Goal: Information Seeking & Learning: Learn about a topic

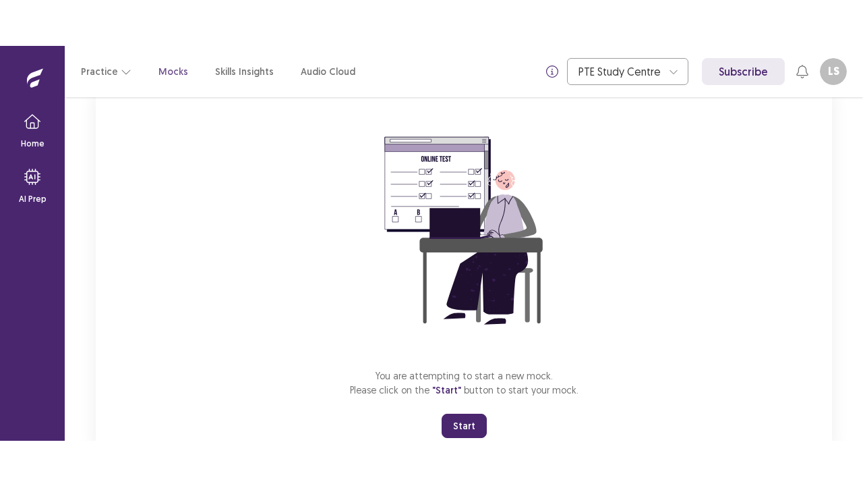
scroll to position [138, 0]
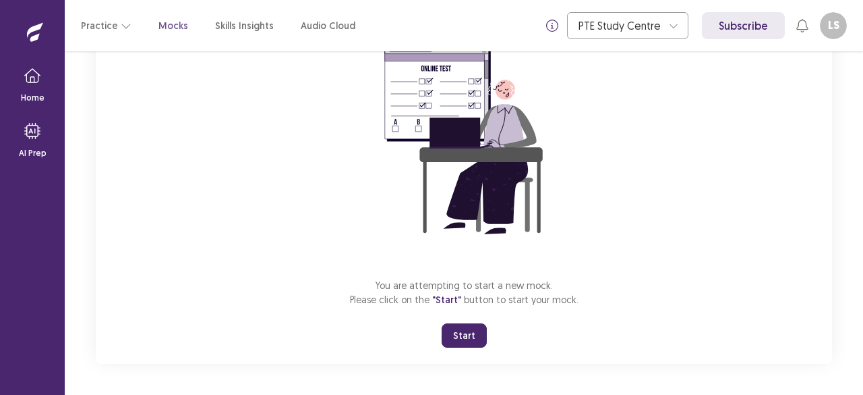
click at [464, 332] on button "Start" at bounding box center [464, 335] width 45 height 24
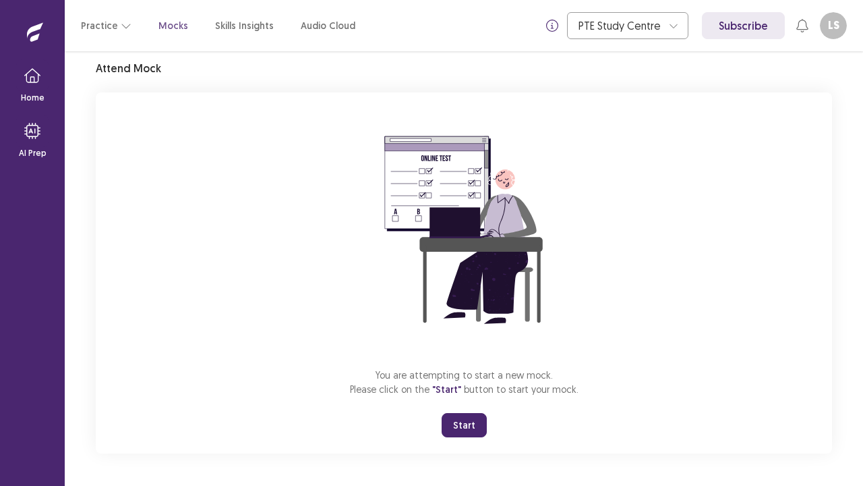
scroll to position [47, 0]
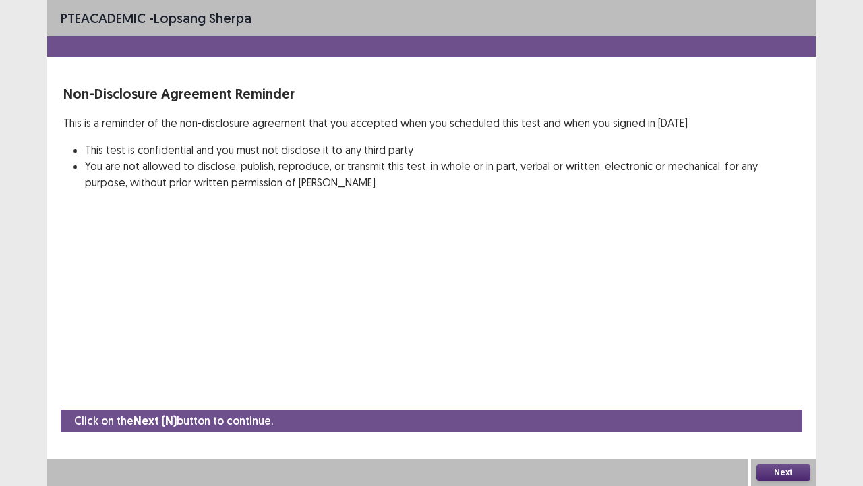
click at [774, 394] on button "Next" at bounding box center [784, 472] width 54 height 16
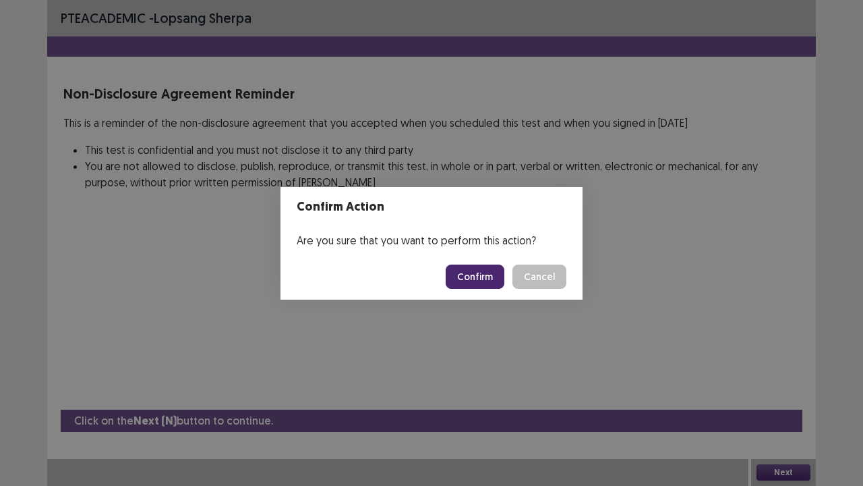
click at [463, 278] on button "Confirm" at bounding box center [475, 276] width 59 height 24
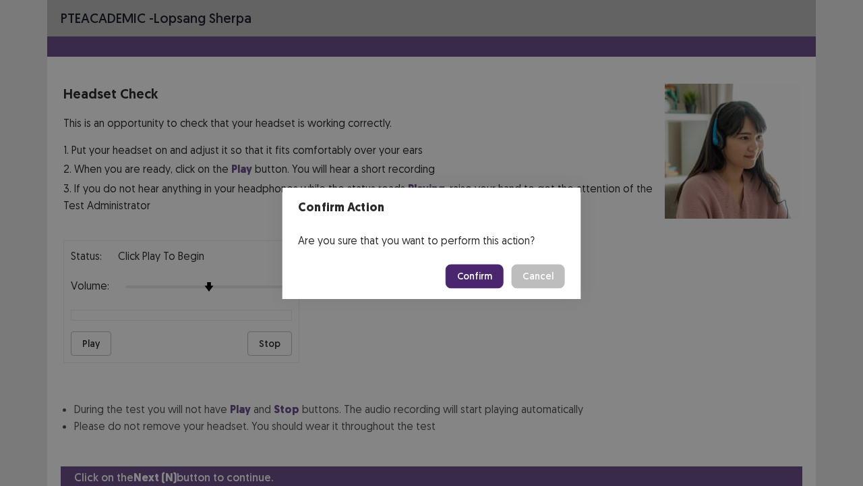
scroll to position [50, 0]
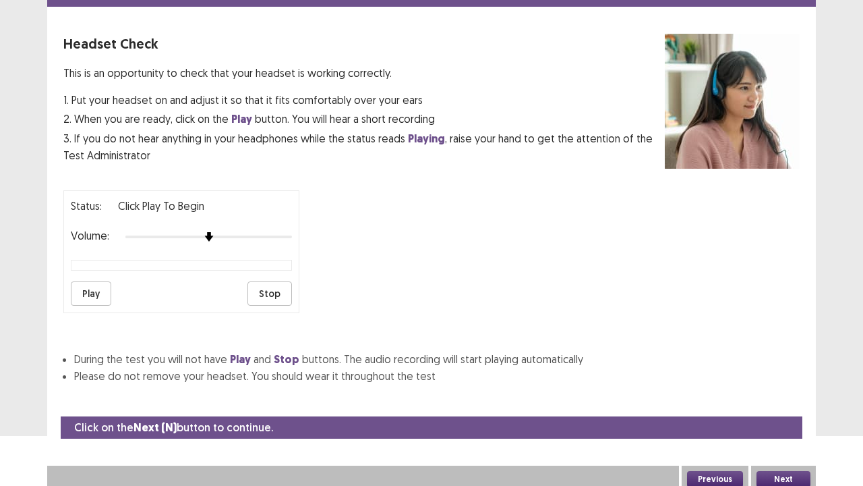
click at [796, 394] on button "Next" at bounding box center [784, 479] width 54 height 16
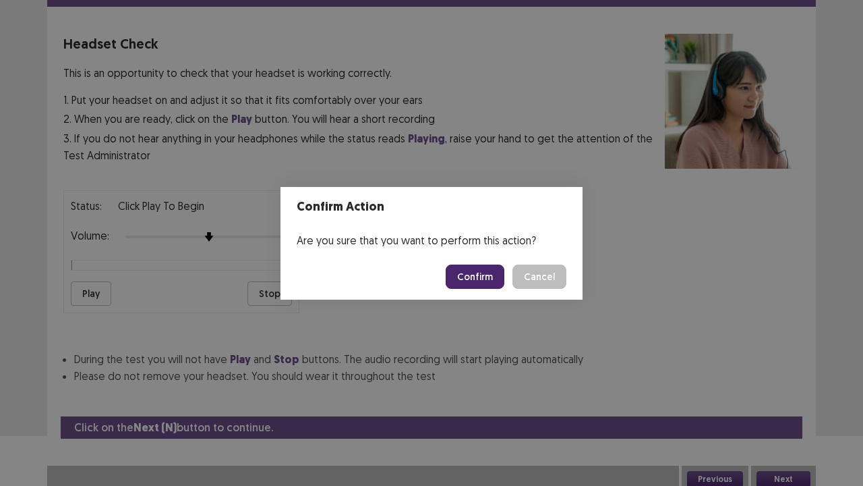
click at [484, 270] on button "Confirm" at bounding box center [475, 276] width 59 height 24
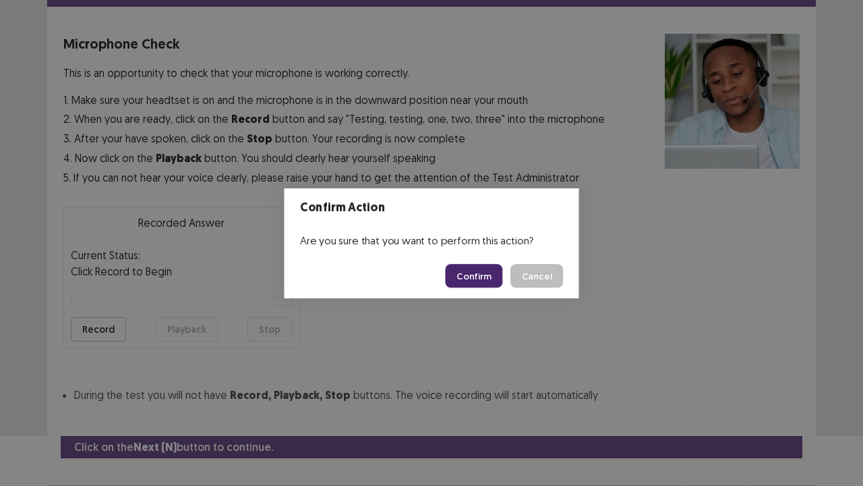
scroll to position [74, 0]
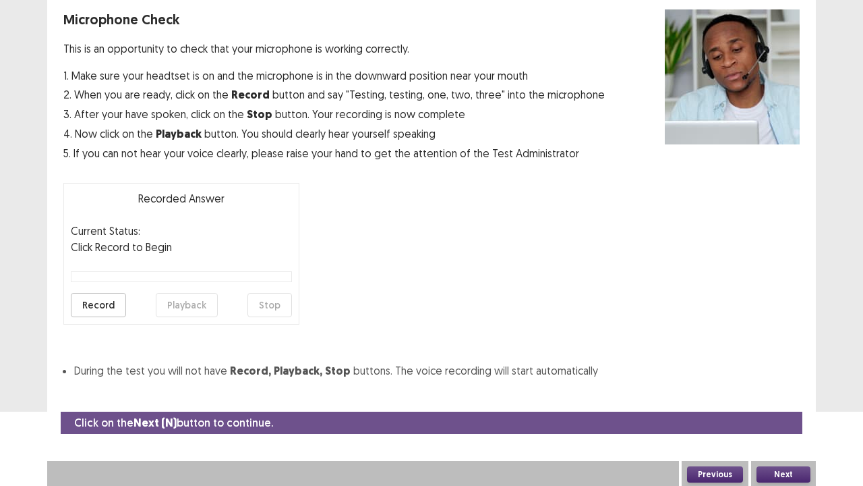
click at [768, 394] on button "Next" at bounding box center [784, 474] width 54 height 16
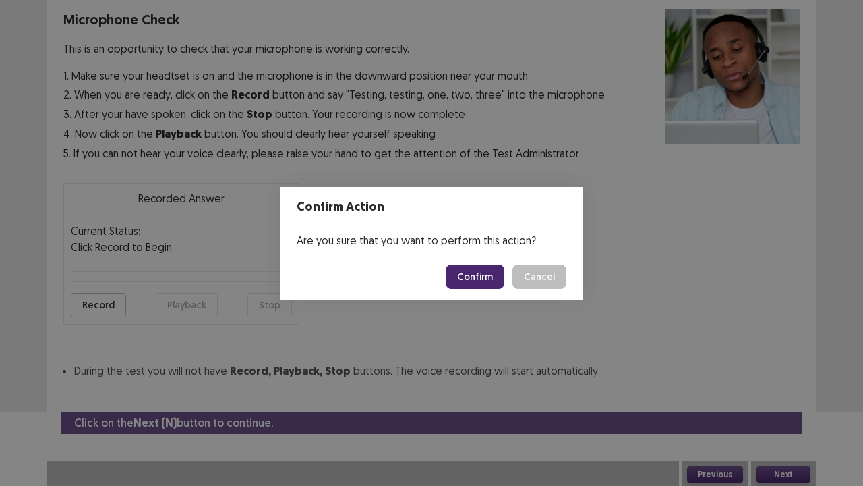
click at [470, 280] on button "Confirm" at bounding box center [475, 276] width 59 height 24
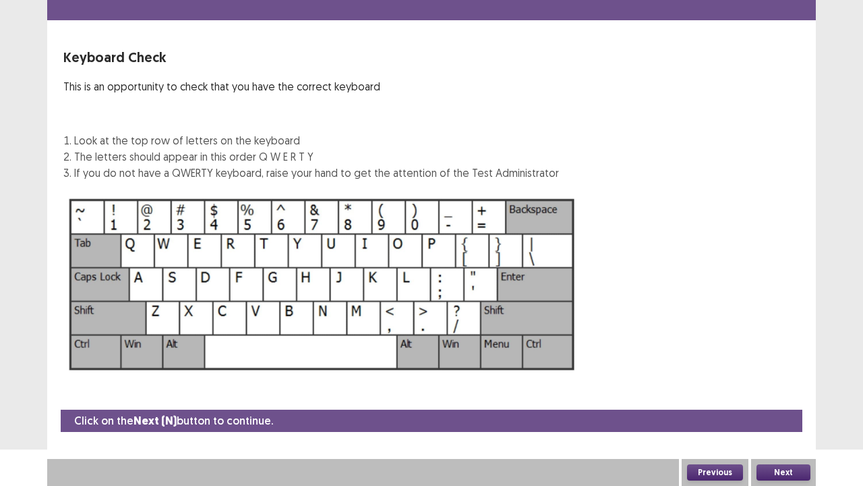
scroll to position [36, 0]
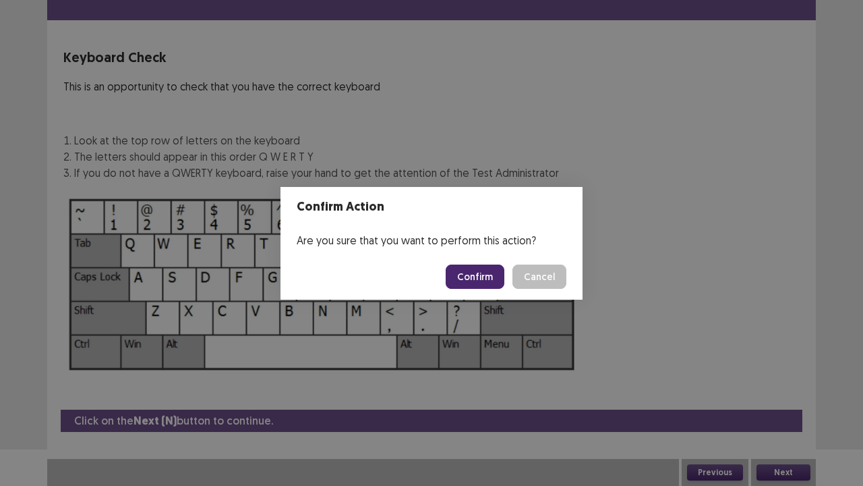
click at [484, 269] on button "Confirm" at bounding box center [475, 276] width 59 height 24
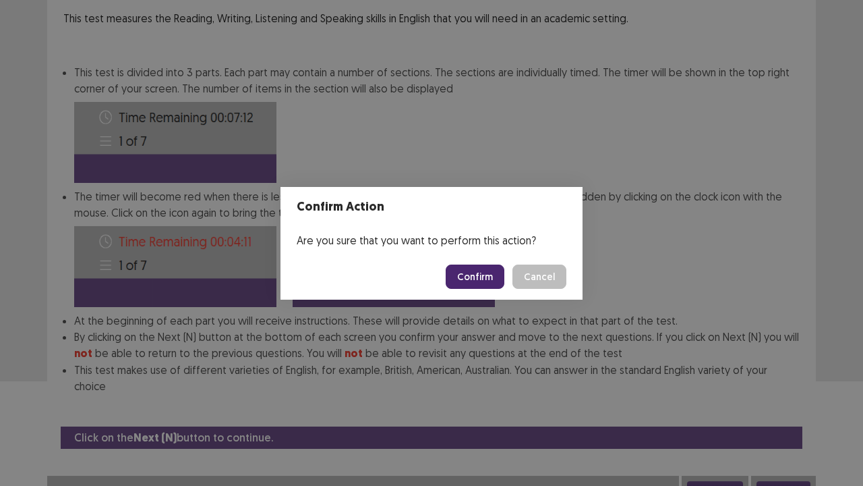
click at [489, 285] on button "Confirm" at bounding box center [475, 276] width 59 height 24
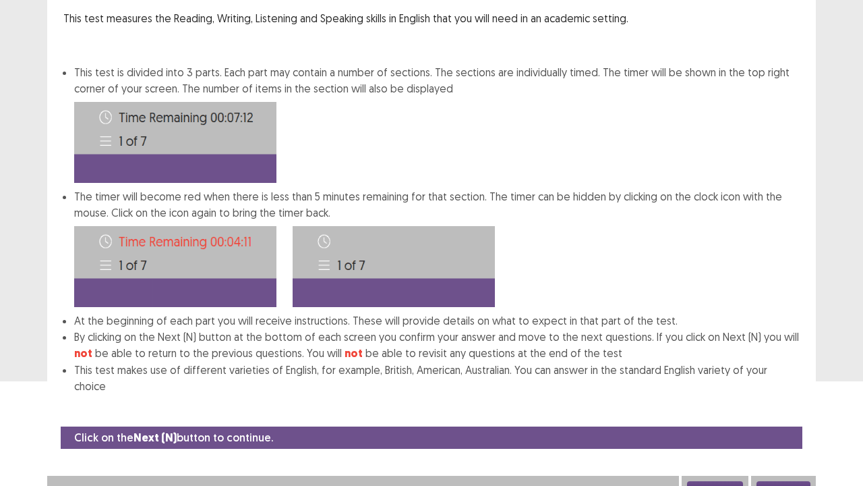
scroll to position [0, 0]
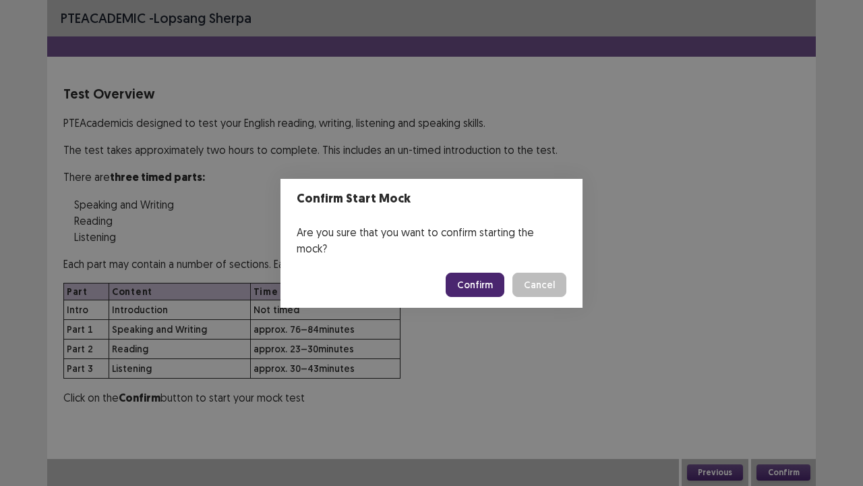
click at [513, 273] on button "Cancel" at bounding box center [540, 285] width 54 height 24
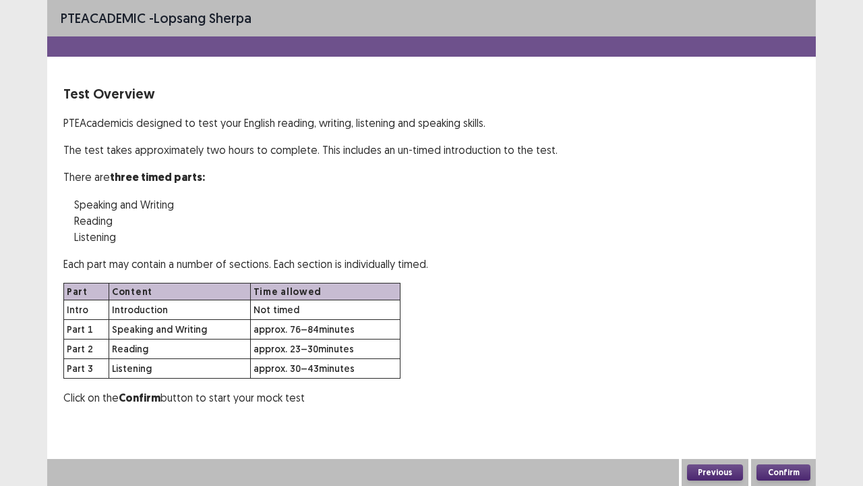
click at [782, 394] on button "Confirm" at bounding box center [784, 472] width 54 height 16
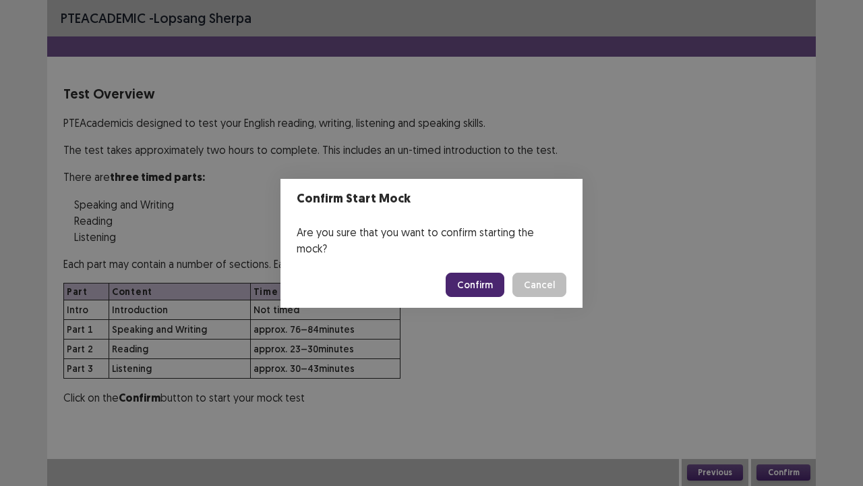
click at [486, 277] on button "Confirm" at bounding box center [475, 285] width 59 height 24
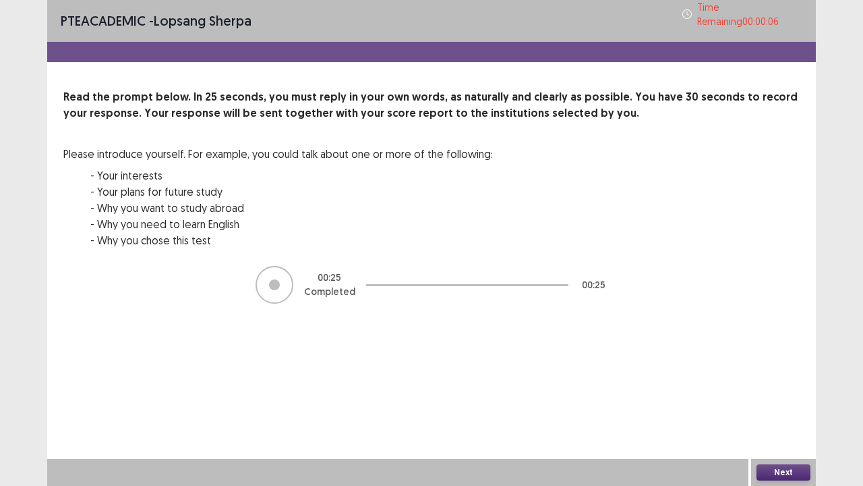
click at [791, 394] on button "Next" at bounding box center [784, 472] width 54 height 16
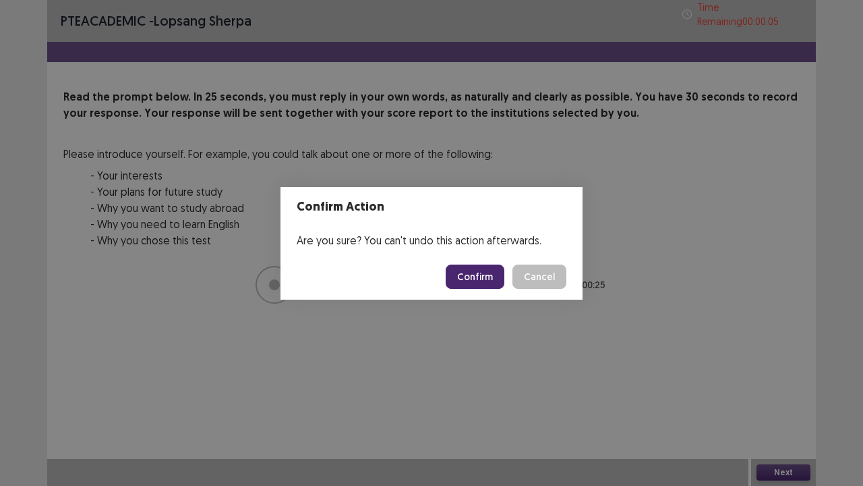
click at [494, 281] on button "Confirm" at bounding box center [475, 276] width 59 height 24
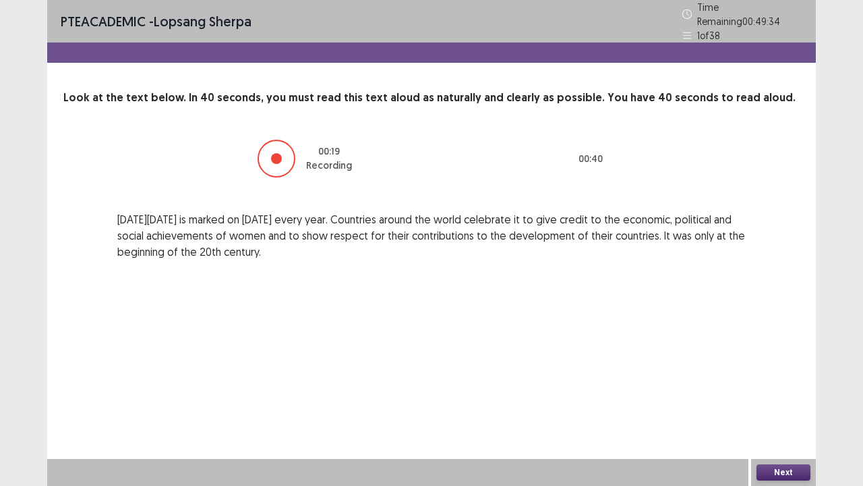
click at [769, 394] on button "Next" at bounding box center [784, 472] width 54 height 16
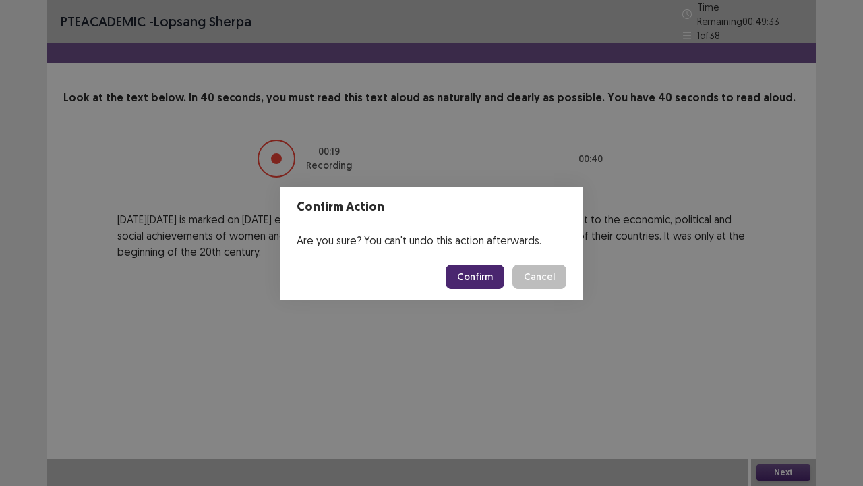
click at [480, 279] on button "Confirm" at bounding box center [475, 276] width 59 height 24
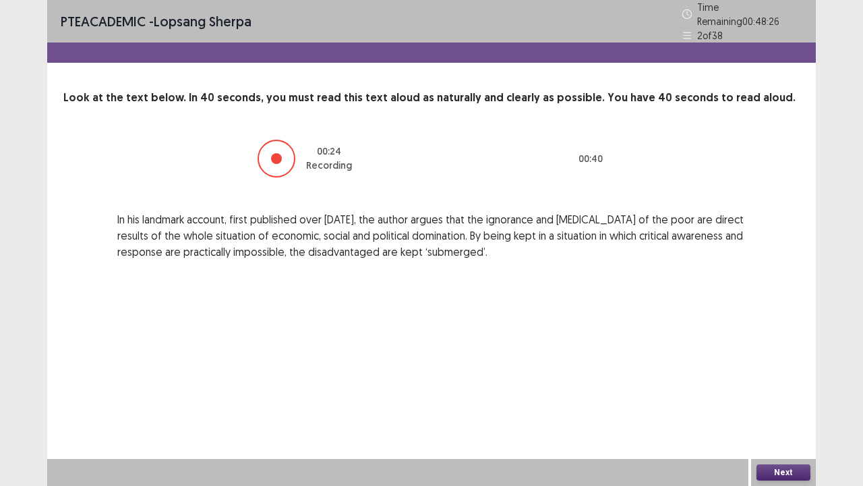
click at [784, 394] on button "Next" at bounding box center [784, 472] width 54 height 16
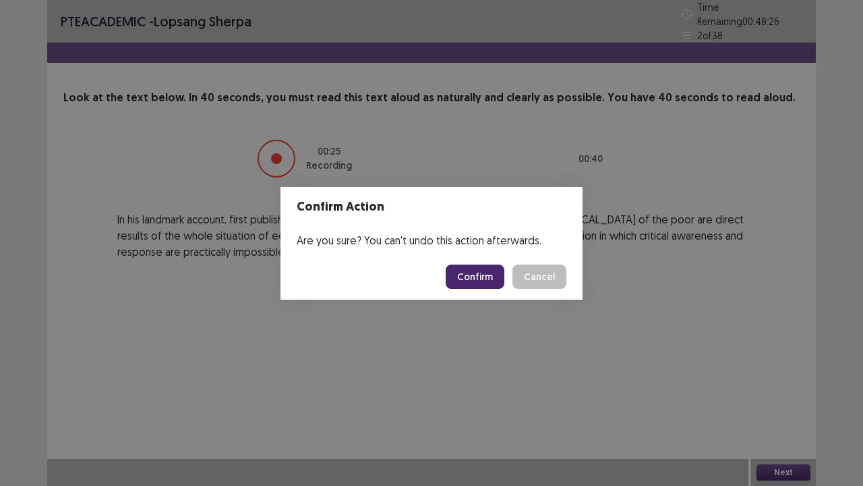
click at [483, 285] on button "Confirm" at bounding box center [475, 276] width 59 height 24
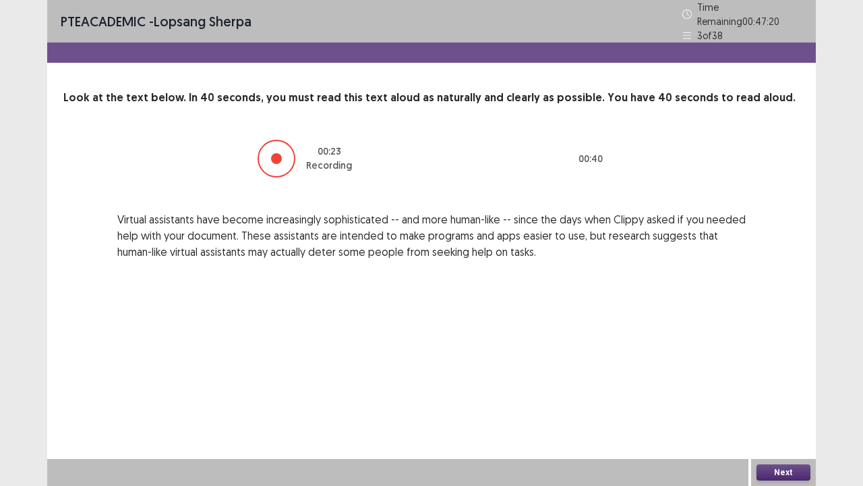
click at [769, 394] on button "Next" at bounding box center [784, 472] width 54 height 16
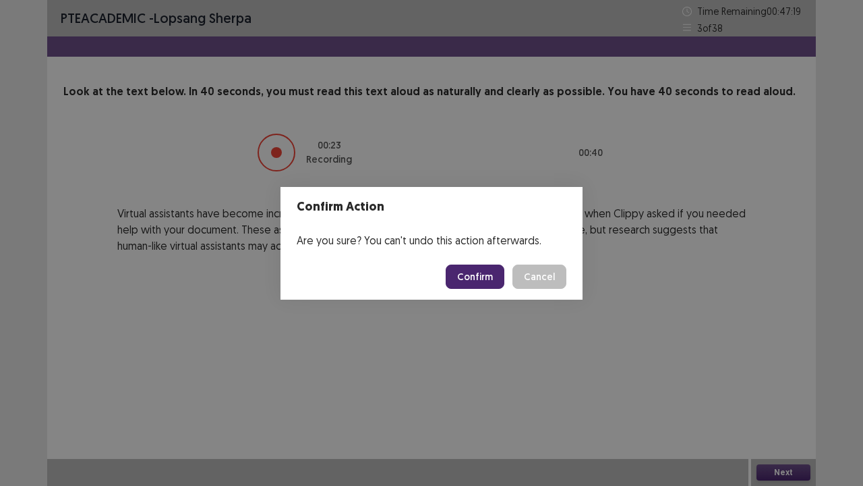
click at [476, 283] on button "Confirm" at bounding box center [475, 276] width 59 height 24
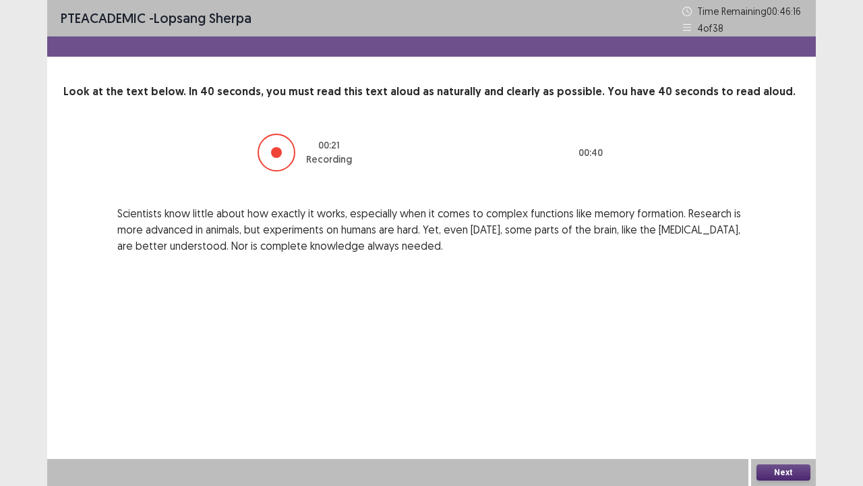
click at [791, 394] on button "Next" at bounding box center [784, 472] width 54 height 16
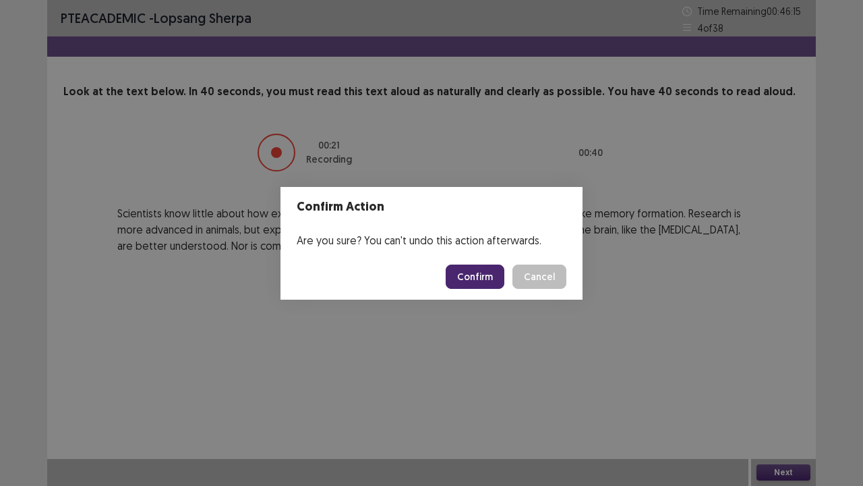
click at [479, 271] on button "Confirm" at bounding box center [475, 276] width 59 height 24
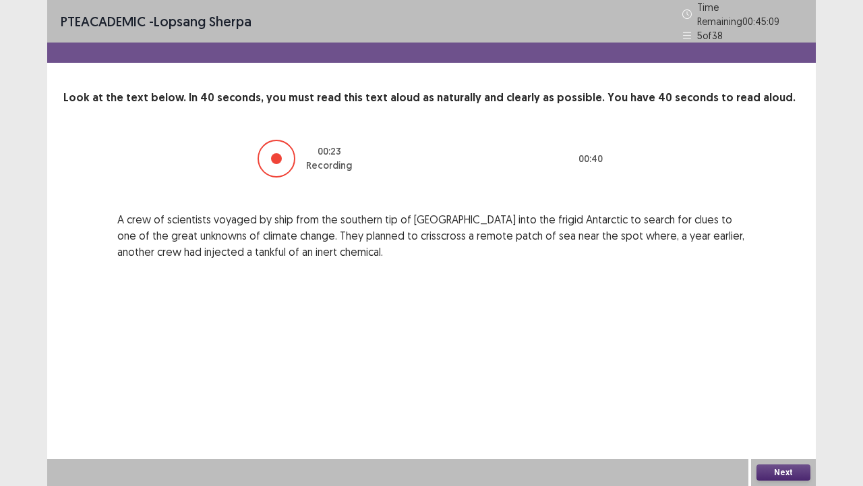
click at [788, 394] on button "Next" at bounding box center [784, 472] width 54 height 16
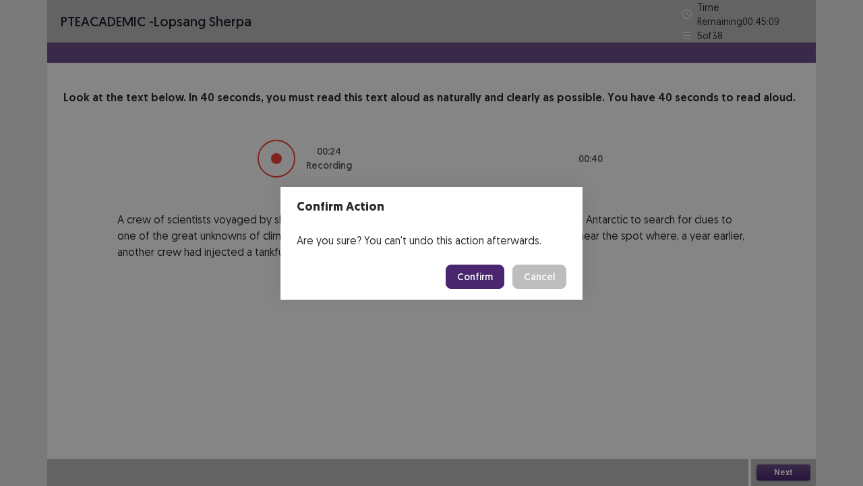
click at [491, 283] on button "Confirm" at bounding box center [475, 276] width 59 height 24
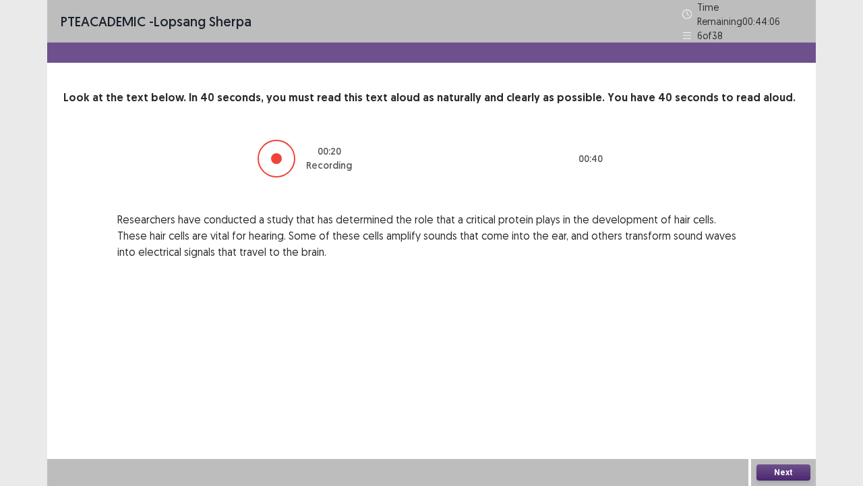
click at [784, 394] on button "Next" at bounding box center [784, 472] width 54 height 16
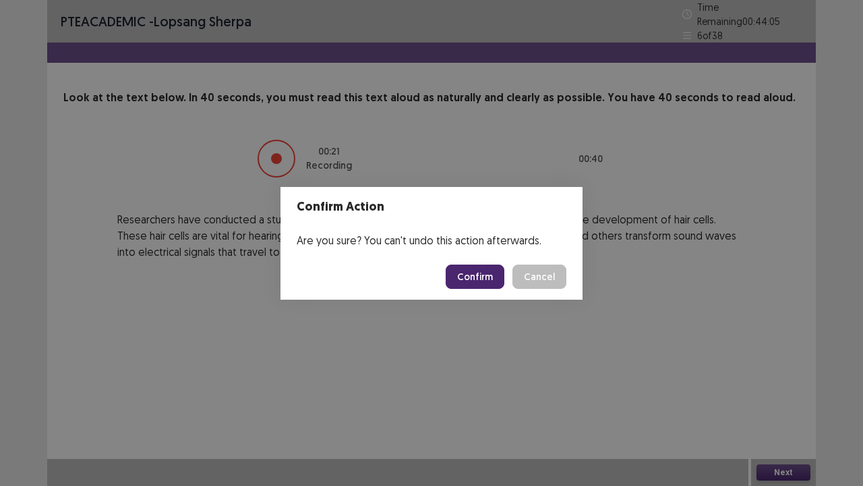
click at [479, 278] on button "Confirm" at bounding box center [475, 276] width 59 height 24
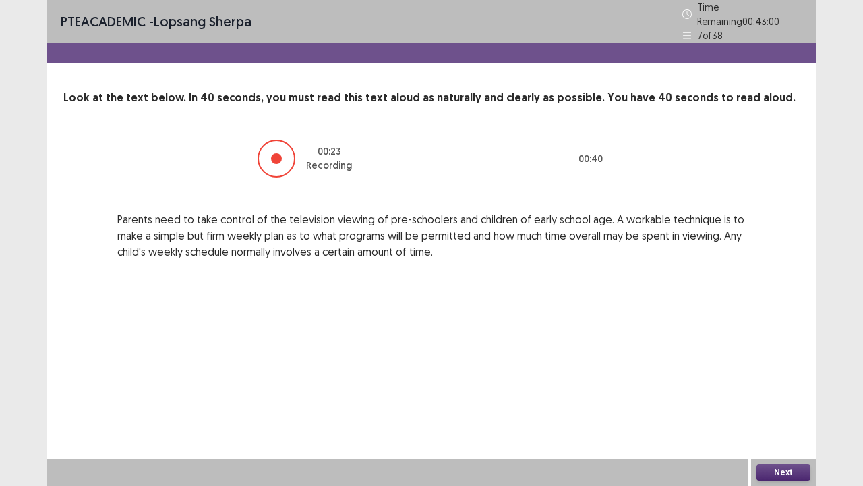
click at [788, 394] on button "Next" at bounding box center [784, 472] width 54 height 16
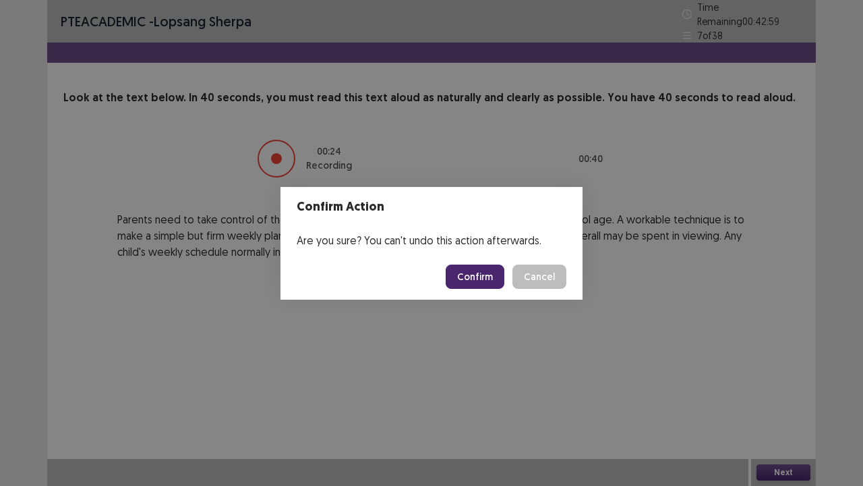
click at [482, 286] on button "Confirm" at bounding box center [475, 276] width 59 height 24
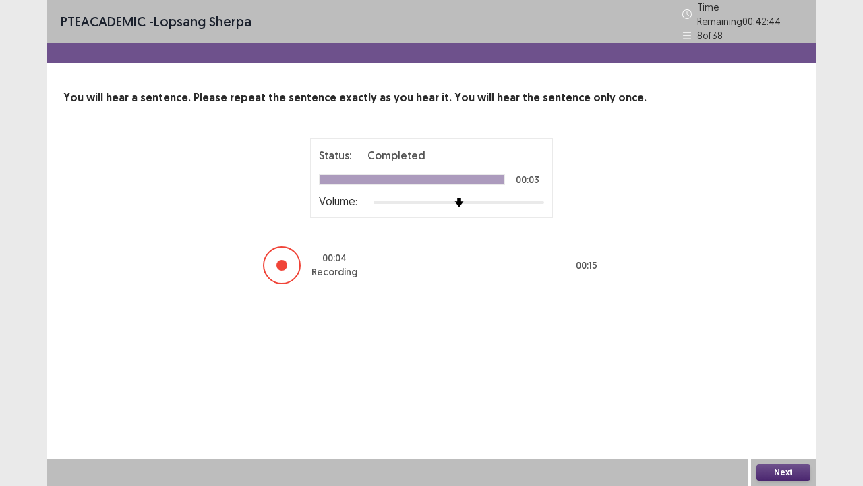
click at [800, 394] on button "Next" at bounding box center [784, 472] width 54 height 16
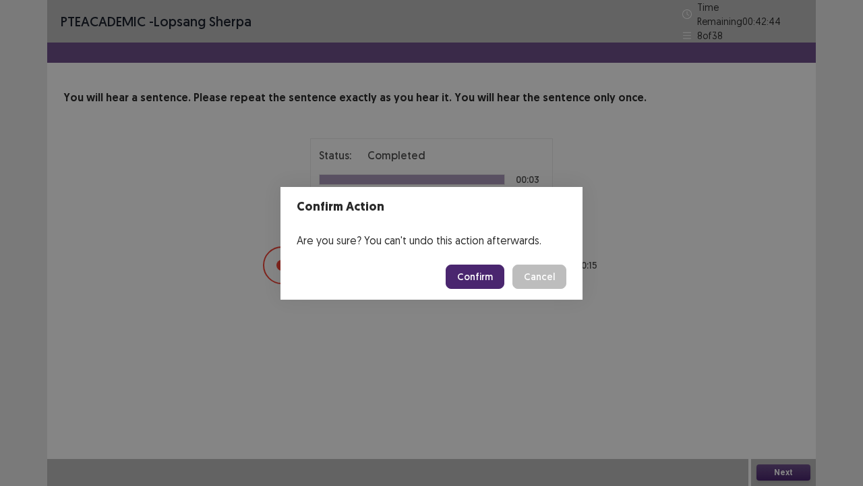
click at [481, 278] on button "Confirm" at bounding box center [475, 276] width 59 height 24
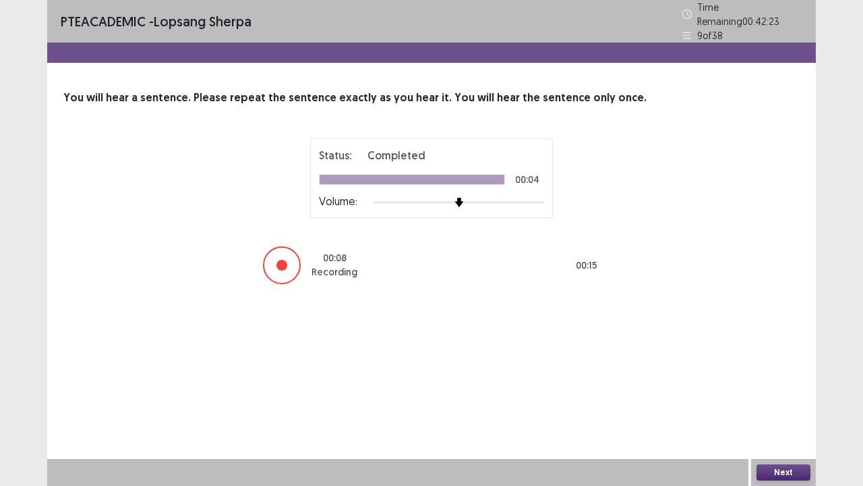
click at [780, 394] on button "Next" at bounding box center [784, 472] width 54 height 16
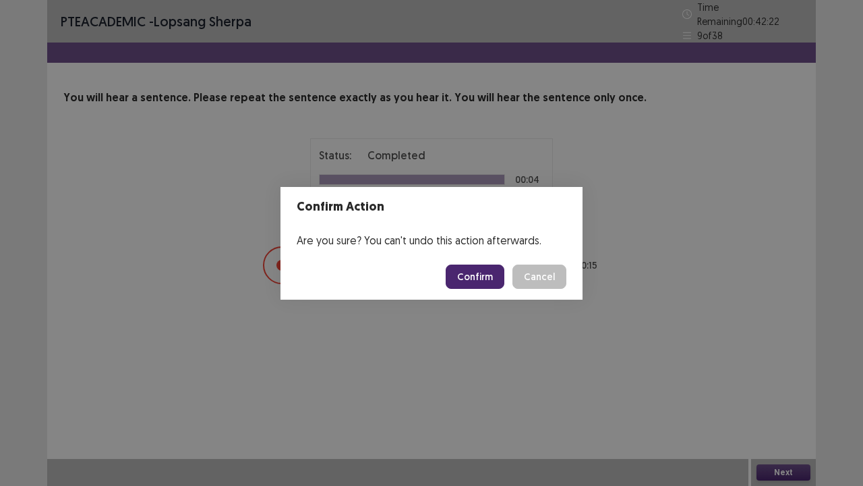
click at [471, 276] on button "Confirm" at bounding box center [475, 276] width 59 height 24
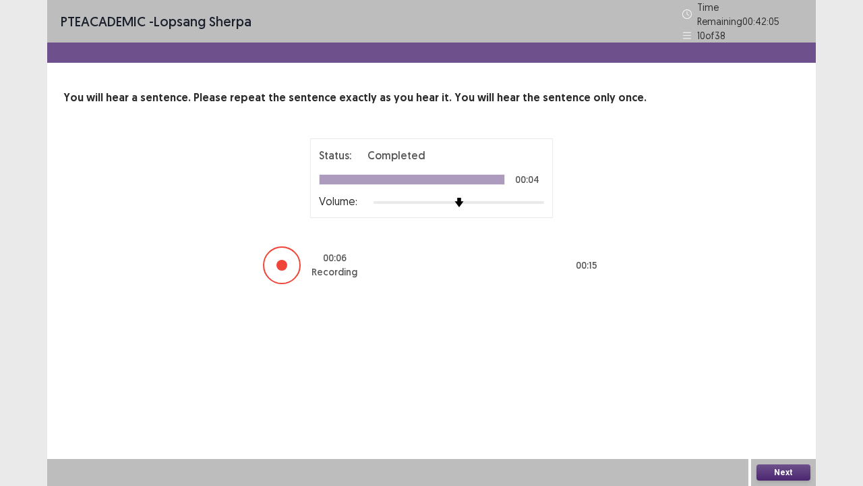
click at [773, 394] on button "Next" at bounding box center [784, 472] width 54 height 16
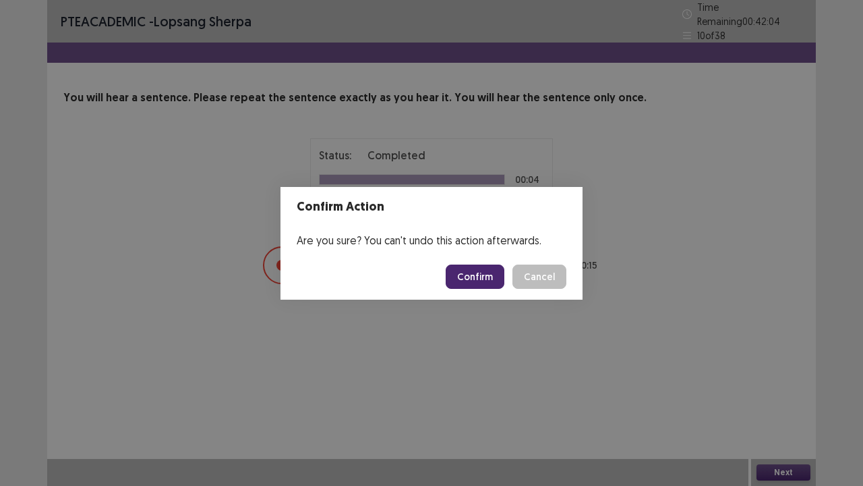
click at [480, 274] on button "Confirm" at bounding box center [475, 276] width 59 height 24
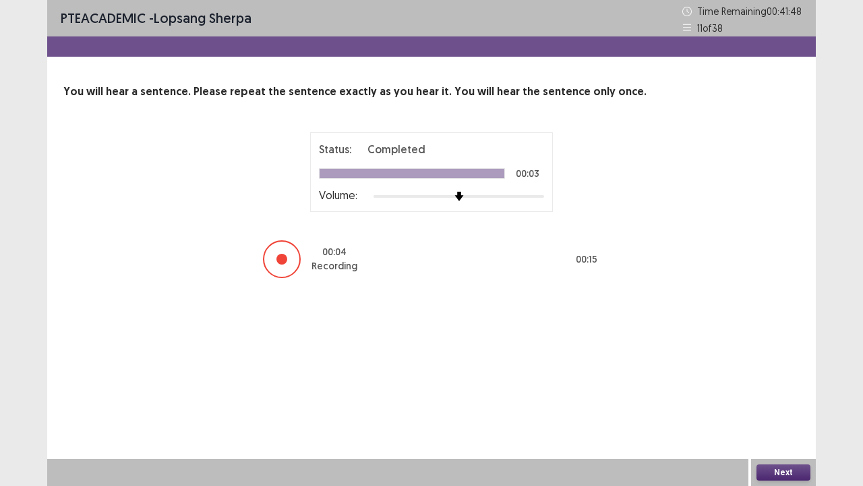
click at [776, 394] on button "Next" at bounding box center [784, 472] width 54 height 16
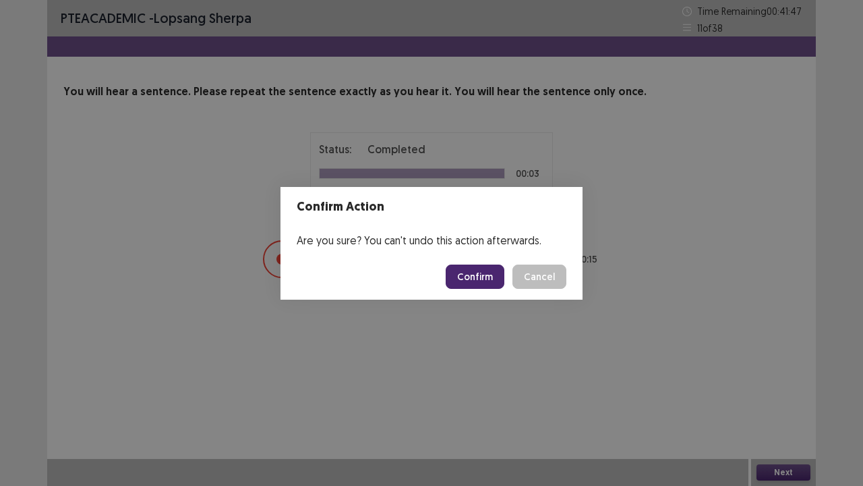
click at [490, 272] on button "Confirm" at bounding box center [475, 276] width 59 height 24
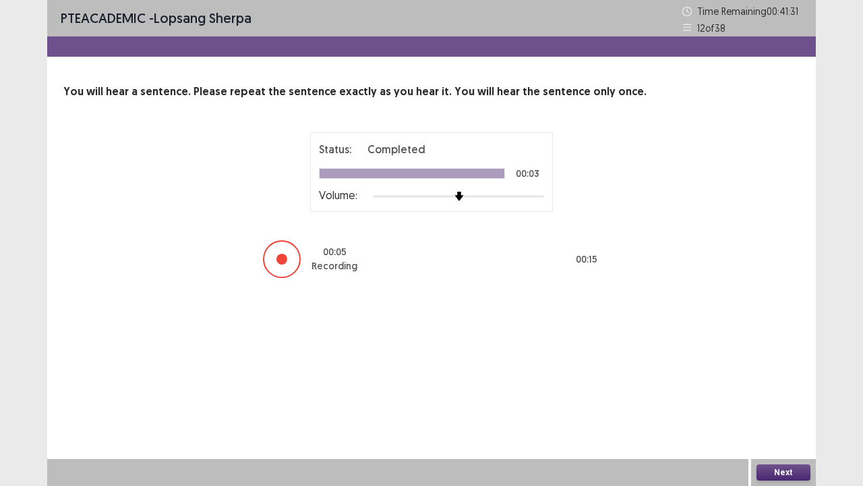
click at [786, 394] on button "Next" at bounding box center [784, 472] width 54 height 16
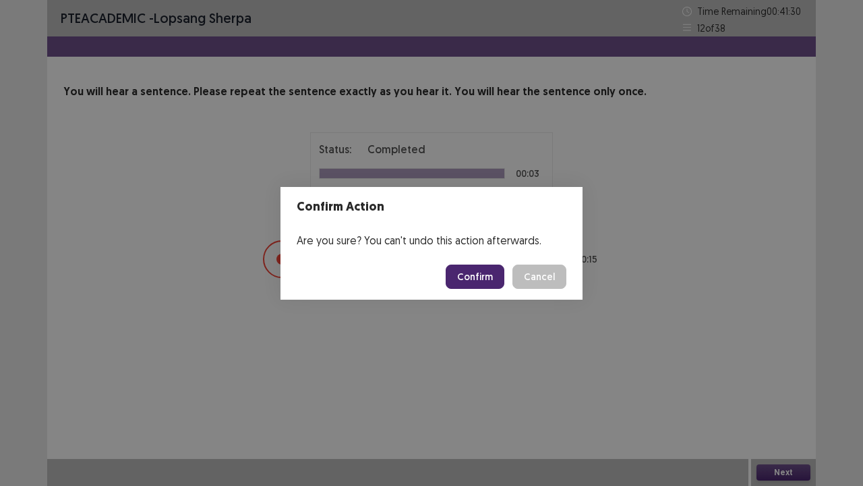
click at [473, 279] on button "Confirm" at bounding box center [475, 276] width 59 height 24
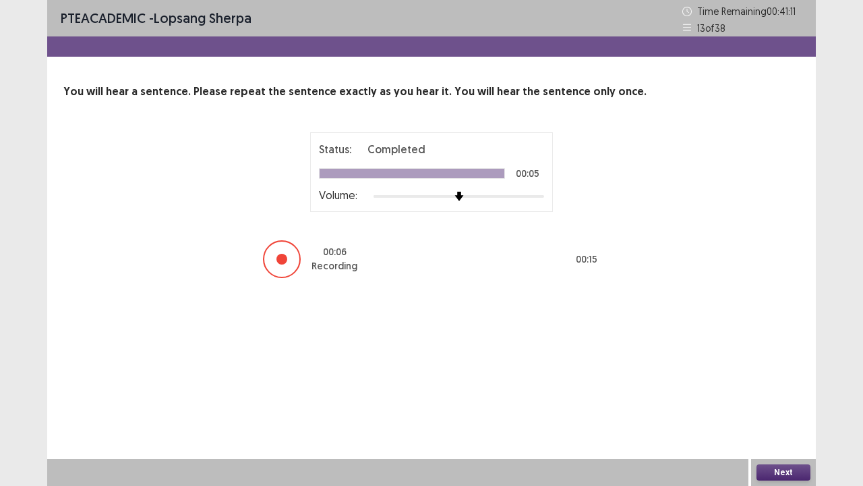
click at [781, 394] on button "Next" at bounding box center [784, 472] width 54 height 16
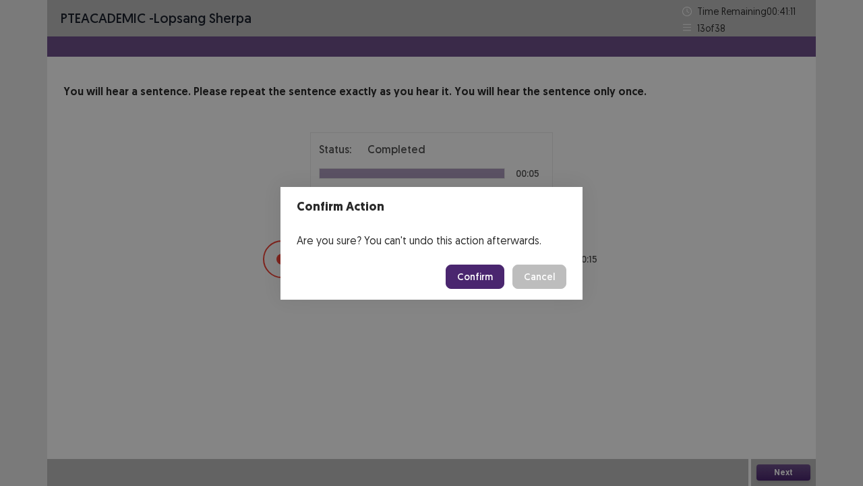
click at [482, 269] on button "Confirm" at bounding box center [475, 276] width 59 height 24
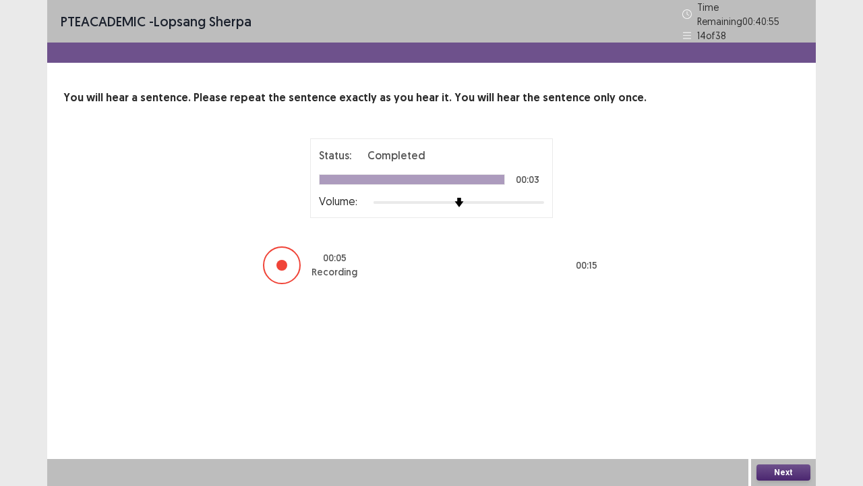
click at [786, 394] on button "Next" at bounding box center [784, 472] width 54 height 16
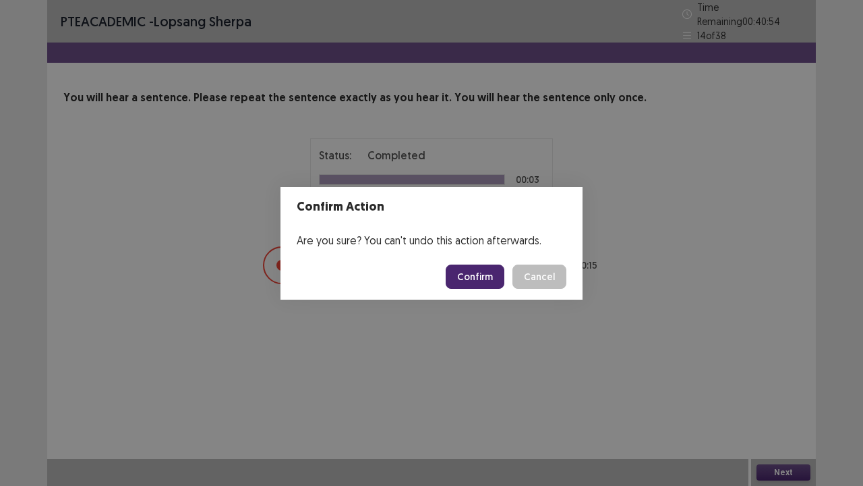
click at [471, 271] on button "Confirm" at bounding box center [475, 276] width 59 height 24
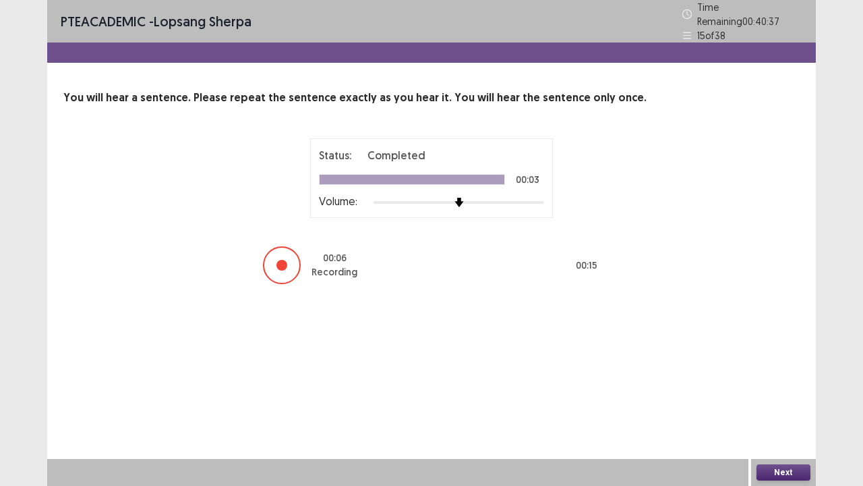
click at [774, 394] on button "Next" at bounding box center [784, 472] width 54 height 16
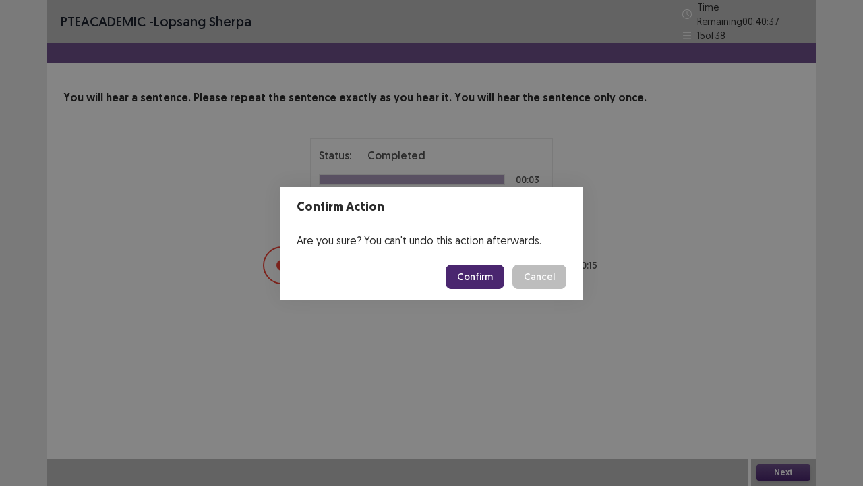
click at [483, 275] on button "Confirm" at bounding box center [475, 276] width 59 height 24
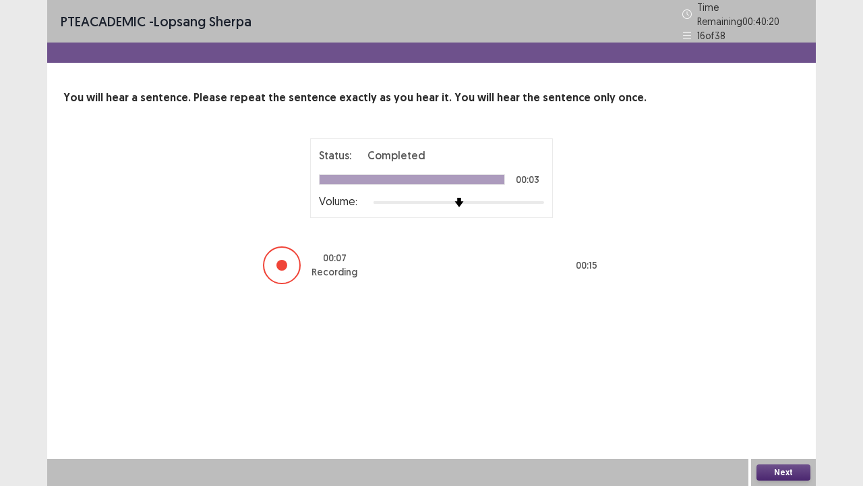
click at [769, 394] on button "Next" at bounding box center [784, 472] width 54 height 16
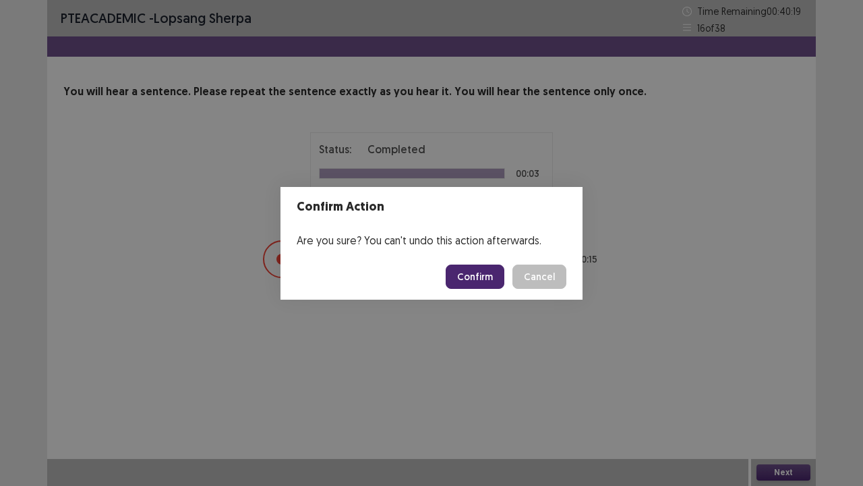
click at [478, 279] on button "Confirm" at bounding box center [475, 276] width 59 height 24
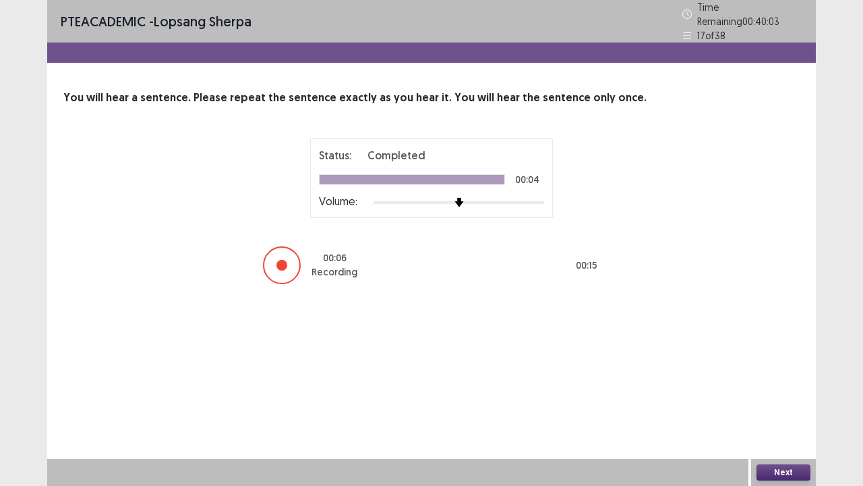
click at [781, 394] on button "Next" at bounding box center [784, 472] width 54 height 16
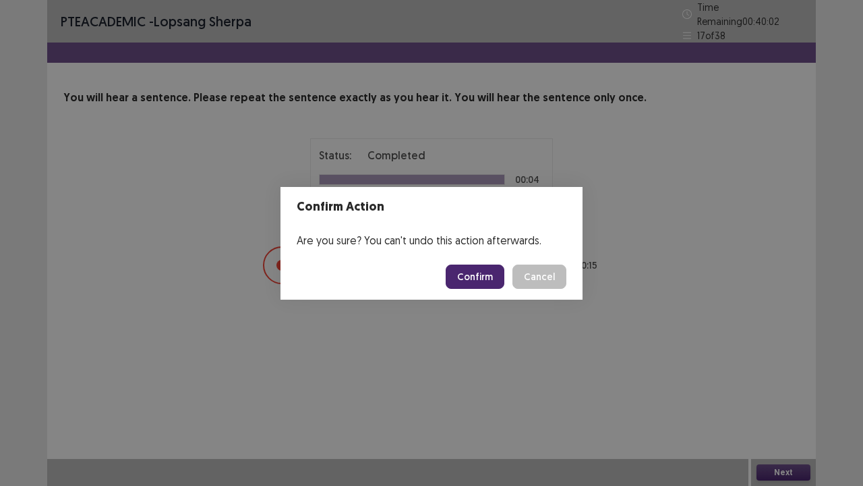
click at [467, 270] on button "Confirm" at bounding box center [475, 276] width 59 height 24
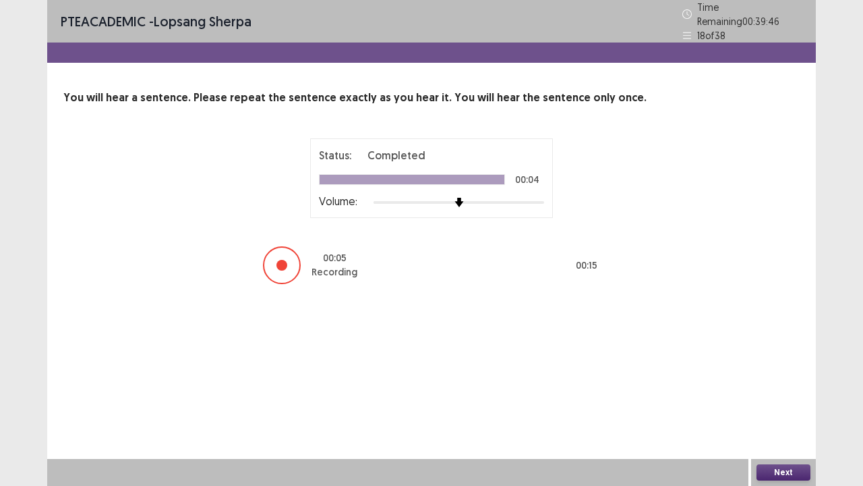
click at [780, 394] on button "Next" at bounding box center [784, 472] width 54 height 16
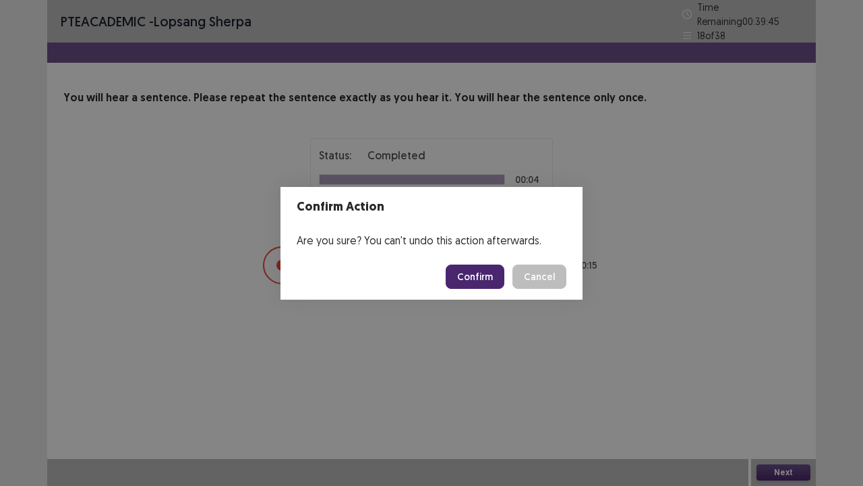
click at [470, 275] on button "Confirm" at bounding box center [475, 276] width 59 height 24
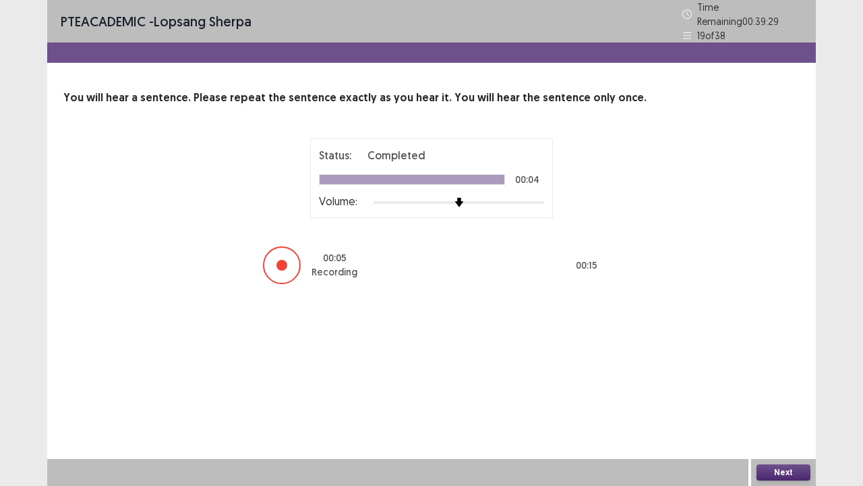
click at [786, 394] on button "Next" at bounding box center [784, 472] width 54 height 16
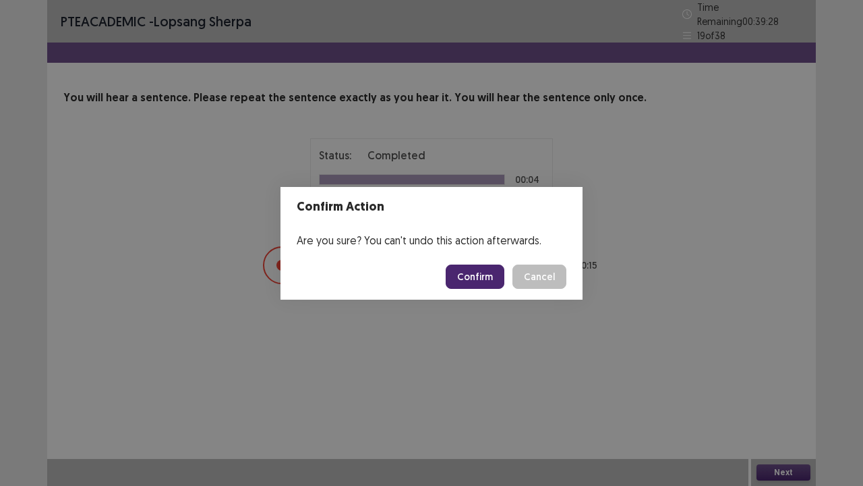
click at [480, 266] on button "Confirm" at bounding box center [475, 276] width 59 height 24
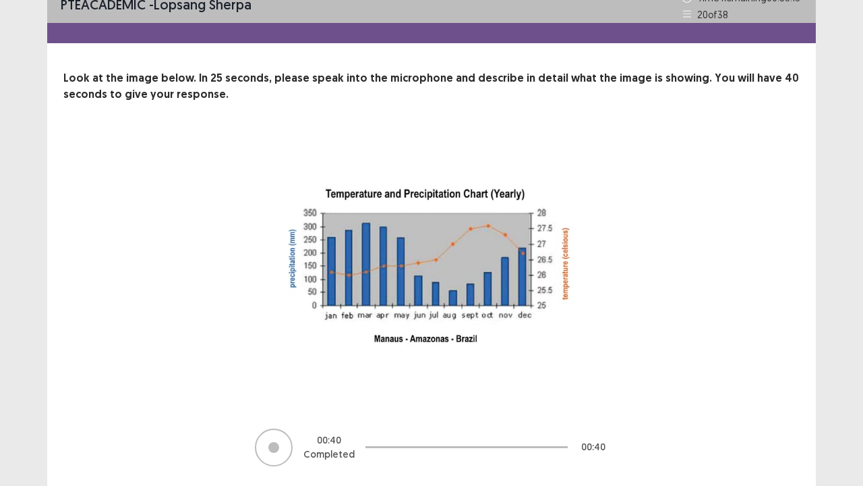
scroll to position [55, 0]
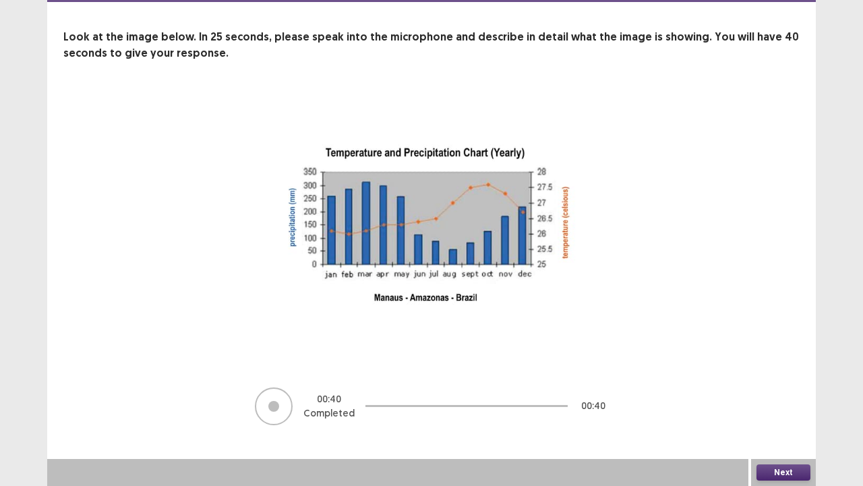
click at [770, 394] on button "Next" at bounding box center [784, 472] width 54 height 16
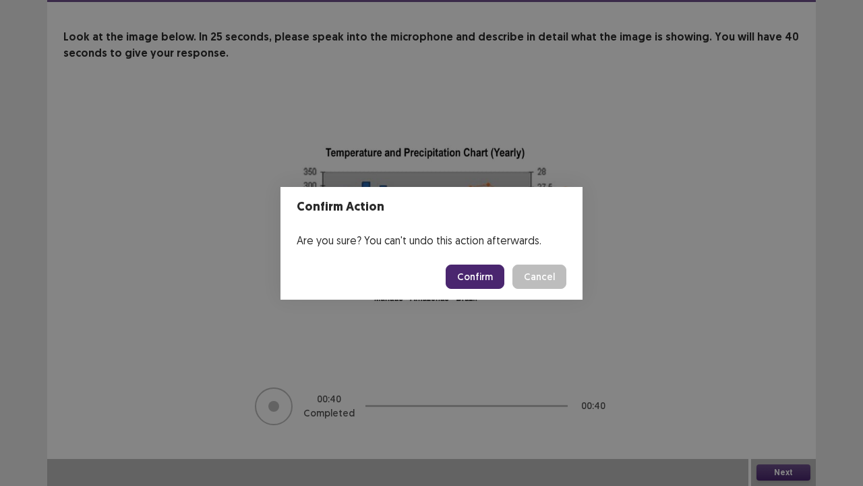
click at [469, 280] on button "Confirm" at bounding box center [475, 276] width 59 height 24
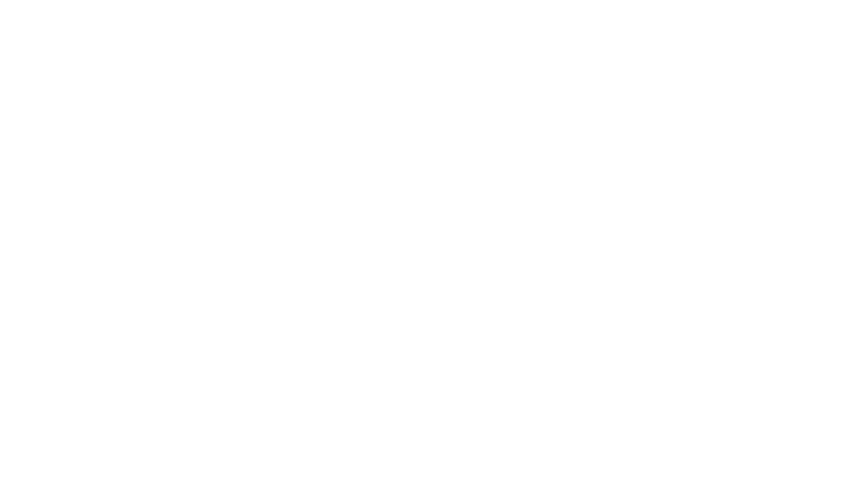
scroll to position [0, 0]
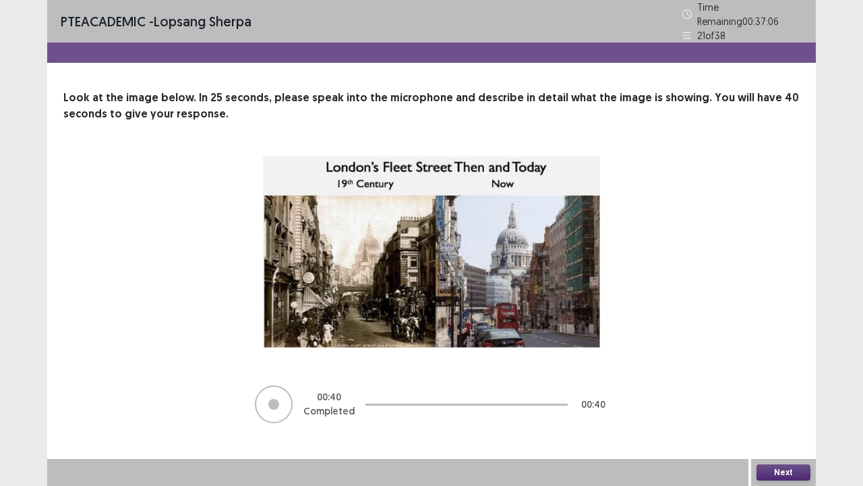
click at [793, 394] on button "Next" at bounding box center [784, 472] width 54 height 16
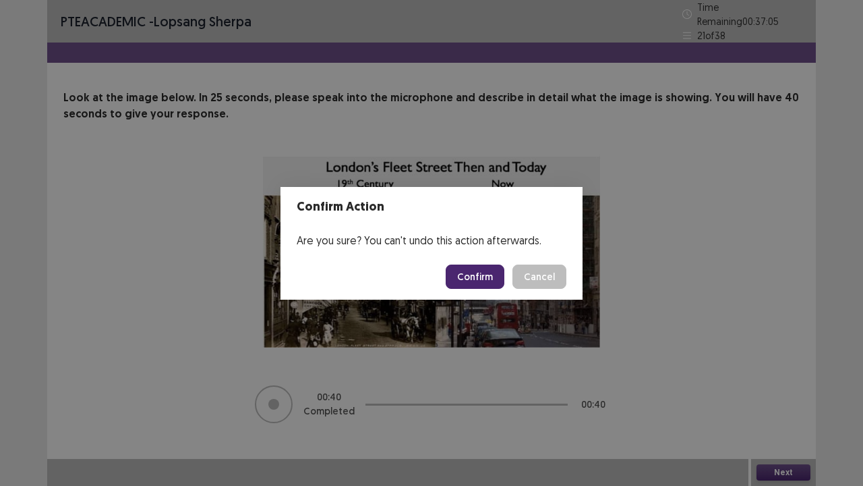
click at [480, 278] on button "Confirm" at bounding box center [475, 276] width 59 height 24
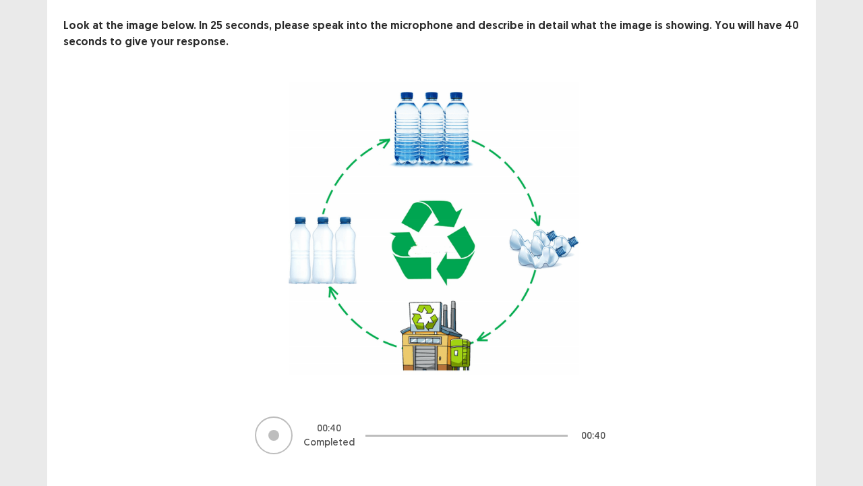
scroll to position [95, 0]
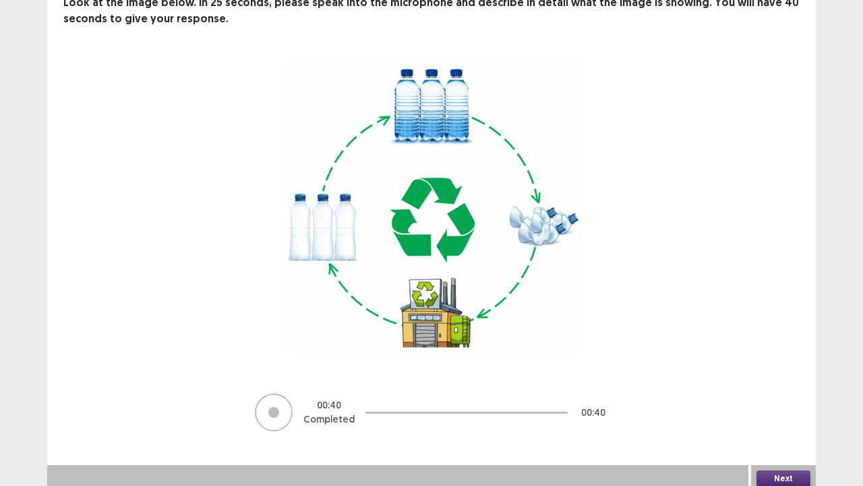
click at [791, 394] on button "Next" at bounding box center [784, 478] width 54 height 16
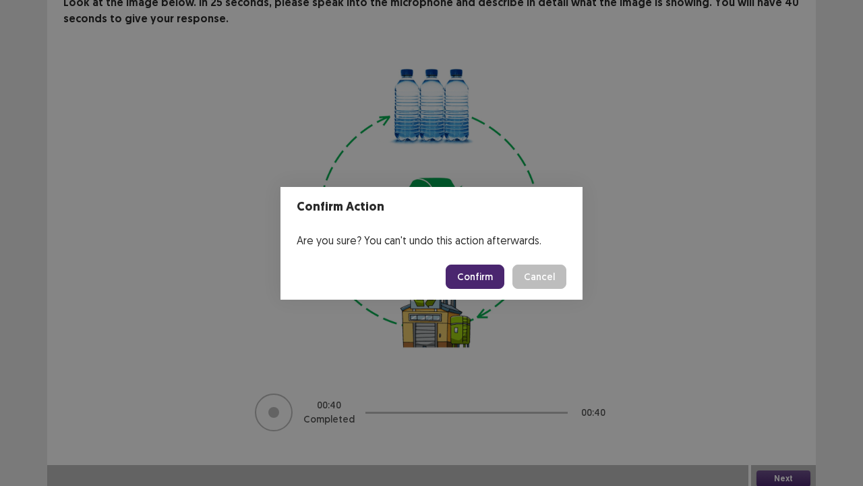
click at [479, 277] on button "Confirm" at bounding box center [475, 276] width 59 height 24
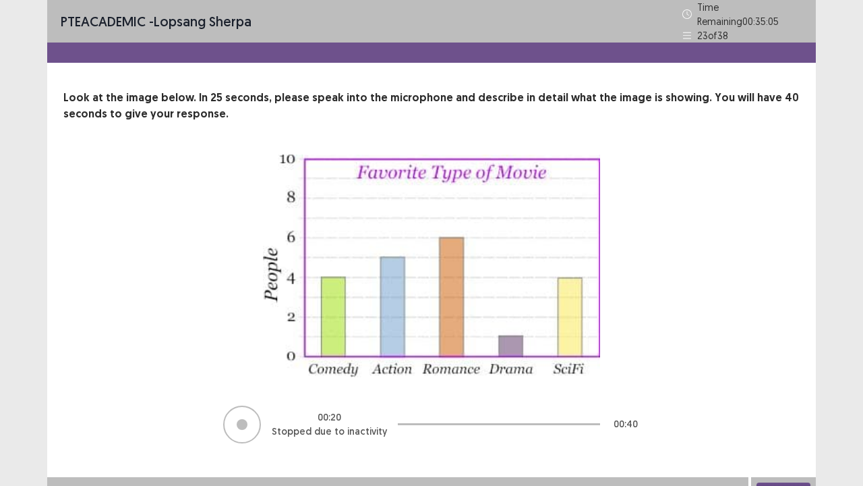
scroll to position [11, 0]
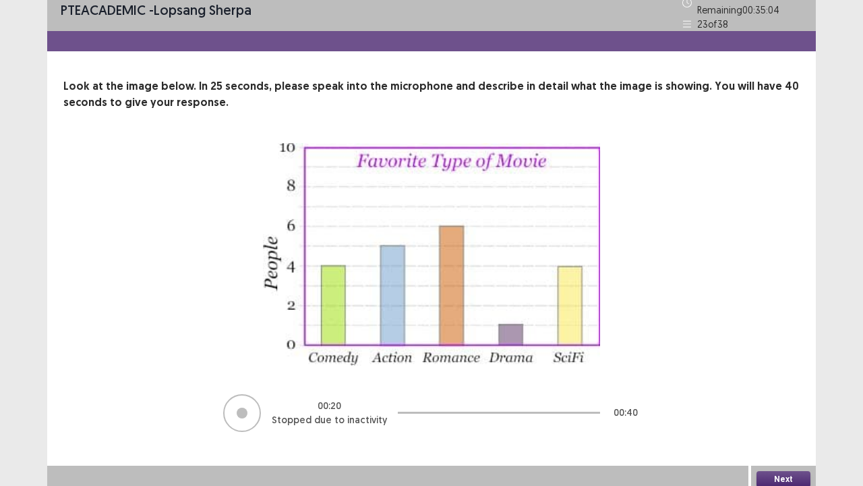
click at [785, 394] on button "Next" at bounding box center [784, 479] width 54 height 16
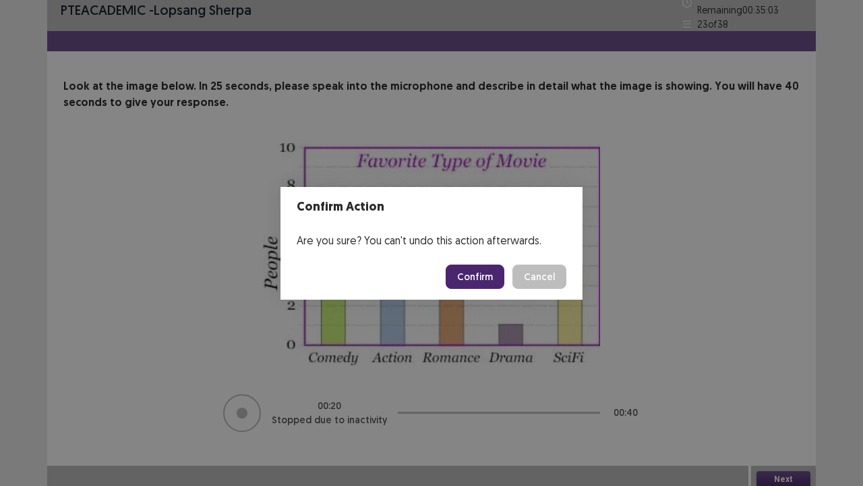
click at [484, 280] on button "Confirm" at bounding box center [475, 276] width 59 height 24
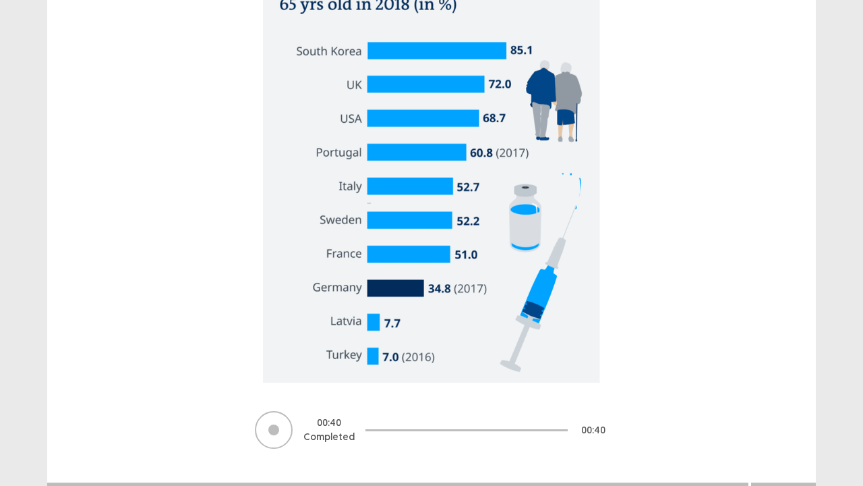
scroll to position [213, 0]
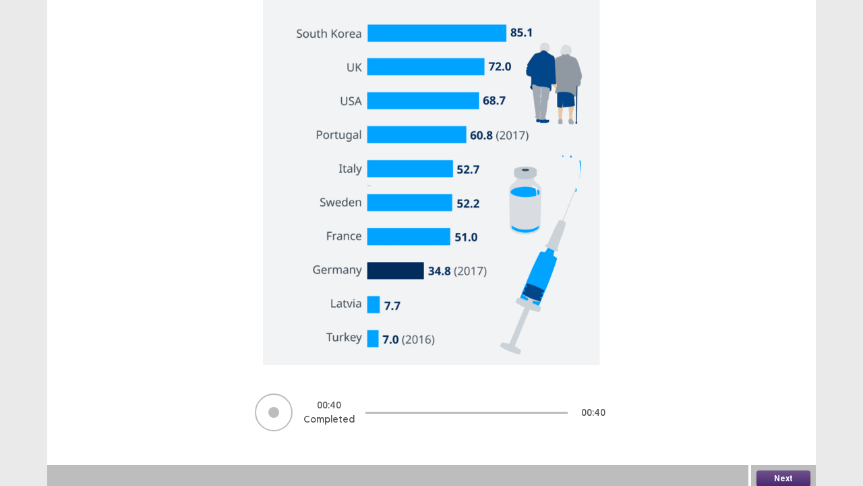
click at [780, 394] on button "Next" at bounding box center [784, 478] width 54 height 16
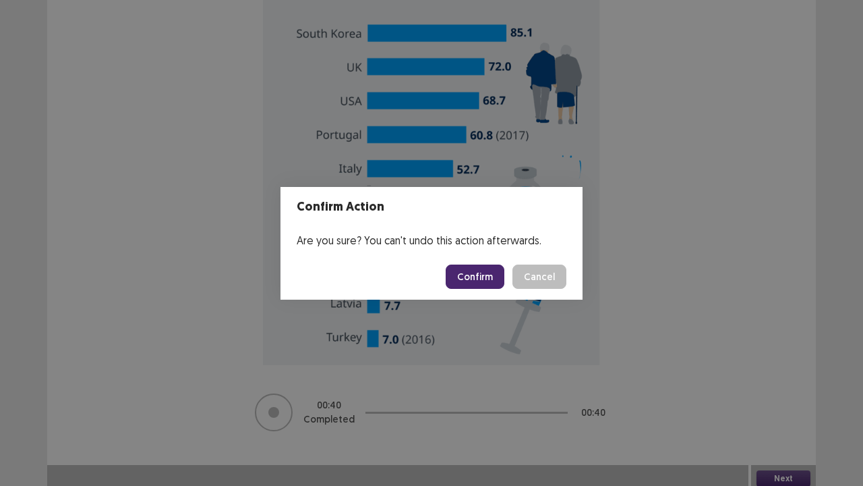
click at [472, 285] on button "Confirm" at bounding box center [475, 276] width 59 height 24
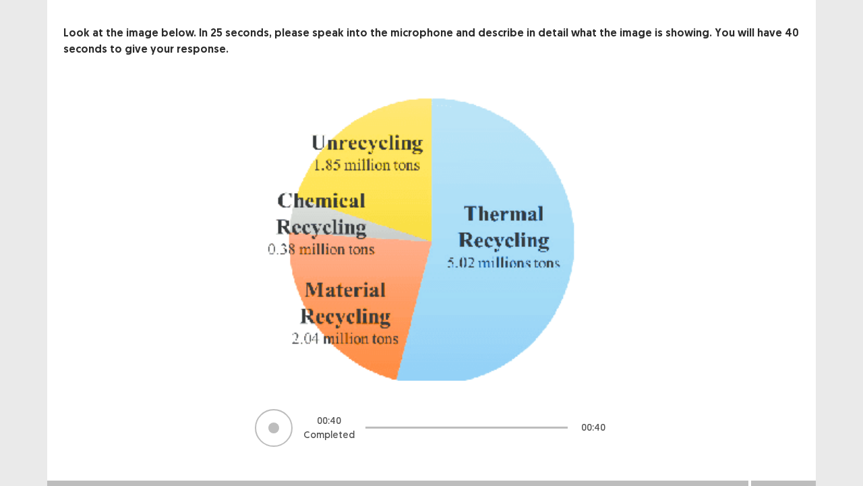
scroll to position [80, 0]
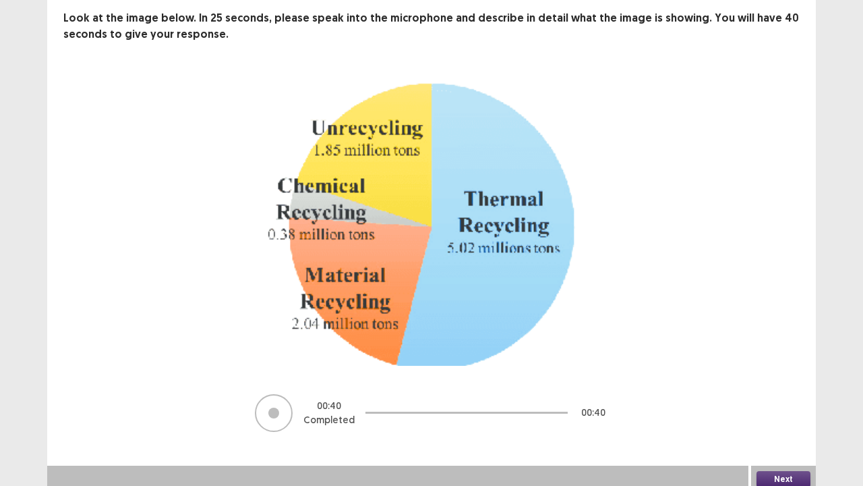
click at [780, 394] on button "Next" at bounding box center [784, 479] width 54 height 16
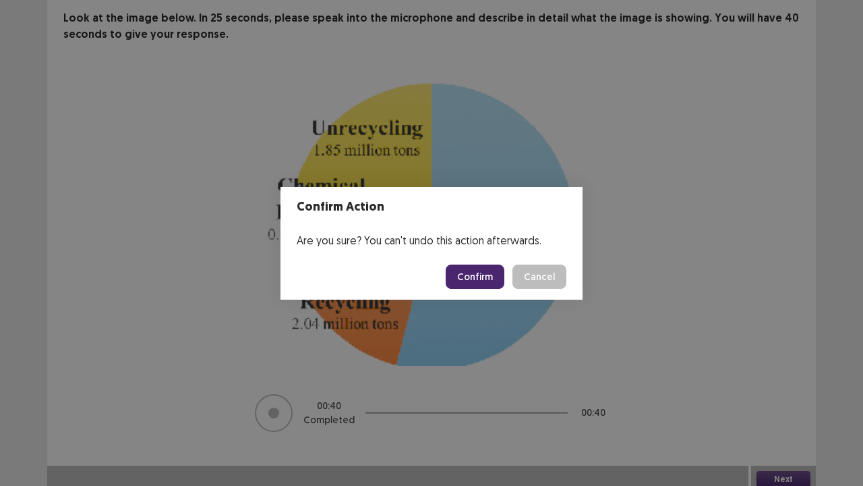
click at [469, 281] on button "Confirm" at bounding box center [475, 276] width 59 height 24
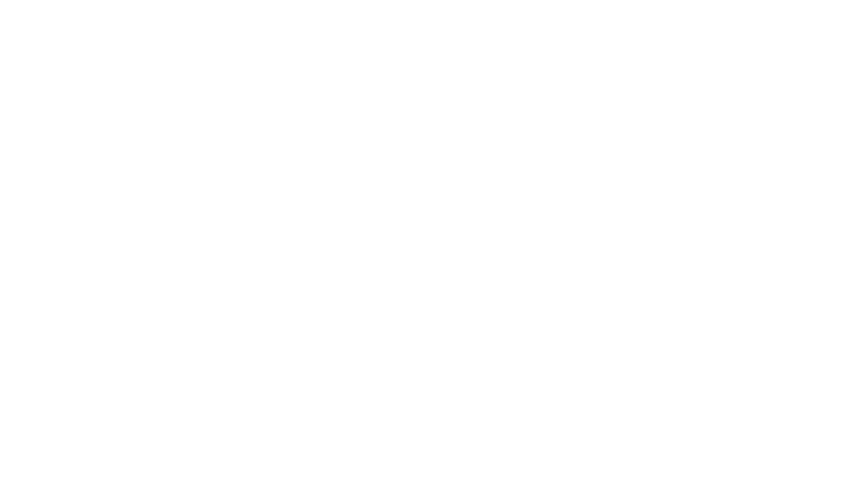
scroll to position [0, 0]
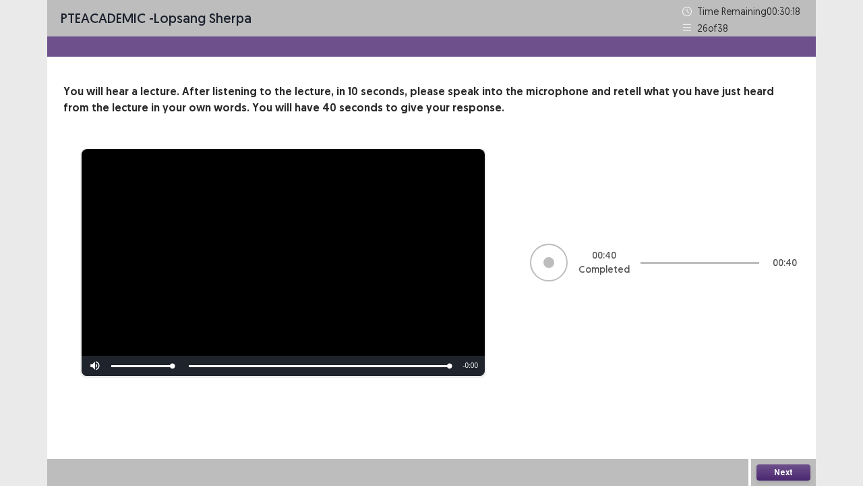
click at [780, 394] on button "Next" at bounding box center [784, 472] width 54 height 16
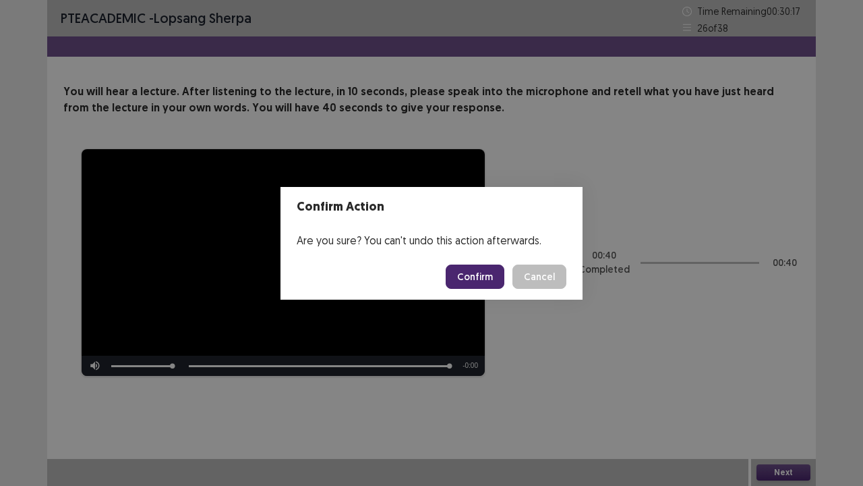
click at [482, 270] on button "Confirm" at bounding box center [475, 276] width 59 height 24
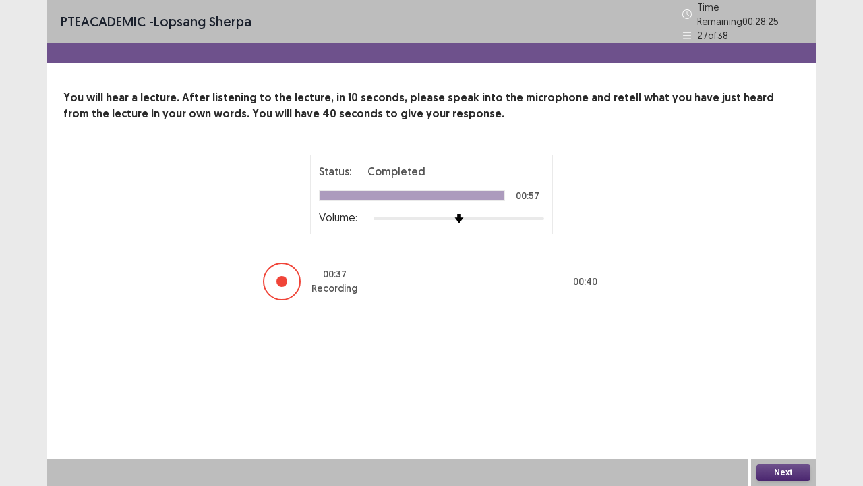
click at [782, 394] on button "Next" at bounding box center [784, 472] width 54 height 16
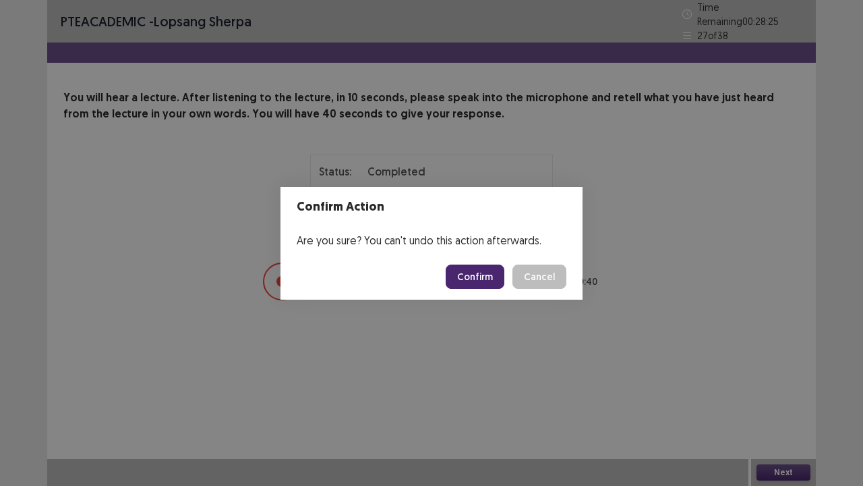
click at [486, 283] on button "Confirm" at bounding box center [475, 276] width 59 height 24
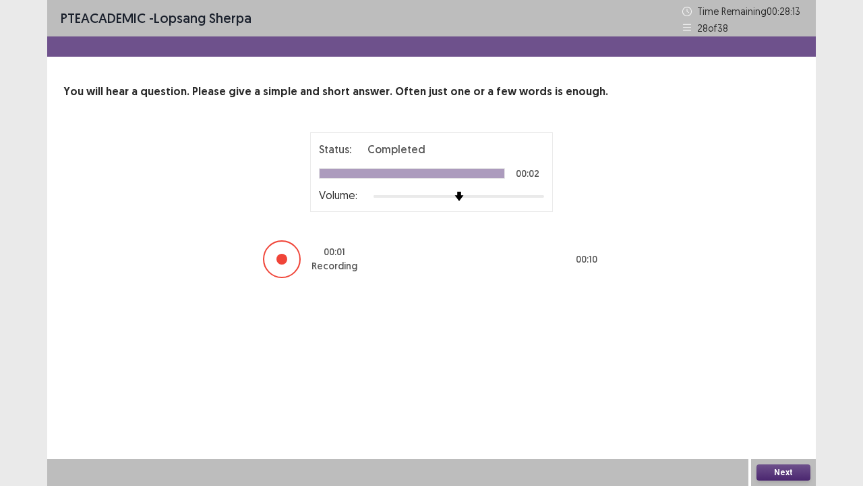
click at [786, 394] on button "Next" at bounding box center [784, 472] width 54 height 16
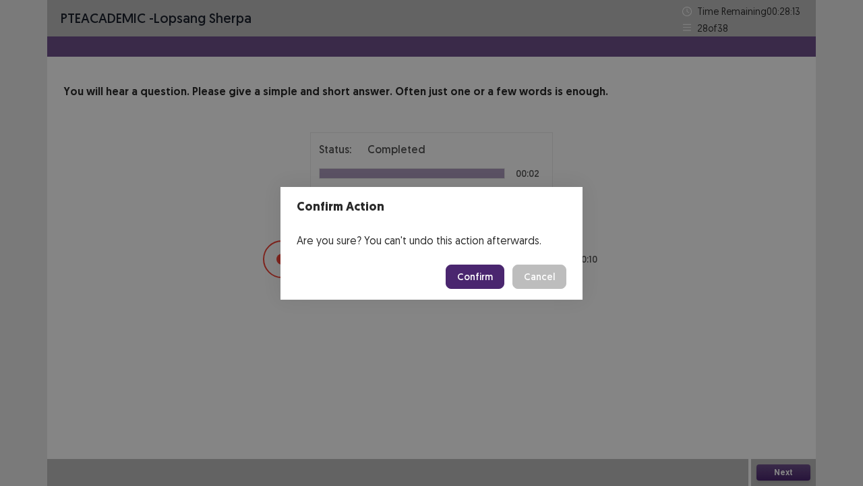
click at [486, 281] on button "Confirm" at bounding box center [475, 276] width 59 height 24
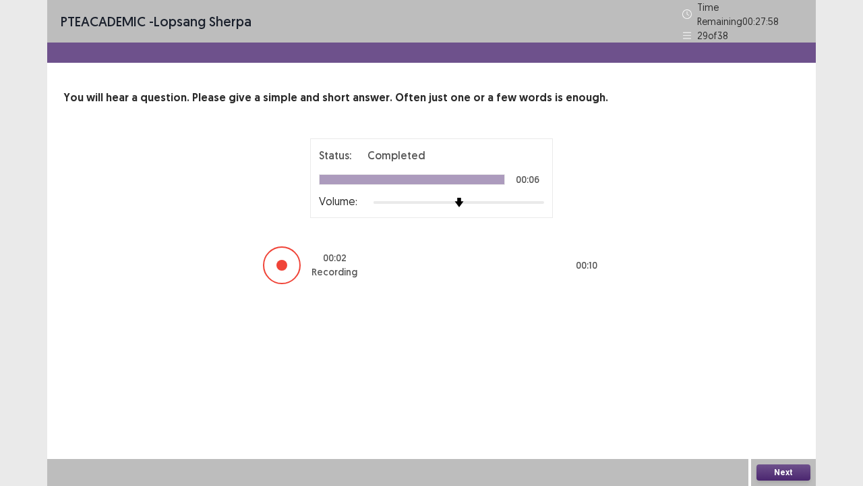
click at [769, 394] on button "Next" at bounding box center [784, 472] width 54 height 16
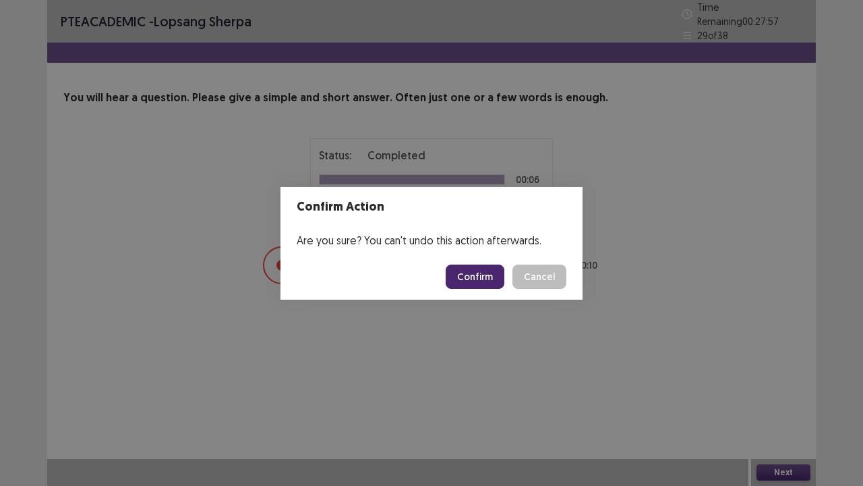
click at [486, 281] on button "Confirm" at bounding box center [475, 276] width 59 height 24
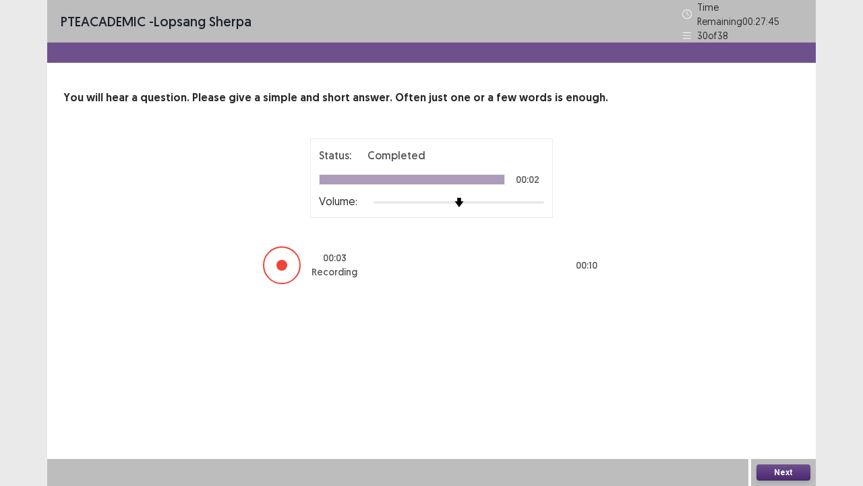
click at [766, 394] on button "Next" at bounding box center [784, 472] width 54 height 16
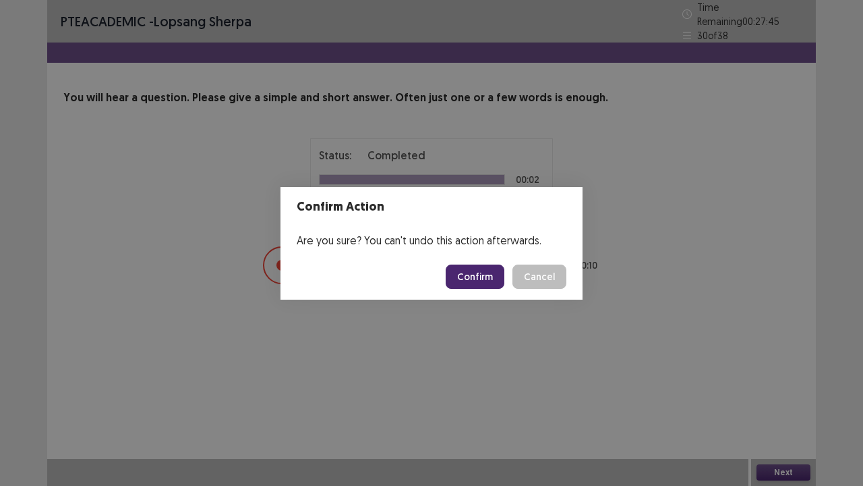
click at [483, 276] on button "Confirm" at bounding box center [475, 276] width 59 height 24
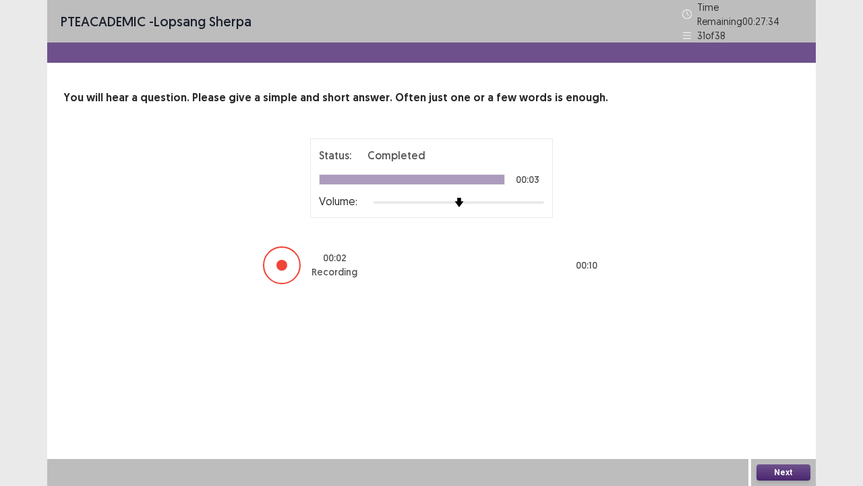
click at [776, 394] on button "Next" at bounding box center [784, 472] width 54 height 16
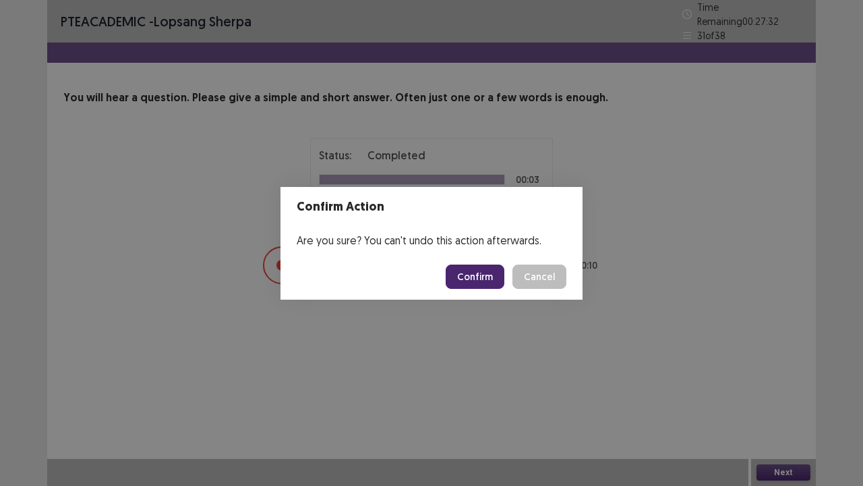
click at [469, 266] on button "Confirm" at bounding box center [475, 276] width 59 height 24
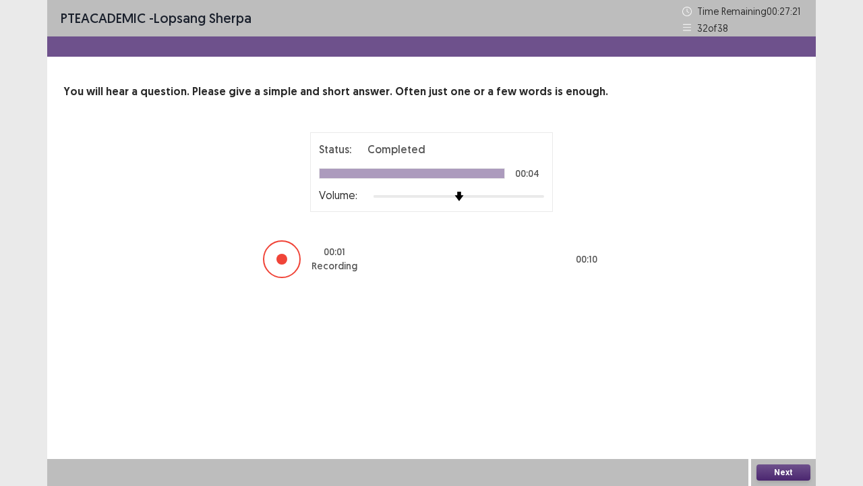
click at [778, 394] on button "Next" at bounding box center [784, 472] width 54 height 16
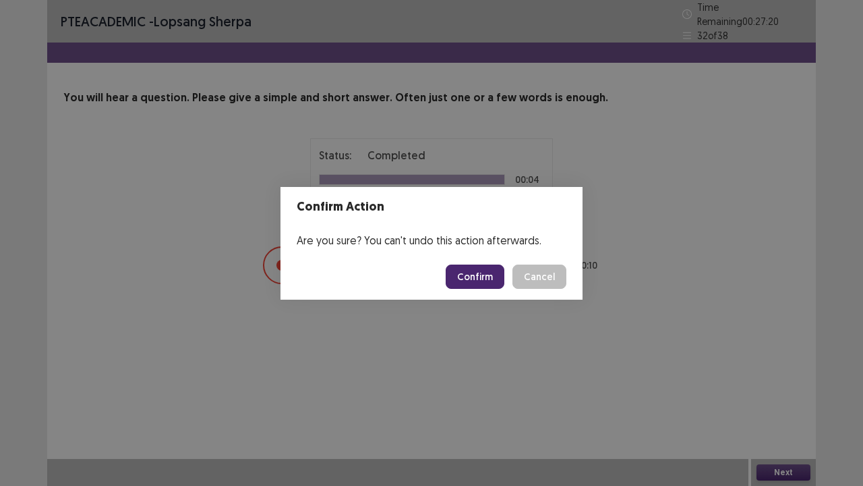
click at [482, 278] on button "Confirm" at bounding box center [475, 276] width 59 height 24
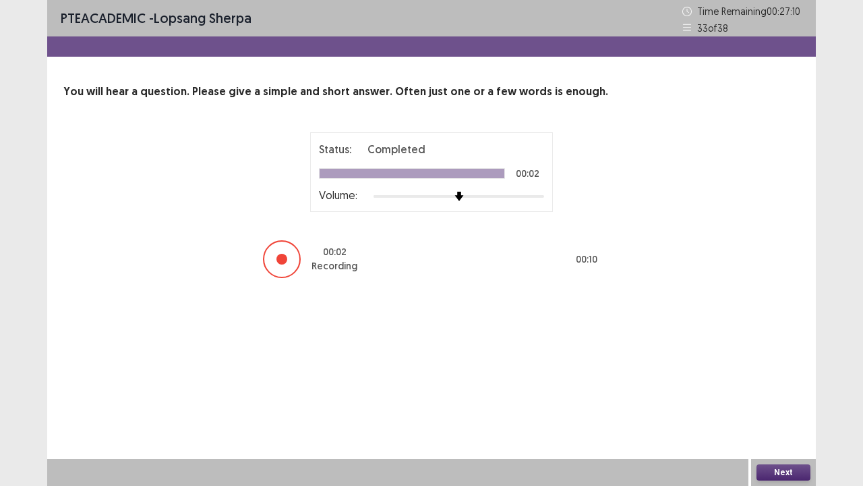
click at [774, 394] on button "Next" at bounding box center [784, 472] width 54 height 16
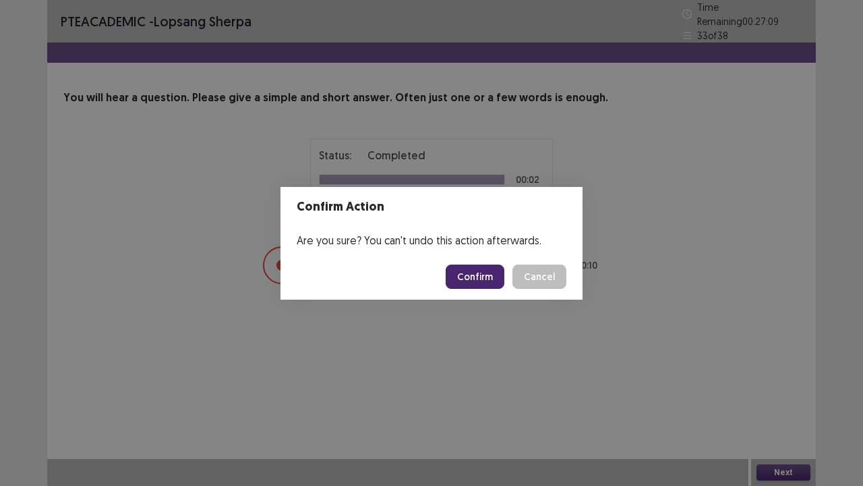
click at [483, 277] on button "Confirm" at bounding box center [475, 276] width 59 height 24
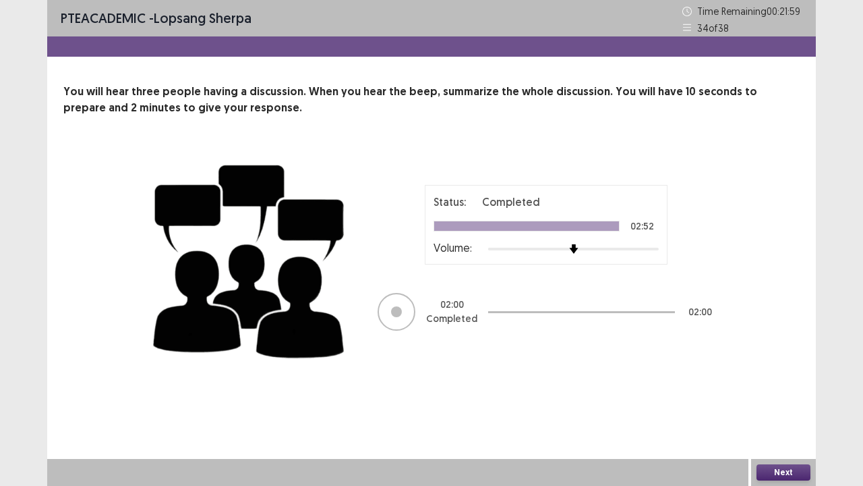
click at [778, 394] on button "Next" at bounding box center [784, 472] width 54 height 16
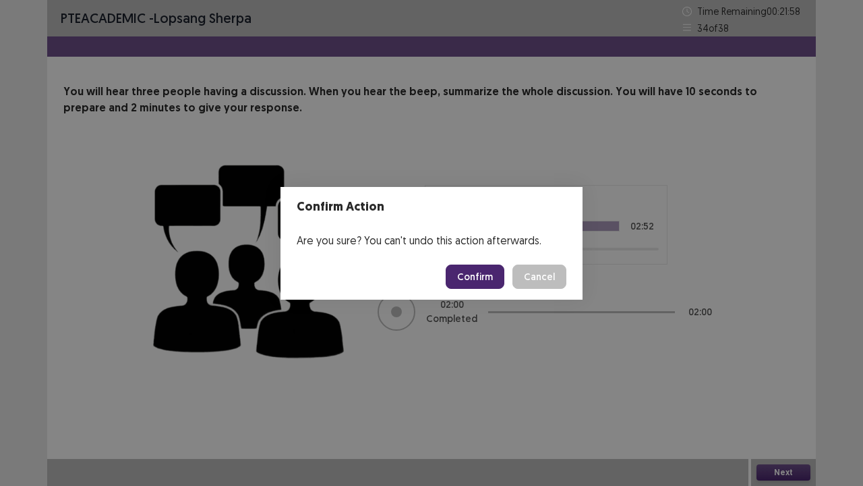
click at [480, 277] on button "Confirm" at bounding box center [475, 276] width 59 height 24
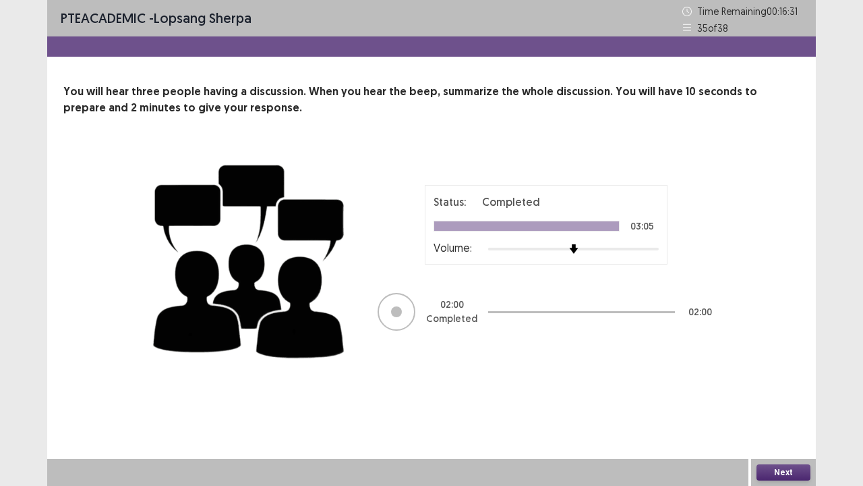
click at [768, 394] on button "Next" at bounding box center [784, 472] width 54 height 16
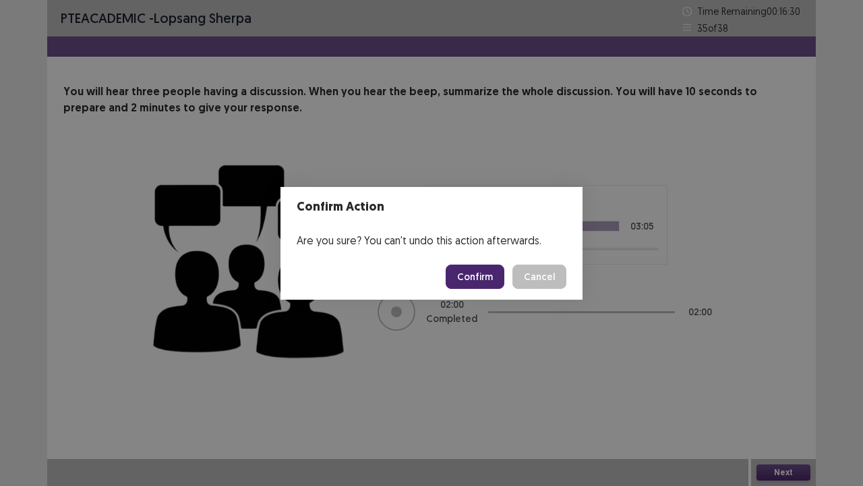
click at [470, 281] on button "Confirm" at bounding box center [475, 276] width 59 height 24
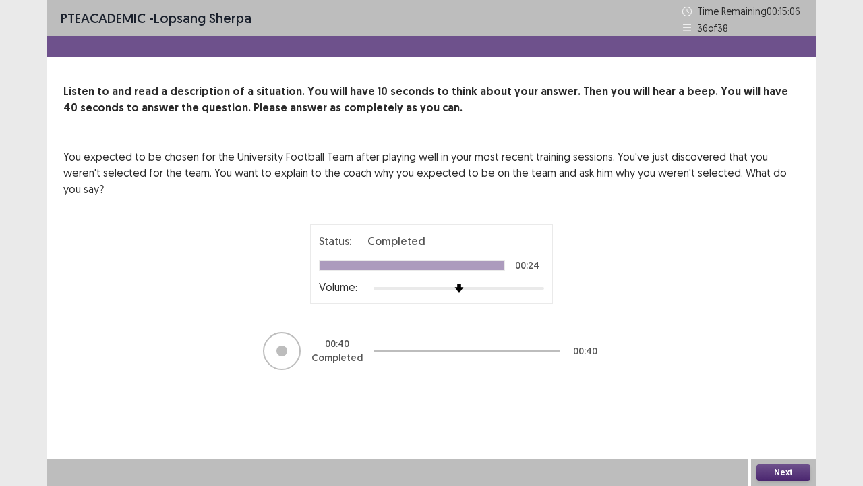
click at [546, 394] on div "PTE academic - lopsang sherpa Time Remaining 00 : 15 : 06 36 of 38 Listen to an…" at bounding box center [431, 243] width 769 height 486
click at [786, 394] on button "Next" at bounding box center [784, 472] width 54 height 16
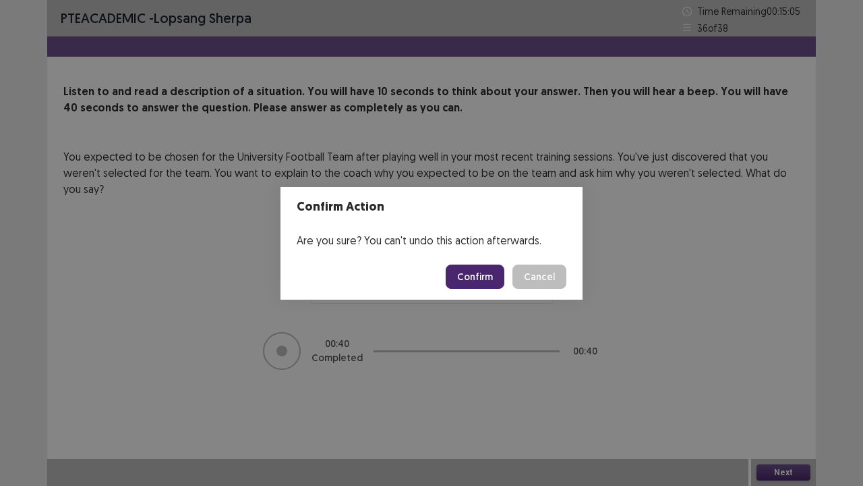
click at [490, 277] on button "Confirm" at bounding box center [475, 276] width 59 height 24
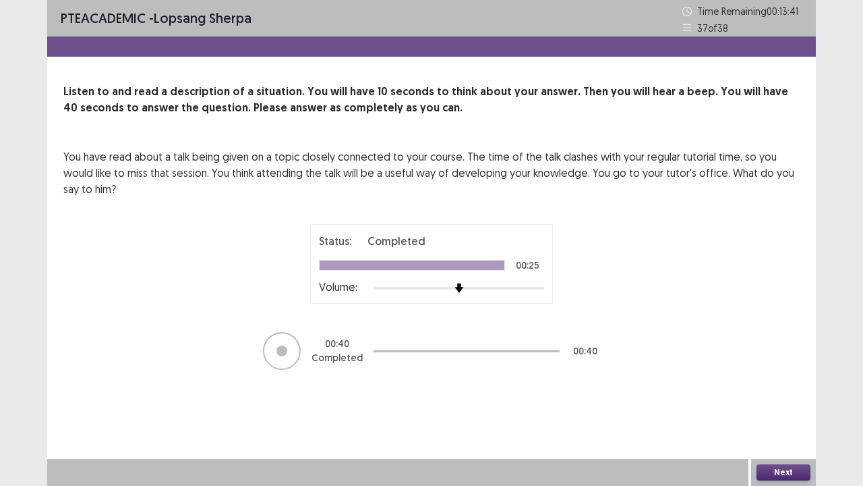
click at [778, 394] on button "Next" at bounding box center [784, 472] width 54 height 16
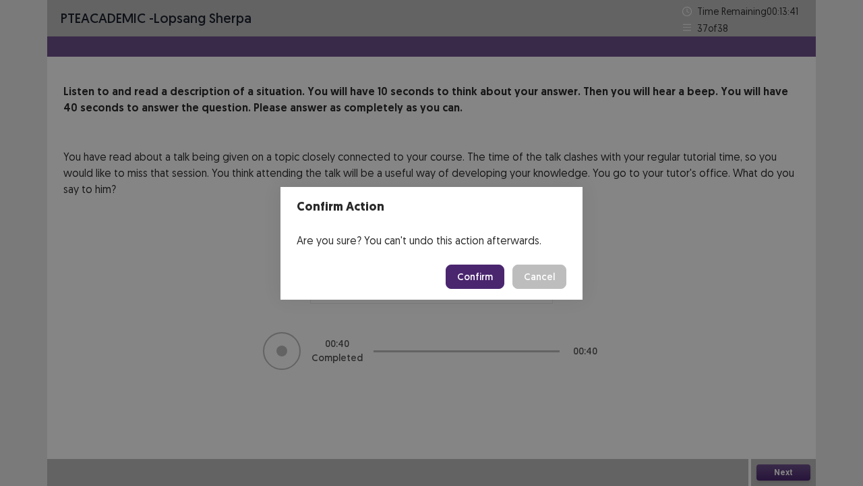
click at [471, 279] on button "Confirm" at bounding box center [475, 276] width 59 height 24
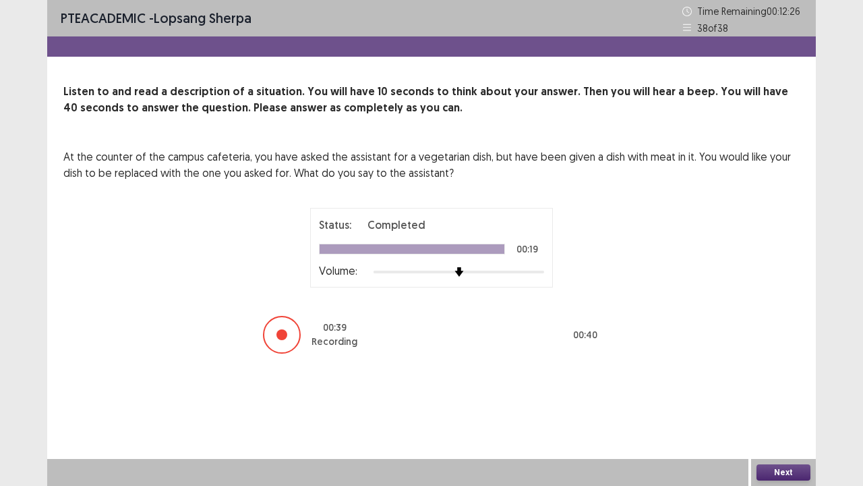
click at [782, 394] on button "Next" at bounding box center [784, 472] width 54 height 16
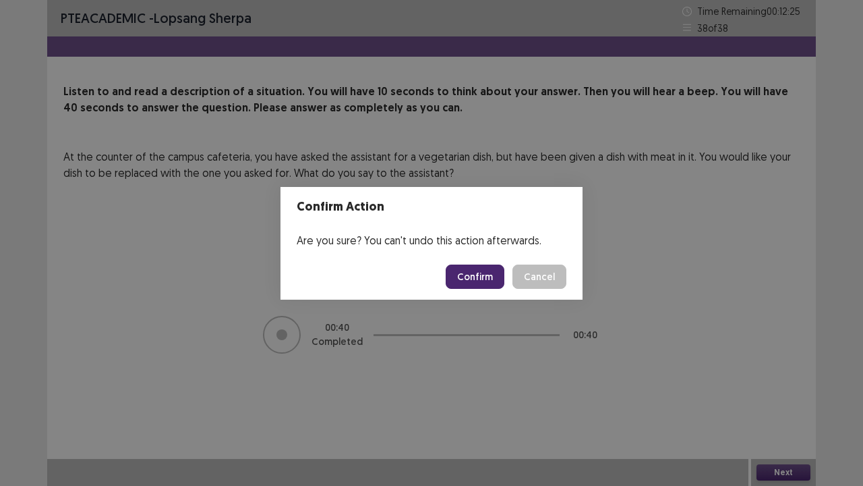
click at [478, 279] on button "Confirm" at bounding box center [475, 276] width 59 height 24
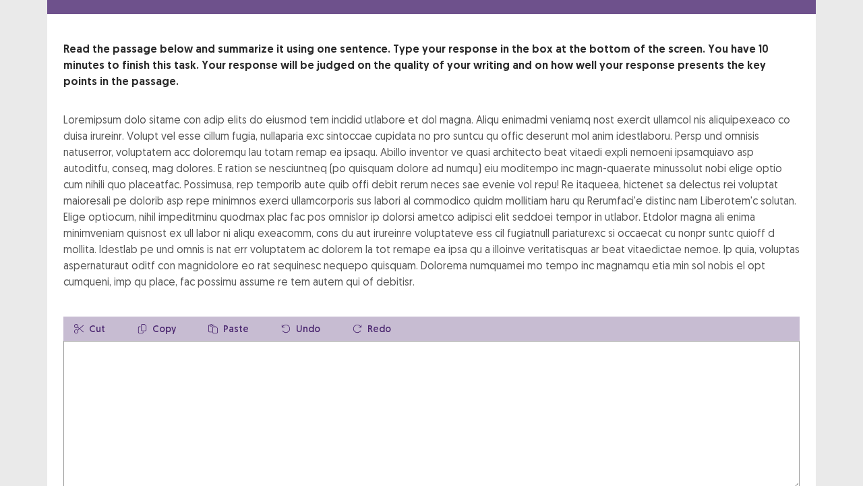
scroll to position [50, 0]
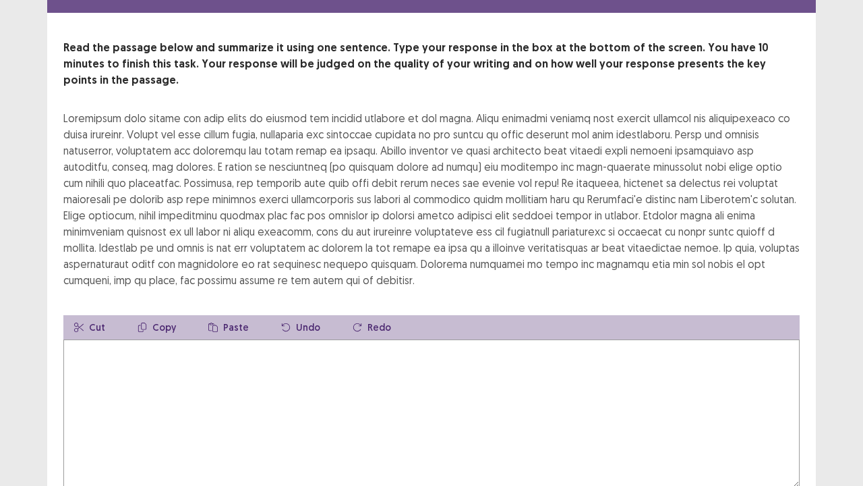
click at [379, 364] on textarea at bounding box center [431, 413] width 737 height 148
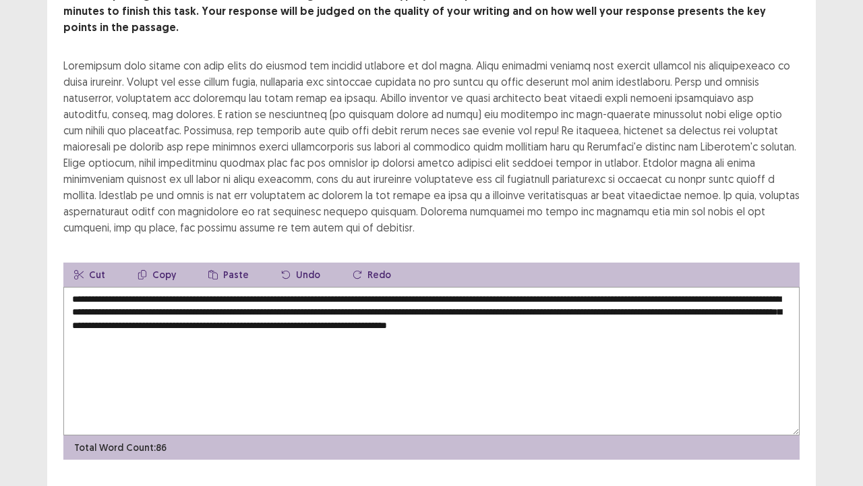
scroll to position [101, 0]
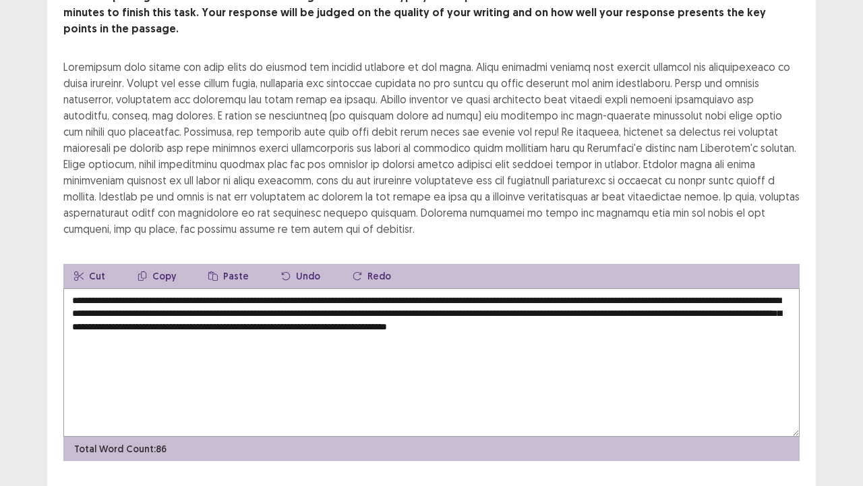
click at [93, 288] on textarea "**********" at bounding box center [431, 362] width 737 height 148
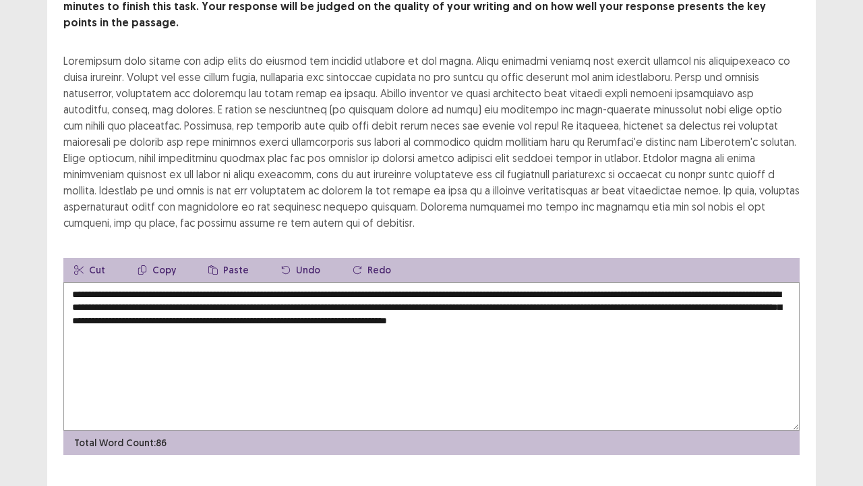
scroll to position [113, 0]
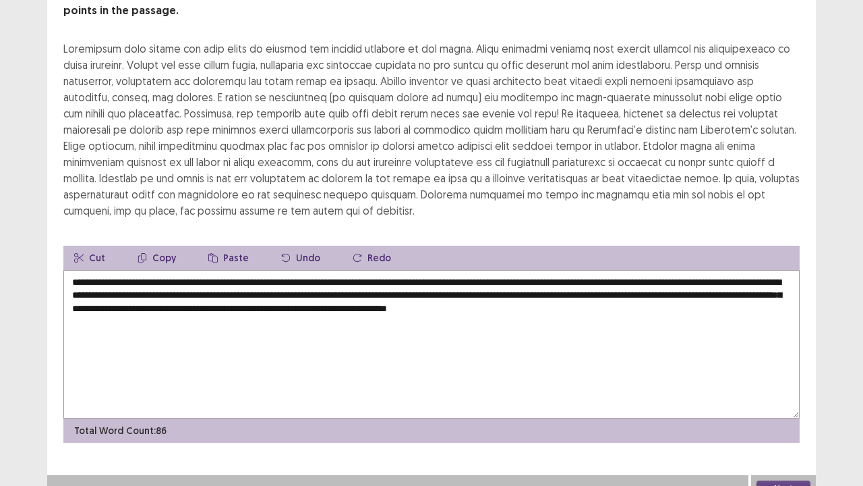
click at [476, 287] on textarea "**********" at bounding box center [431, 344] width 737 height 148
click at [491, 279] on textarea "**********" at bounding box center [431, 344] width 737 height 148
type textarea "**********"
click at [785, 394] on button "Next" at bounding box center [784, 488] width 54 height 16
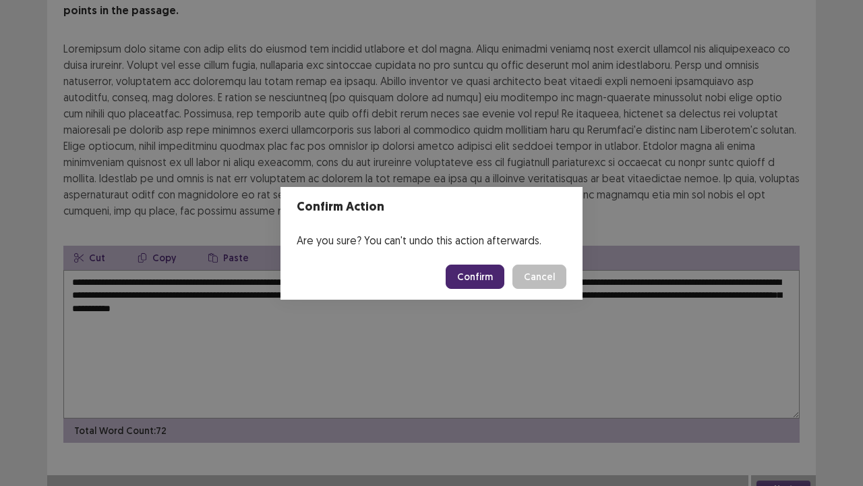
click at [461, 283] on button "Confirm" at bounding box center [475, 276] width 59 height 24
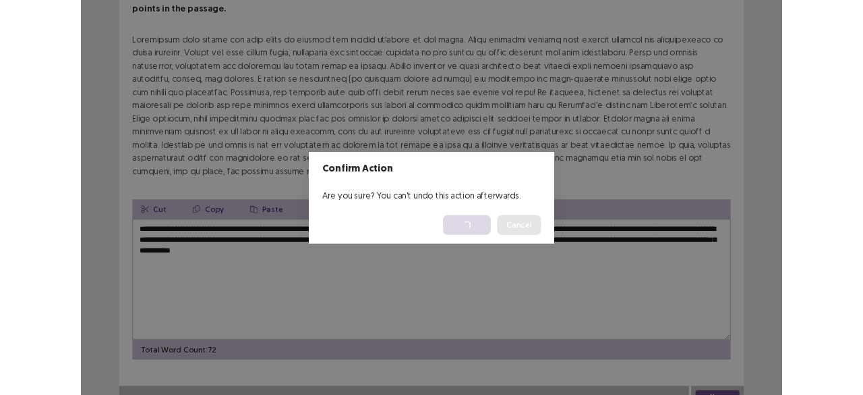
scroll to position [0, 0]
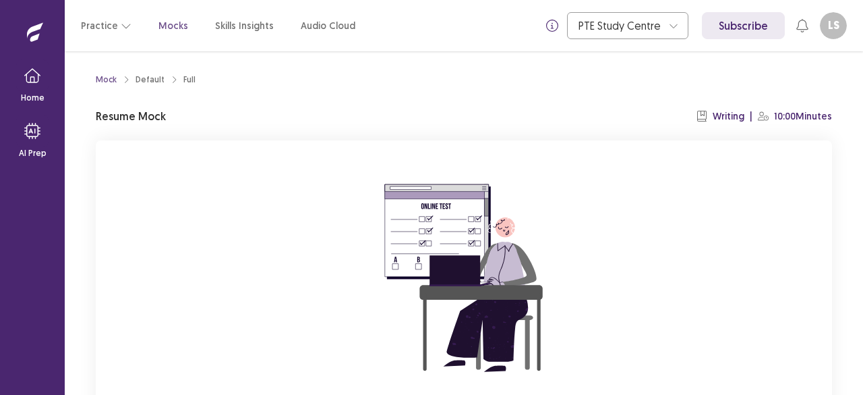
click at [146, 381] on div "You already have an ongoing mock! You can either resume that or click reset to …" at bounding box center [464, 320] width 737 height 360
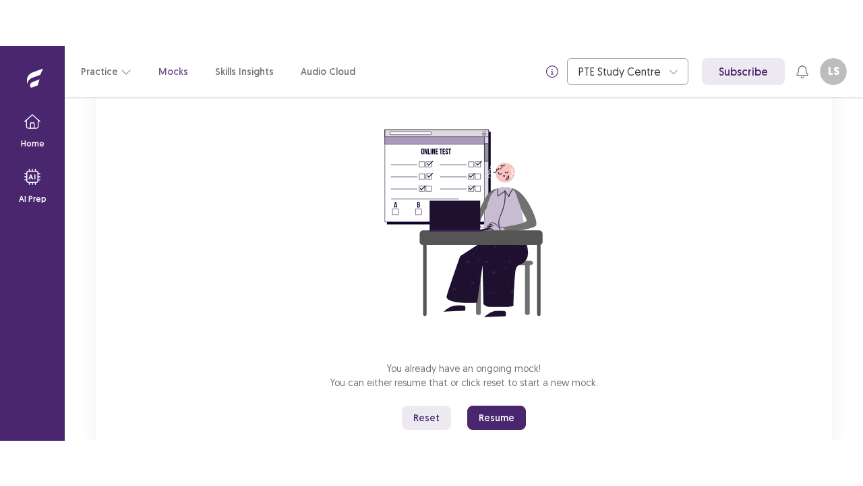
scroll to position [138, 0]
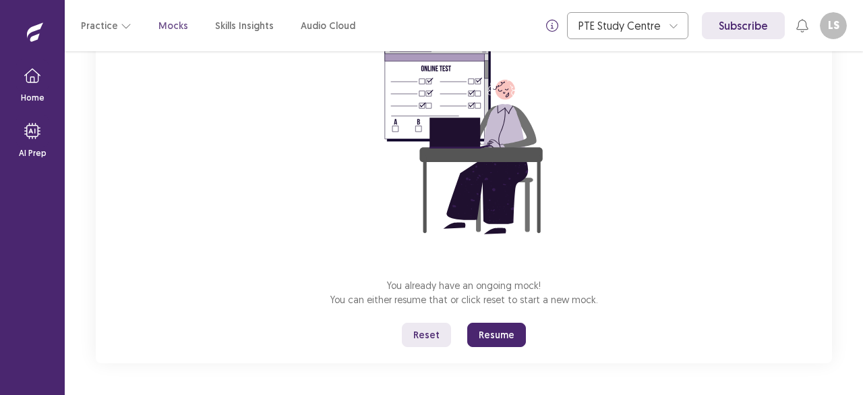
click at [486, 339] on button "Resume" at bounding box center [496, 334] width 59 height 24
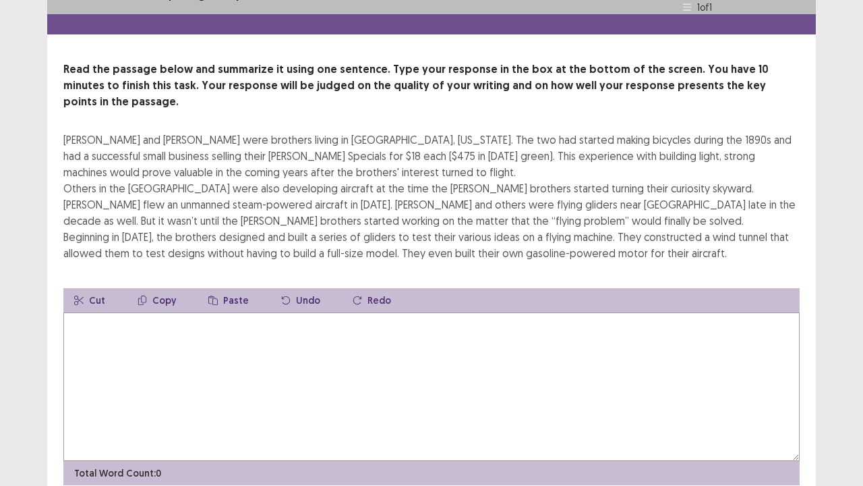
scroll to position [29, 0]
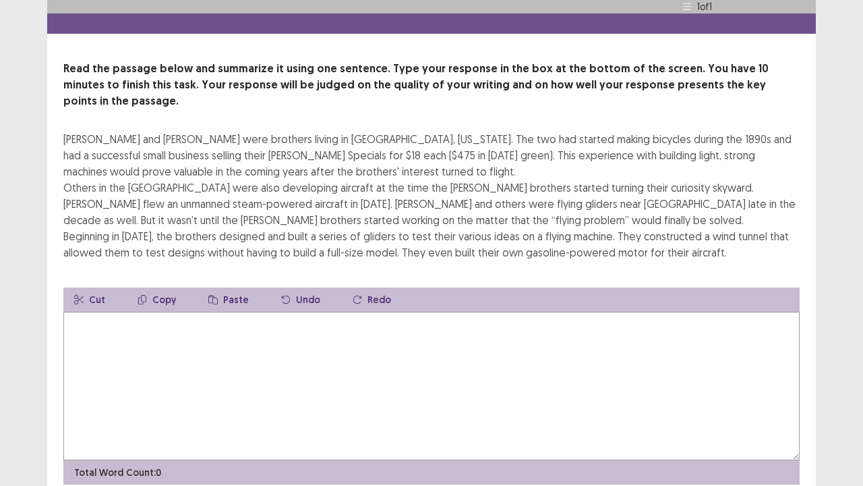
click at [683, 359] on textarea at bounding box center [431, 386] width 737 height 148
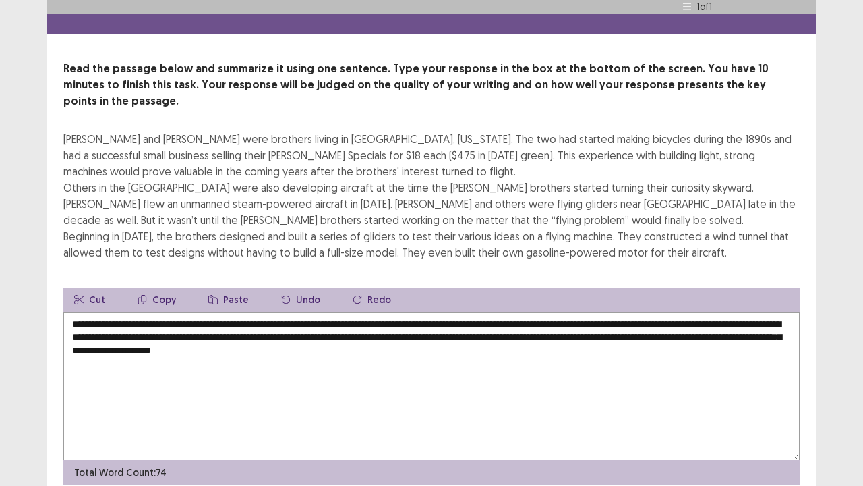
type textarea "**********"
click at [861, 275] on div "PTE academic - lopsang sherpa Time Remaining 00 : 02 : 53 1 of 1 Read the passa…" at bounding box center [431, 257] width 863 height 573
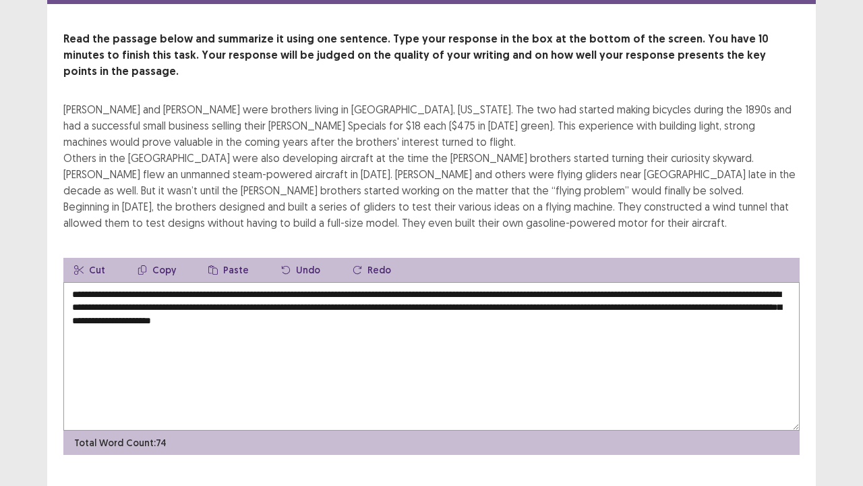
scroll to position [65, 0]
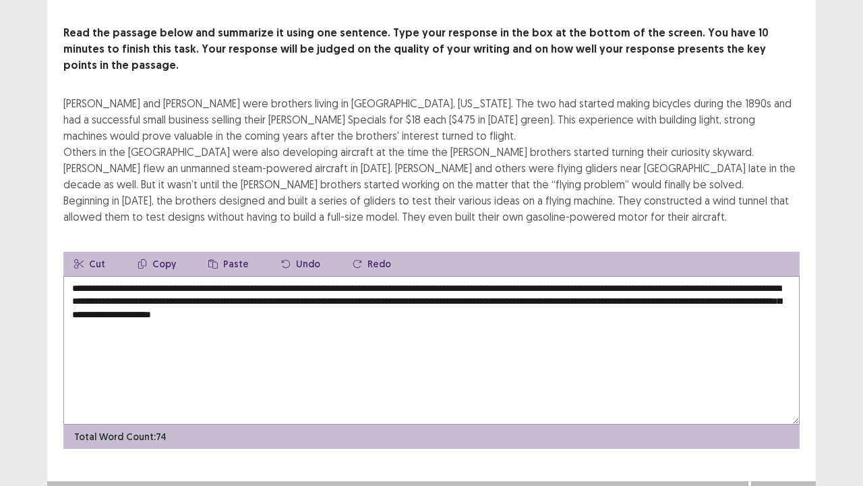
click at [776, 394] on button "Next" at bounding box center [784, 494] width 54 height 16
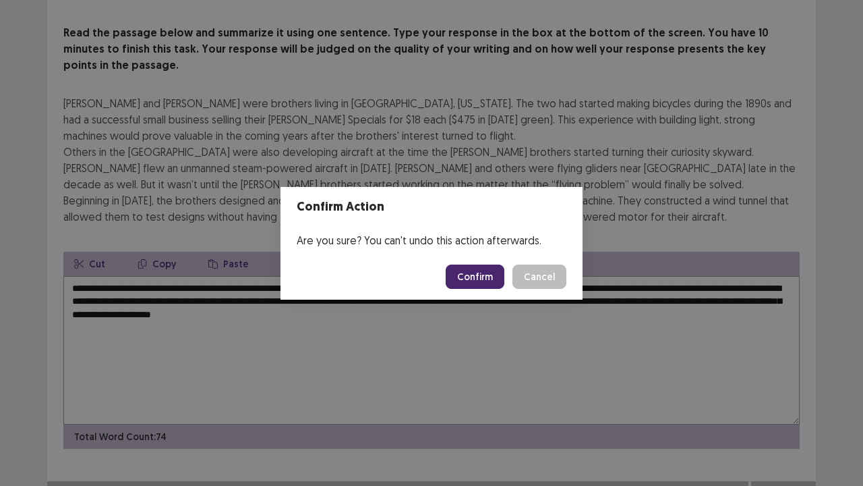
click at [479, 278] on button "Confirm" at bounding box center [475, 276] width 59 height 24
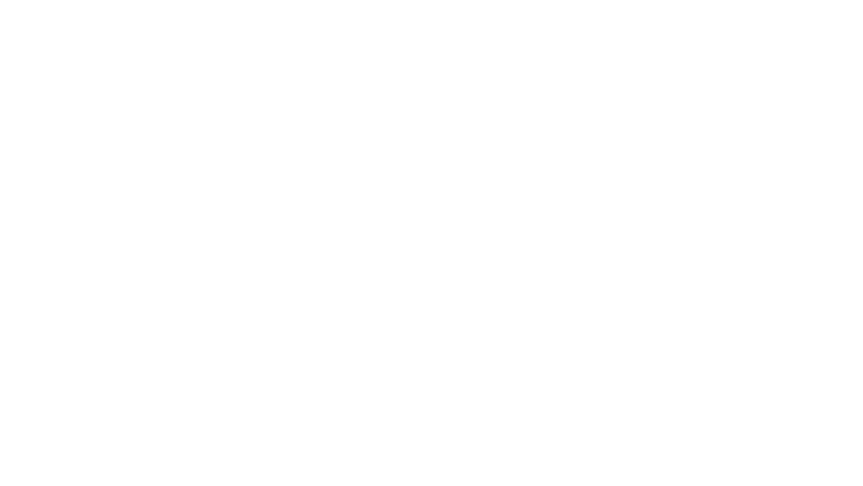
scroll to position [0, 0]
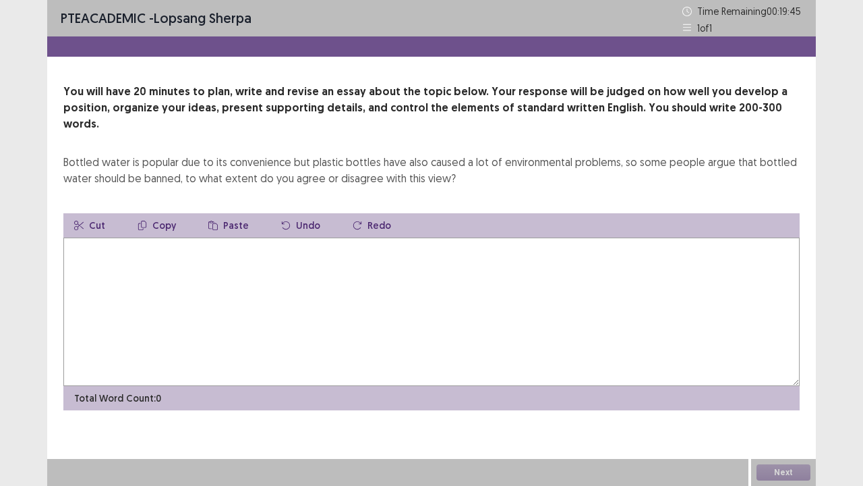
click at [440, 266] on textarea at bounding box center [431, 311] width 737 height 148
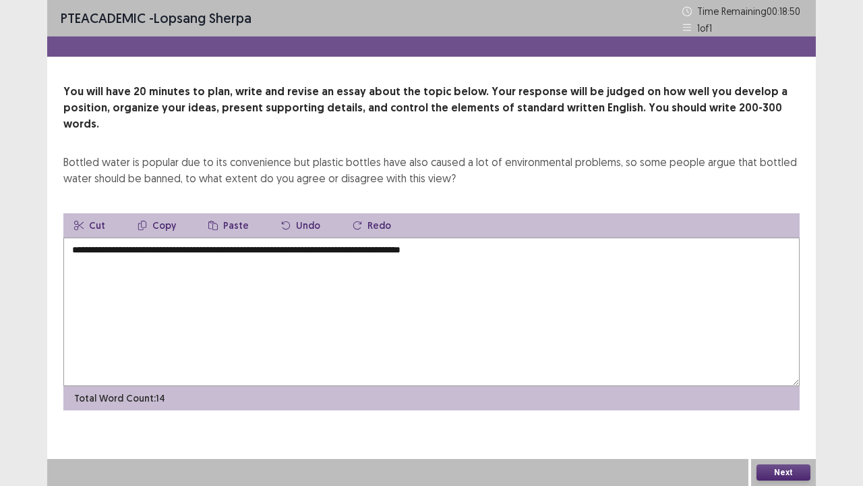
click at [432, 237] on textarea "**********" at bounding box center [431, 311] width 737 height 148
click at [495, 237] on textarea "**********" at bounding box center [431, 311] width 737 height 148
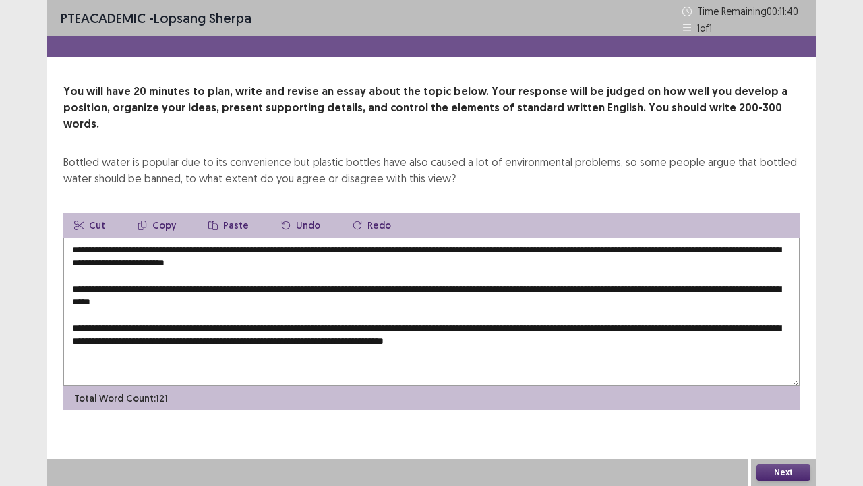
click at [452, 324] on textarea "**********" at bounding box center [431, 311] width 737 height 148
click at [592, 322] on textarea "**********" at bounding box center [431, 311] width 737 height 148
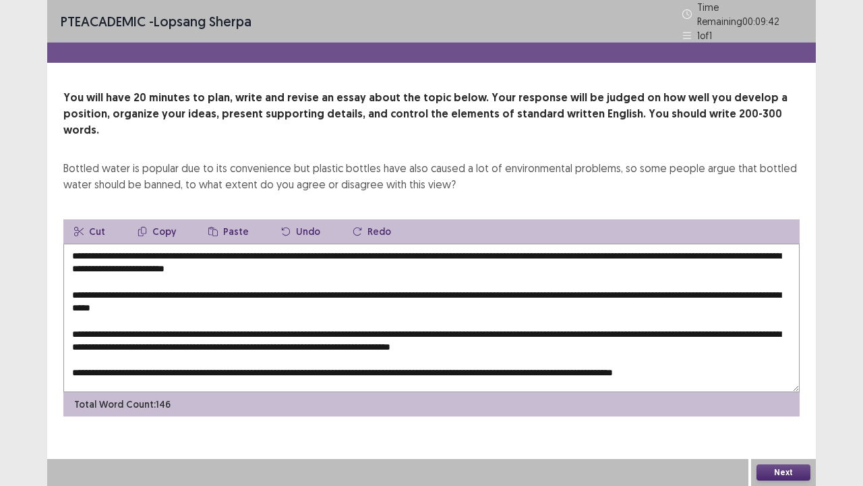
click at [132, 243] on textarea "**********" at bounding box center [431, 317] width 737 height 148
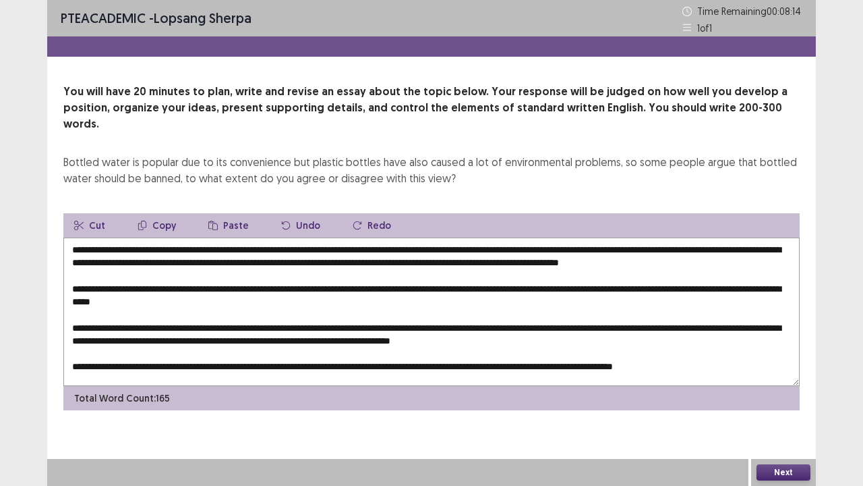
click at [626, 237] on textarea at bounding box center [431, 311] width 737 height 148
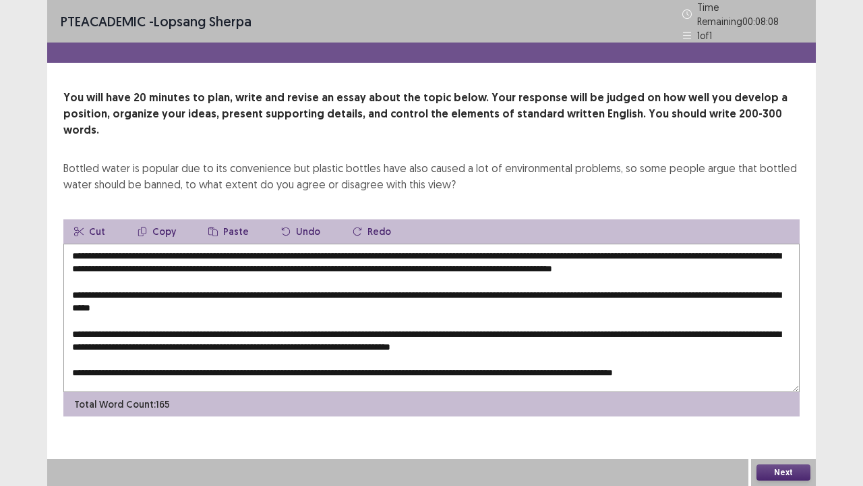
click at [608, 254] on textarea at bounding box center [431, 317] width 737 height 148
click at [604, 246] on textarea at bounding box center [431, 317] width 737 height 148
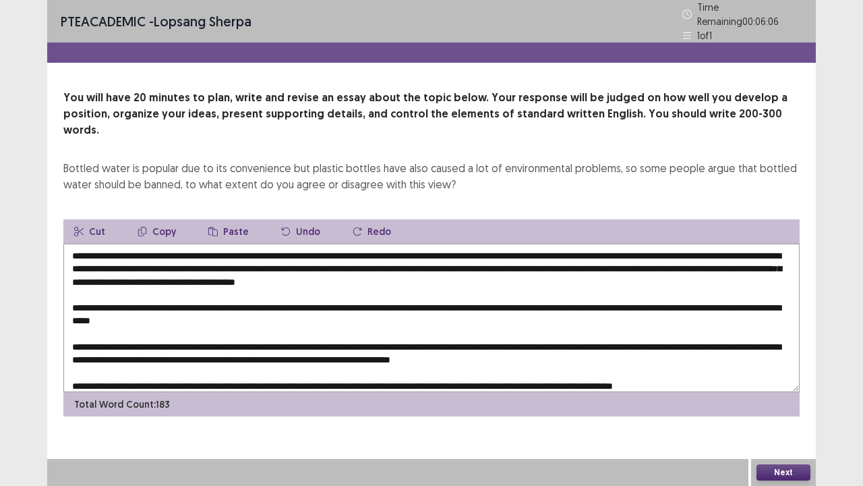
click at [383, 261] on textarea at bounding box center [431, 317] width 737 height 148
click at [418, 260] on textarea at bounding box center [431, 317] width 737 height 148
click at [598, 267] on textarea at bounding box center [431, 317] width 737 height 148
click at [594, 259] on textarea at bounding box center [431, 317] width 737 height 148
click at [633, 260] on textarea at bounding box center [431, 317] width 737 height 148
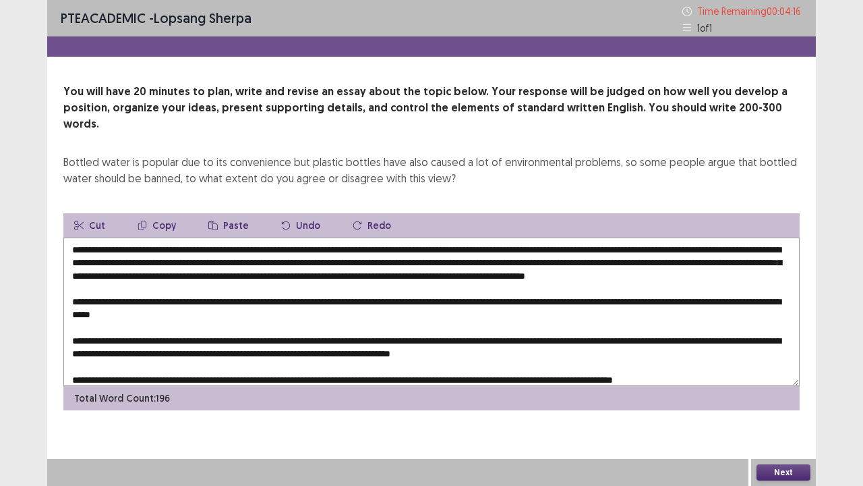
click at [136, 237] on textarea at bounding box center [431, 311] width 737 height 148
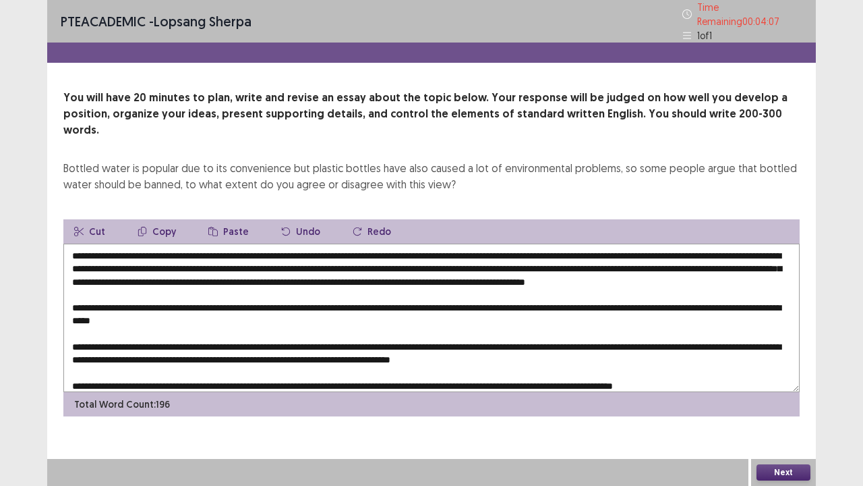
drag, startPoint x: 139, startPoint y: 232, endPoint x: 616, endPoint y: 238, distance: 477.6
click at [616, 243] on textarea at bounding box center [431, 317] width 737 height 148
click at [161, 219] on button "Copy" at bounding box center [157, 231] width 60 height 24
click at [259, 299] on textarea at bounding box center [431, 317] width 737 height 148
click at [228, 219] on button "Paste" at bounding box center [229, 231] width 62 height 24
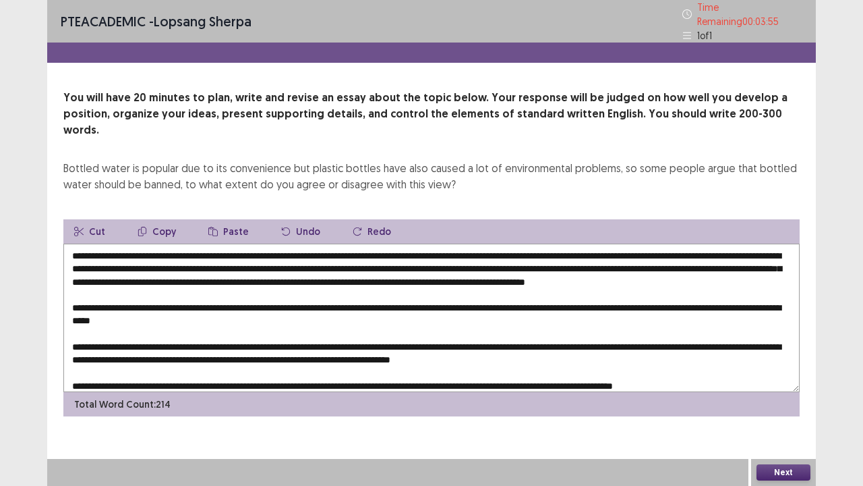
click at [260, 297] on textarea at bounding box center [431, 317] width 737 height 148
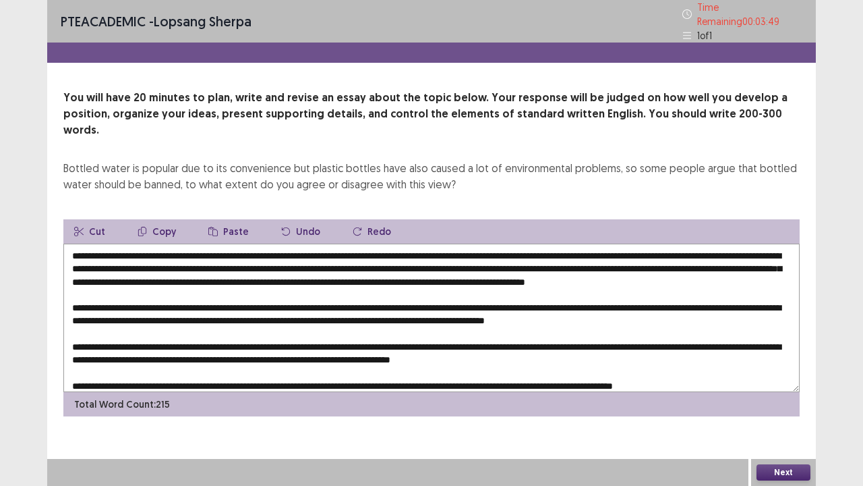
click at [748, 299] on textarea at bounding box center [431, 317] width 737 height 148
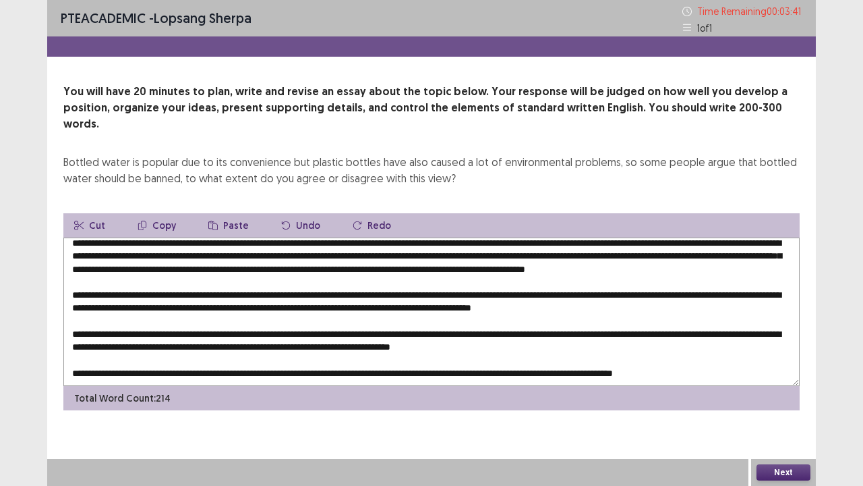
click at [358, 360] on textarea at bounding box center [431, 311] width 737 height 148
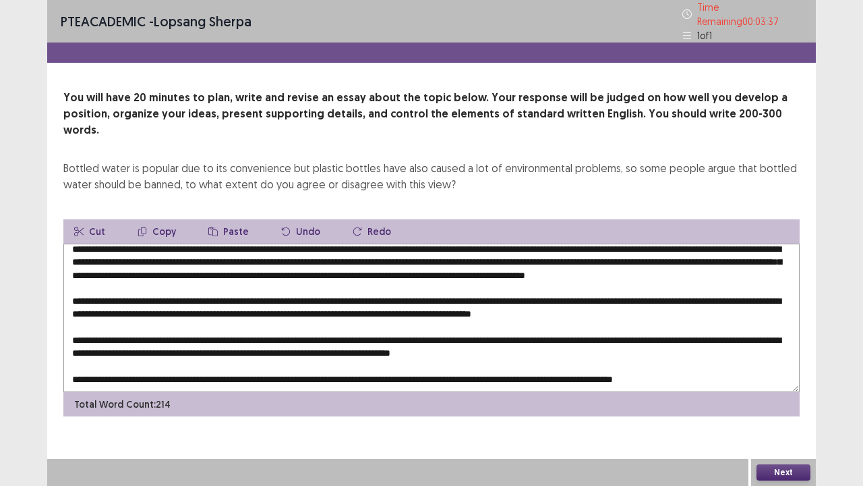
click at [224, 219] on button "Paste" at bounding box center [229, 231] width 62 height 24
click at [272, 310] on textarea at bounding box center [431, 317] width 737 height 148
click at [237, 219] on button "Paste" at bounding box center [229, 231] width 62 height 24
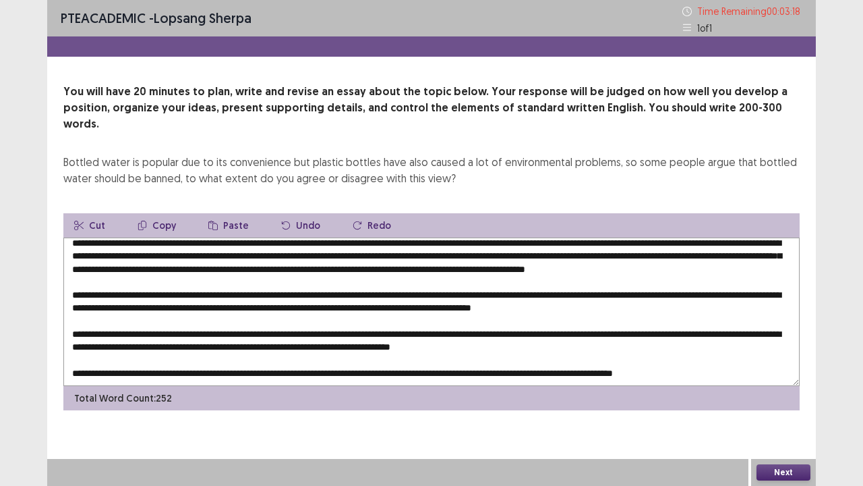
click at [754, 311] on textarea at bounding box center [431, 311] width 737 height 148
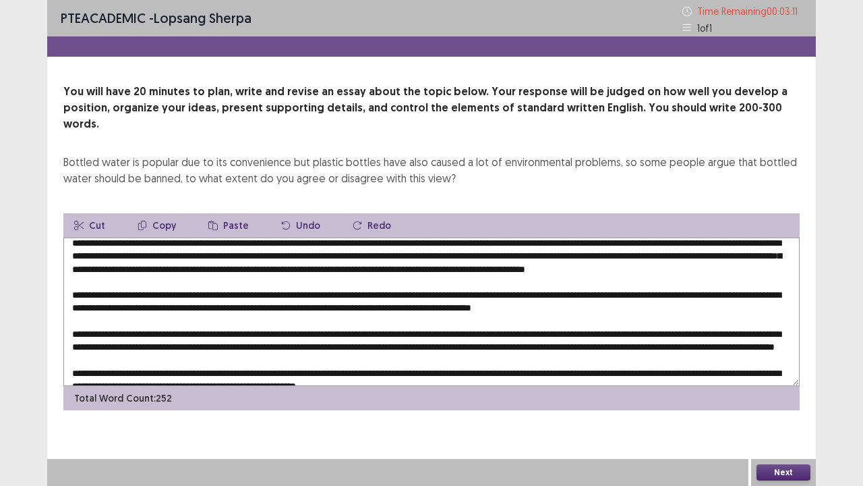
scroll to position [7, 0]
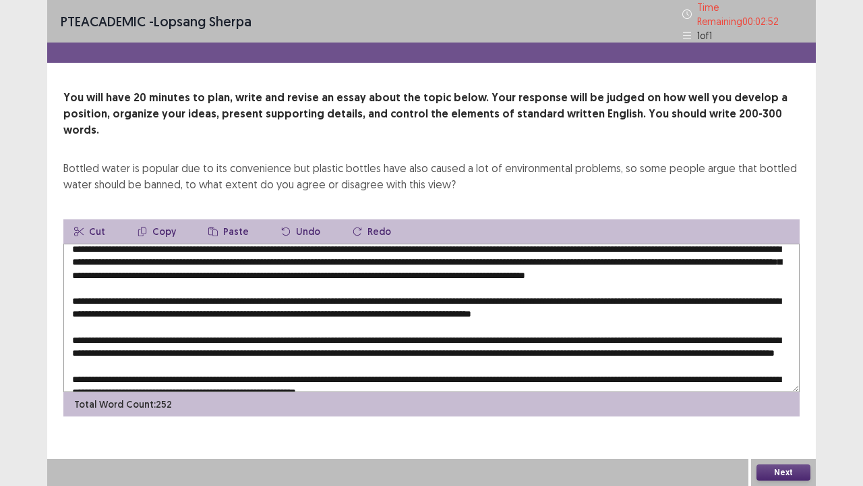
drag, startPoint x: 69, startPoint y: 254, endPoint x: 376, endPoint y: 254, distance: 306.2
click at [376, 254] on textarea at bounding box center [431, 317] width 737 height 148
click at [174, 219] on button "Copy" at bounding box center [157, 231] width 60 height 24
click at [337, 308] on textarea at bounding box center [431, 317] width 737 height 148
click at [219, 219] on button "Paste" at bounding box center [229, 231] width 62 height 24
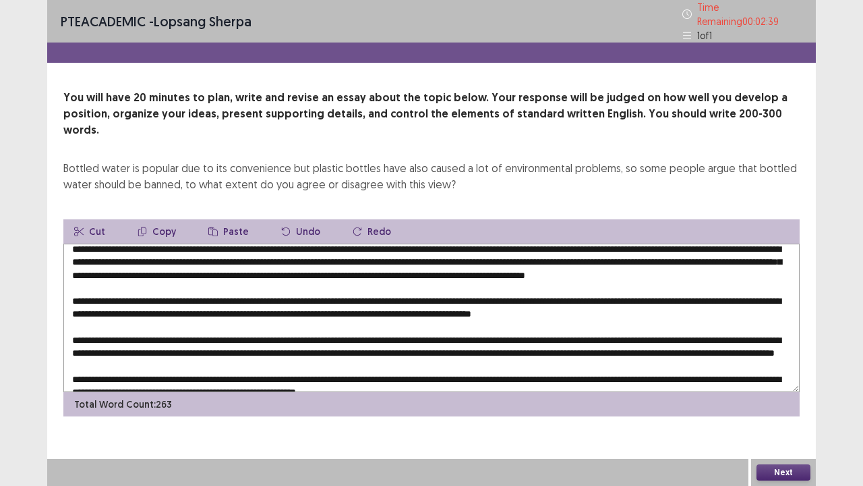
click at [336, 305] on textarea at bounding box center [431, 317] width 737 height 148
click at [660, 306] on textarea at bounding box center [431, 317] width 737 height 148
click at [171, 318] on textarea at bounding box center [431, 317] width 737 height 148
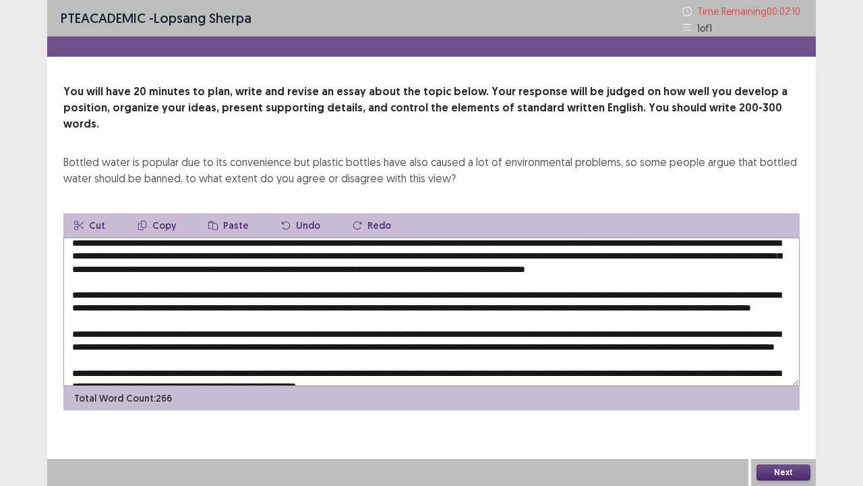
click at [236, 318] on textarea at bounding box center [431, 311] width 737 height 148
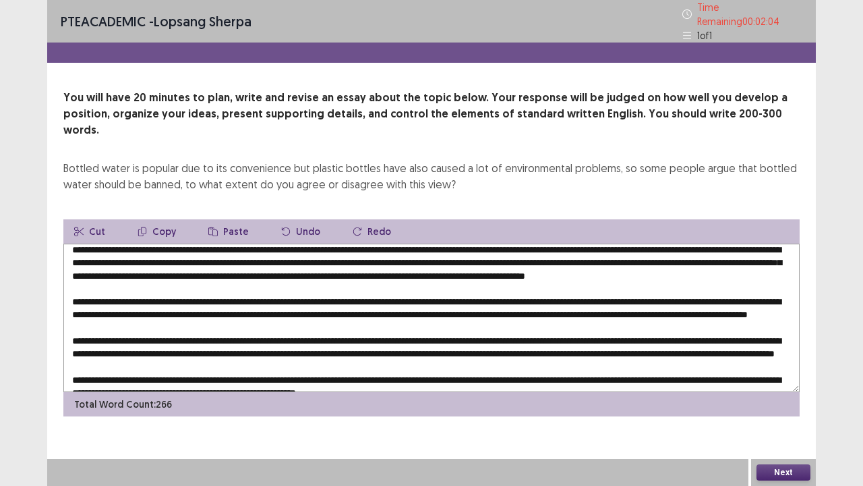
scroll to position [0, 0]
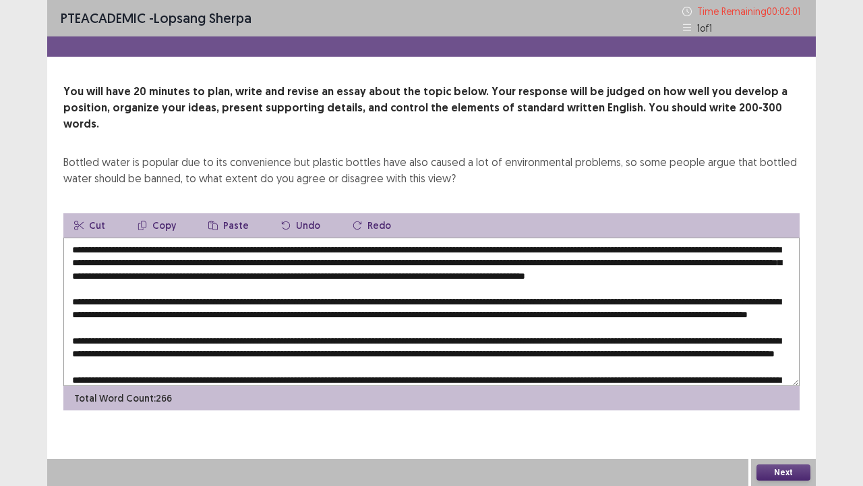
click at [426, 268] on textarea at bounding box center [431, 311] width 737 height 148
drag, startPoint x: 479, startPoint y: 260, endPoint x: 778, endPoint y: 263, distance: 298.8
click at [778, 263] on textarea at bounding box center [431, 311] width 737 height 148
click at [156, 213] on button "Copy" at bounding box center [157, 225] width 60 height 24
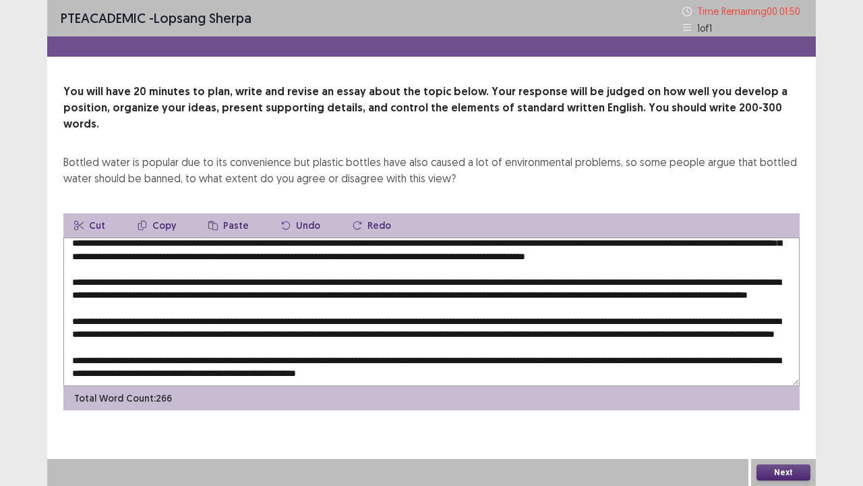
scroll to position [58, 0]
click at [453, 312] on textarea at bounding box center [431, 311] width 737 height 148
click at [459, 312] on textarea at bounding box center [431, 311] width 737 height 148
click at [455, 306] on textarea at bounding box center [431, 311] width 737 height 148
click at [212, 221] on icon "button" at bounding box center [212, 225] width 9 height 9
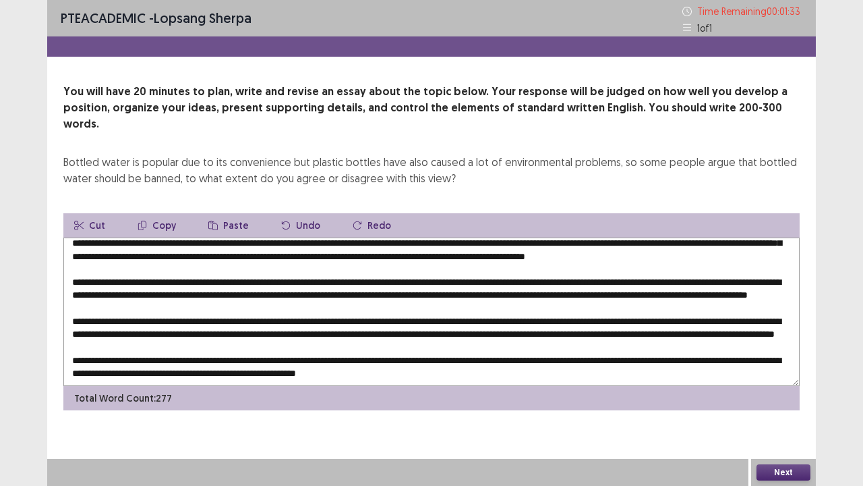
click at [769, 314] on textarea at bounding box center [431, 311] width 737 height 148
click at [759, 308] on textarea at bounding box center [431, 311] width 737 height 148
click at [755, 306] on textarea at bounding box center [431, 311] width 737 height 148
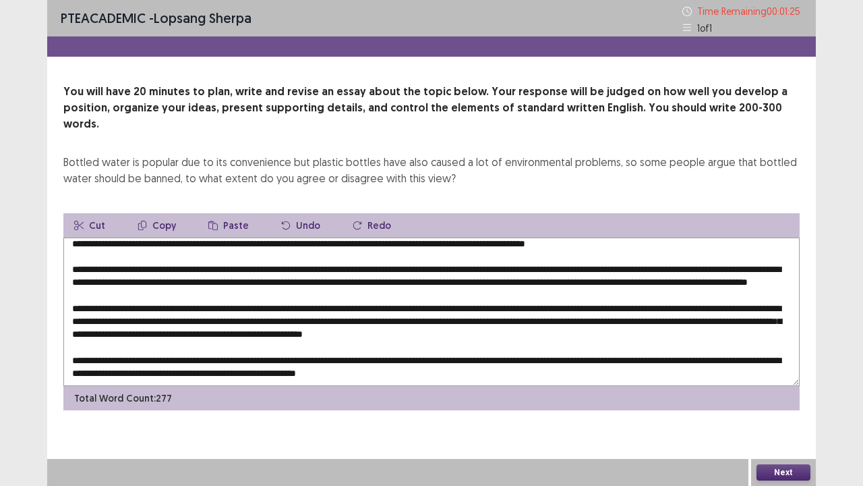
click at [762, 308] on textarea at bounding box center [431, 311] width 737 height 148
click at [447, 321] on textarea at bounding box center [431, 311] width 737 height 148
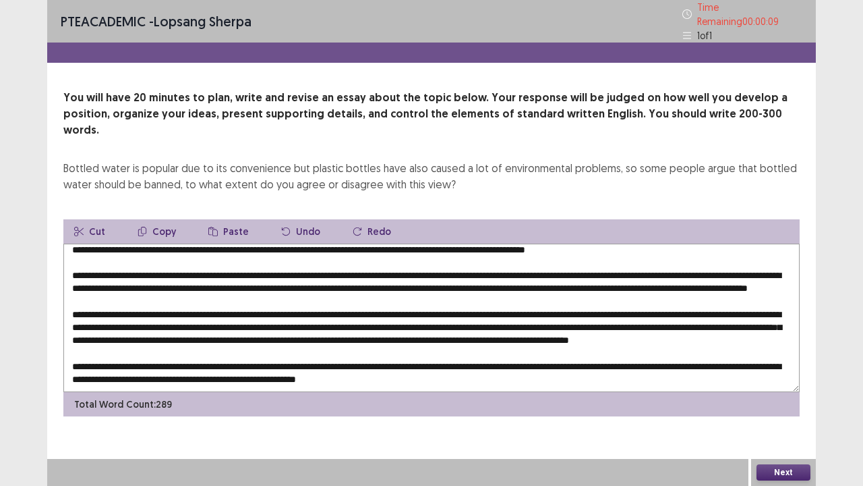
click at [117, 332] on textarea at bounding box center [431, 317] width 737 height 148
click at [119, 341] on textarea at bounding box center [431, 317] width 737 height 148
click at [125, 337] on textarea at bounding box center [431, 317] width 737 height 148
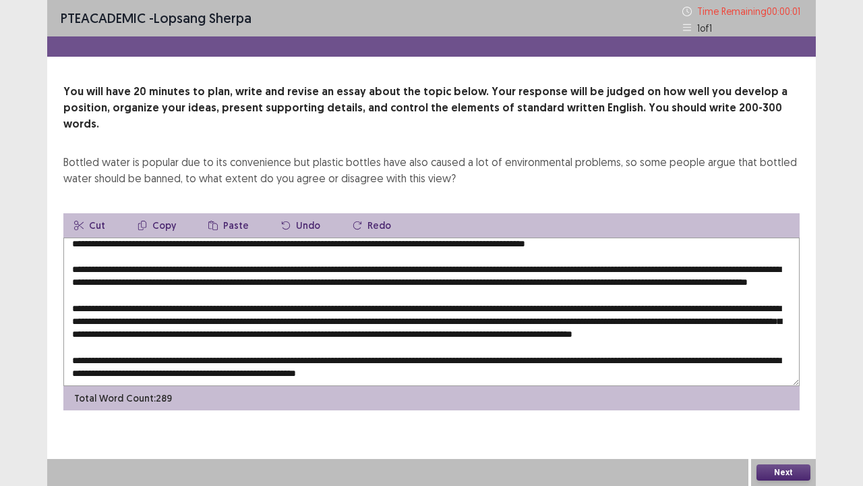
type textarea "**********"
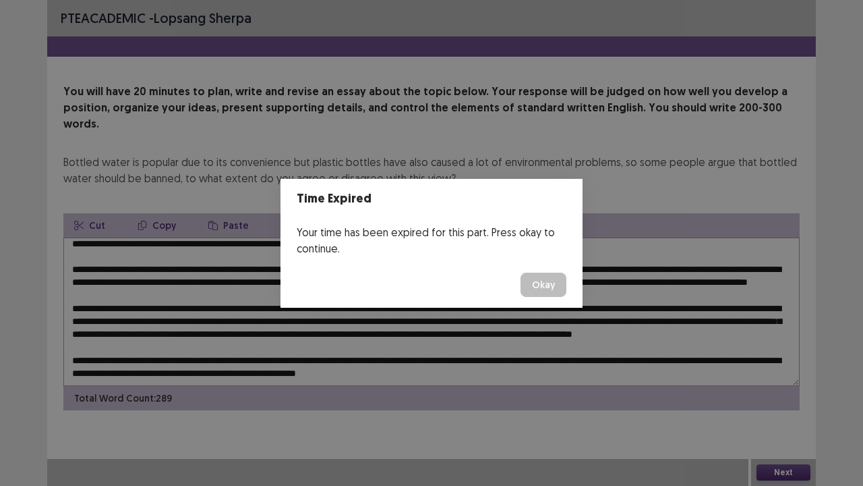
click at [537, 286] on button "Okay" at bounding box center [544, 285] width 46 height 24
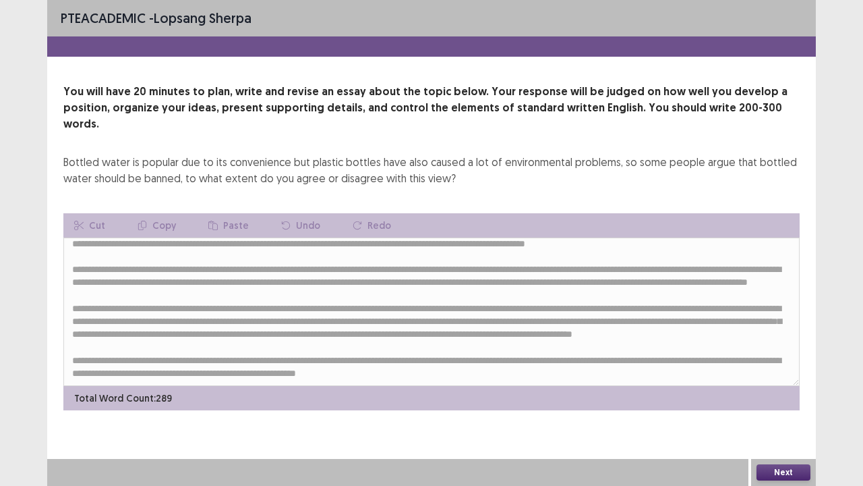
click at [770, 394] on button "Next" at bounding box center [784, 472] width 54 height 16
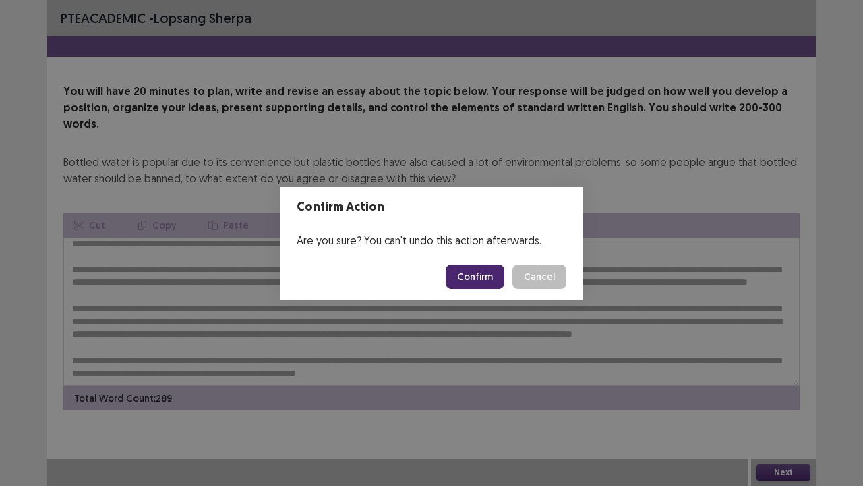
click at [461, 277] on button "Confirm" at bounding box center [475, 276] width 59 height 24
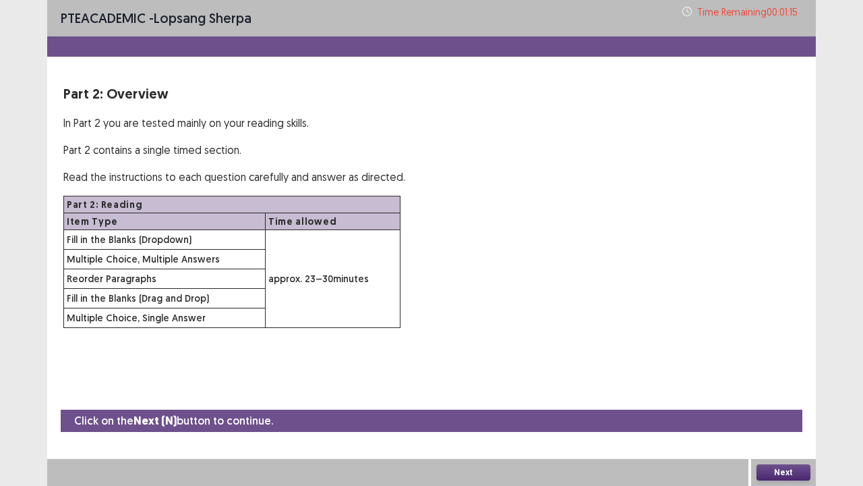
click at [782, 394] on button "Next" at bounding box center [784, 472] width 54 height 16
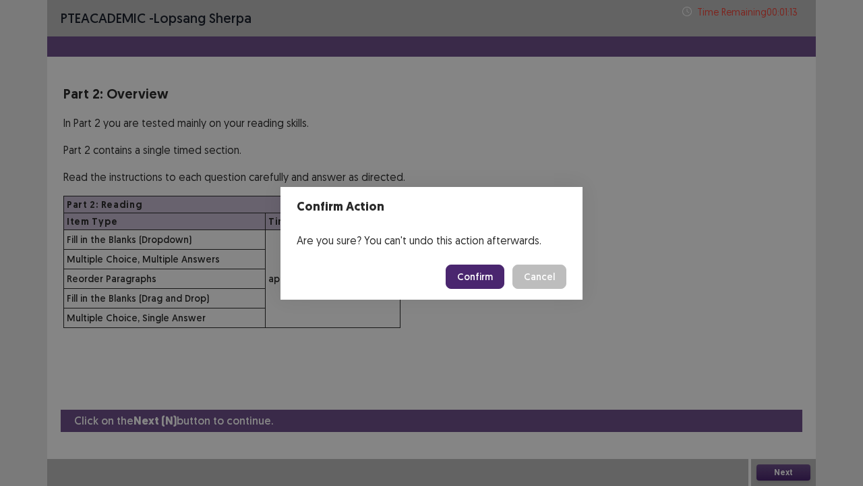
click at [478, 268] on button "Confirm" at bounding box center [475, 276] width 59 height 24
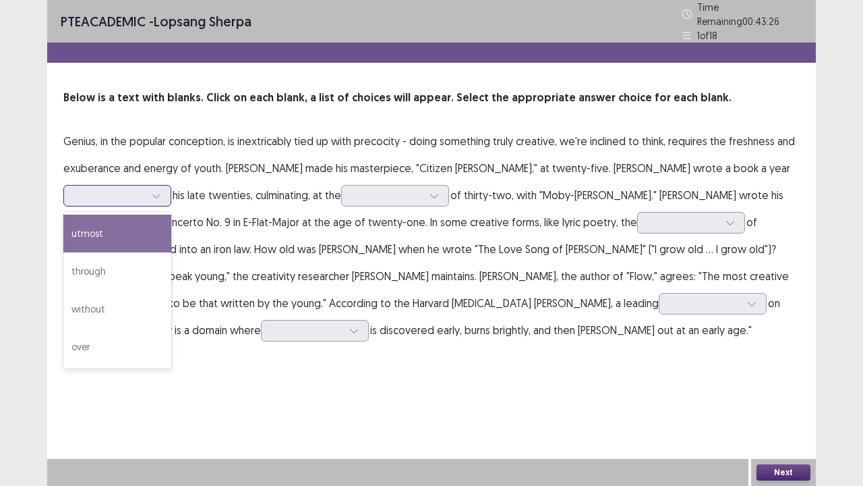
click at [146, 193] on div at bounding box center [110, 196] width 73 height 16
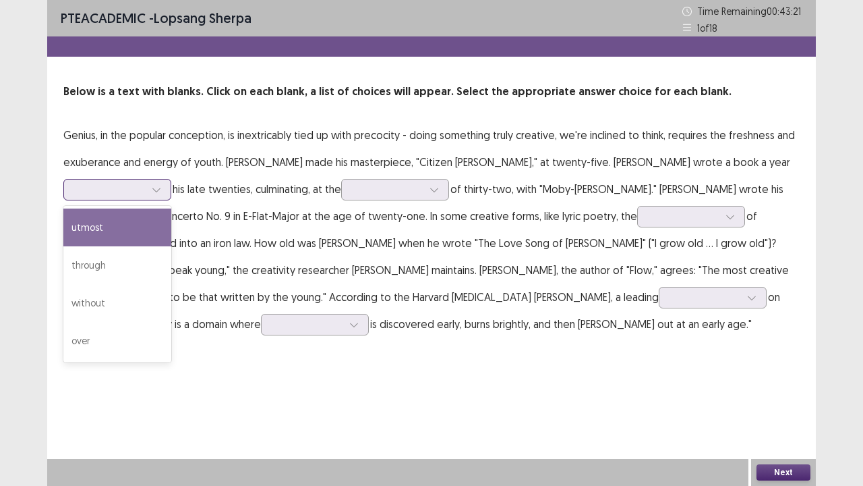
click at [111, 236] on div "utmost" at bounding box center [117, 227] width 108 height 38
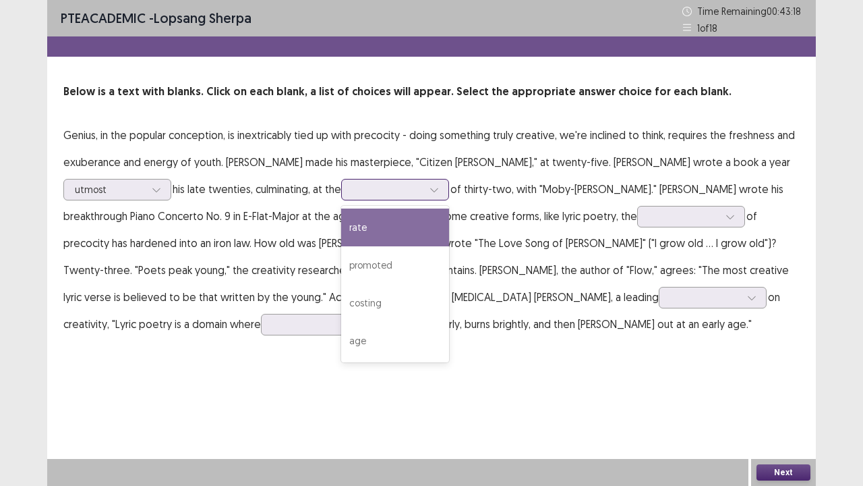
click at [401, 194] on div at bounding box center [388, 189] width 70 height 13
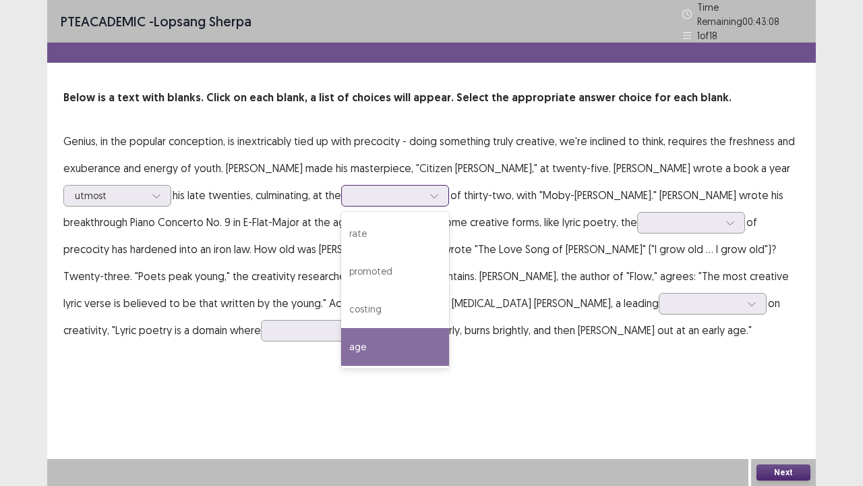
click at [381, 333] on div "age" at bounding box center [395, 347] width 108 height 38
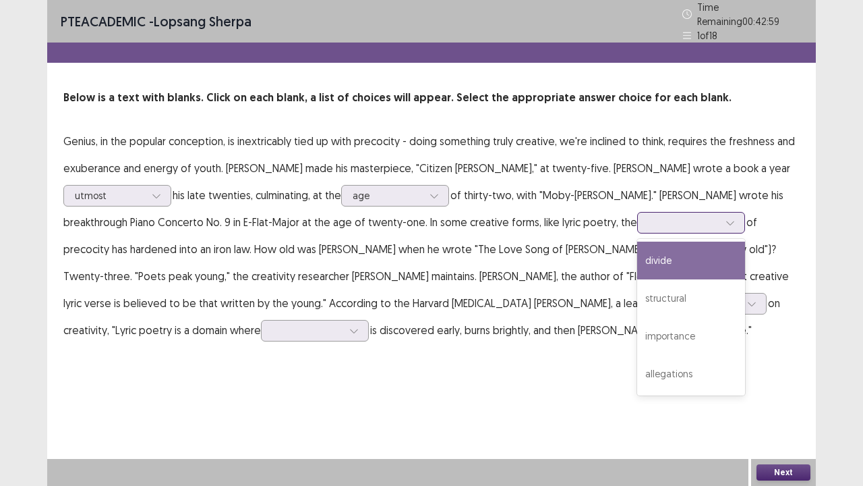
click at [649, 216] on div at bounding box center [684, 222] width 70 height 13
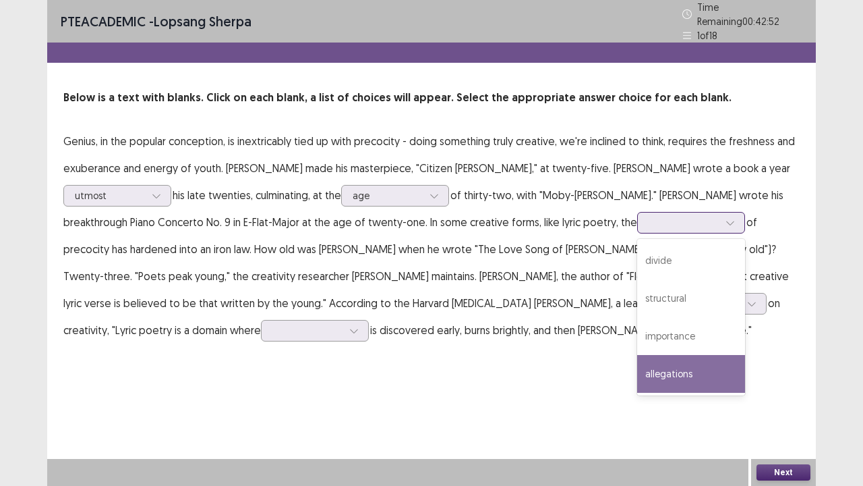
click at [637, 363] on div "allegations" at bounding box center [691, 374] width 108 height 38
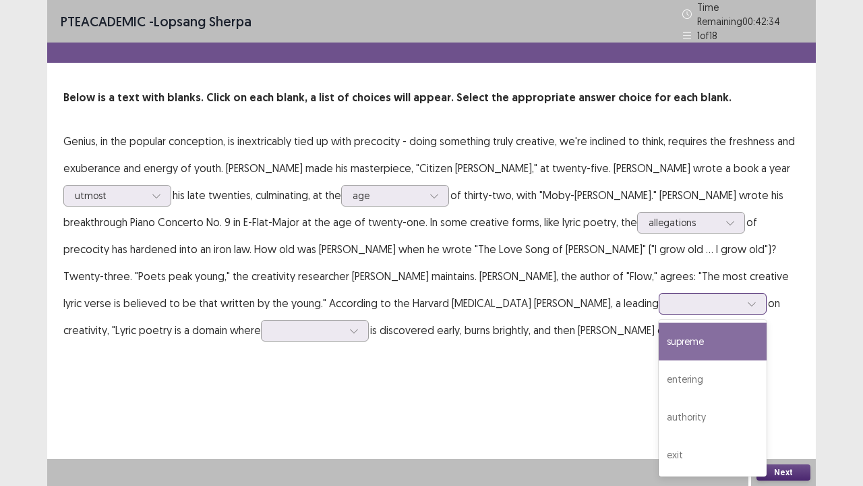
click at [670, 297] on div at bounding box center [705, 303] width 70 height 13
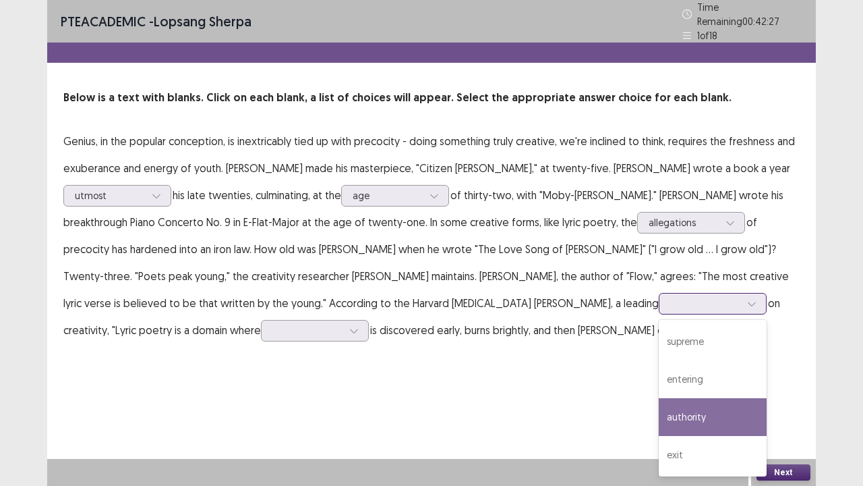
click at [659, 394] on div "authority" at bounding box center [713, 417] width 108 height 38
click at [670, 297] on div at bounding box center [705, 303] width 70 height 13
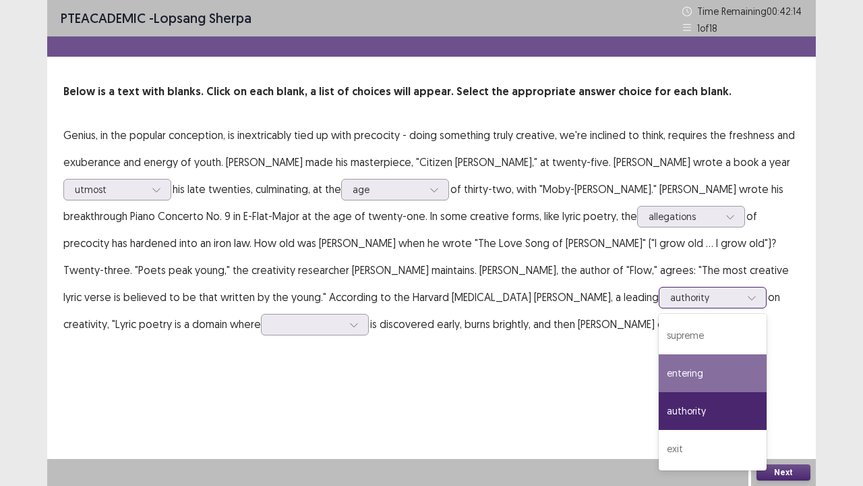
click at [659, 368] on div "entering" at bounding box center [713, 373] width 108 height 38
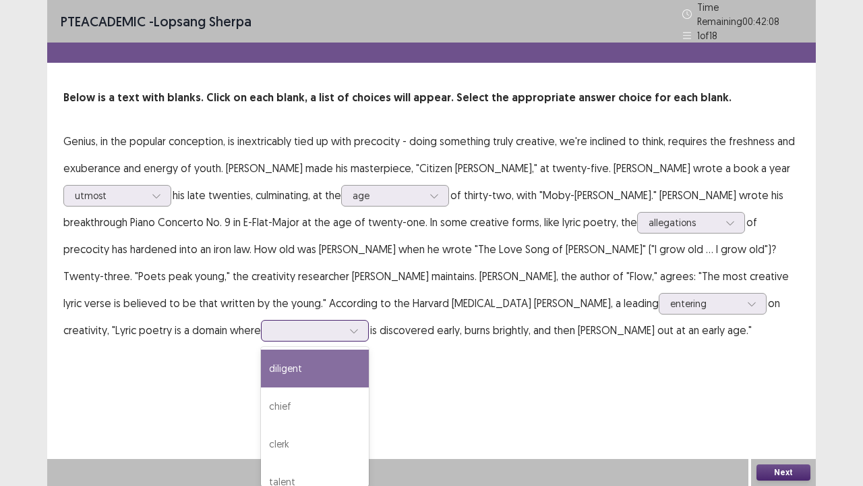
click at [344, 320] on div at bounding box center [354, 330] width 20 height 20
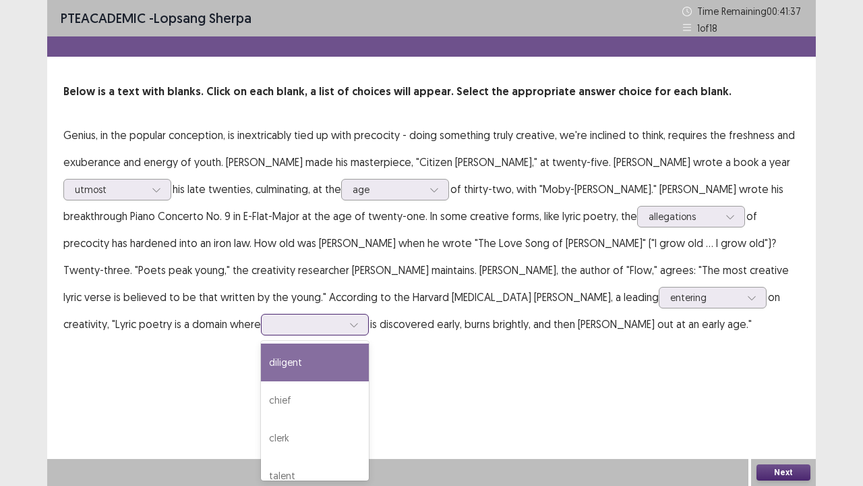
click at [261, 361] on div "diligent" at bounding box center [315, 362] width 108 height 38
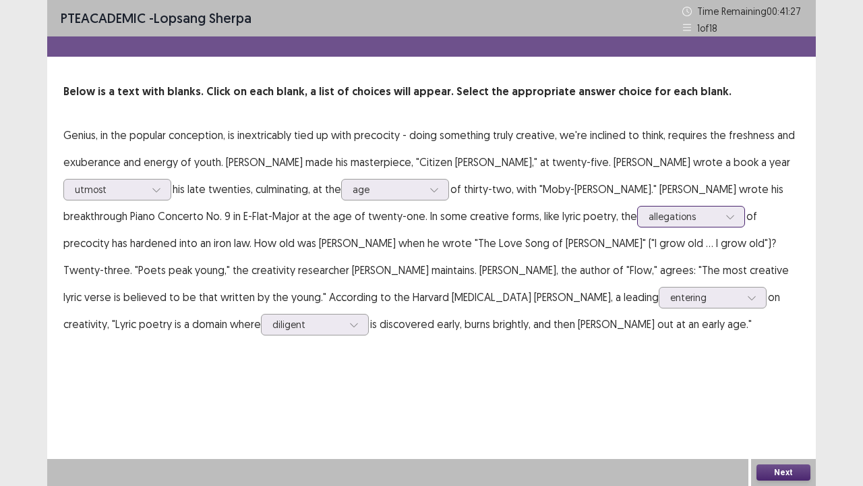
click at [649, 217] on div at bounding box center [684, 216] width 70 height 13
click at [784, 394] on button "Next" at bounding box center [784, 472] width 54 height 16
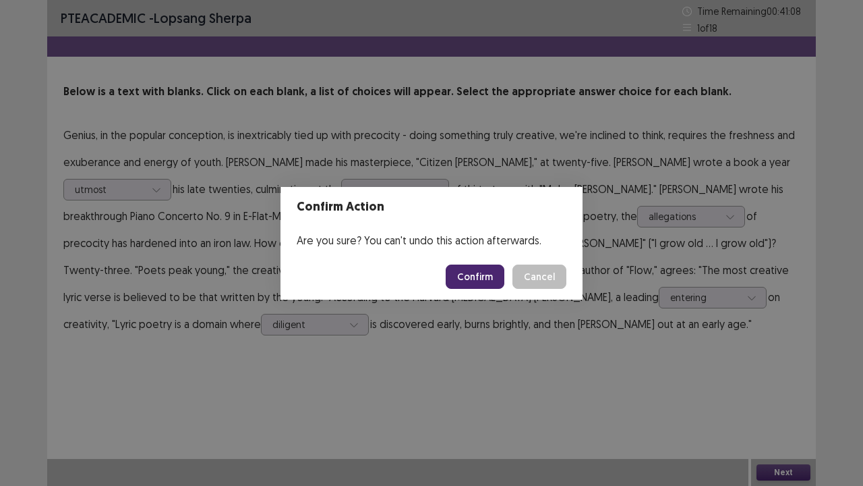
click at [482, 277] on button "Confirm" at bounding box center [475, 276] width 59 height 24
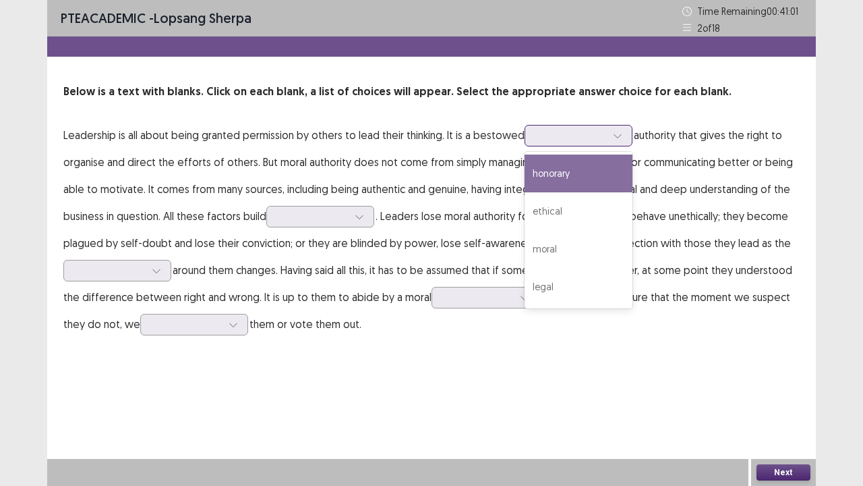
click at [575, 135] on div at bounding box center [571, 135] width 70 height 13
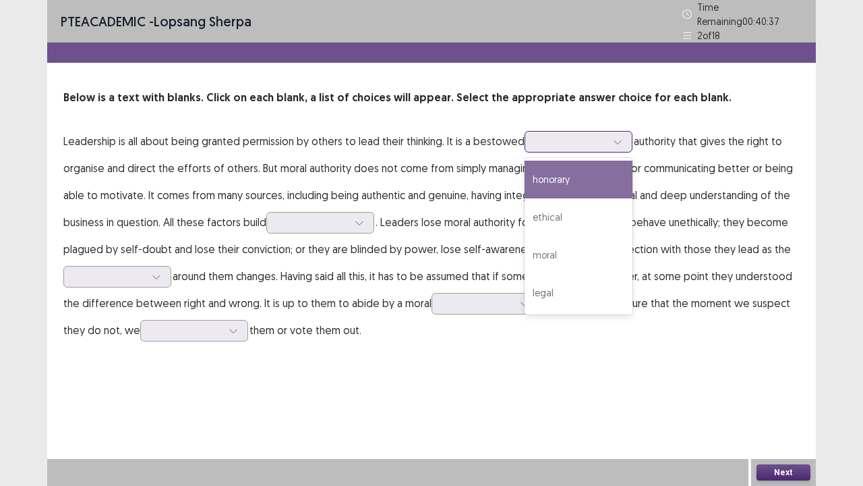
click at [556, 178] on div "honorary" at bounding box center [579, 180] width 108 height 38
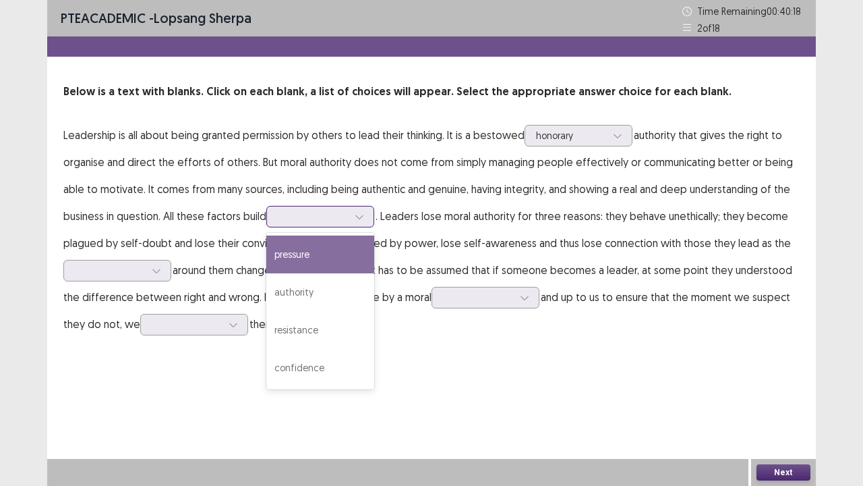
click at [324, 218] on div at bounding box center [313, 216] width 70 height 13
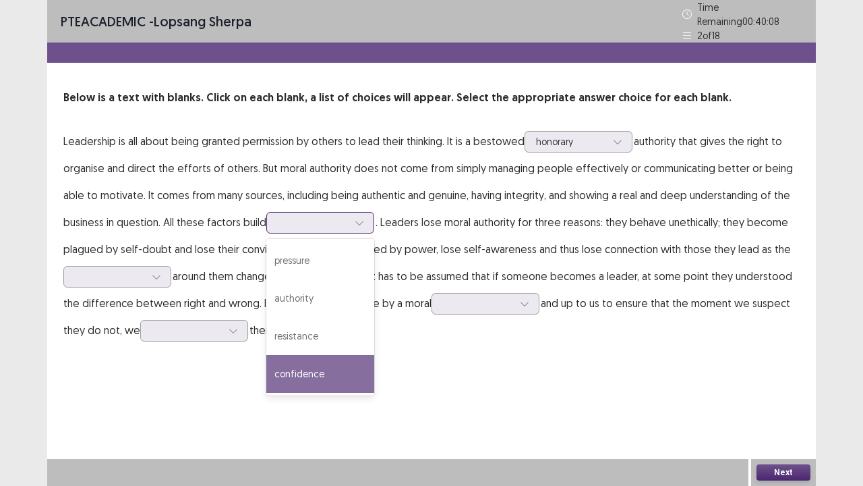
click at [304, 363] on div "confidence" at bounding box center [320, 374] width 108 height 38
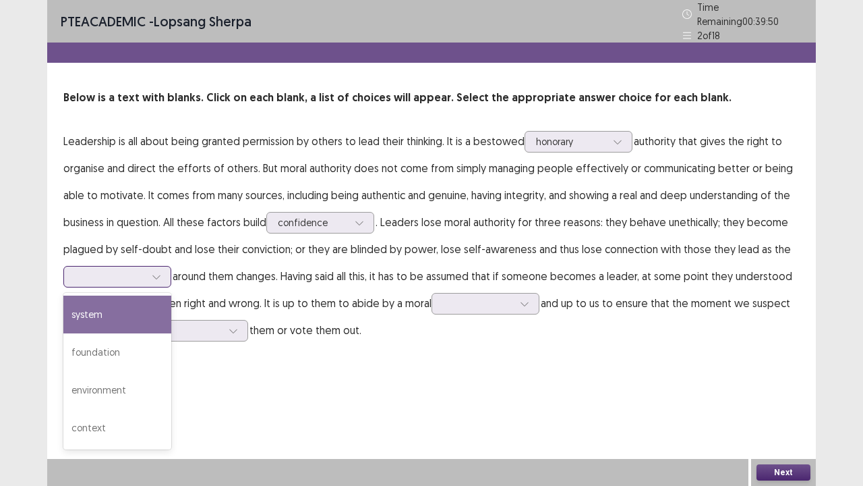
click at [146, 269] on div at bounding box center [110, 276] width 73 height 16
click at [97, 314] on div "system" at bounding box center [117, 314] width 108 height 38
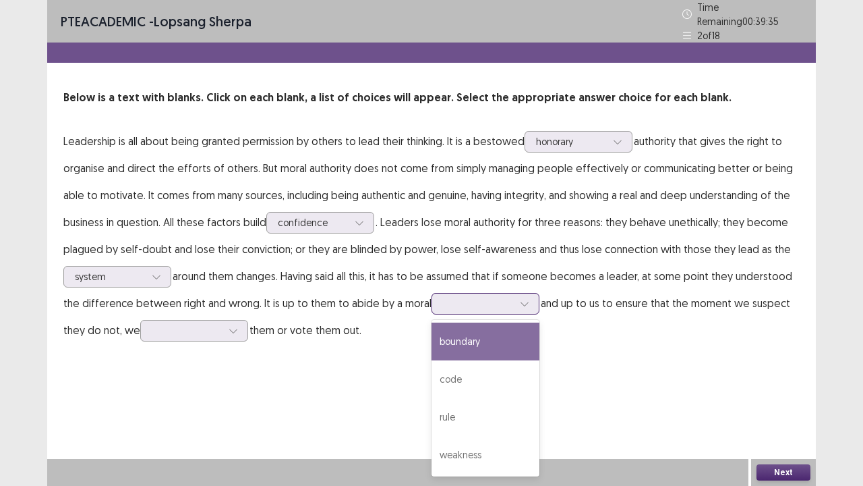
click at [463, 297] on div at bounding box center [478, 303] width 70 height 13
click at [442, 336] on div "boundary" at bounding box center [486, 341] width 108 height 38
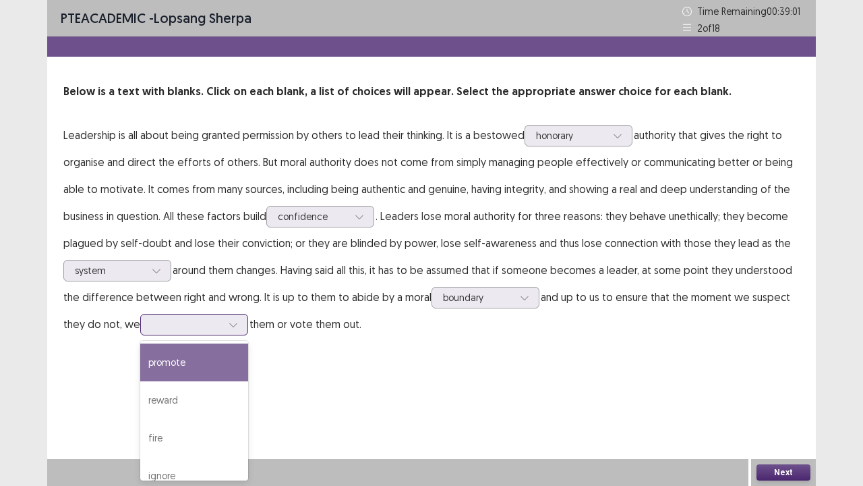
click at [202, 330] on div at bounding box center [187, 324] width 70 height 13
click at [164, 364] on div "promote" at bounding box center [194, 362] width 108 height 38
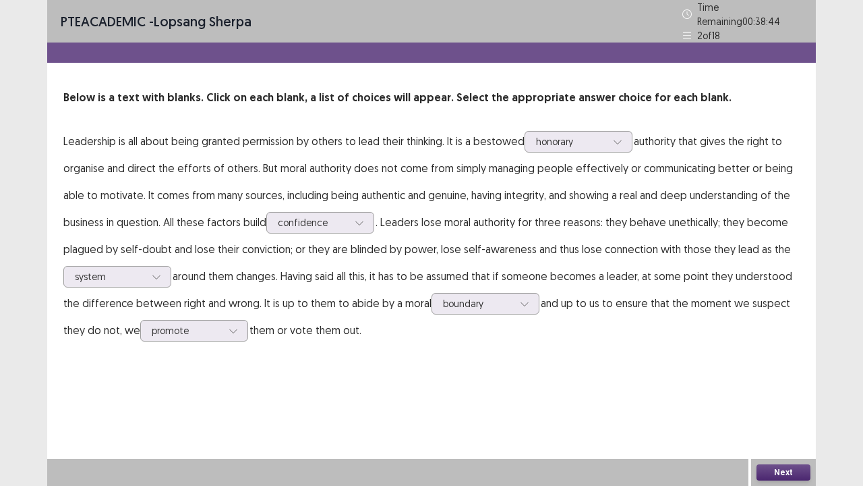
click at [795, 394] on button "Next" at bounding box center [784, 472] width 54 height 16
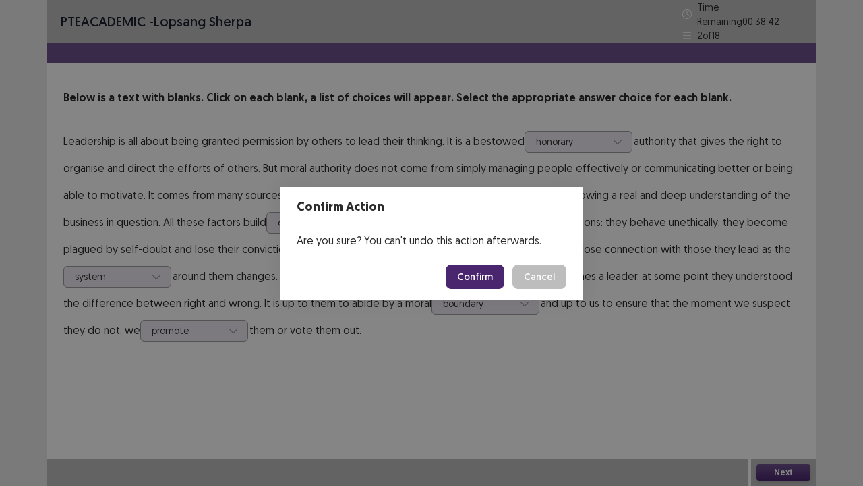
click at [474, 278] on button "Confirm" at bounding box center [475, 276] width 59 height 24
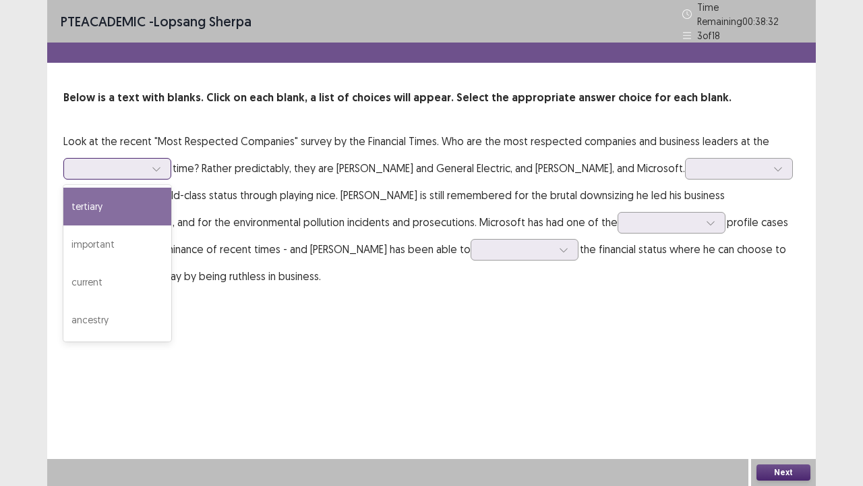
click at [159, 164] on icon at bounding box center [156, 168] width 9 height 9
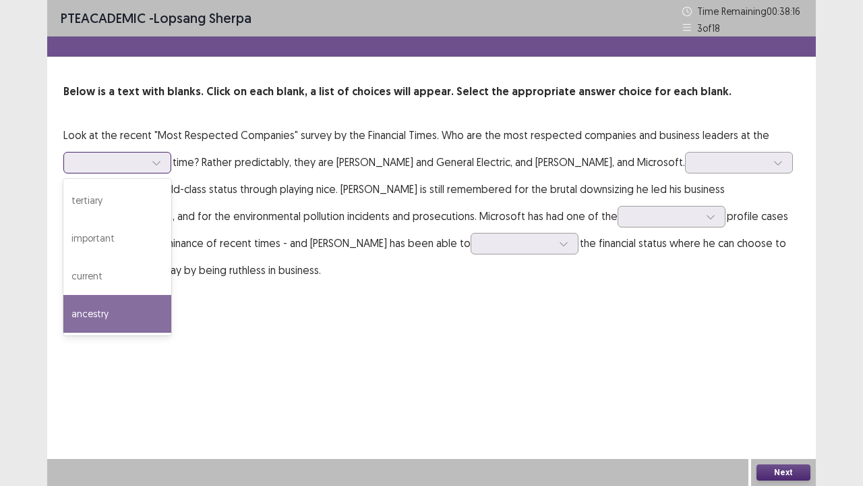
click at [89, 316] on div "ancestry" at bounding box center [117, 314] width 108 height 38
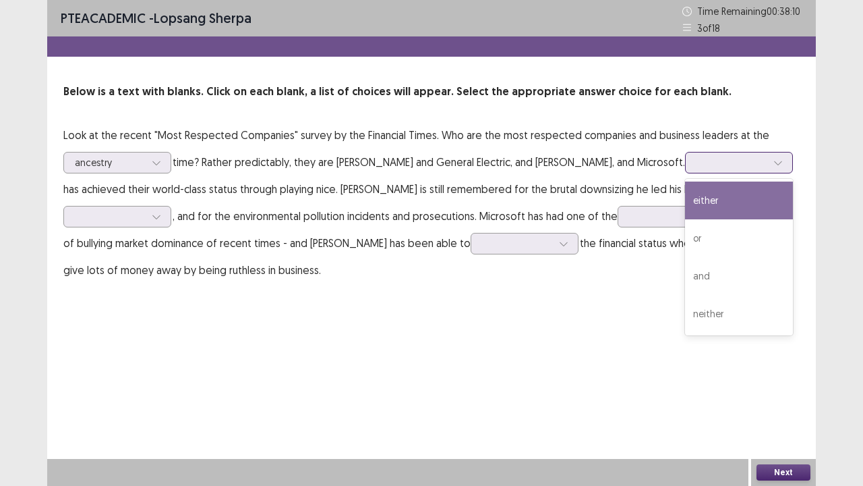
click at [697, 165] on div at bounding box center [732, 162] width 70 height 13
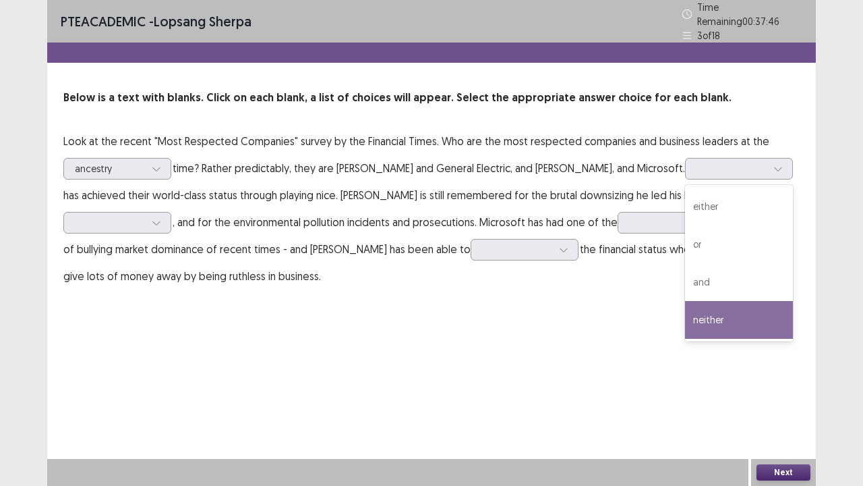
click at [633, 337] on div "PTE academic - lopsang sherpa Time Remaining 00 : 37 : 46 3 of 18 Below is a te…" at bounding box center [431, 243] width 769 height 486
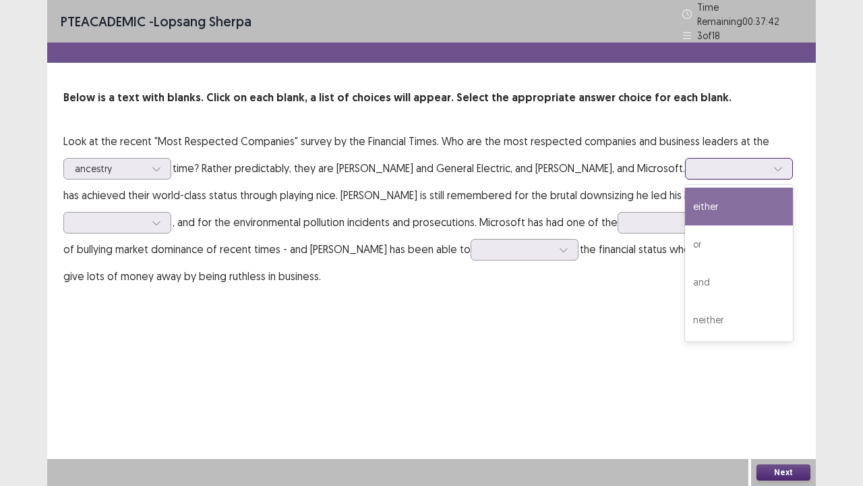
click at [697, 163] on div at bounding box center [732, 168] width 70 height 13
click at [685, 206] on div "either" at bounding box center [739, 207] width 108 height 38
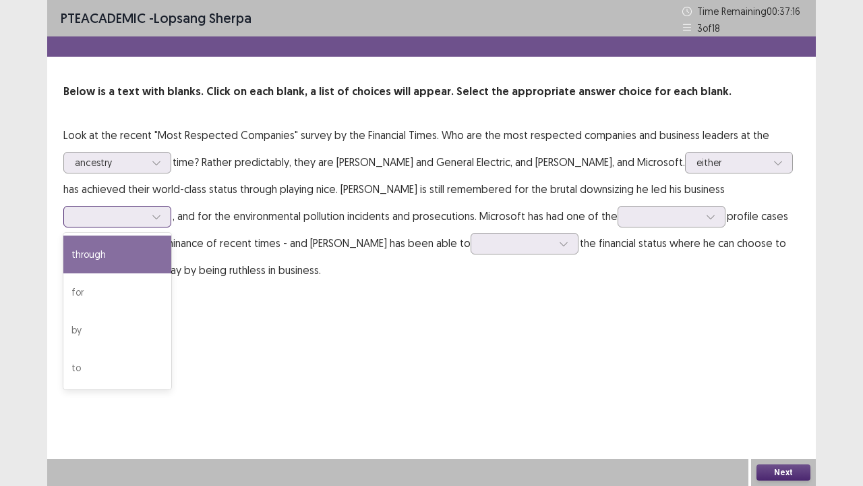
click at [145, 210] on div at bounding box center [110, 216] width 70 height 13
click at [171, 242] on div "through" at bounding box center [117, 254] width 108 height 38
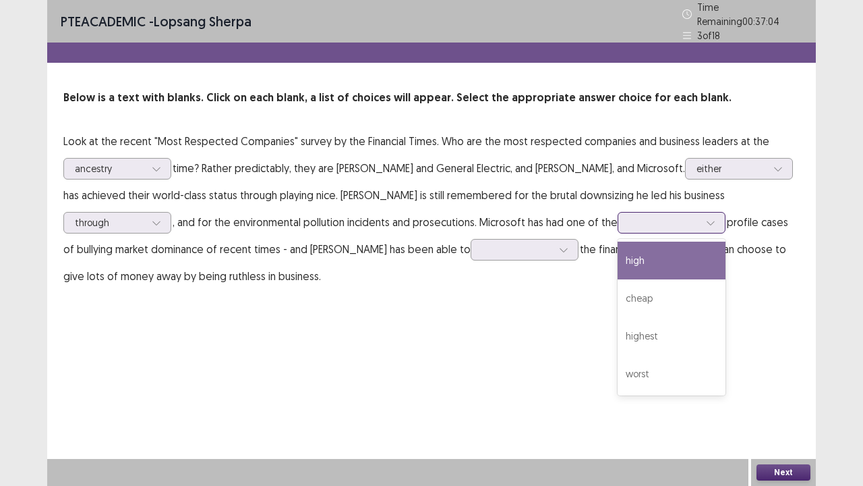
click at [628, 224] on div at bounding box center [664, 222] width 73 height 16
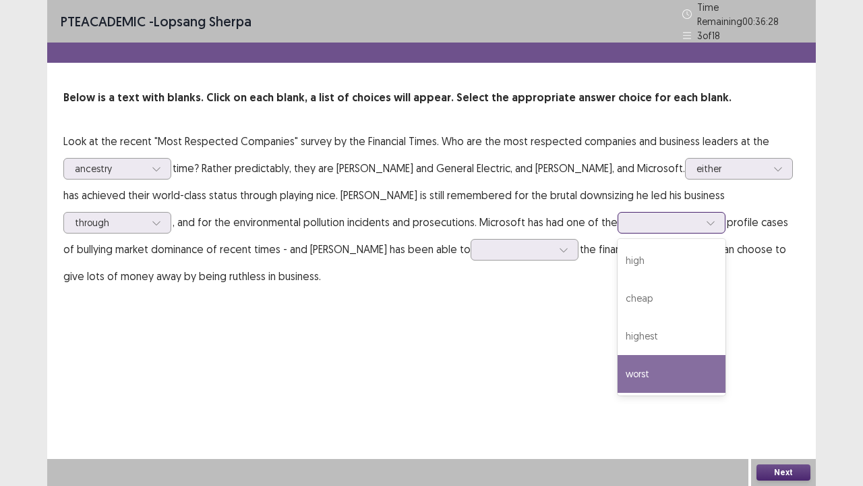
click at [618, 368] on div "worst" at bounding box center [672, 374] width 108 height 38
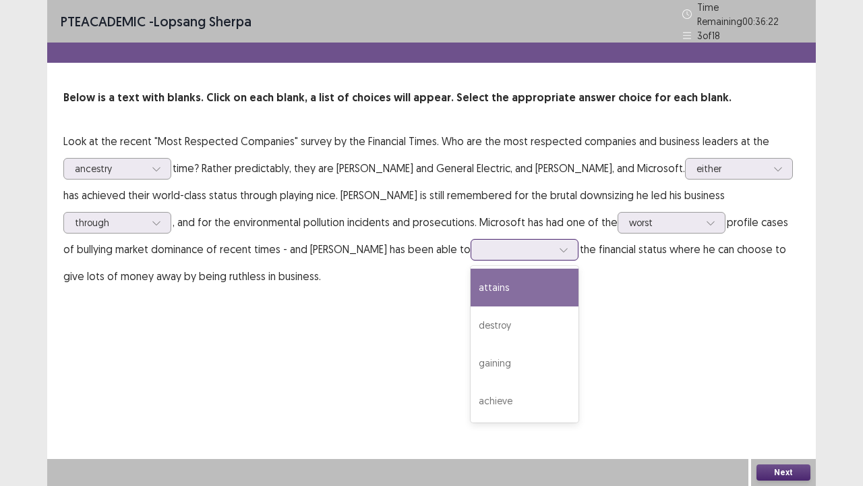
click at [482, 247] on div at bounding box center [517, 249] width 70 height 13
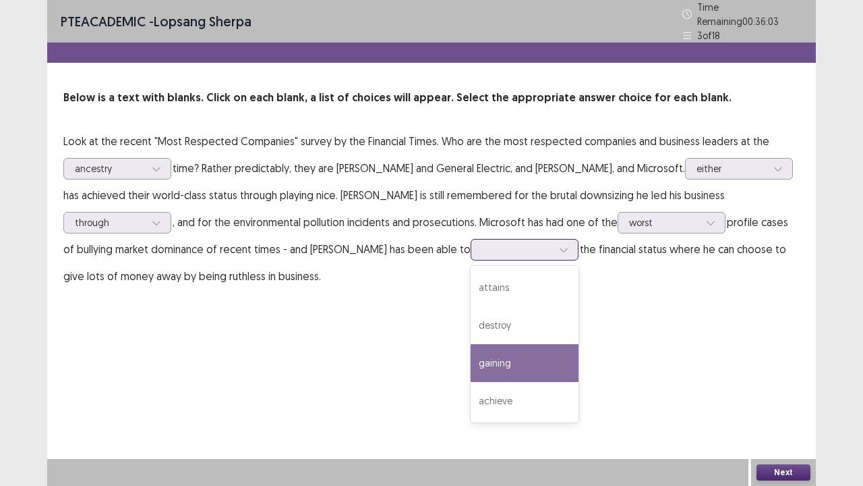
click at [471, 372] on div "gaining" at bounding box center [525, 363] width 108 height 38
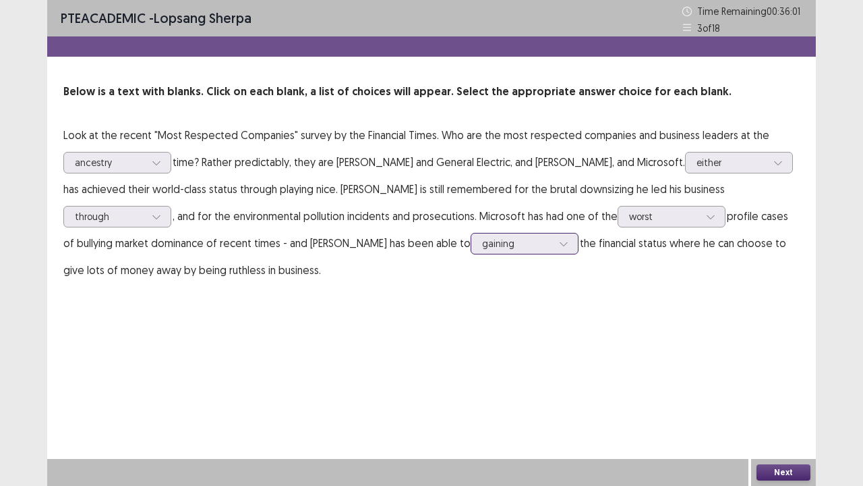
click at [482, 243] on div at bounding box center [517, 243] width 70 height 13
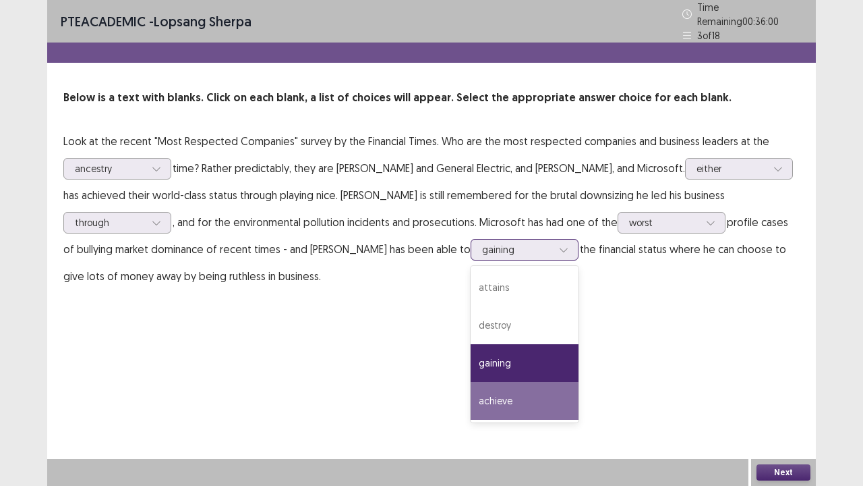
click at [471, 382] on div "achieve" at bounding box center [525, 401] width 108 height 38
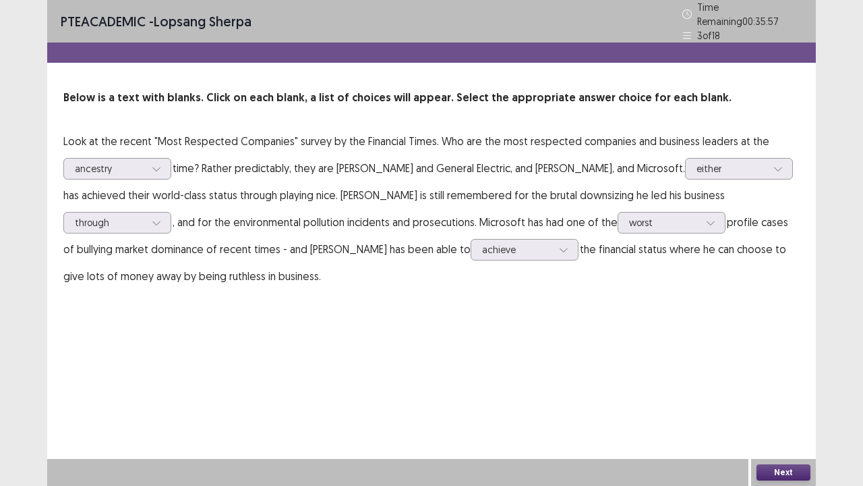
click at [784, 394] on button "Next" at bounding box center [784, 472] width 54 height 16
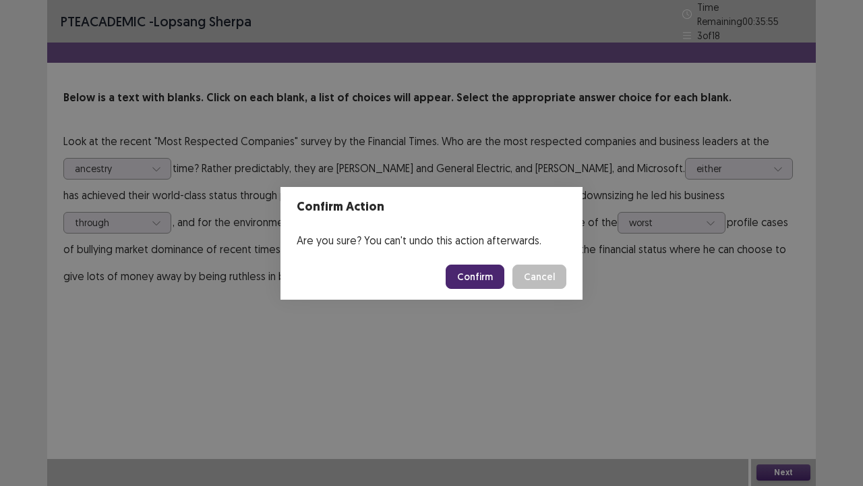
click at [491, 279] on button "Confirm" at bounding box center [475, 276] width 59 height 24
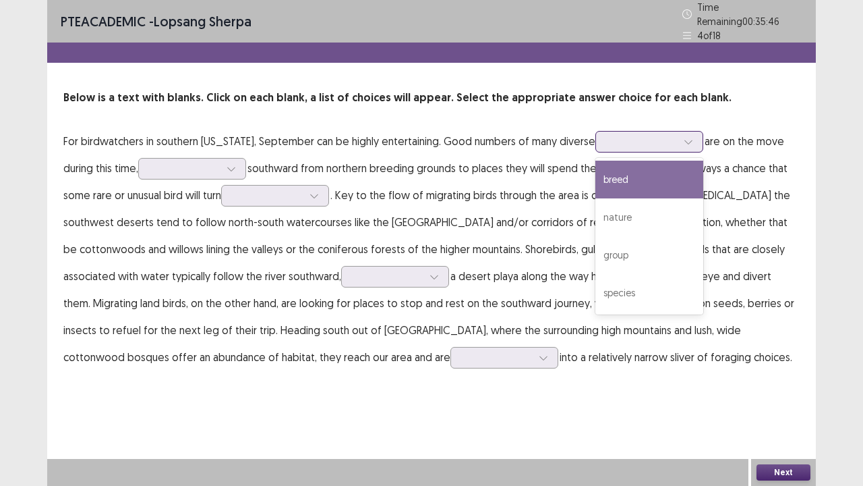
click at [634, 139] on div at bounding box center [642, 141] width 70 height 13
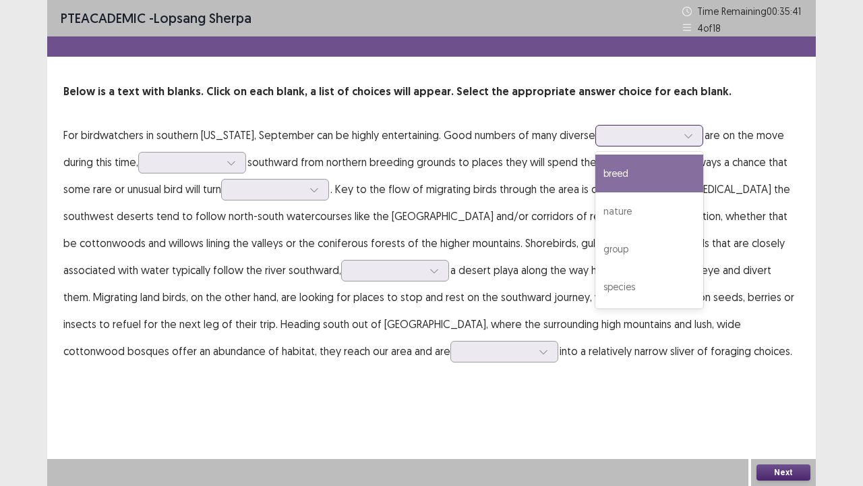
click at [633, 185] on div "breed" at bounding box center [650, 173] width 108 height 38
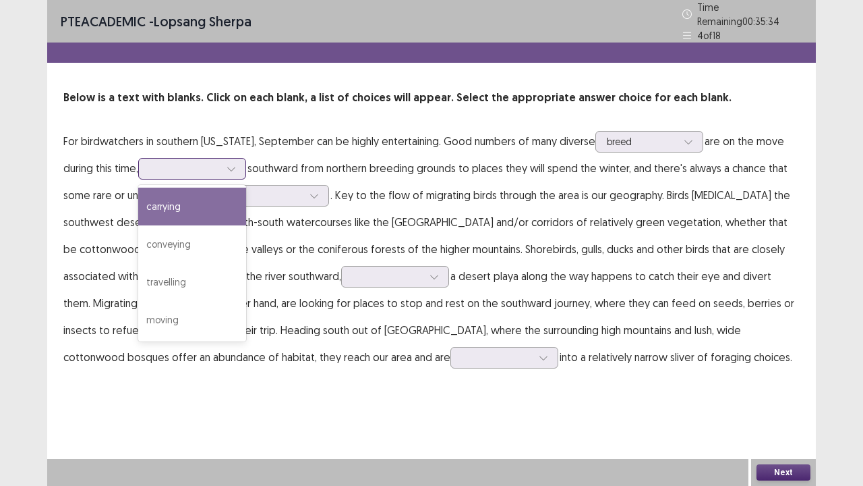
click at [239, 165] on div at bounding box center [231, 169] width 20 height 20
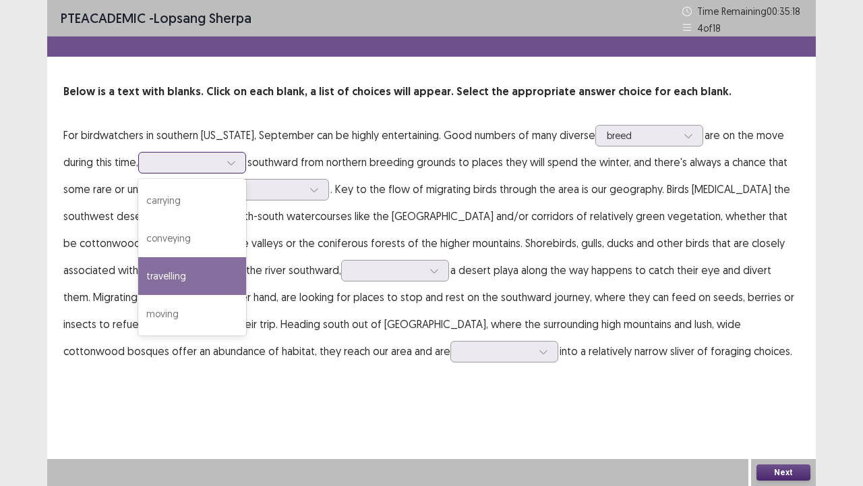
click at [197, 277] on div "travelling" at bounding box center [192, 276] width 108 height 38
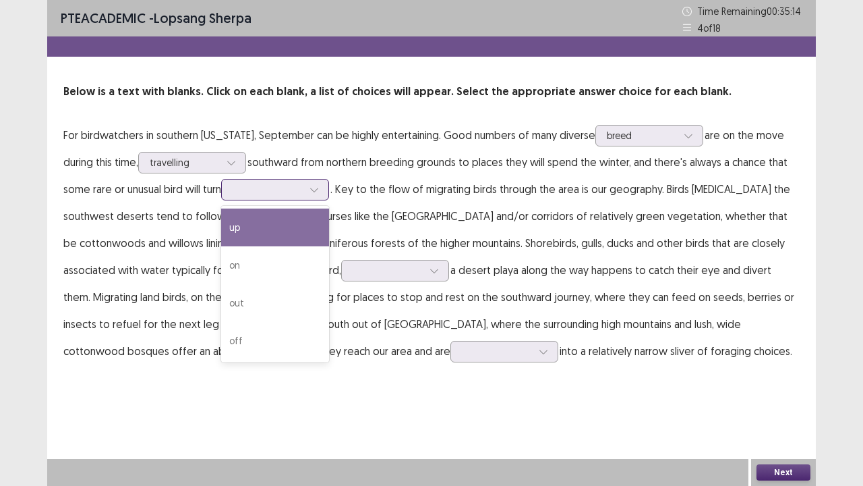
click at [270, 196] on div at bounding box center [268, 189] width 70 height 13
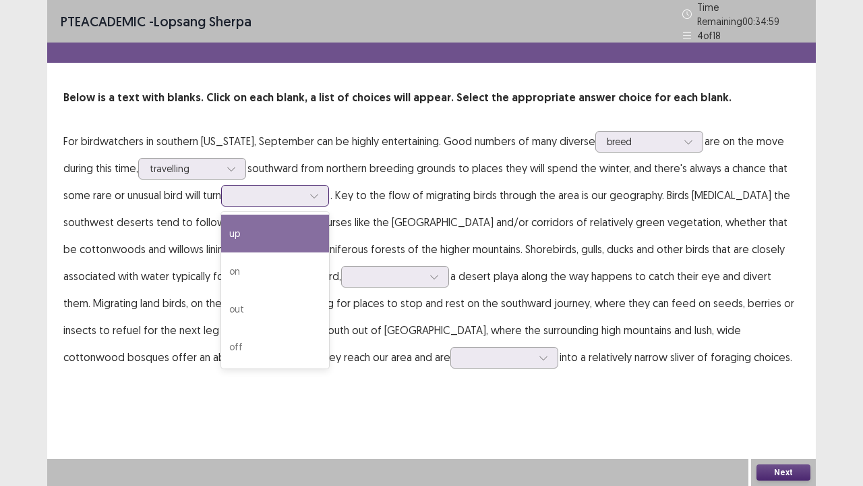
click at [261, 225] on div "up" at bounding box center [275, 233] width 108 height 38
click at [267, 190] on div at bounding box center [268, 195] width 70 height 13
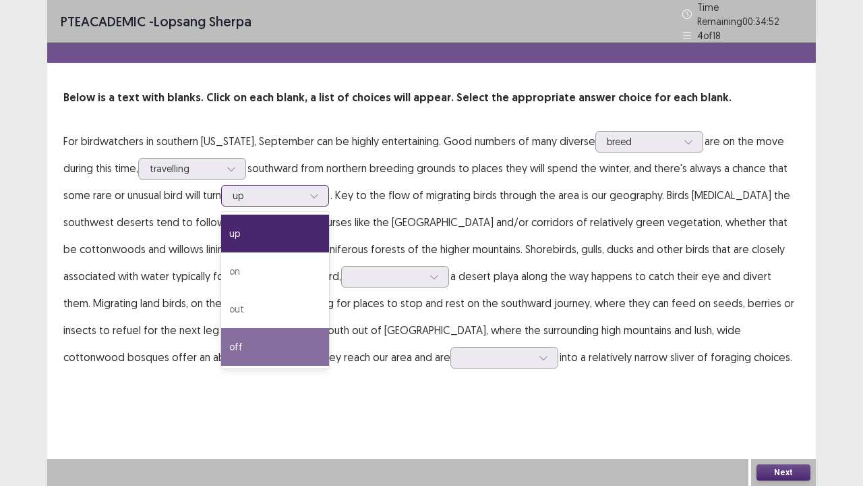
click at [248, 328] on div "off" at bounding box center [275, 347] width 108 height 38
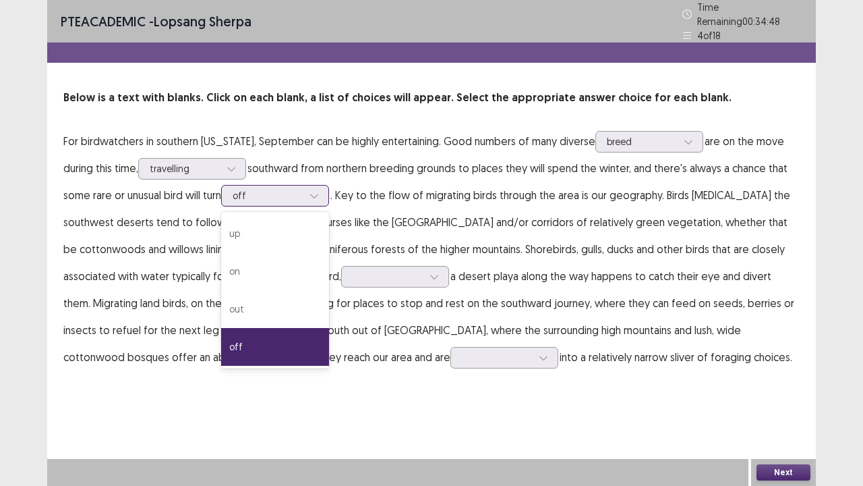
click at [313, 190] on div at bounding box center [314, 195] width 20 height 20
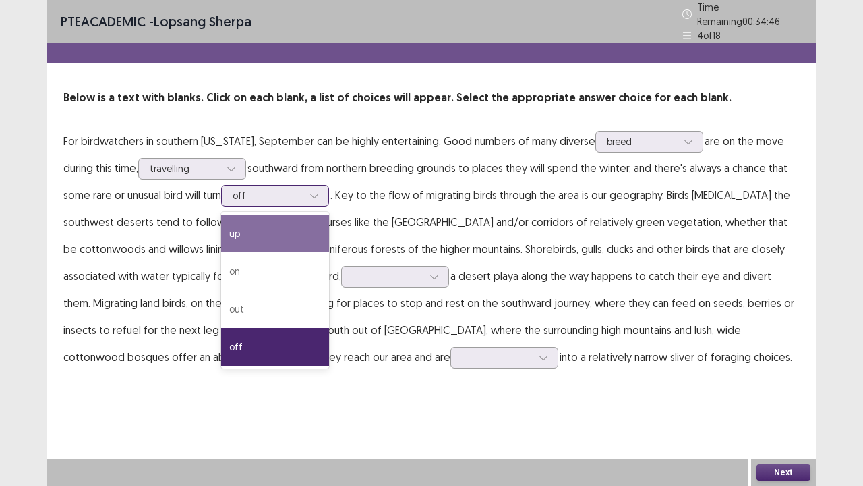
click at [299, 214] on div "up" at bounding box center [275, 233] width 108 height 38
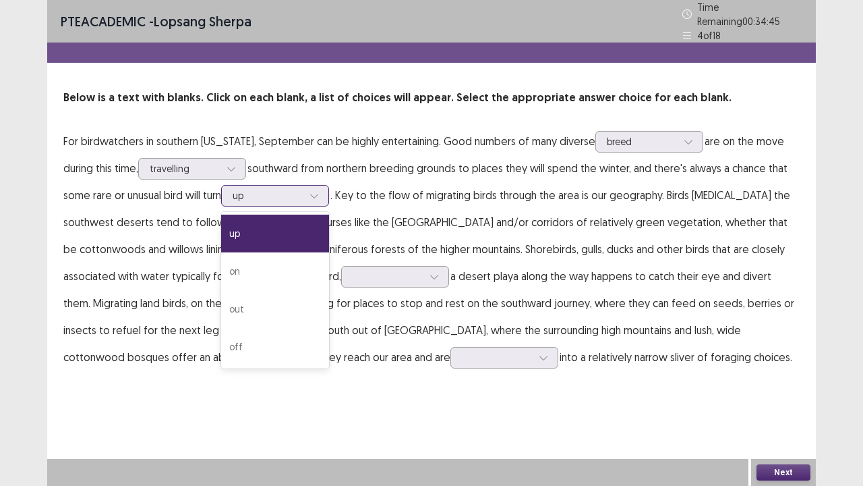
click at [302, 191] on div at bounding box center [268, 195] width 70 height 13
click at [260, 268] on div "on" at bounding box center [275, 271] width 108 height 38
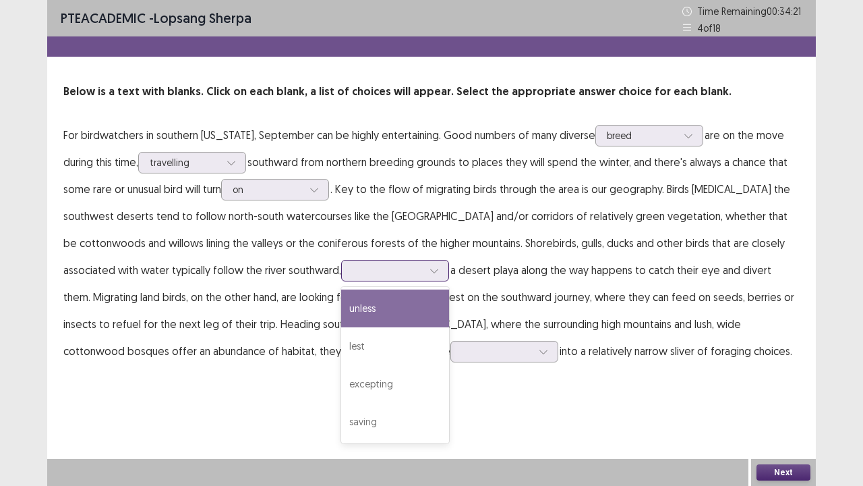
click at [413, 270] on div at bounding box center [388, 270] width 70 height 13
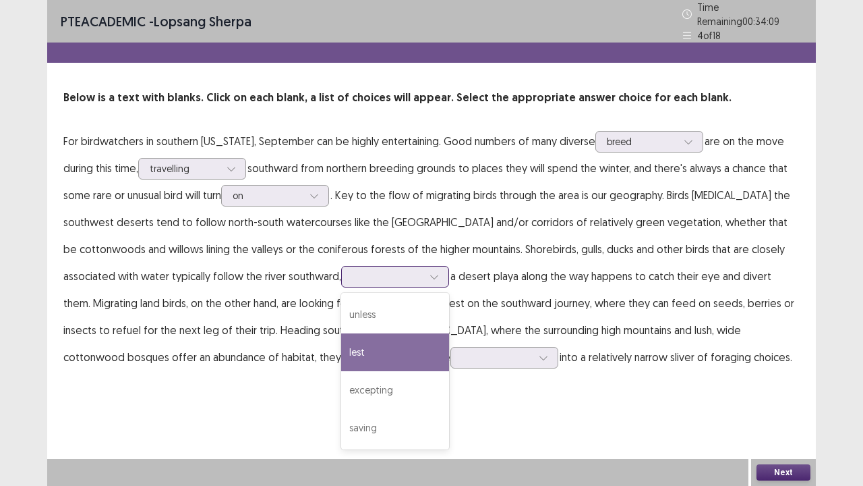
click at [374, 334] on div "lest" at bounding box center [395, 352] width 108 height 38
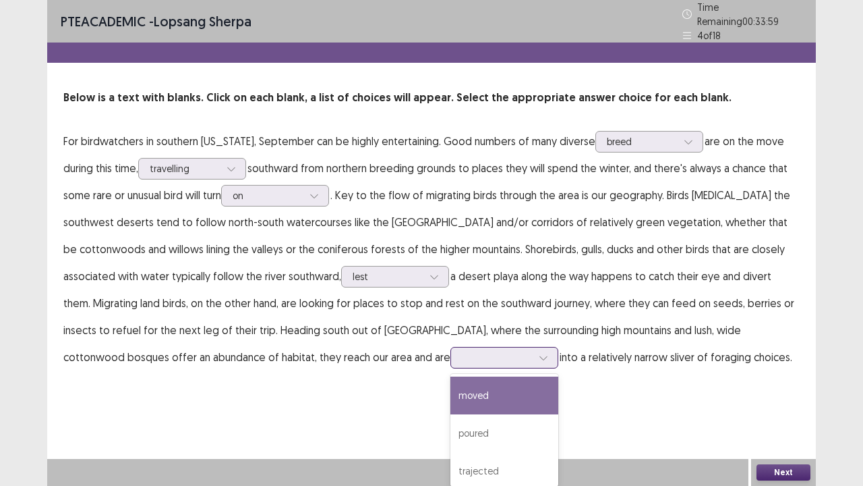
click at [462, 352] on div at bounding box center [497, 357] width 70 height 13
click at [451, 394] on div "moved" at bounding box center [505, 395] width 108 height 38
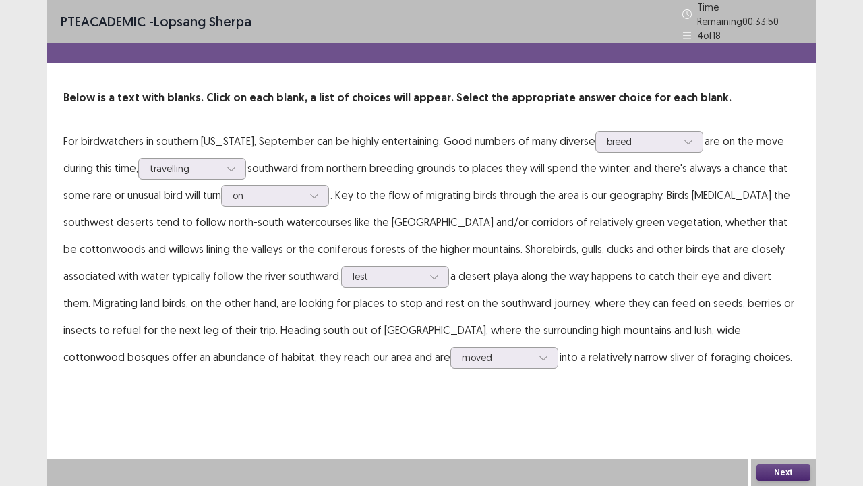
click at [776, 394] on button "Next" at bounding box center [784, 472] width 54 height 16
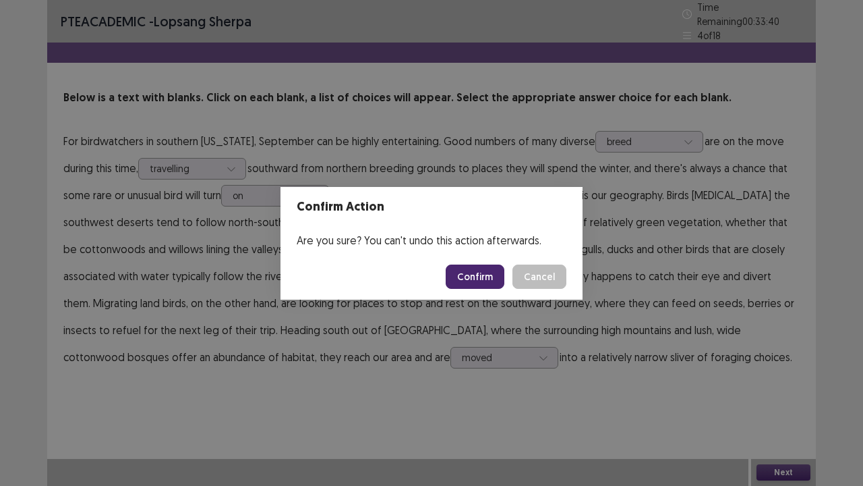
click at [499, 272] on button "Confirm" at bounding box center [475, 276] width 59 height 24
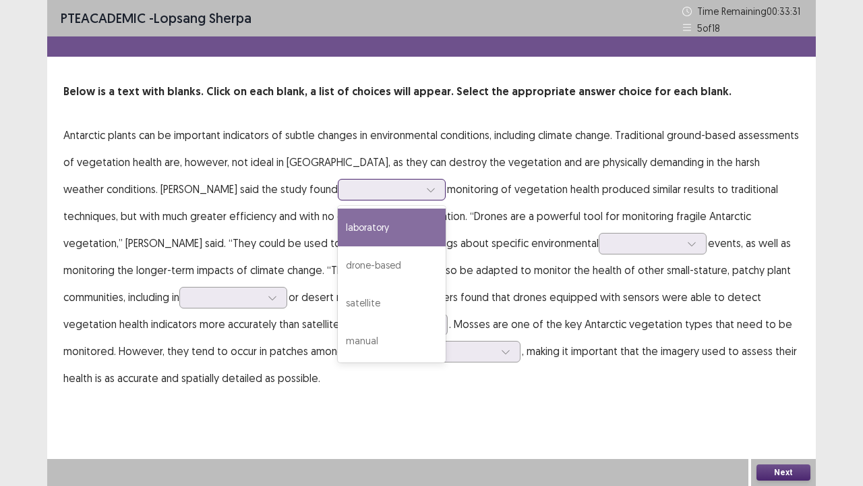
click at [349, 195] on div at bounding box center [384, 189] width 70 height 13
click at [338, 223] on div "laboratory" at bounding box center [392, 227] width 108 height 38
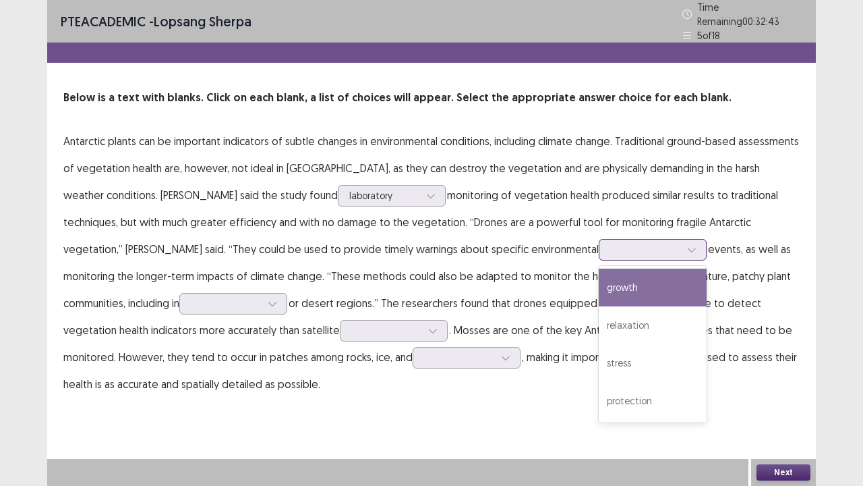
click at [599, 252] on div at bounding box center [653, 250] width 108 height 22
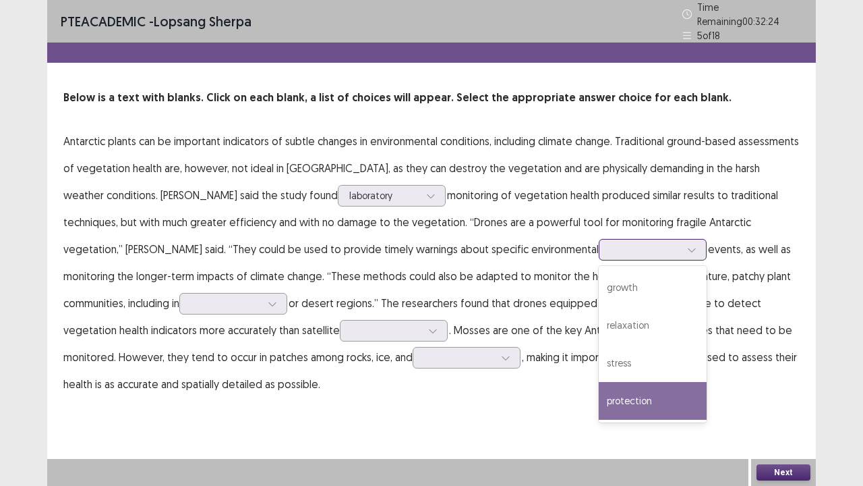
click at [599, 385] on div "protection" at bounding box center [653, 401] width 108 height 38
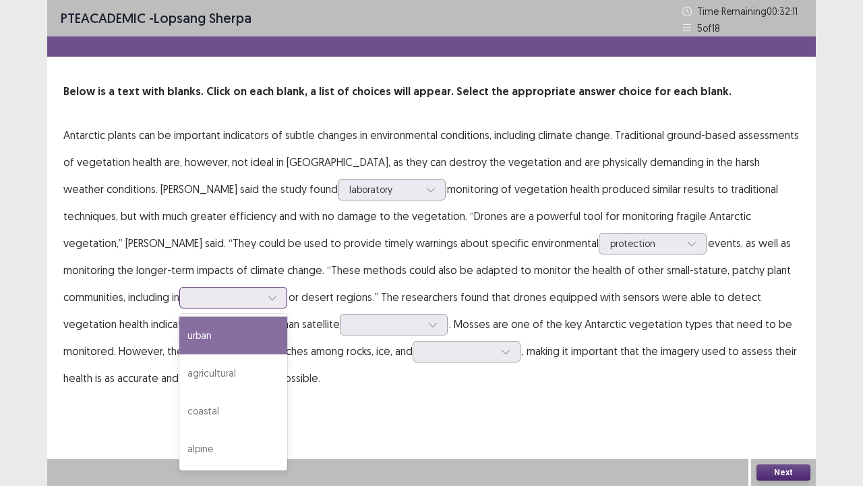
click at [191, 298] on div at bounding box center [226, 297] width 70 height 13
click at [179, 349] on div "urban" at bounding box center [233, 335] width 108 height 38
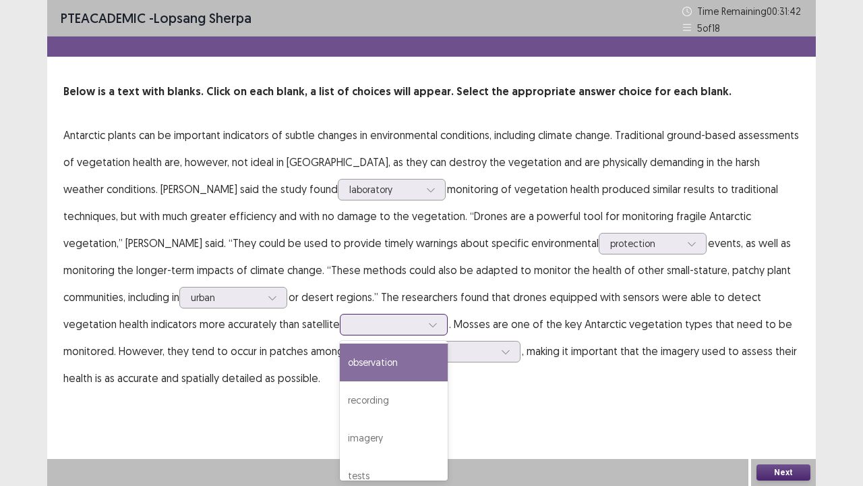
click at [351, 329] on div at bounding box center [386, 324] width 70 height 13
click at [340, 367] on div "observation" at bounding box center [394, 362] width 108 height 38
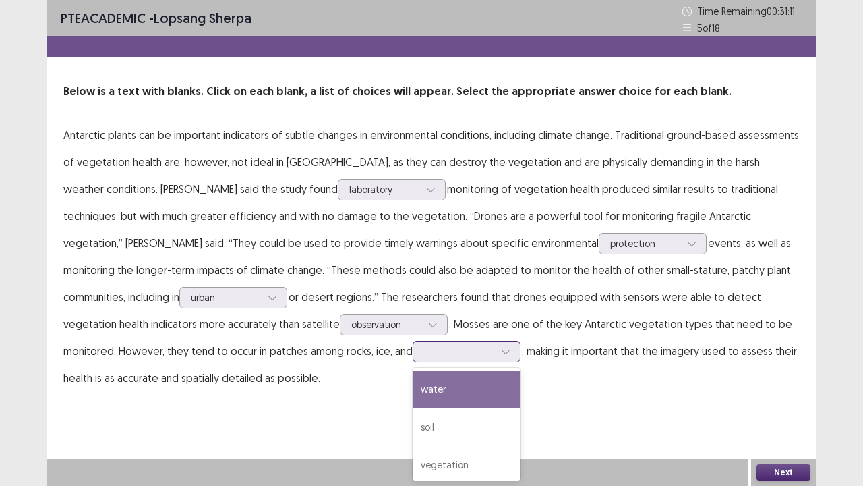
click at [423, 359] on div at bounding box center [459, 351] width 73 height 16
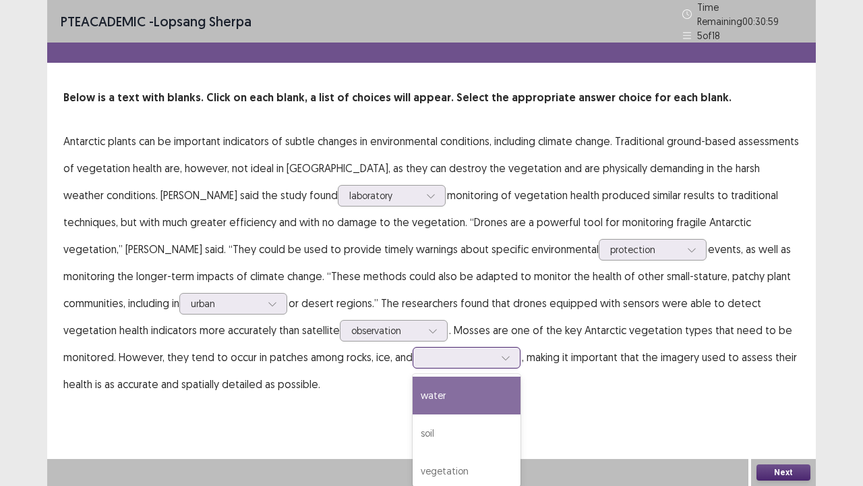
click at [413, 390] on div "water" at bounding box center [467, 395] width 108 height 38
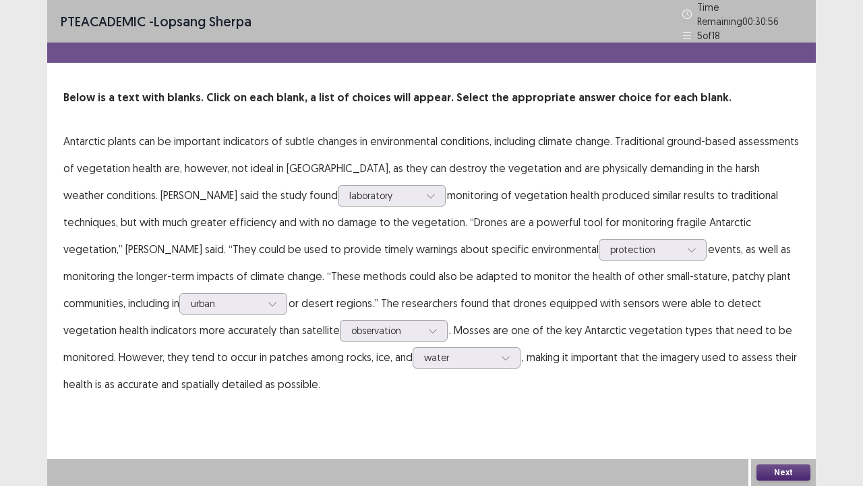
click at [788, 394] on button "Next" at bounding box center [784, 472] width 54 height 16
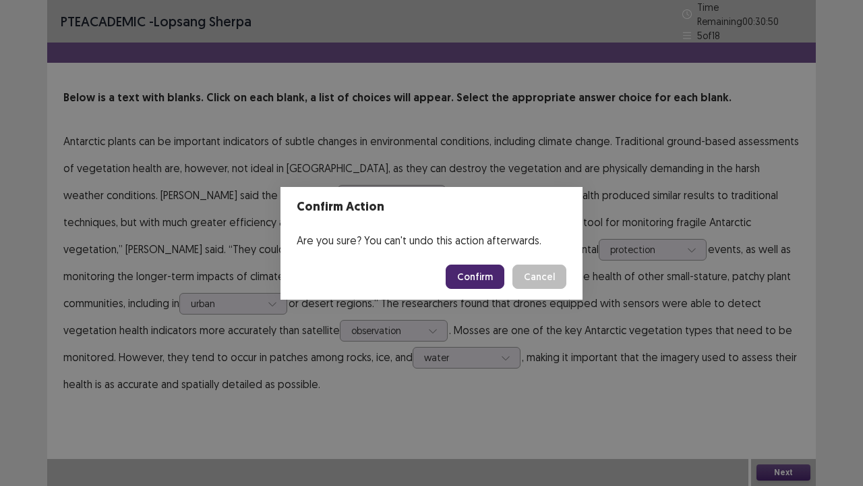
click at [304, 350] on div "Confirm Action Are you sure? You can't undo this action afterwards. Confirm Can…" at bounding box center [431, 243] width 863 height 486
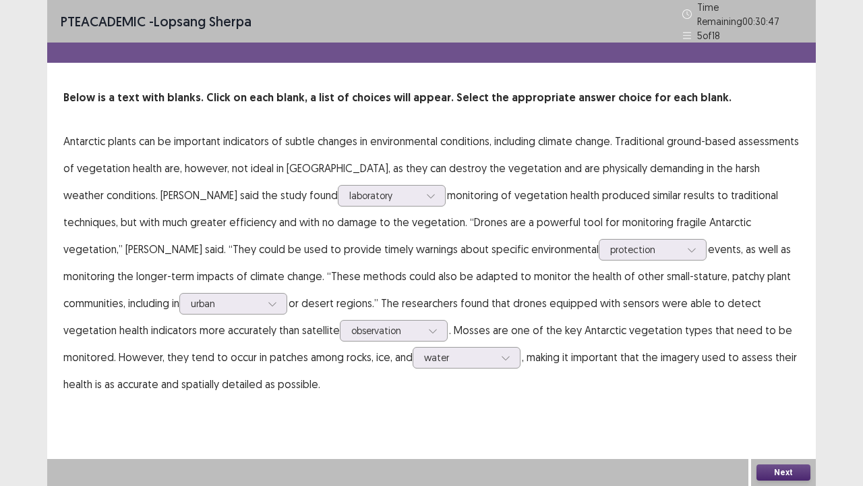
click at [780, 394] on button "Next" at bounding box center [784, 472] width 54 height 16
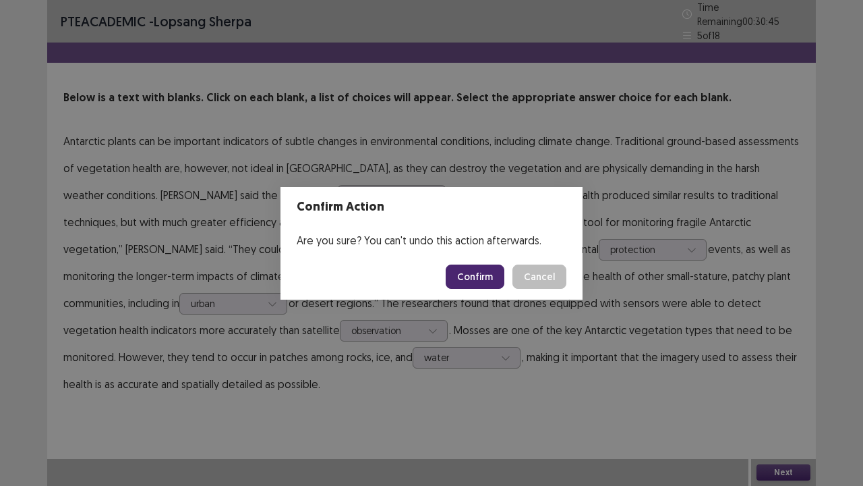
click at [478, 272] on button "Confirm" at bounding box center [475, 276] width 59 height 24
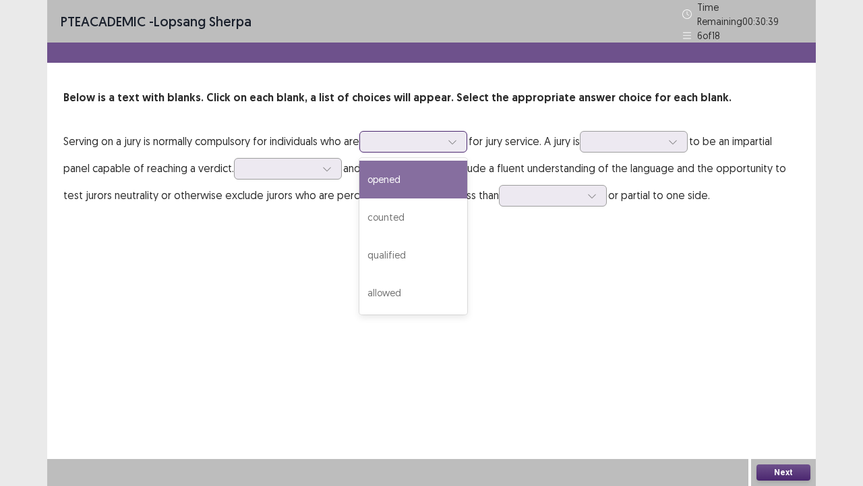
click at [434, 135] on div at bounding box center [406, 141] width 70 height 13
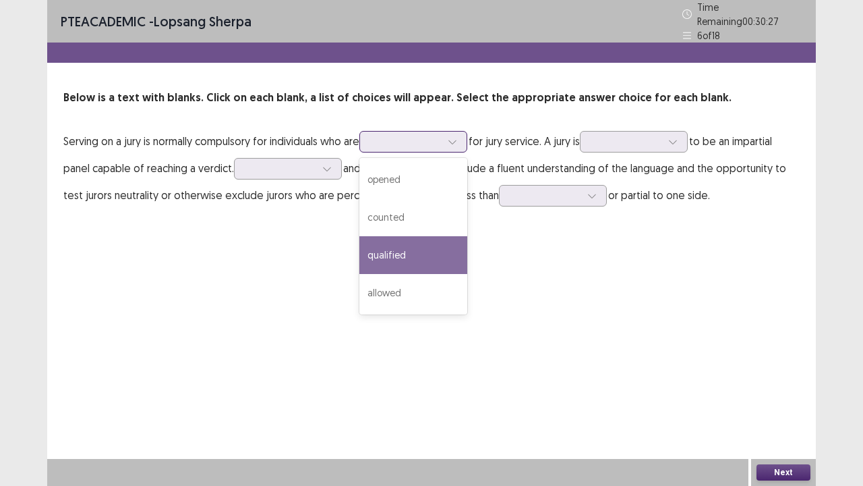
click at [401, 265] on div "qualified" at bounding box center [414, 255] width 108 height 38
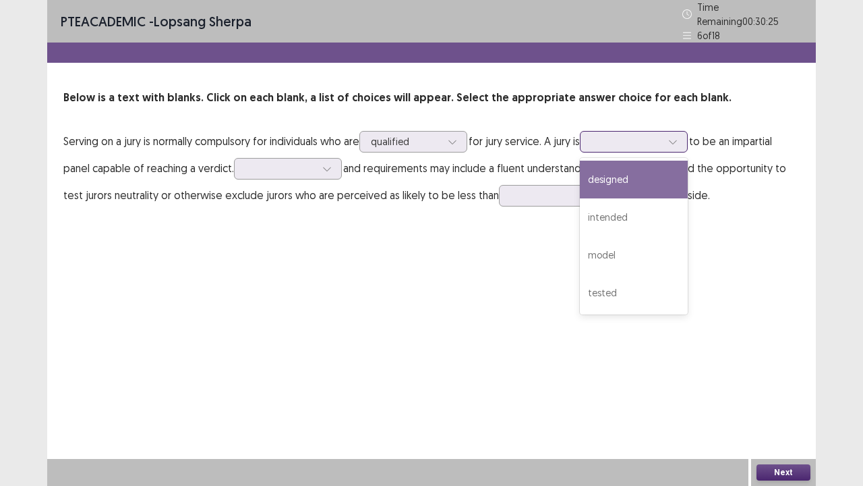
click at [662, 135] on div at bounding box center [627, 141] width 70 height 13
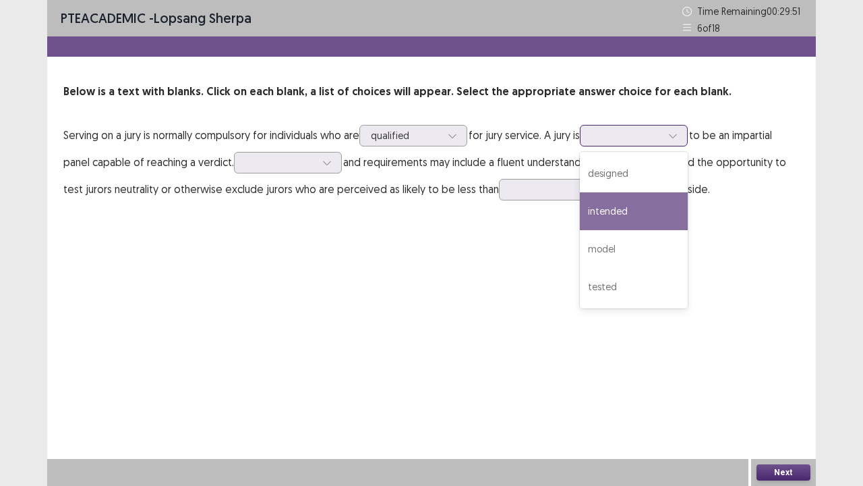
click at [606, 228] on div "intended" at bounding box center [634, 211] width 108 height 38
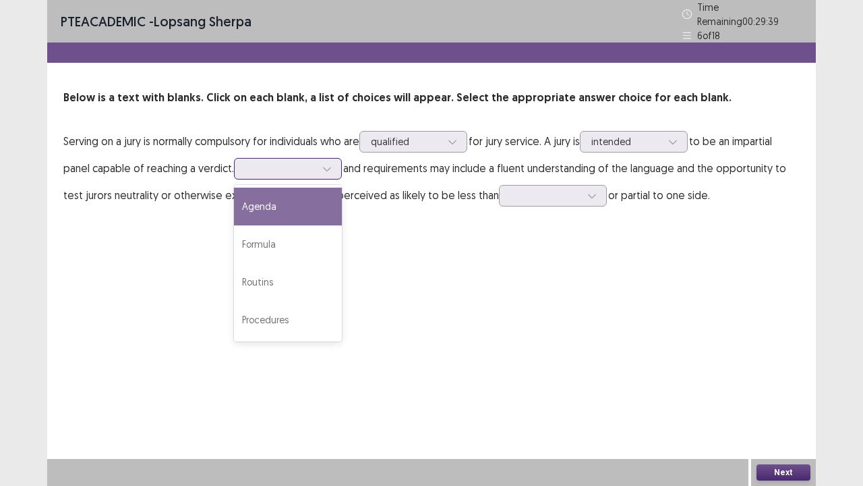
click at [293, 166] on div at bounding box center [281, 168] width 70 height 13
click at [266, 212] on div "Agenda" at bounding box center [288, 207] width 108 height 38
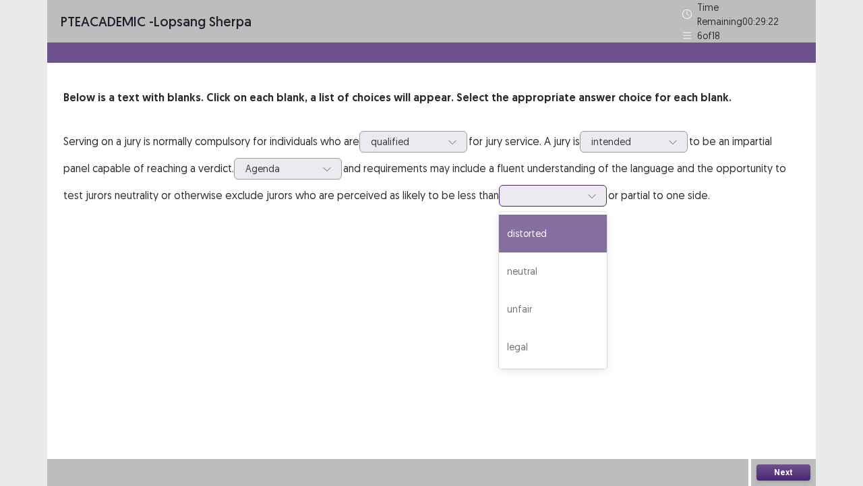
click at [517, 190] on div at bounding box center [546, 195] width 70 height 13
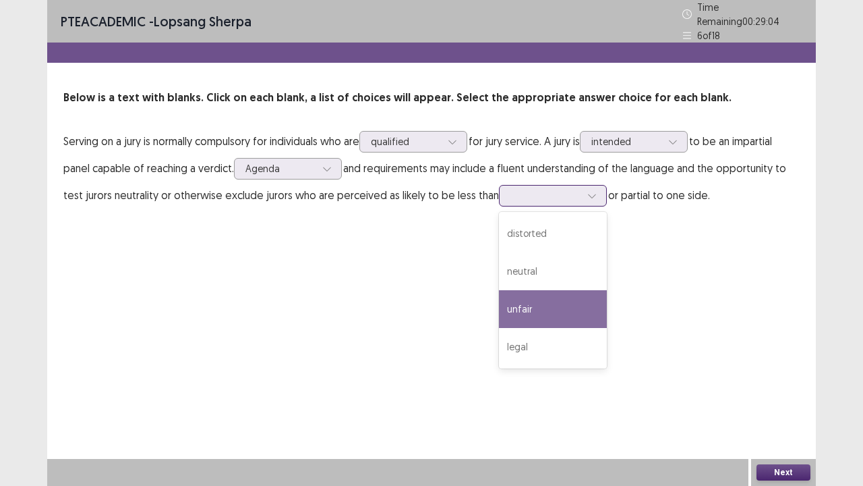
click at [507, 312] on div "unfair" at bounding box center [553, 309] width 108 height 38
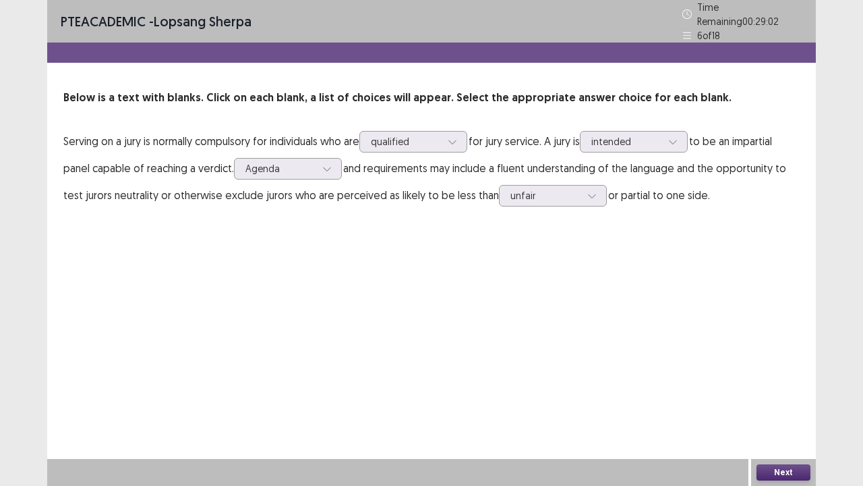
click at [781, 394] on button "Next" at bounding box center [784, 472] width 54 height 16
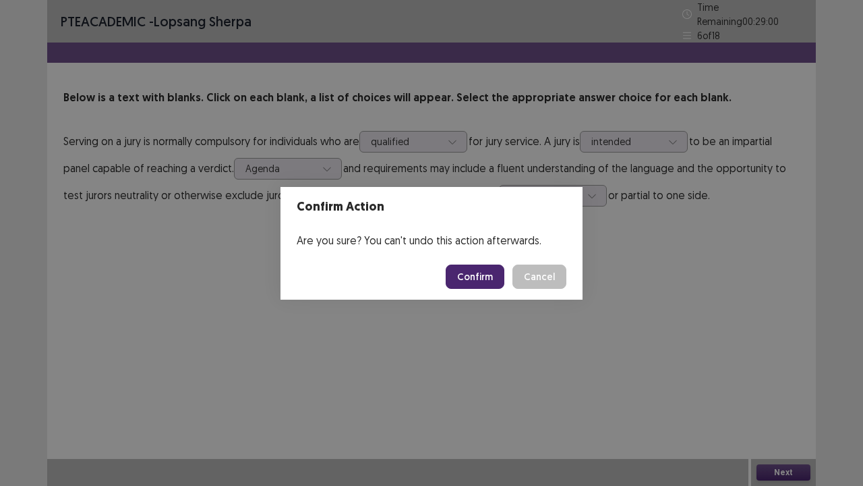
click at [487, 266] on button "Confirm" at bounding box center [475, 276] width 59 height 24
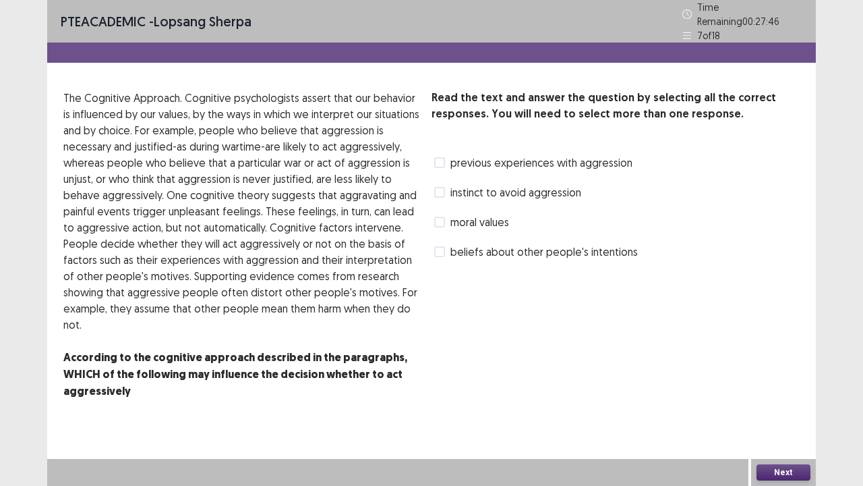
click at [441, 161] on span at bounding box center [439, 162] width 11 height 11
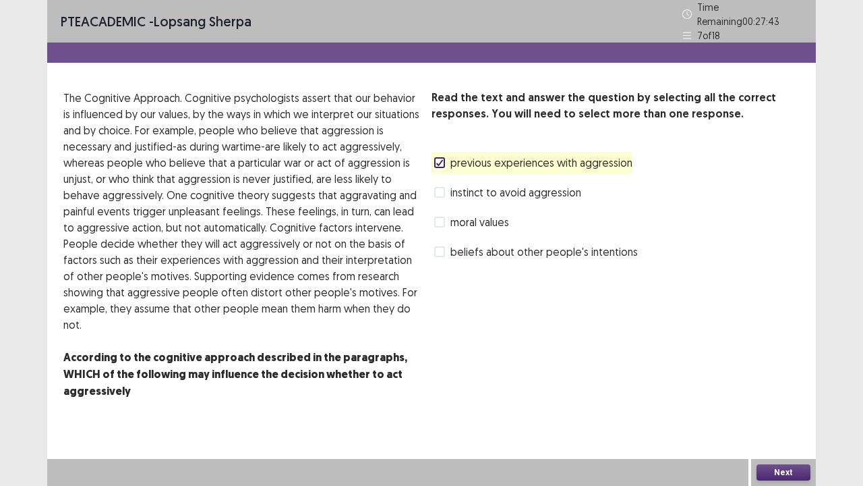
click at [751, 394] on div "Next" at bounding box center [431, 472] width 769 height 27
click at [799, 394] on button "Next" at bounding box center [784, 472] width 54 height 16
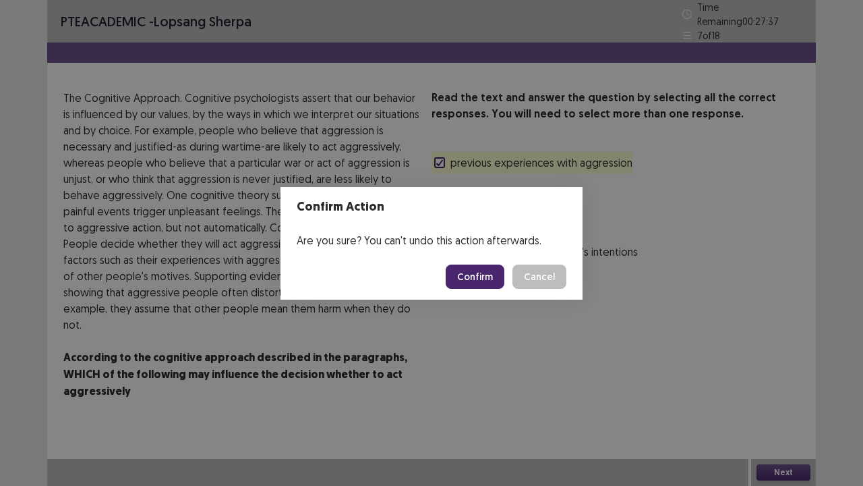
click at [455, 283] on button "Confirm" at bounding box center [475, 276] width 59 height 24
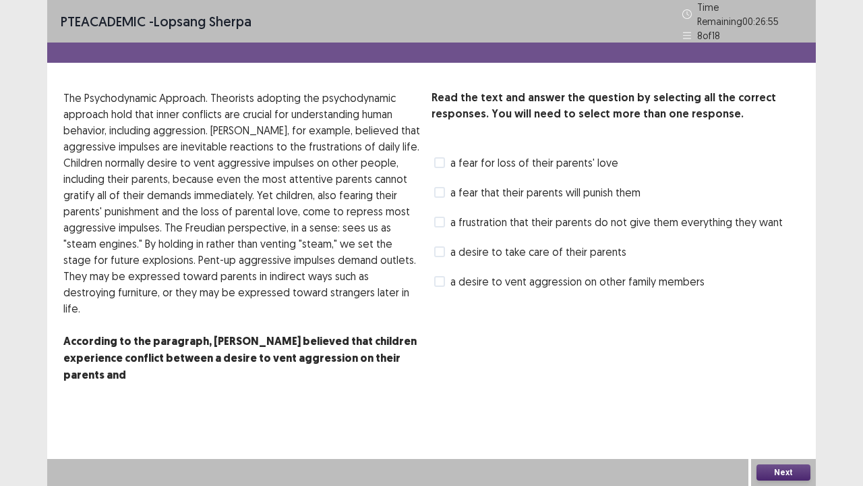
click at [442, 158] on span at bounding box center [439, 162] width 11 height 11
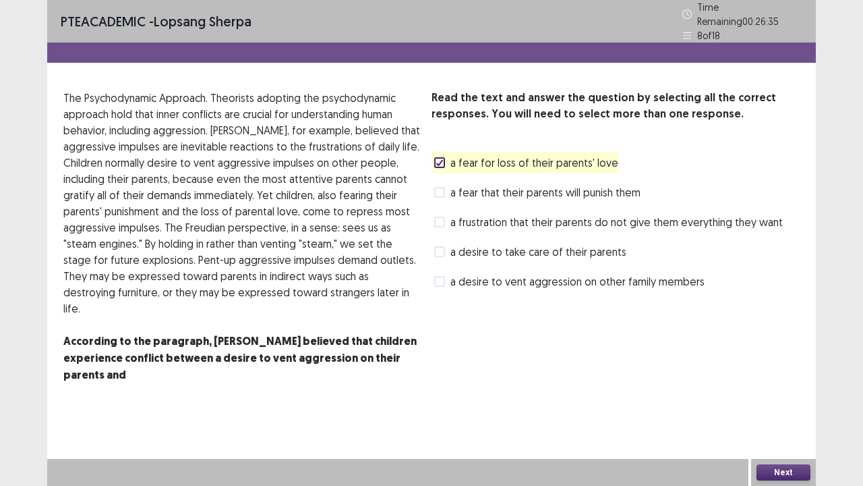
click at [449, 221] on label "a frustration that their parents do not give them everything they want" at bounding box center [608, 222] width 349 height 16
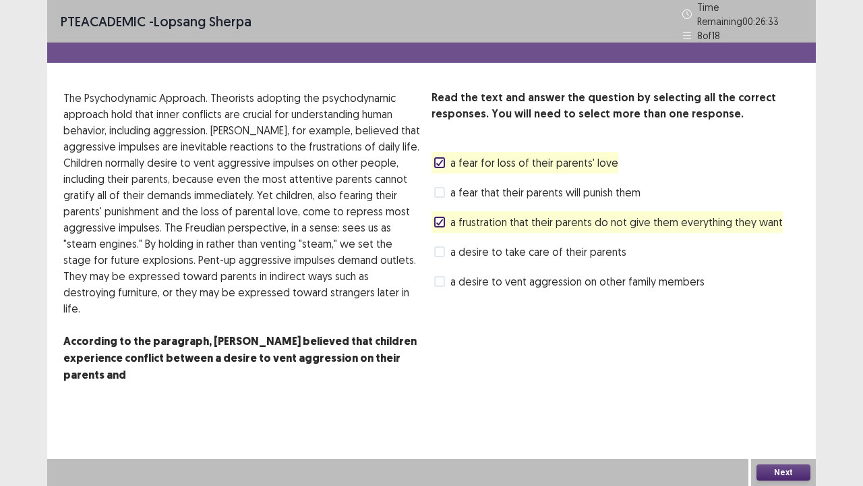
click at [780, 394] on button "Next" at bounding box center [784, 472] width 54 height 16
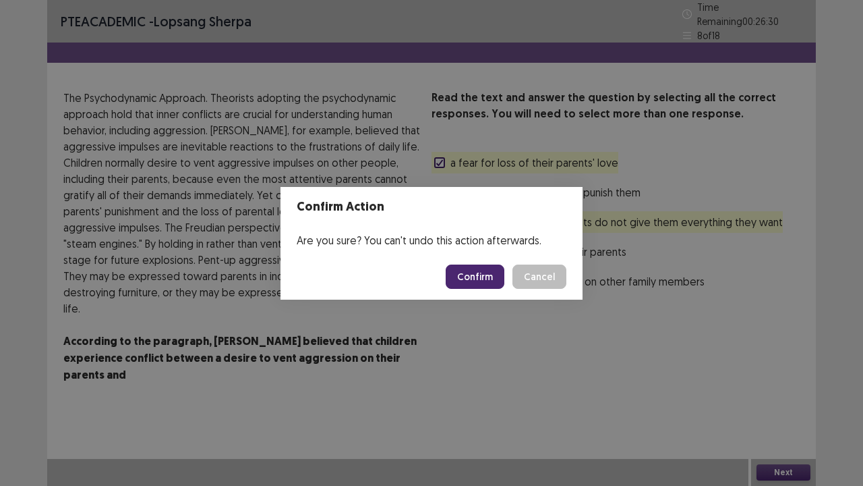
click at [467, 281] on button "Confirm" at bounding box center [475, 276] width 59 height 24
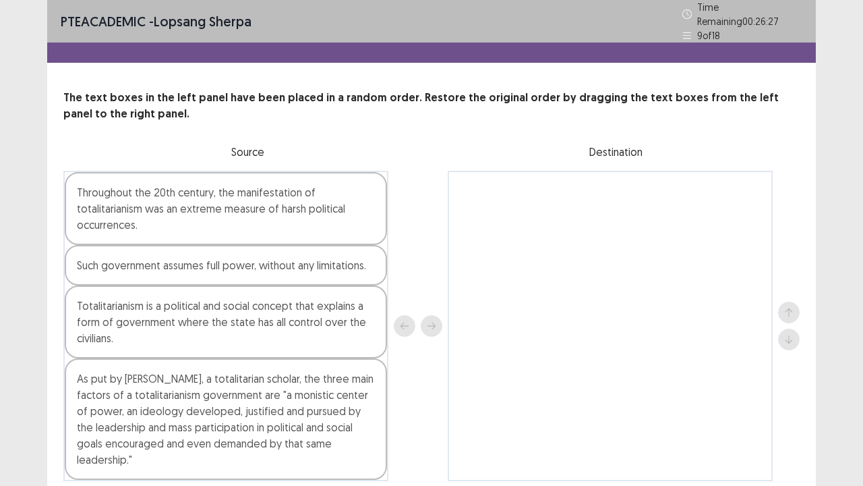
click at [229, 394] on div "As put by Juan Linz, a totalitarian scholar, the three main factors of a totali…" at bounding box center [226, 418] width 322 height 121
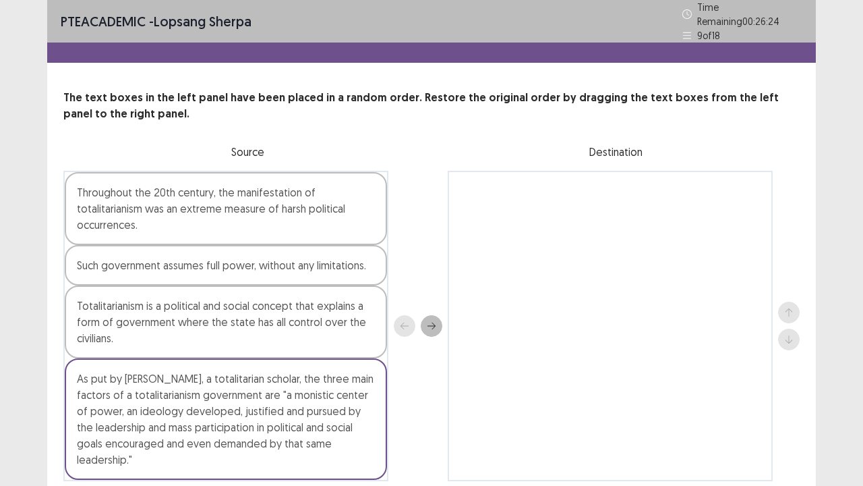
click at [150, 340] on div "Totalitarianism is a political and social concept that explains a form of gover…" at bounding box center [226, 321] width 322 height 73
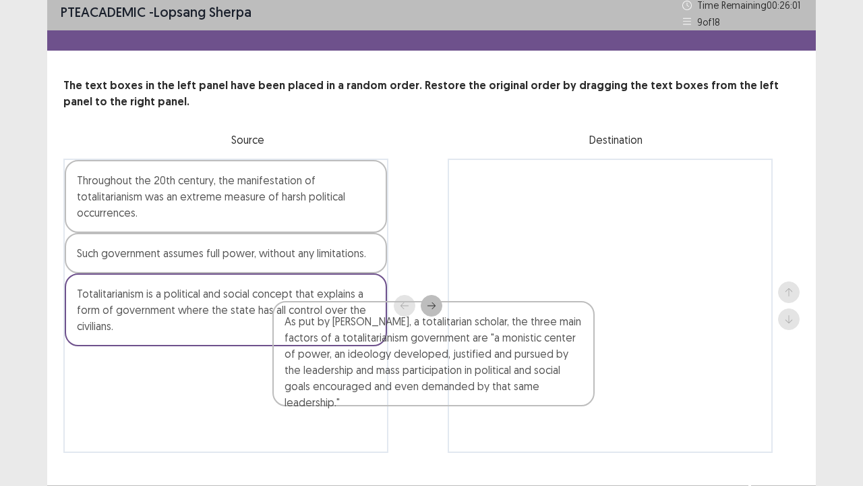
scroll to position [8, 0]
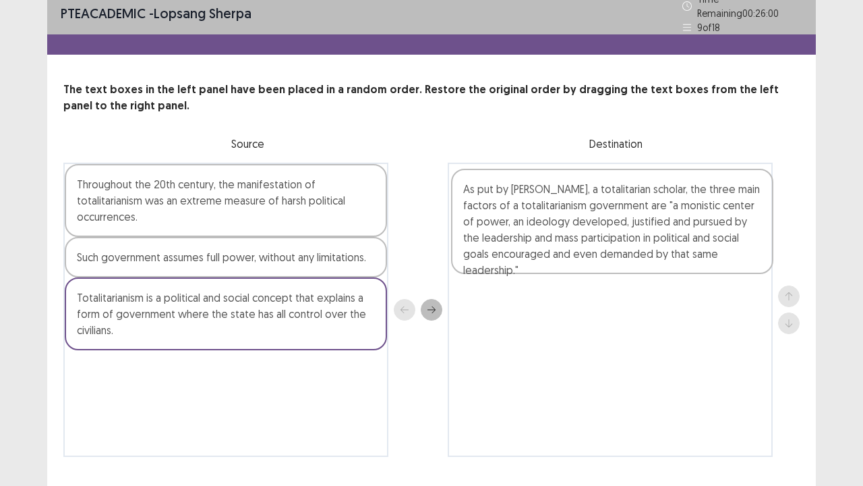
drag, startPoint x: 135, startPoint y: 419, endPoint x: 524, endPoint y: 229, distance: 433.2
click at [524, 229] on div "Throughout the 20th century, the manifestation of totalitarianism was an extrem…" at bounding box center [431, 310] width 737 height 294
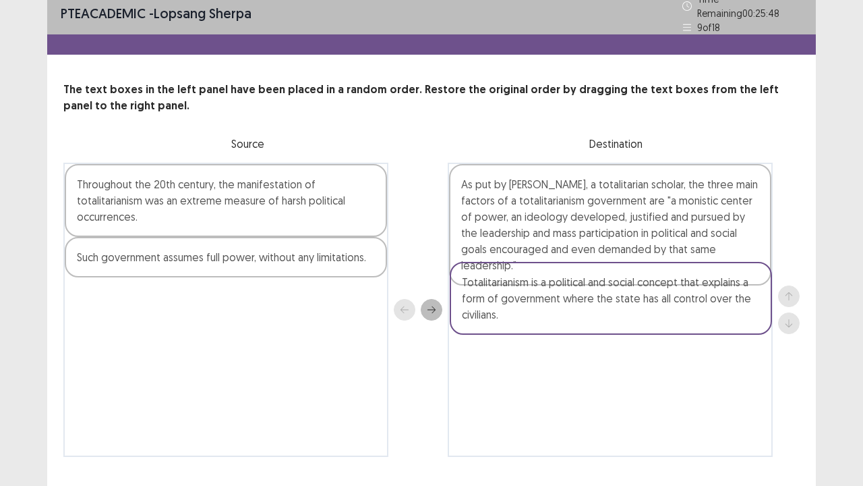
drag, startPoint x: 240, startPoint y: 301, endPoint x: 638, endPoint y: 291, distance: 398.1
click at [638, 291] on div "Throughout the 20th century, the manifestation of totalitarianism was an extrem…" at bounding box center [431, 310] width 737 height 294
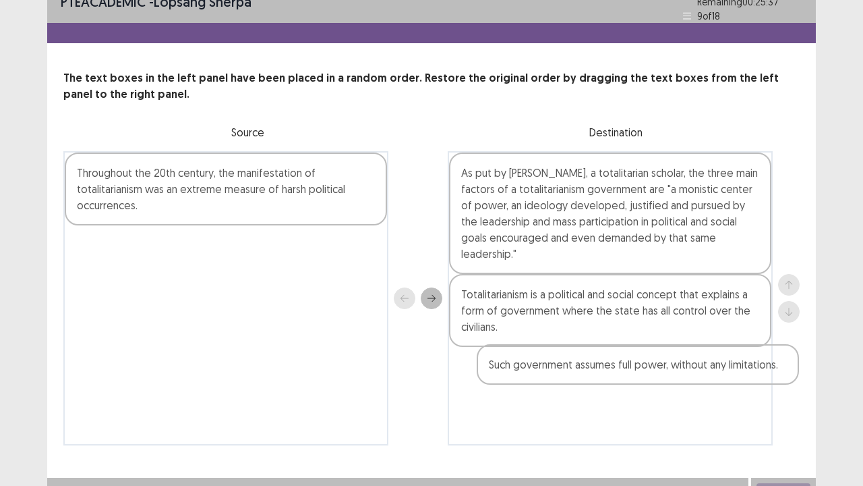
scroll to position [25, 0]
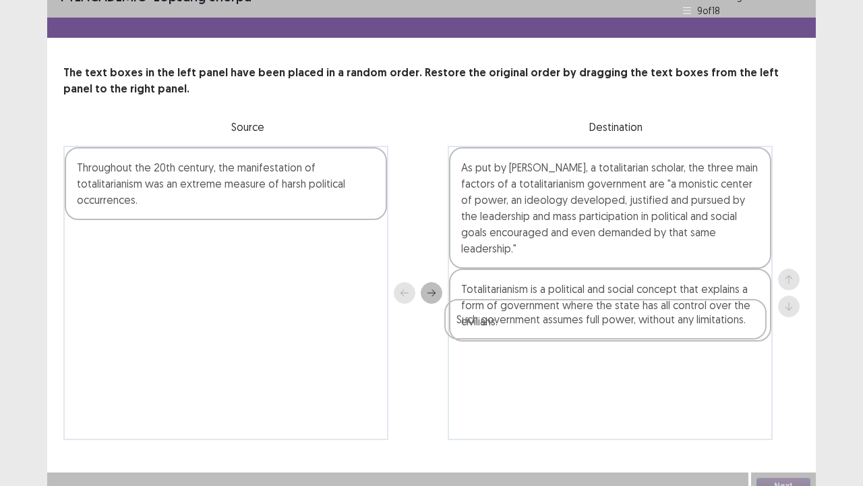
drag, startPoint x: 180, startPoint y: 254, endPoint x: 567, endPoint y: 324, distance: 392.7
click at [567, 324] on div "Throughout the 20th century, the manifestation of totalitarianism was an extrem…" at bounding box center [431, 293] width 737 height 294
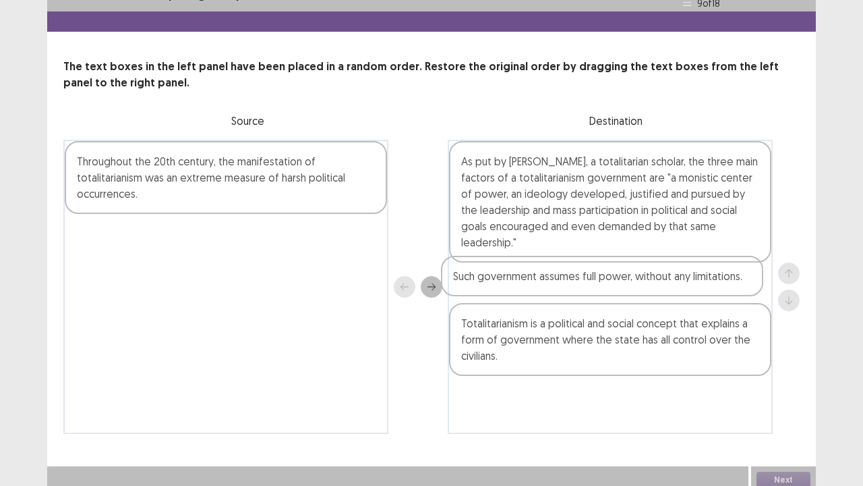
drag, startPoint x: 598, startPoint y: 339, endPoint x: 590, endPoint y: 273, distance: 67.3
click at [590, 273] on div "As put by Juan Linz, a totalitarian scholar, the three main factors of a totali…" at bounding box center [610, 287] width 325 height 294
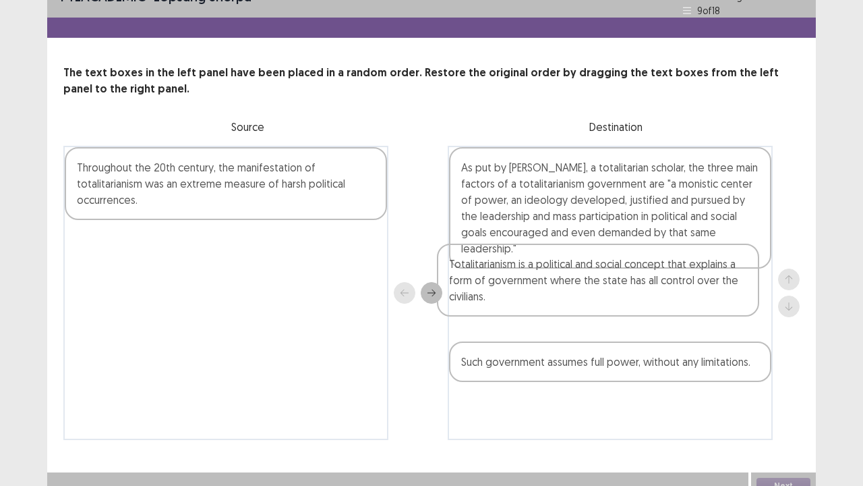
drag, startPoint x: 709, startPoint y: 334, endPoint x: 697, endPoint y: 285, distance: 50.7
click at [697, 285] on div "As put by Juan Linz, a totalitarian scholar, the three main factors of a totali…" at bounding box center [610, 293] width 325 height 294
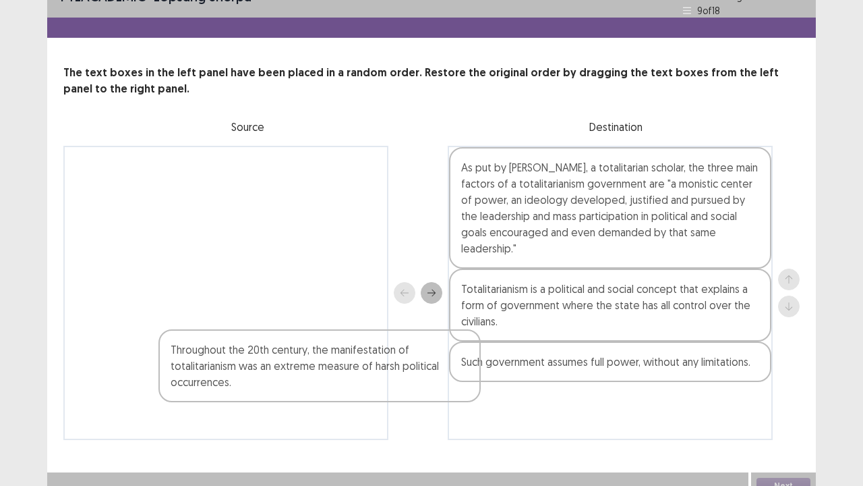
scroll to position [32, 0]
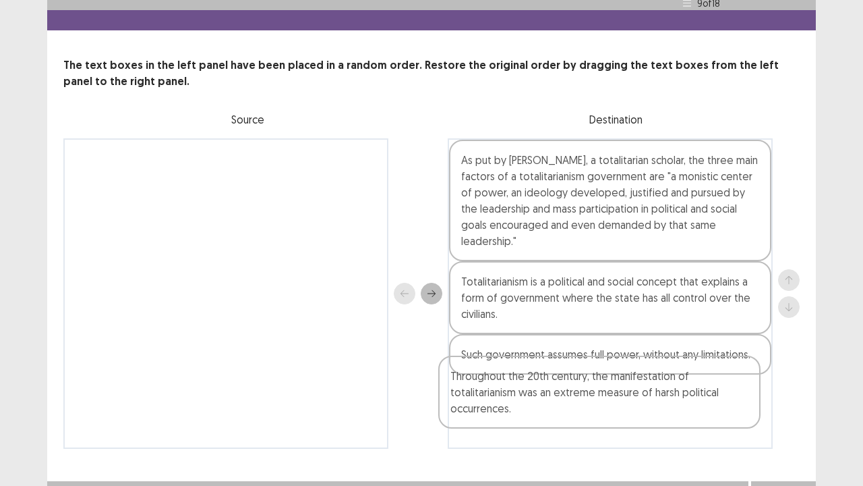
drag, startPoint x: 304, startPoint y: 204, endPoint x: 681, endPoint y: 424, distance: 437.1
click at [681, 394] on div "Throughout the 20th century, the manifestation of totalitarianism was an extrem…" at bounding box center [431, 293] width 737 height 310
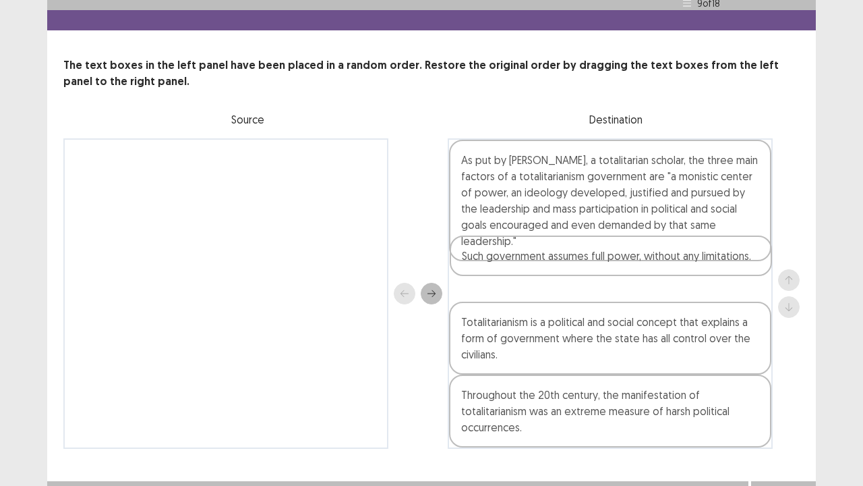
drag, startPoint x: 517, startPoint y: 343, endPoint x: 519, endPoint y: 258, distance: 84.3
click at [519, 258] on div "As put by Juan Linz, a totalitarian scholar, the three main factors of a totali…" at bounding box center [610, 293] width 325 height 310
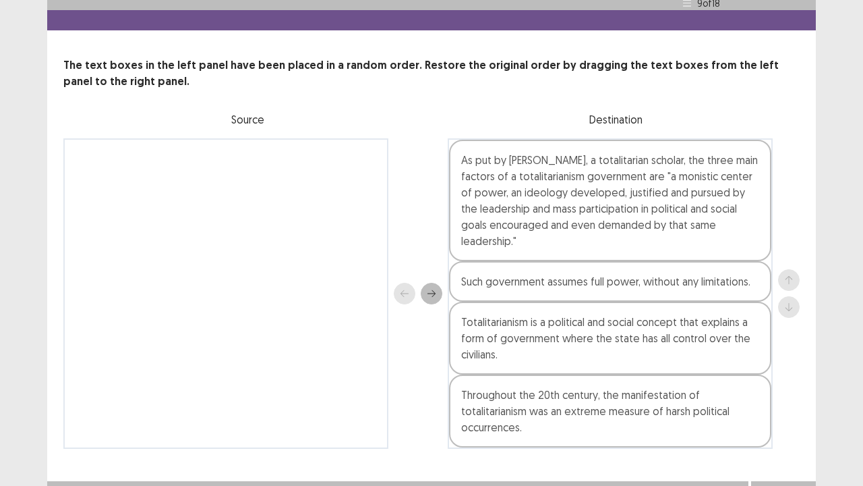
click at [777, 394] on button "Next" at bounding box center [784, 494] width 54 height 16
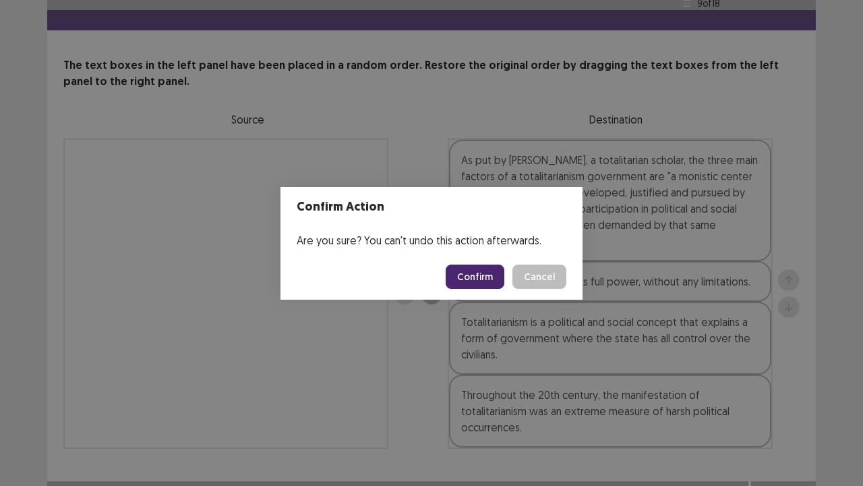
click at [478, 280] on button "Confirm" at bounding box center [475, 276] width 59 height 24
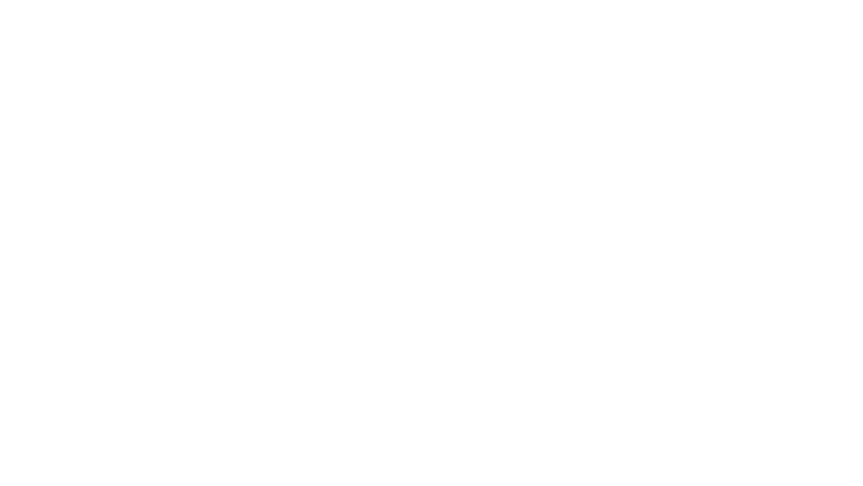
scroll to position [0, 0]
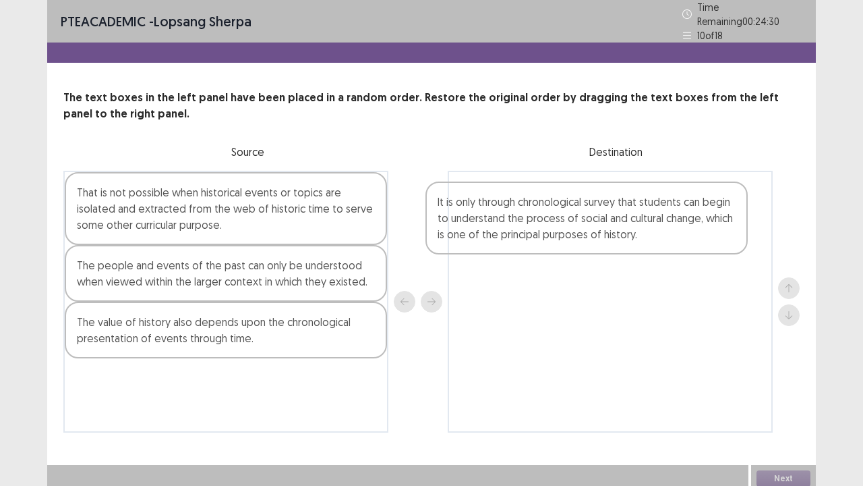
drag, startPoint x: 228, startPoint y: 409, endPoint x: 593, endPoint y: 231, distance: 405.7
click at [593, 231] on div "That is not possible when historical events or topics are isolated and extracte…" at bounding box center [431, 302] width 737 height 262
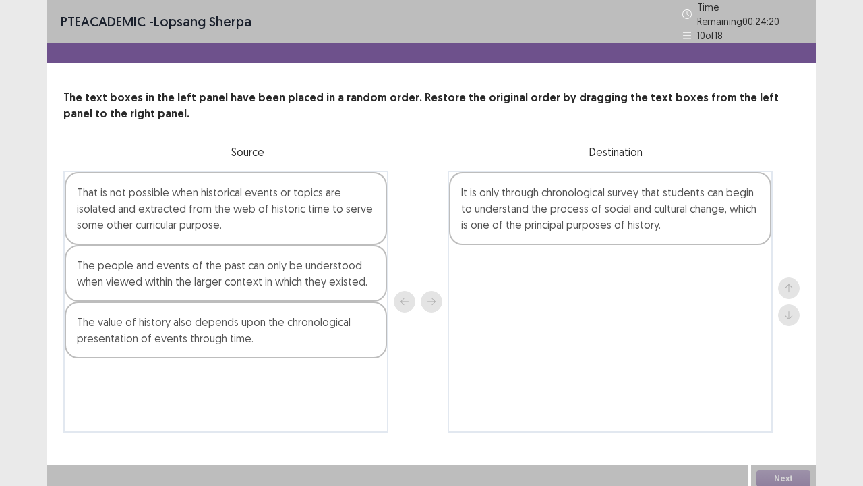
click at [212, 223] on div "That is not possible when historical events or topics are isolated and extracte…" at bounding box center [226, 208] width 322 height 73
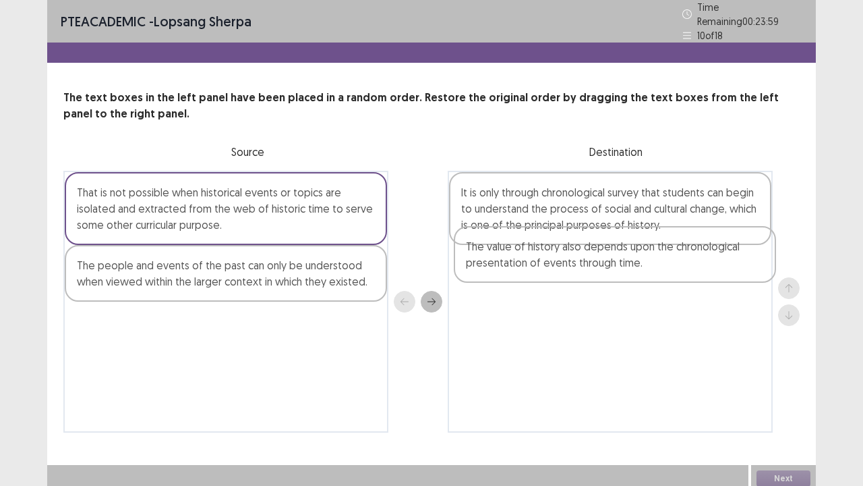
drag, startPoint x: 142, startPoint y: 333, endPoint x: 536, endPoint y: 260, distance: 401.4
click at [536, 260] on div "That is not possible when historical events or topics are isolated and extracte…" at bounding box center [431, 302] width 737 height 262
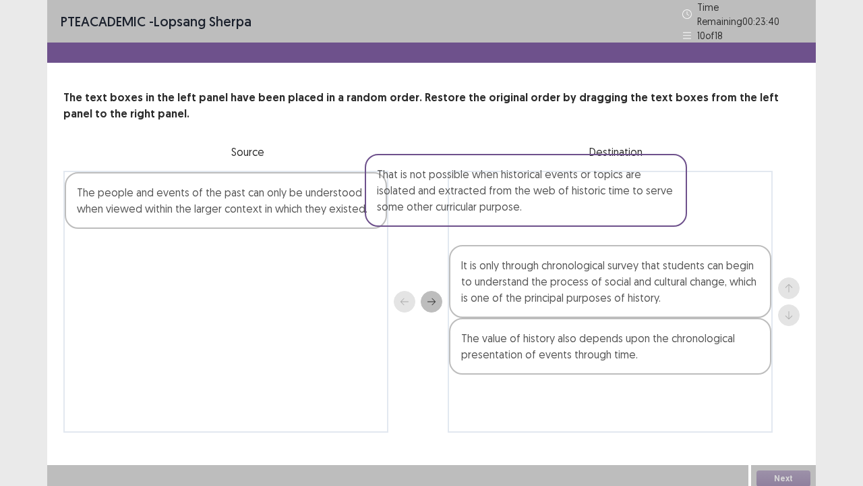
drag, startPoint x: 166, startPoint y: 233, endPoint x: 472, endPoint y: 220, distance: 306.5
click at [472, 220] on div "That is not possible when historical events or topics are isolated and extracte…" at bounding box center [431, 302] width 737 height 262
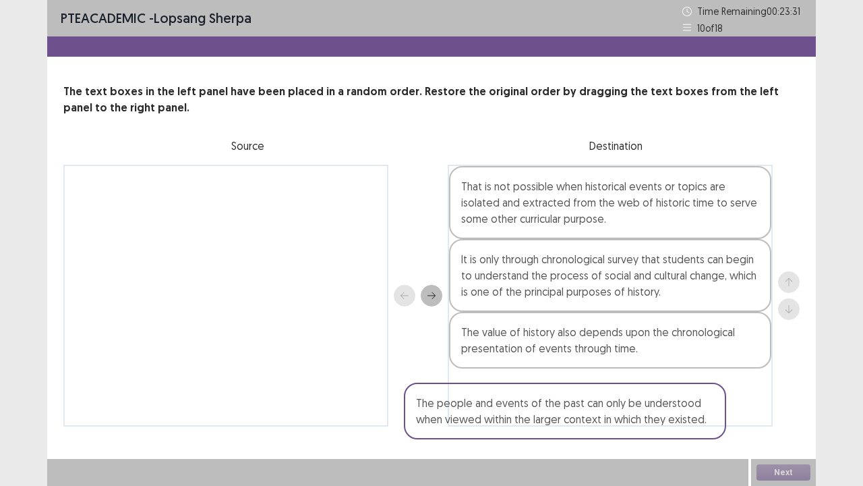
drag, startPoint x: 278, startPoint y: 219, endPoint x: 646, endPoint y: 432, distance: 424.9
click at [646, 394] on div "PTE academic - lopsang sherpa Time Remaining 00 : 23 : 31 10 of 18 The text box…" at bounding box center [431, 226] width 769 height 453
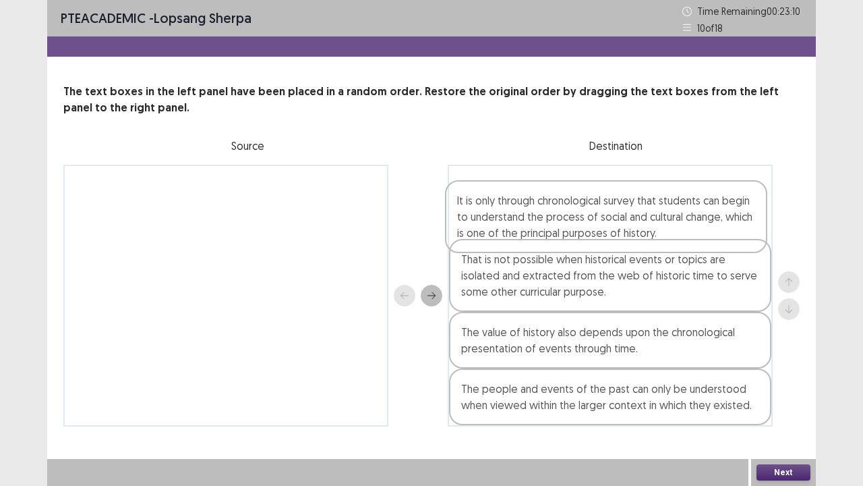
drag, startPoint x: 624, startPoint y: 302, endPoint x: 618, endPoint y: 239, distance: 63.7
click at [618, 239] on div "That is not possible when historical events or topics are isolated and extracte…" at bounding box center [610, 296] width 325 height 262
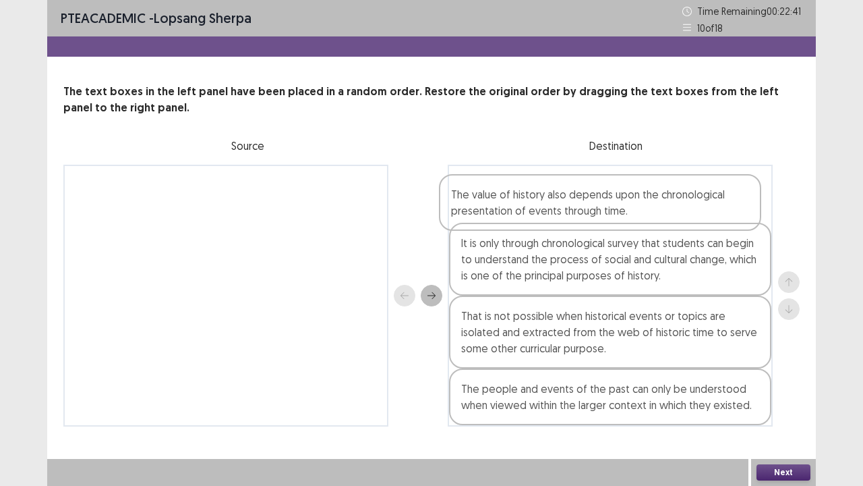
drag, startPoint x: 631, startPoint y: 363, endPoint x: 621, endPoint y: 223, distance: 140.7
click at [621, 223] on div "It is only through chronological survey that students can begin to understand t…" at bounding box center [610, 296] width 325 height 262
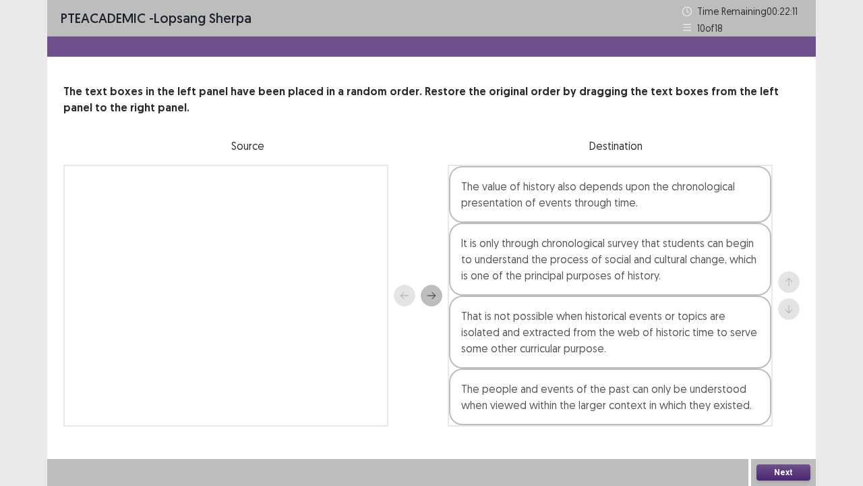
click at [781, 394] on button "Next" at bounding box center [784, 472] width 54 height 16
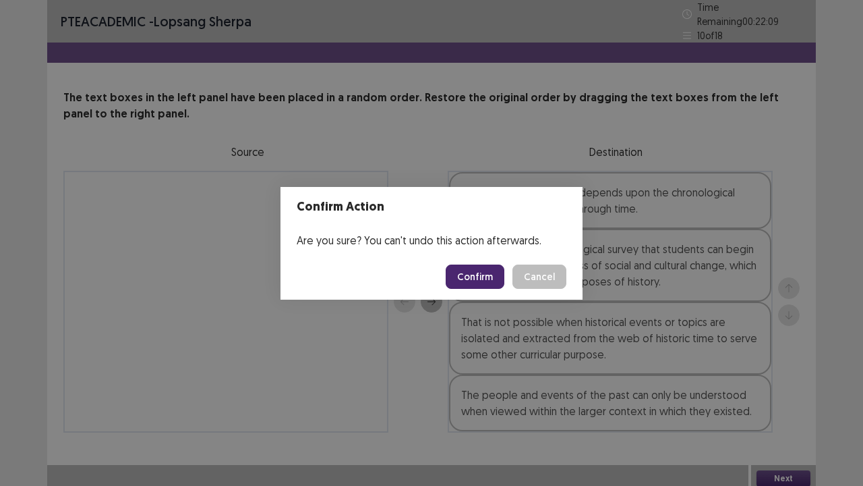
click at [483, 277] on button "Confirm" at bounding box center [475, 276] width 59 height 24
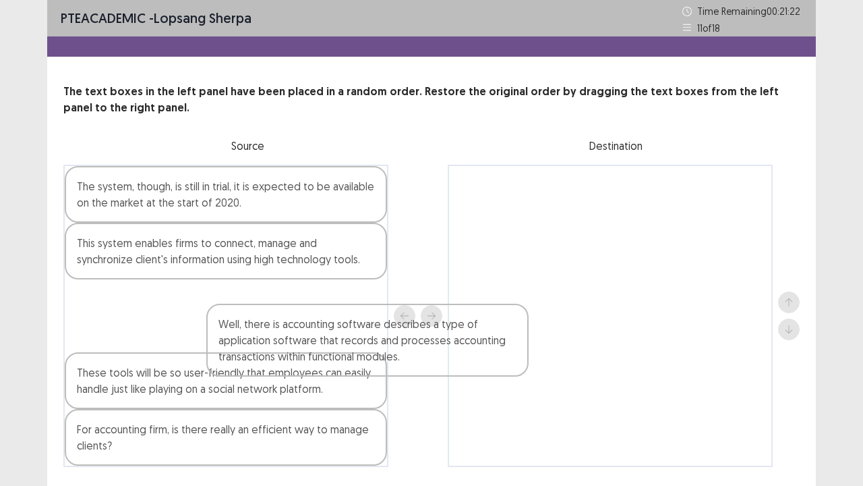
scroll to position [1, 0]
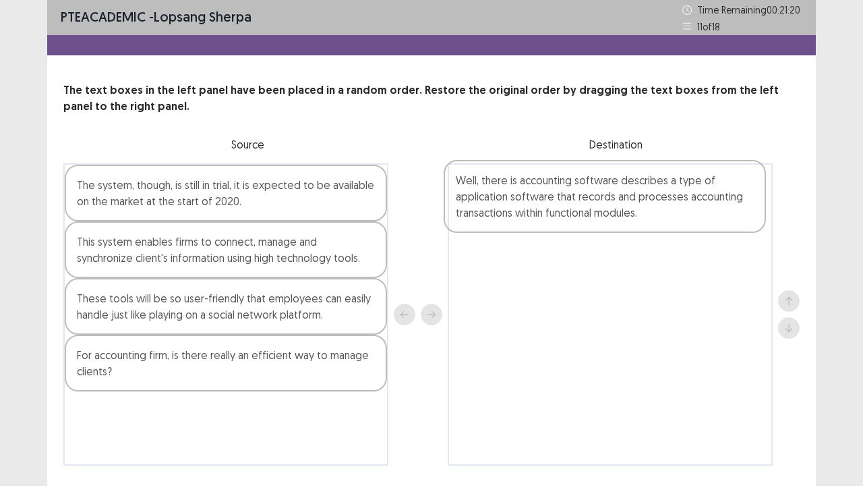
drag, startPoint x: 175, startPoint y: 373, endPoint x: 561, endPoint y: 195, distance: 424.9
click at [561, 195] on div "The system, though, is still in trial, it is expected to be available on the ma…" at bounding box center [431, 314] width 737 height 302
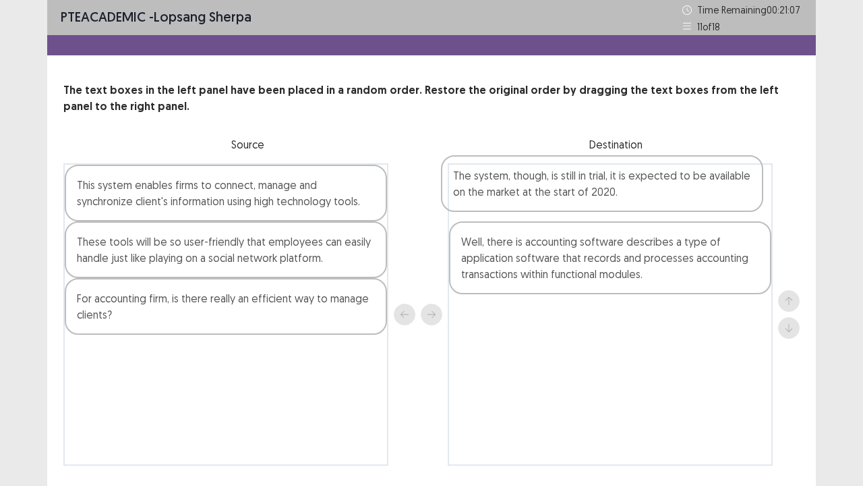
drag, startPoint x: 222, startPoint y: 212, endPoint x: 607, endPoint y: 200, distance: 385.3
click at [607, 200] on div "The system, though, is still in trial, it is expected to be available on the ma…" at bounding box center [431, 314] width 737 height 302
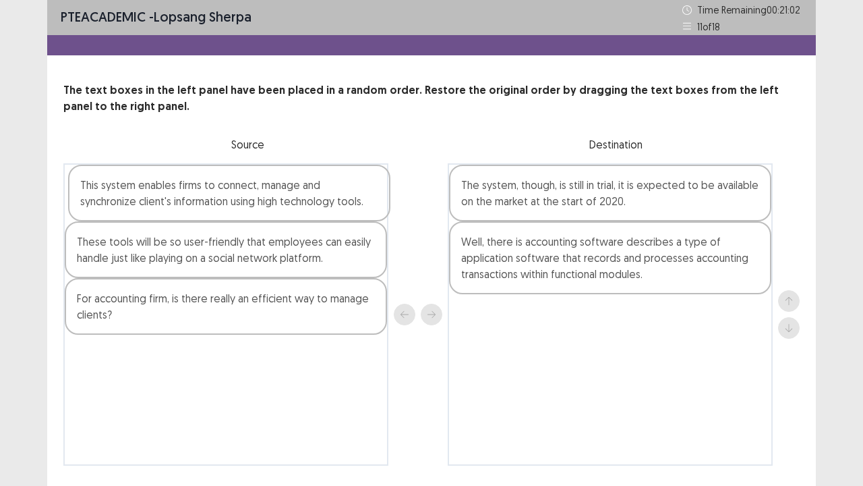
drag, startPoint x: 256, startPoint y: 212, endPoint x: 380, endPoint y: 255, distance: 132.0
click at [380, 255] on div "This system enables firms to connect, manage and synchronize client's informati…" at bounding box center [225, 314] width 325 height 302
drag, startPoint x: 380, startPoint y: 255, endPoint x: 580, endPoint y: 255, distance: 199.7
click at [580, 255] on div "These tools will be so user-friendly that employees can easily handle just like…" at bounding box center [431, 314] width 737 height 302
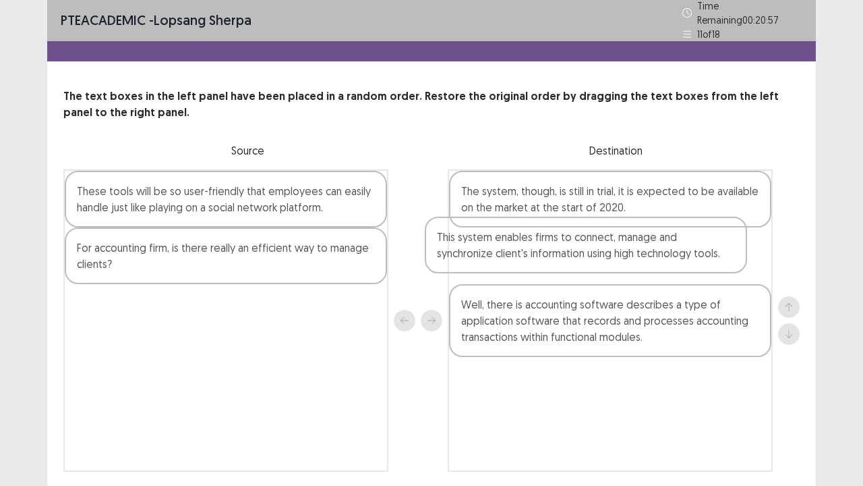
drag, startPoint x: 218, startPoint y: 239, endPoint x: 604, endPoint y: 229, distance: 386.0
click at [604, 229] on div "These tools will be so user-friendly that employees can easily handle just like…" at bounding box center [431, 320] width 737 height 302
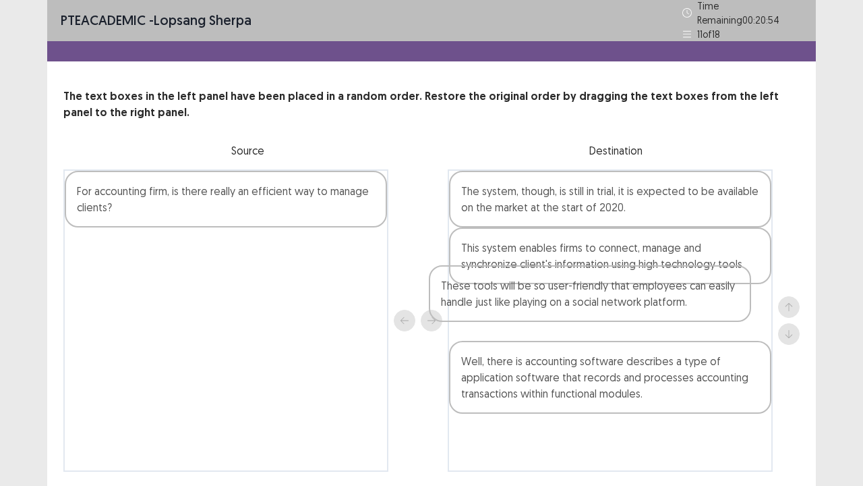
drag, startPoint x: 227, startPoint y: 190, endPoint x: 602, endPoint y: 302, distance: 391.4
click at [602, 302] on div "These tools will be so user-friendly that employees can easily handle just like…" at bounding box center [431, 320] width 737 height 302
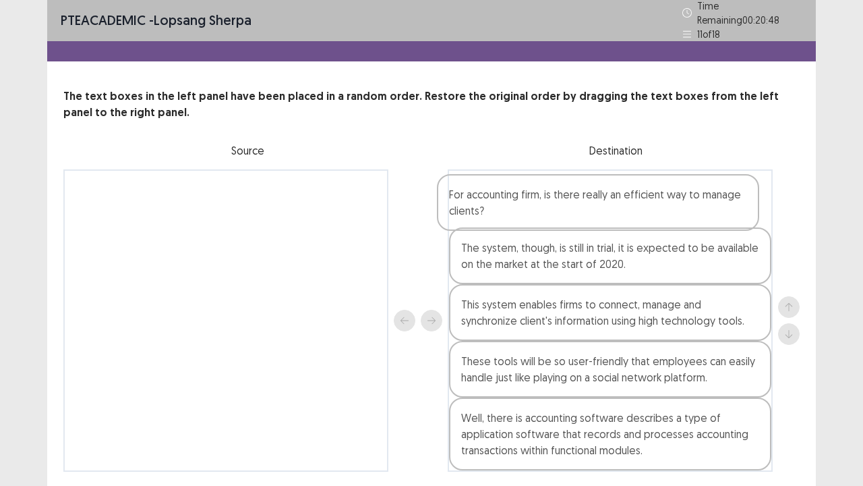
drag, startPoint x: 258, startPoint y: 205, endPoint x: 635, endPoint y: 213, distance: 377.1
click at [635, 213] on div "For accounting firm, is there really an efficient way to manage clients? The sy…" at bounding box center [431, 320] width 737 height 302
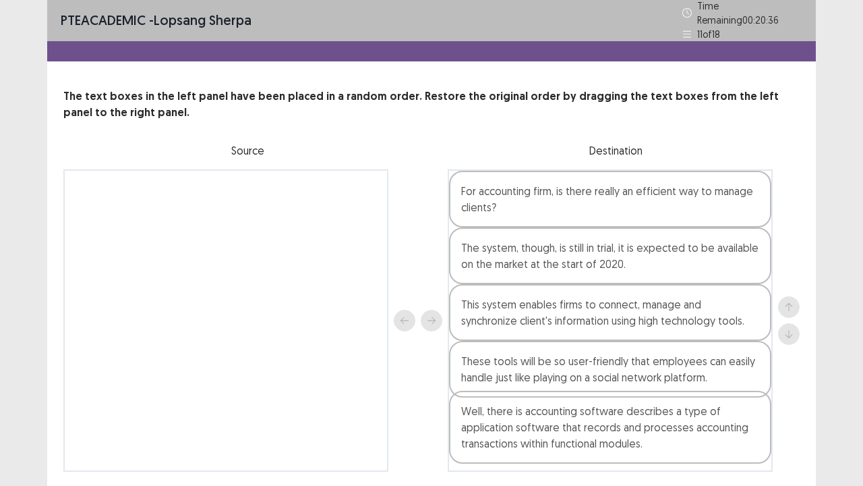
scroll to position [4, 0]
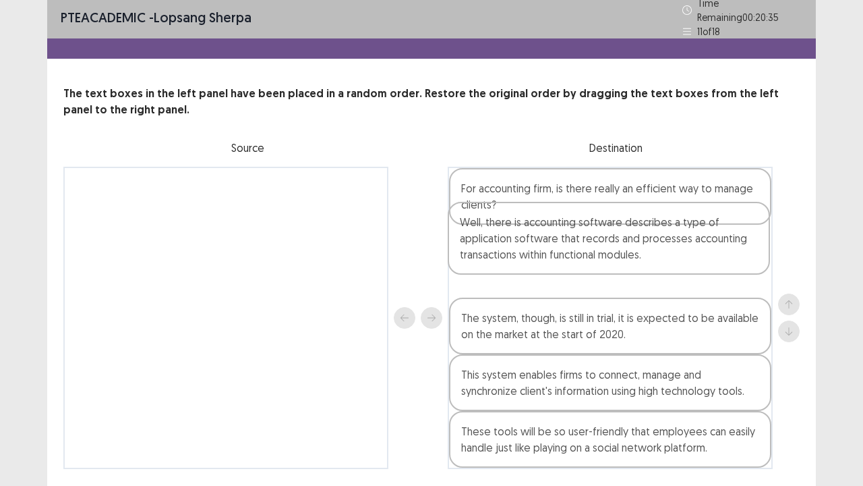
drag, startPoint x: 522, startPoint y: 445, endPoint x: 525, endPoint y: 248, distance: 197.0
click at [525, 248] on div "For accounting firm, is there really an efficient way to manage clients? The sy…" at bounding box center [610, 318] width 325 height 302
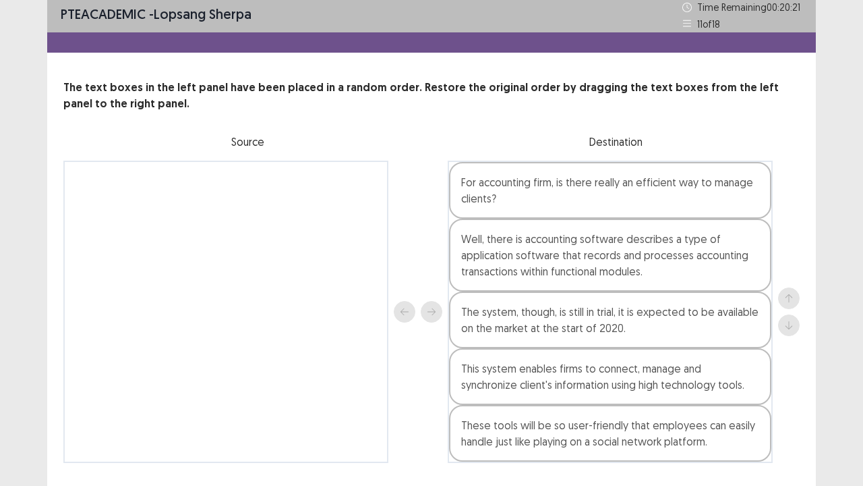
scroll to position [40, 0]
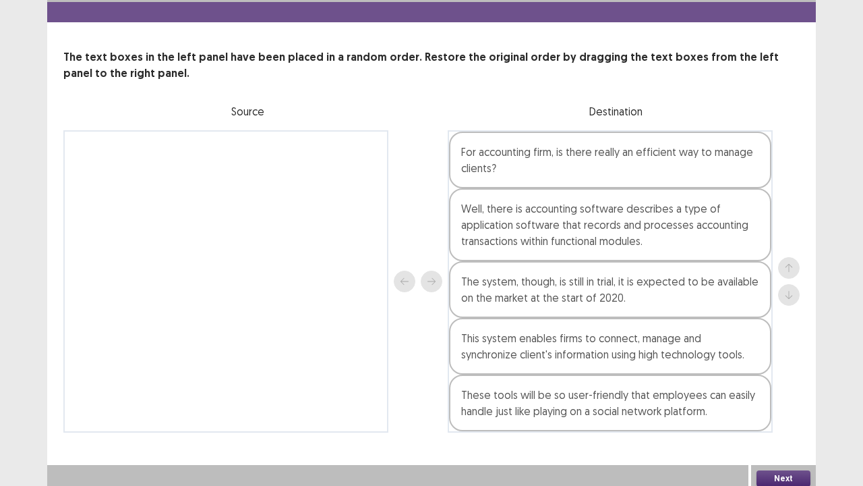
click at [787, 394] on button "Next" at bounding box center [784, 478] width 54 height 16
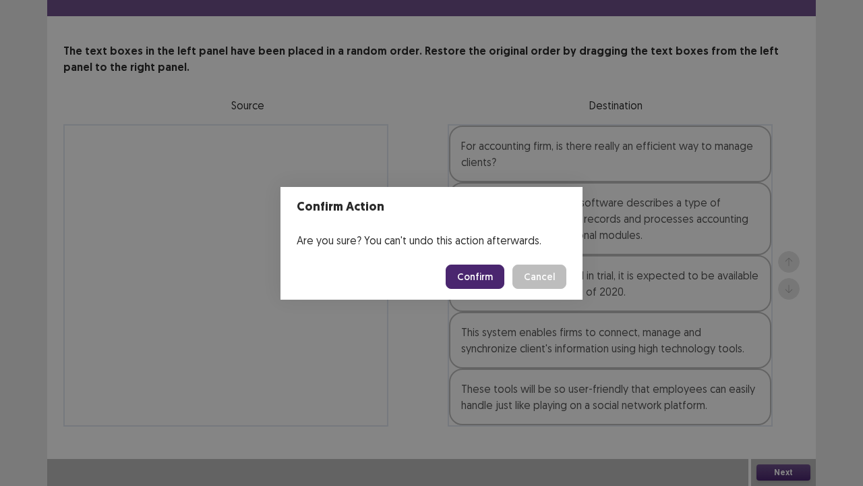
click at [487, 278] on button "Confirm" at bounding box center [475, 276] width 59 height 24
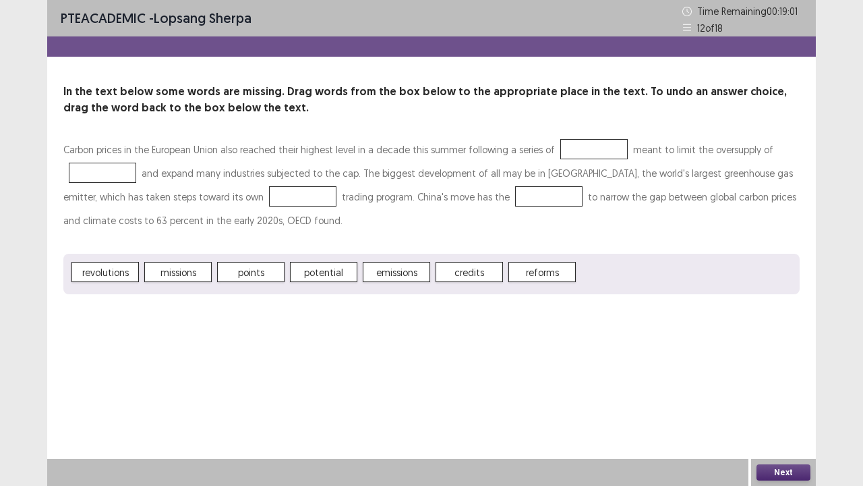
click at [250, 275] on span "points" at bounding box center [250, 272] width 67 height 20
click at [248, 294] on div "PTE academic - lopsang sherpa Time Remaining 00 : 18 : 57 12 of 18 In the text …" at bounding box center [431, 160] width 769 height 321
drag, startPoint x: 332, startPoint y: 275, endPoint x: 368, endPoint y: 200, distance: 83.3
drag, startPoint x: 368, startPoint y: 200, endPoint x: 327, endPoint y: 221, distance: 46.5
click at [327, 221] on p "Carbon prices in the European Union also reached their highest level in a decad…" at bounding box center [431, 185] width 737 height 94
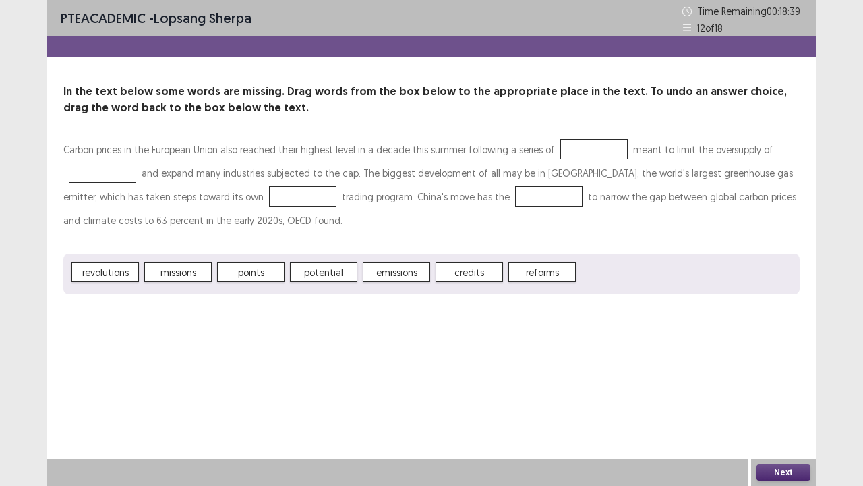
drag, startPoint x: 328, startPoint y: 274, endPoint x: 494, endPoint y: 182, distance: 189.0
drag, startPoint x: 494, startPoint y: 182, endPoint x: 397, endPoint y: 216, distance: 102.8
click at [397, 216] on p "Carbon prices in the European Union also reached their highest level in a decad…" at bounding box center [431, 185] width 737 height 94
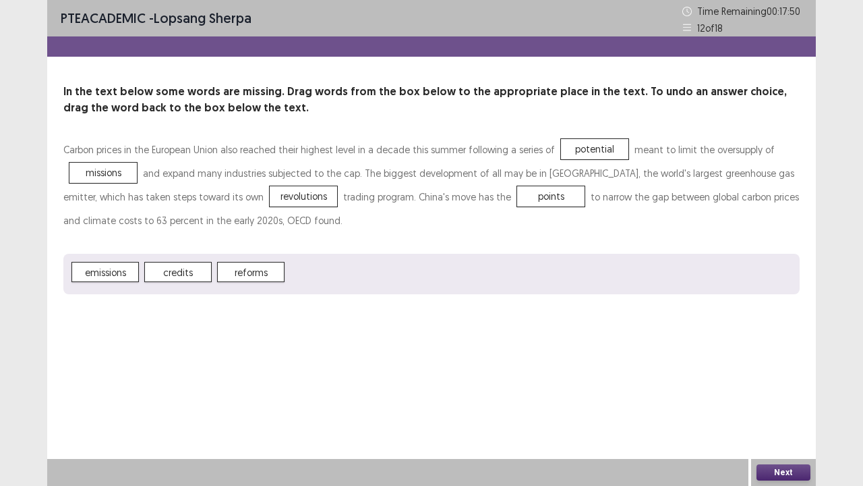
click at [793, 394] on button "Next" at bounding box center [784, 472] width 54 height 16
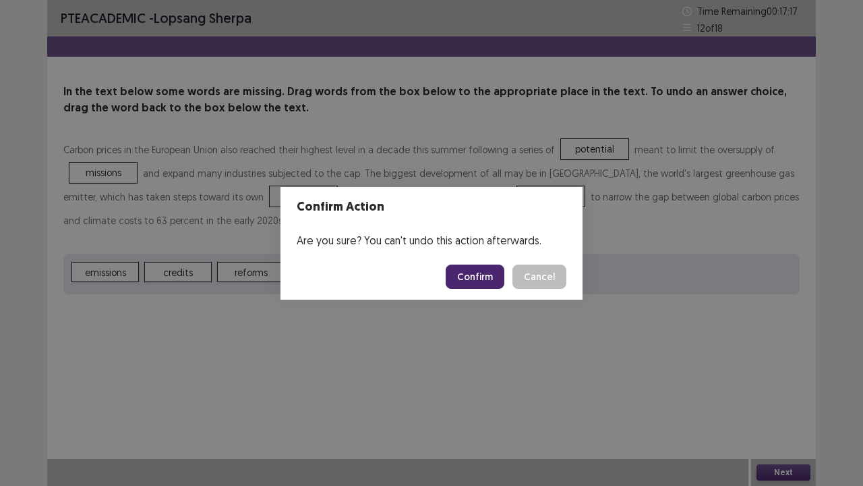
click at [467, 287] on button "Confirm" at bounding box center [475, 276] width 59 height 24
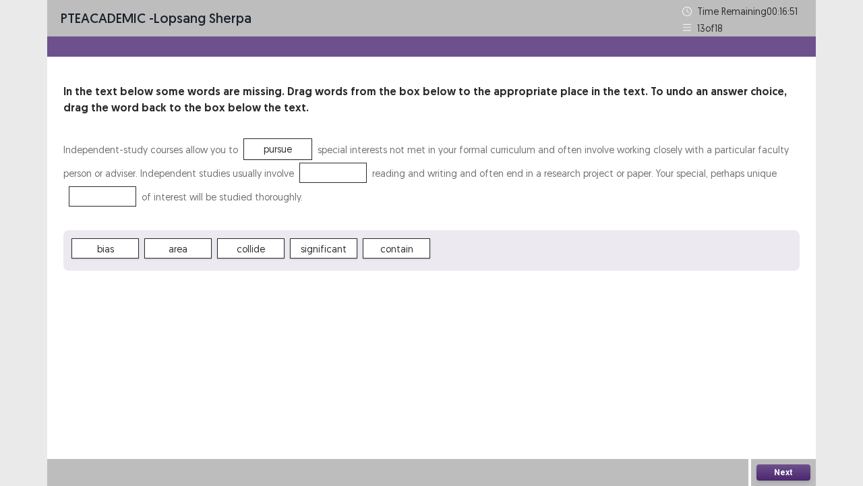
drag, startPoint x: 382, startPoint y: 248, endPoint x: 290, endPoint y: 200, distance: 104.1
drag, startPoint x: 290, startPoint y: 200, endPoint x: 242, endPoint y: 279, distance: 92.3
click at [242, 279] on div "PTE academic - lopsang sherpa Time Remaining 00 : 16 : 49 13 of 18 In the text …" at bounding box center [431, 148] width 769 height 297
drag, startPoint x: 386, startPoint y: 256, endPoint x: 364, endPoint y: 212, distance: 49.5
drag, startPoint x: 364, startPoint y: 212, endPoint x: 346, endPoint y: 248, distance: 40.7
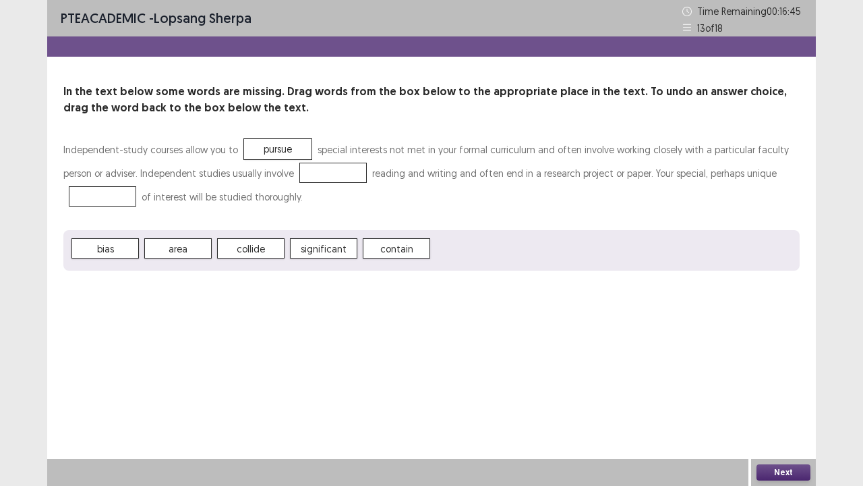
click at [346, 248] on span "significant" at bounding box center [323, 248] width 67 height 20
click at [774, 394] on button "Next" at bounding box center [784, 472] width 54 height 16
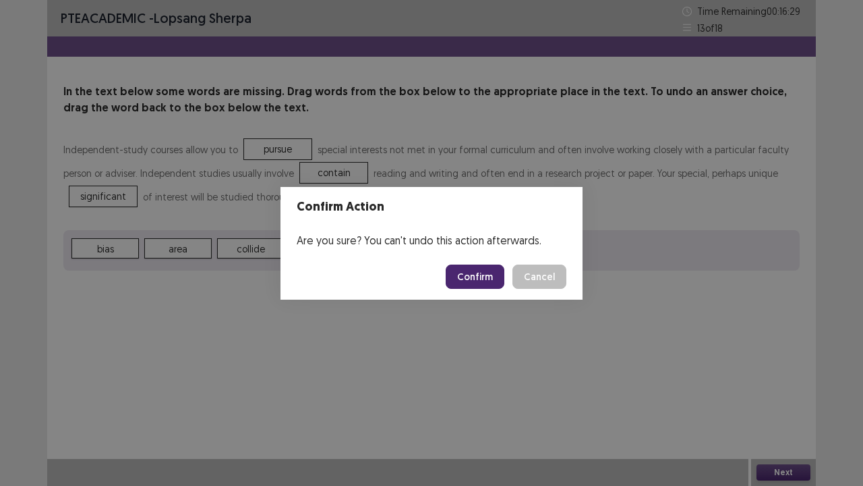
click at [480, 280] on button "Confirm" at bounding box center [475, 276] width 59 height 24
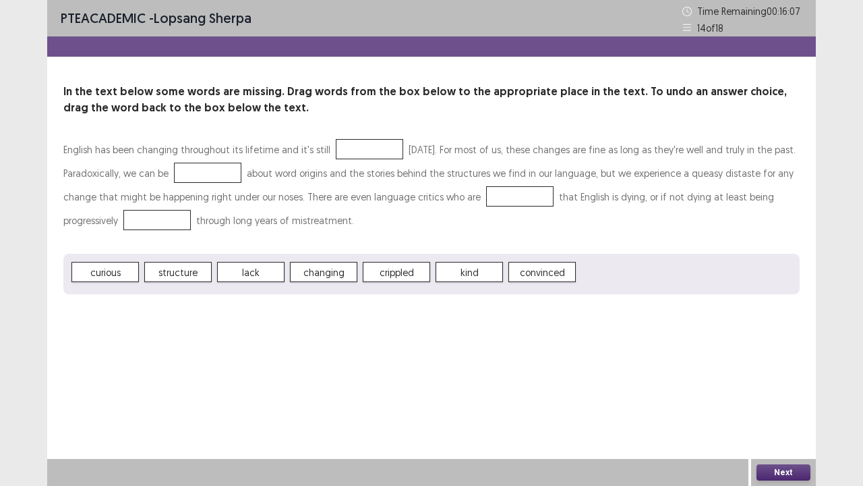
drag, startPoint x: 322, startPoint y: 277, endPoint x: 348, endPoint y: 191, distance: 89.4
drag, startPoint x: 348, startPoint y: 191, endPoint x: 305, endPoint y: 264, distance: 85.3
click at [305, 264] on span "changing" at bounding box center [323, 272] width 67 height 20
drag, startPoint x: 310, startPoint y: 276, endPoint x: 331, endPoint y: 229, distance: 51.6
drag, startPoint x: 331, startPoint y: 229, endPoint x: 280, endPoint y: 349, distance: 130.9
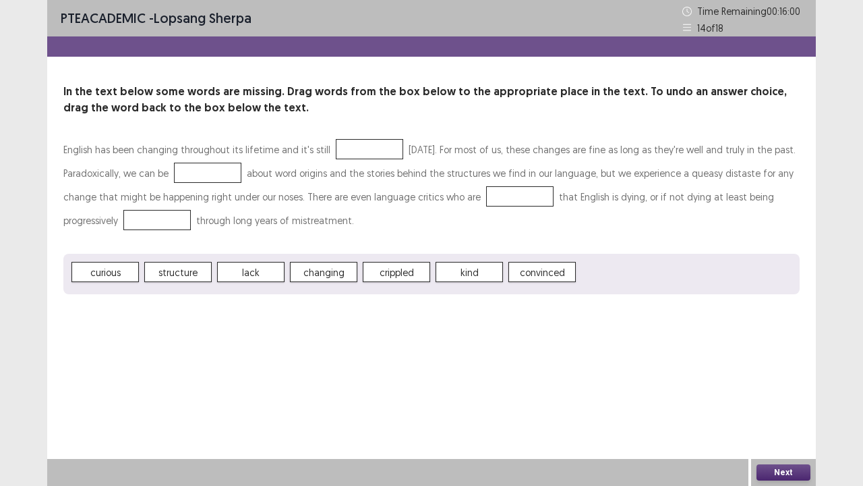
click at [280, 349] on div "PTE academic - lopsang sherpa Time Remaining 00 : 16 : 00 14 of 18 In the text …" at bounding box center [431, 243] width 769 height 486
drag, startPoint x: 318, startPoint y: 279, endPoint x: 346, endPoint y: 241, distance: 46.8
drag, startPoint x: 346, startPoint y: 241, endPoint x: 248, endPoint y: 309, distance: 119.2
click at [248, 309] on div "PTE academic - lopsang sherpa Time Remaining 00 : 15 : 57 14 of 18 In the text …" at bounding box center [431, 160] width 769 height 321
drag, startPoint x: 117, startPoint y: 275, endPoint x: 208, endPoint y: 196, distance: 120.0
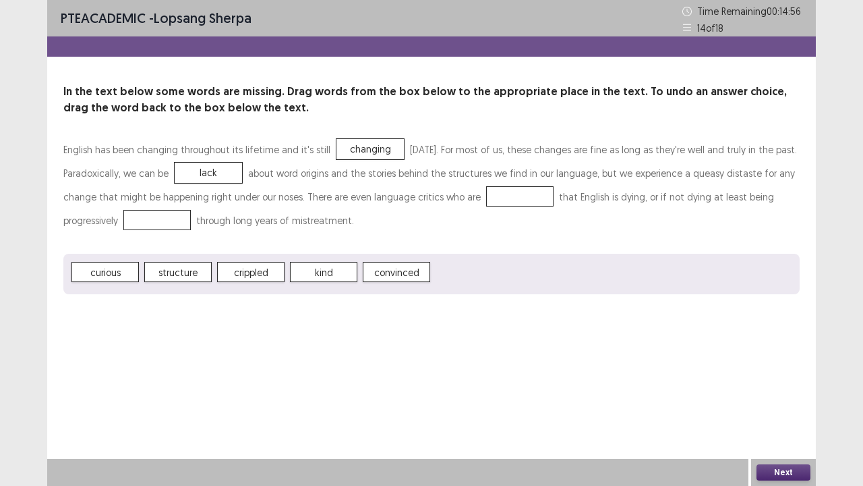
drag, startPoint x: 208, startPoint y: 196, endPoint x: 97, endPoint y: 310, distance: 158.8
click at [97, 310] on div "PTE academic - lopsang sherpa Time Remaining 00 : 14 : 56 14 of 18 In the text …" at bounding box center [431, 160] width 769 height 321
drag, startPoint x: 320, startPoint y: 271, endPoint x: 577, endPoint y: 172, distance: 276.1
drag, startPoint x: 577, startPoint y: 172, endPoint x: 304, endPoint y: 262, distance: 287.5
click at [304, 262] on span "convinced" at bounding box center [323, 272] width 67 height 20
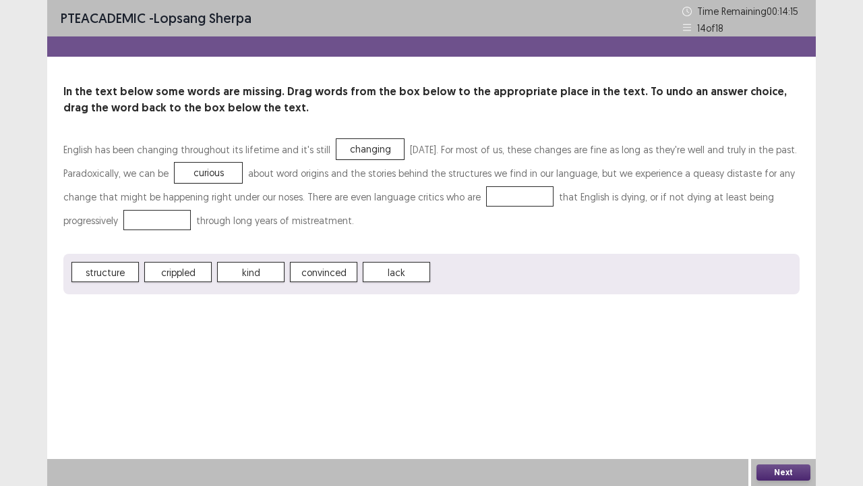
drag, startPoint x: 307, startPoint y: 273, endPoint x: 364, endPoint y: 227, distance: 73.4
drag, startPoint x: 364, startPoint y: 227, endPoint x: 320, endPoint y: 277, distance: 66.4
click at [320, 277] on span "convinced" at bounding box center [323, 272] width 67 height 20
drag, startPoint x: 321, startPoint y: 271, endPoint x: 479, endPoint y: 189, distance: 178.0
drag, startPoint x: 479, startPoint y: 189, endPoint x: 341, endPoint y: 344, distance: 207.4
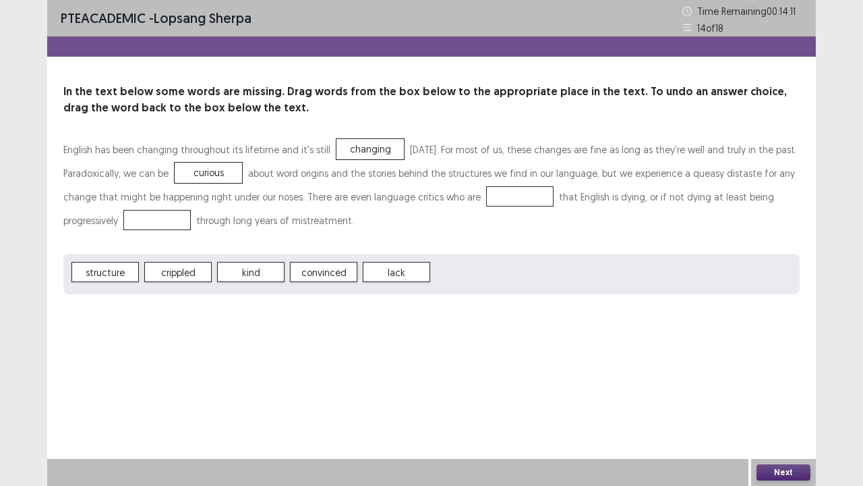
click at [341, 344] on div "PTE academic - lopsang sherpa Time Remaining 00 : 14 : 11 14 of 18 In the text …" at bounding box center [431, 243] width 769 height 486
drag, startPoint x: 312, startPoint y: 273, endPoint x: 503, endPoint y: 203, distance: 202.7
drag, startPoint x: 503, startPoint y: 203, endPoint x: 316, endPoint y: 273, distance: 198.7
click at [316, 273] on div "structure crippled kind convinced lack" at bounding box center [431, 274] width 737 height 40
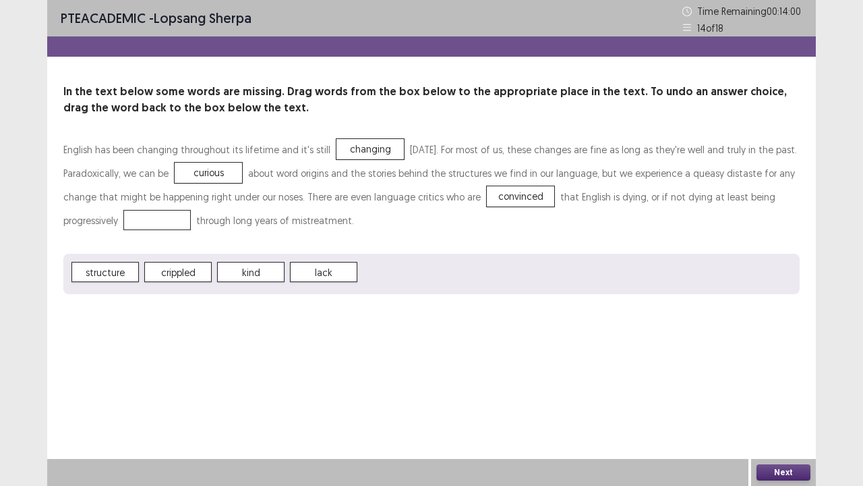
drag, startPoint x: 185, startPoint y: 275, endPoint x: 171, endPoint y: 229, distance: 47.4
drag, startPoint x: 171, startPoint y: 229, endPoint x: 112, endPoint y: 406, distance: 186.4
click at [112, 394] on div "PTE academic - lopsang sherpa Time Remaining 00 : 13 : 59 14 of 18 In the text …" at bounding box center [431, 243] width 769 height 486
drag, startPoint x: 175, startPoint y: 276, endPoint x: 162, endPoint y: 299, distance: 26.9
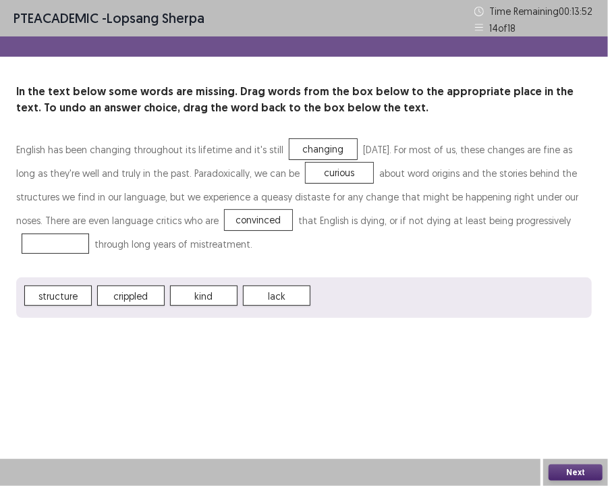
click at [134, 294] on span "crippled" at bounding box center [130, 295] width 67 height 20
drag, startPoint x: 134, startPoint y: 294, endPoint x: 522, endPoint y: 236, distance: 392.8
click at [522, 236] on div "English has been changing throughout its lifetime and it's still changing today…" at bounding box center [303, 228] width 575 height 180
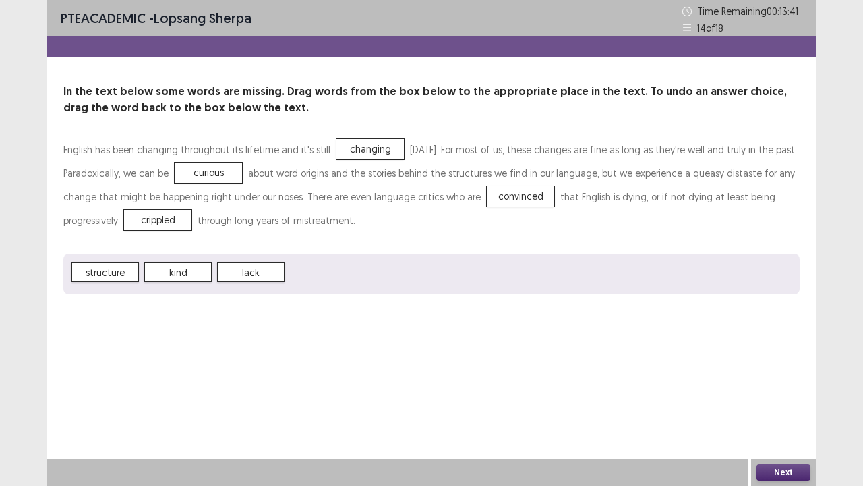
click at [784, 394] on button "Next" at bounding box center [784, 472] width 54 height 16
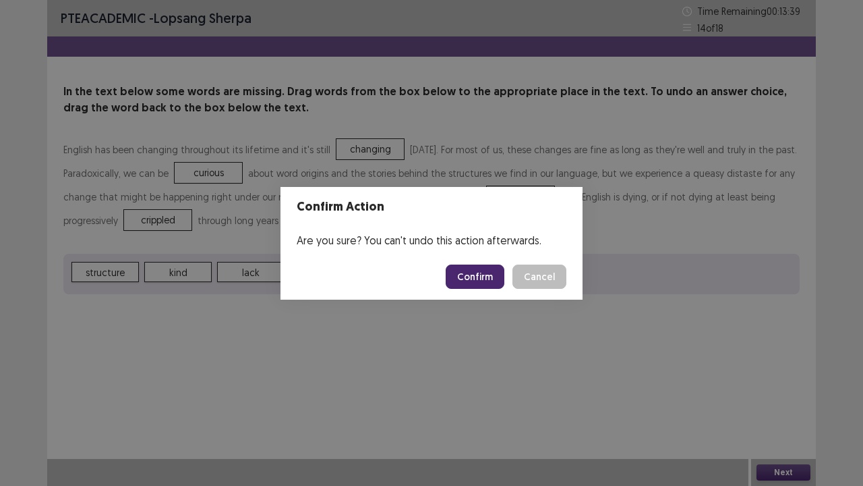
click at [484, 279] on button "Confirm" at bounding box center [475, 276] width 59 height 24
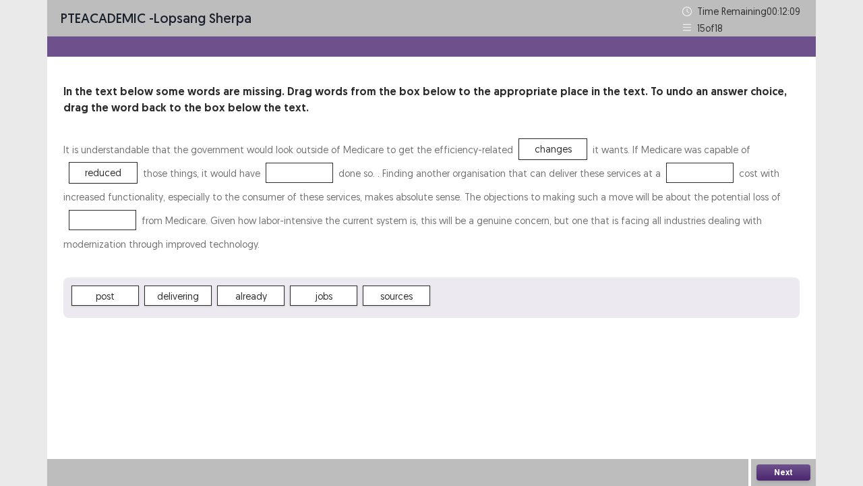
click at [327, 285] on span "jobs" at bounding box center [323, 295] width 67 height 20
drag, startPoint x: 614, startPoint y: 160, endPoint x: 673, endPoint y: 151, distance: 59.3
click at [673, 151] on p "It is understandable that the government would look outside of Medicare to get …" at bounding box center [431, 197] width 737 height 118
click at [470, 236] on div "It is understandable that the government would look outside of Medicare to get …" at bounding box center [431, 199] width 737 height 123
click at [780, 394] on button "Next" at bounding box center [784, 472] width 54 height 16
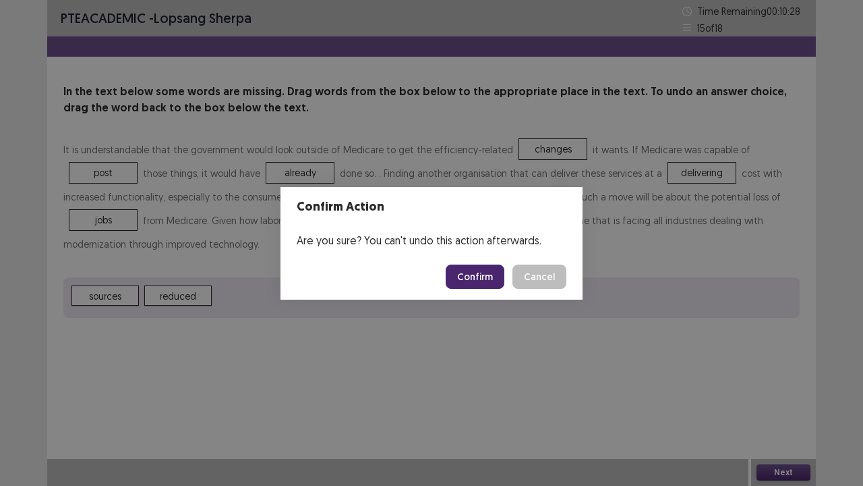
click at [476, 278] on button "Confirm" at bounding box center [475, 276] width 59 height 24
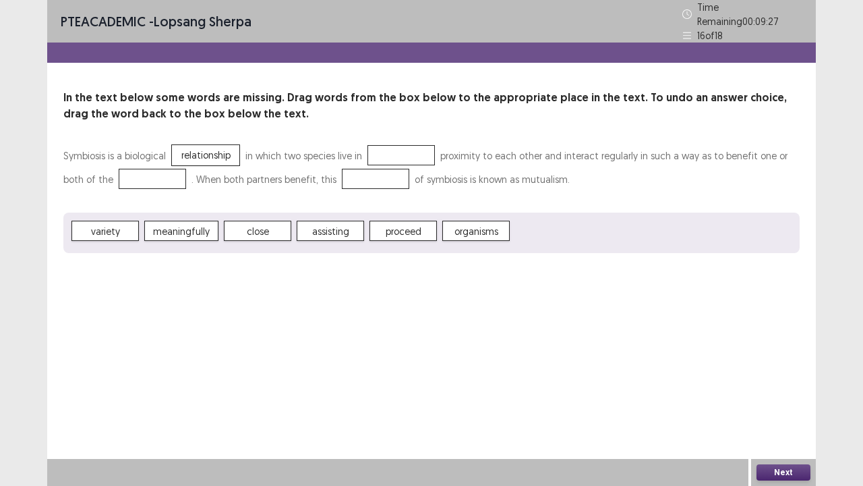
drag, startPoint x: 393, startPoint y: 227, endPoint x: 355, endPoint y: 186, distance: 55.9
drag, startPoint x: 355, startPoint y: 186, endPoint x: 318, endPoint y: 293, distance: 112.6
click at [318, 293] on div "PTE academic - lopsang sherpa Time Remaining 00 : 09 : 25 16 of 18 In the text …" at bounding box center [431, 243] width 769 height 486
drag, startPoint x: 319, startPoint y: 223, endPoint x: 47, endPoint y: 161, distance: 278.8
drag, startPoint x: 47, startPoint y: 161, endPoint x: 328, endPoint y: 229, distance: 288.7
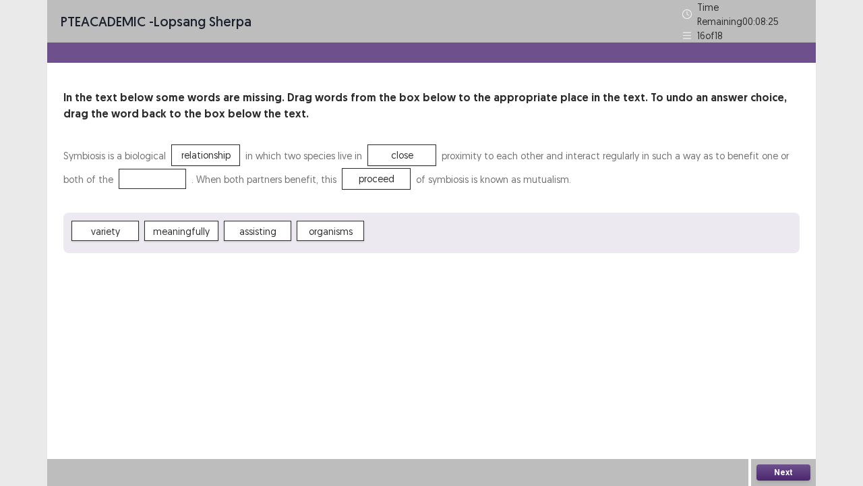
click at [328, 229] on div "PTE academic - lopsang sherpa Time Remaining 00 : 08 : 25 16 of 18 In the text …" at bounding box center [431, 140] width 769 height 280
drag, startPoint x: 328, startPoint y: 229, endPoint x: 225, endPoint y: 193, distance: 108.6
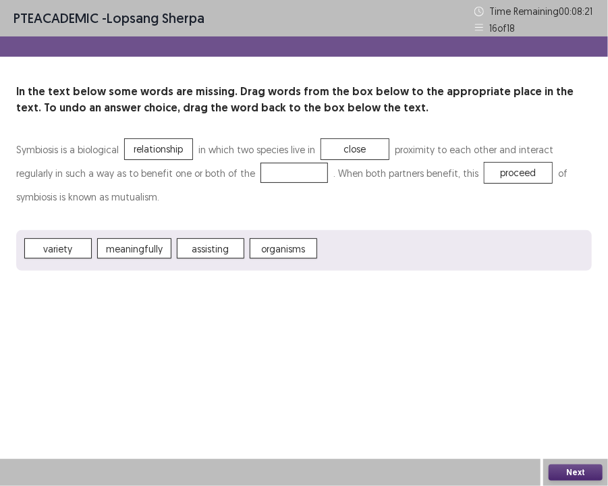
drag, startPoint x: 277, startPoint y: 241, endPoint x: 277, endPoint y: 209, distance: 32.4
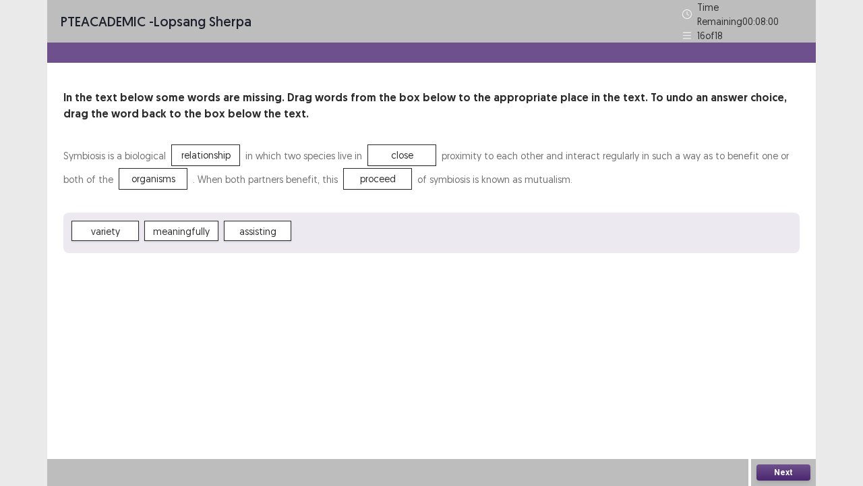
click at [783, 394] on button "Next" at bounding box center [784, 472] width 54 height 16
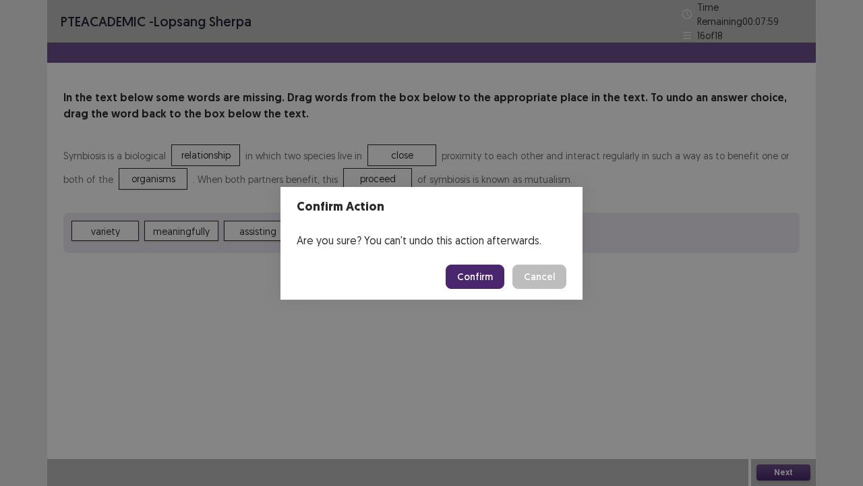
click at [487, 268] on button "Confirm" at bounding box center [475, 276] width 59 height 24
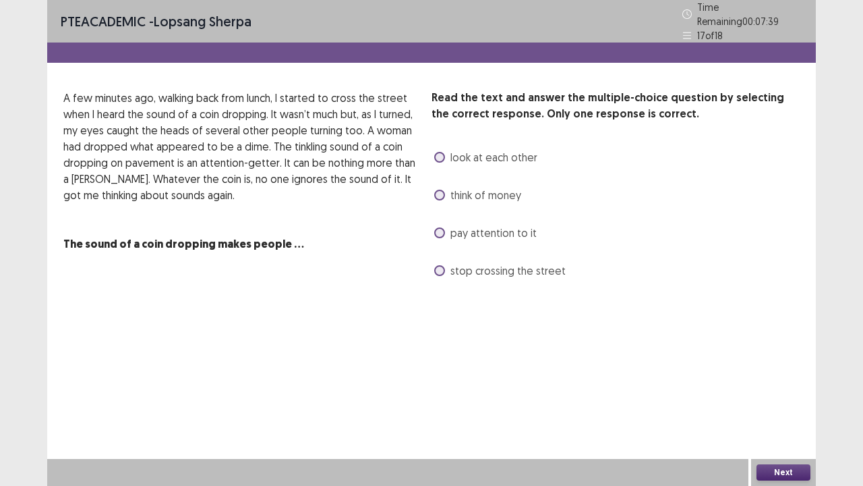
click at [430, 202] on div "Read the text and answer the multiple-choice question by selecting the correct …" at bounding box center [431, 186] width 769 height 192
click at [440, 190] on span at bounding box center [439, 195] width 11 height 11
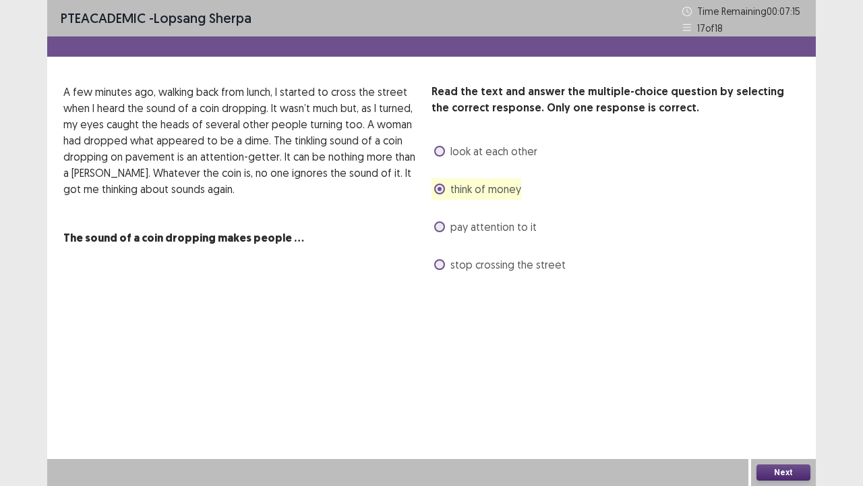
click at [783, 394] on button "Next" at bounding box center [784, 472] width 54 height 16
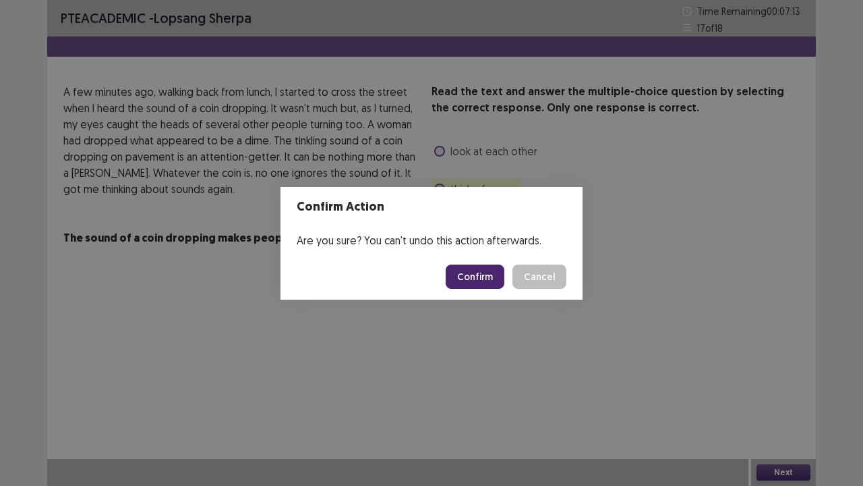
click at [487, 268] on button "Confirm" at bounding box center [475, 276] width 59 height 24
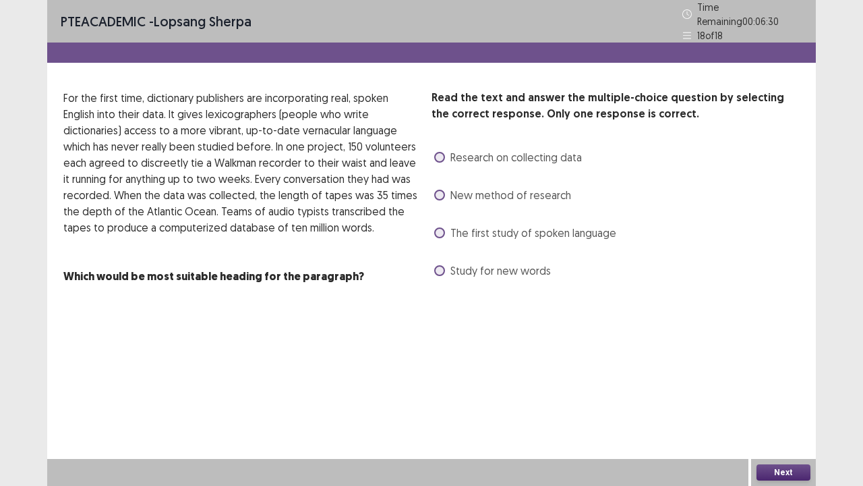
click at [436, 152] on span at bounding box center [439, 157] width 11 height 11
click at [771, 394] on button "Next" at bounding box center [784, 472] width 54 height 16
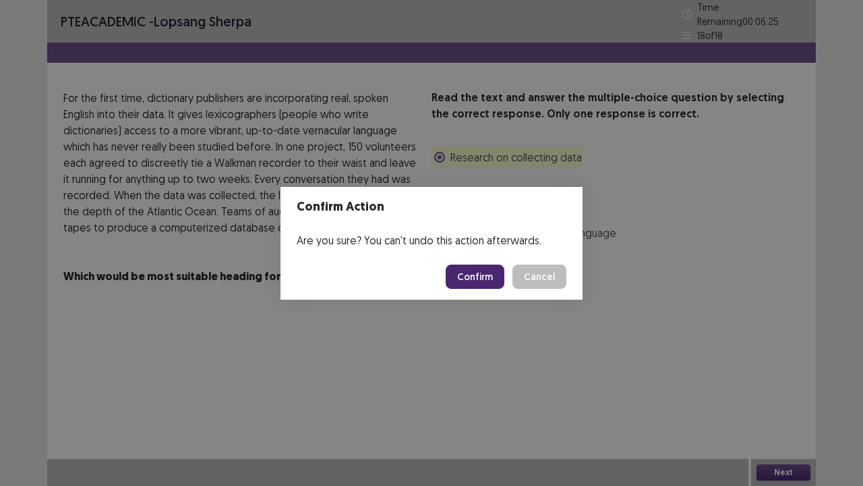
click at [482, 283] on button "Confirm" at bounding box center [475, 276] width 59 height 24
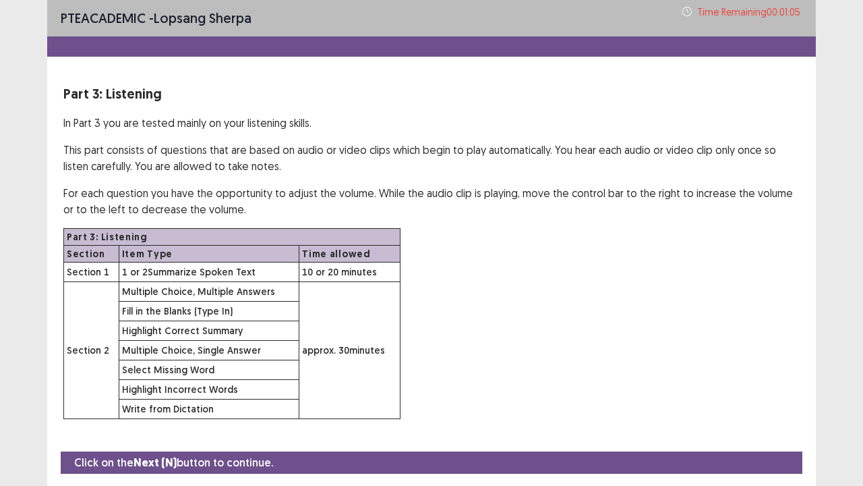
scroll to position [39, 0]
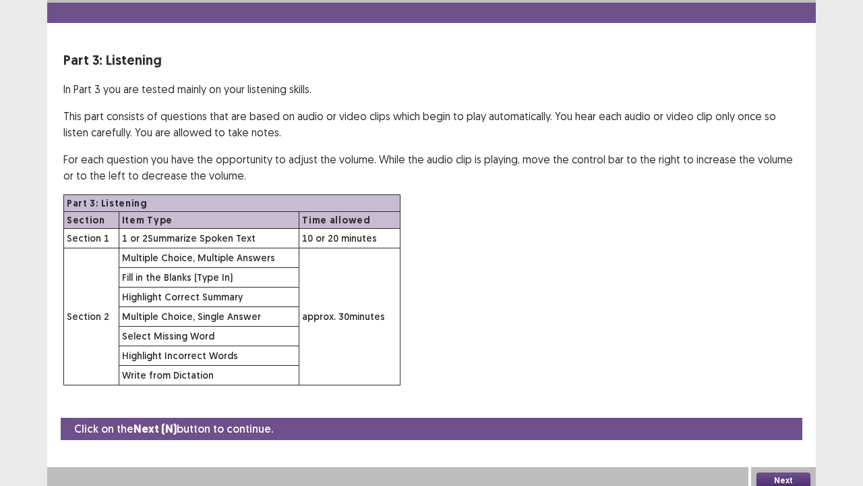
click at [780, 394] on button "Next" at bounding box center [784, 480] width 54 height 16
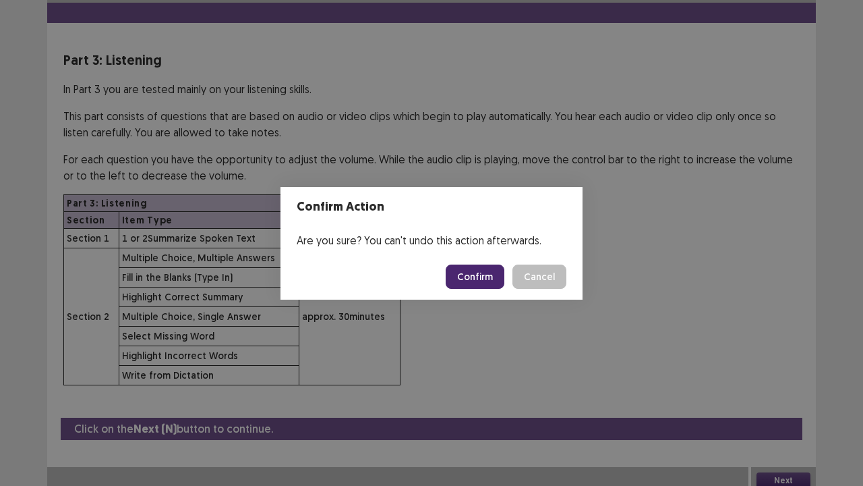
click at [475, 277] on button "Confirm" at bounding box center [475, 276] width 59 height 24
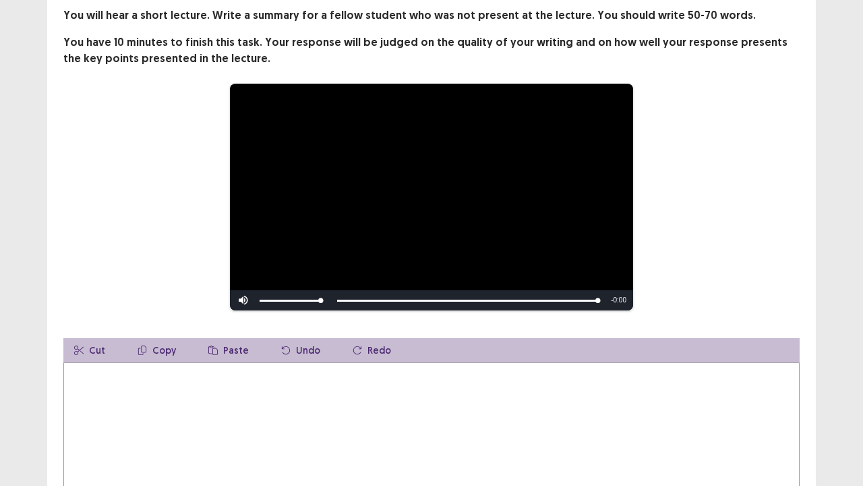
scroll to position [107, 0]
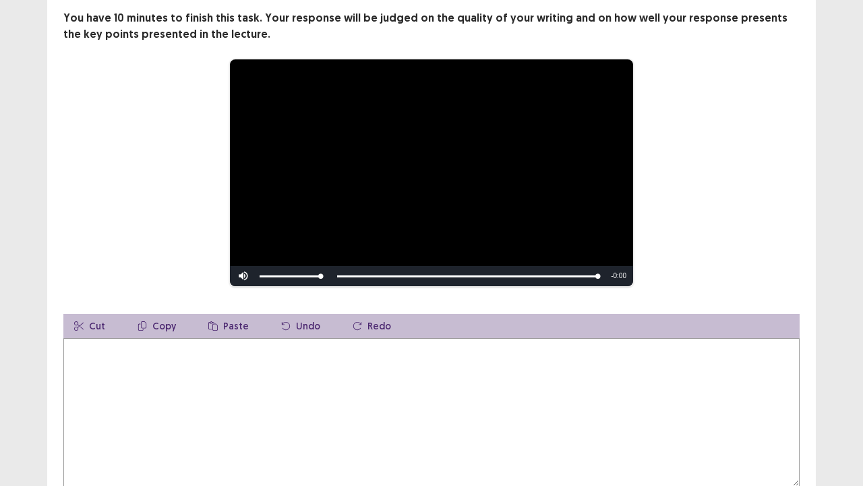
click at [483, 293] on div "**********" at bounding box center [431, 246] width 769 height 527
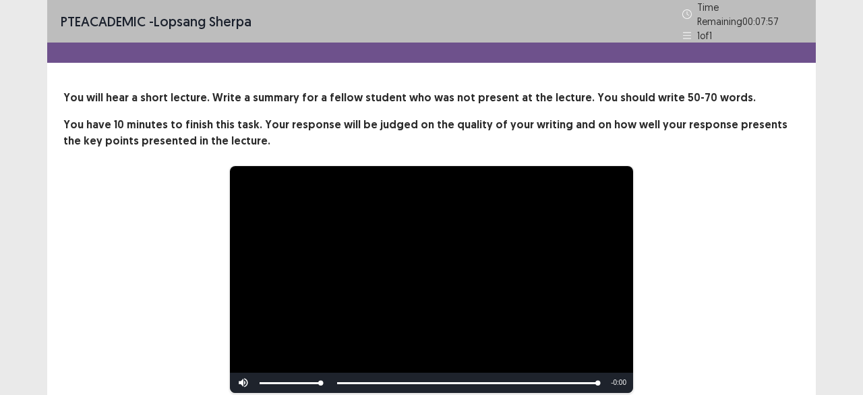
scroll to position [275, 0]
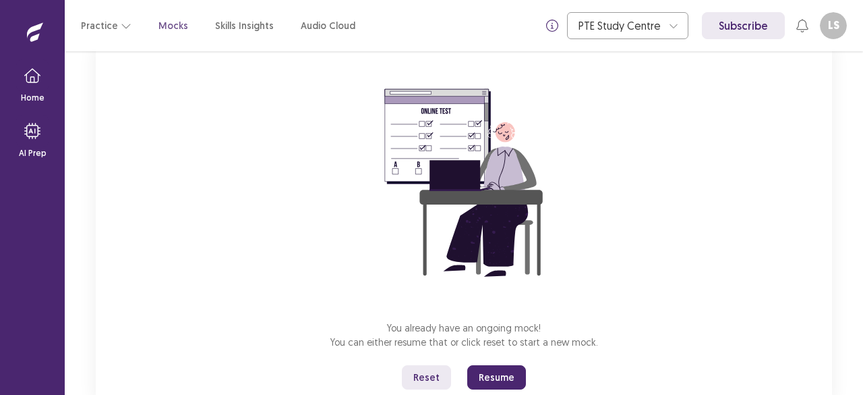
click at [489, 375] on button "Resume" at bounding box center [496, 377] width 59 height 24
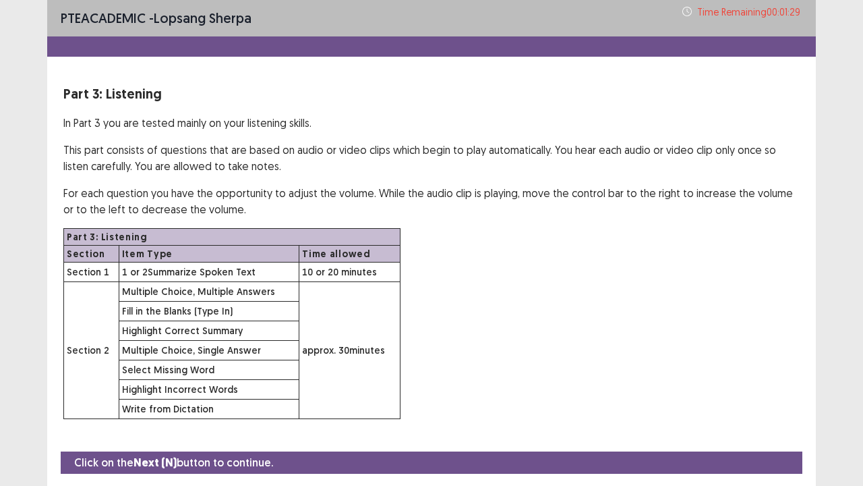
scroll to position [39, 0]
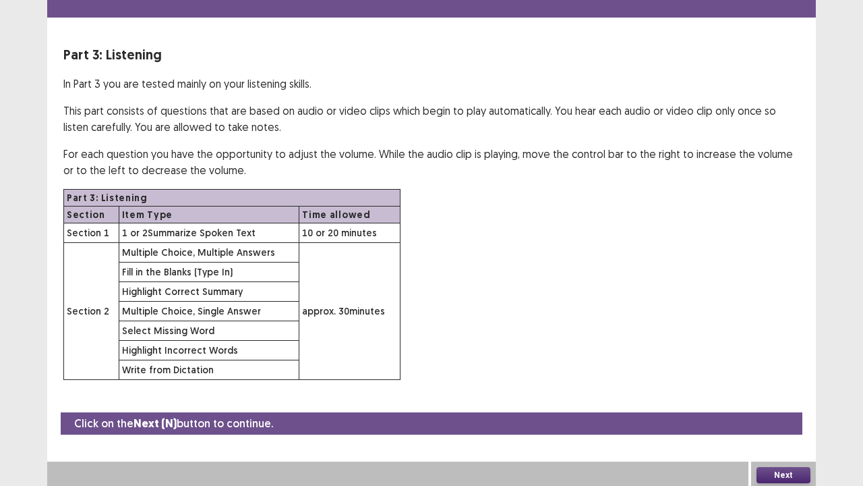
click at [785, 394] on button "Next" at bounding box center [784, 475] width 54 height 16
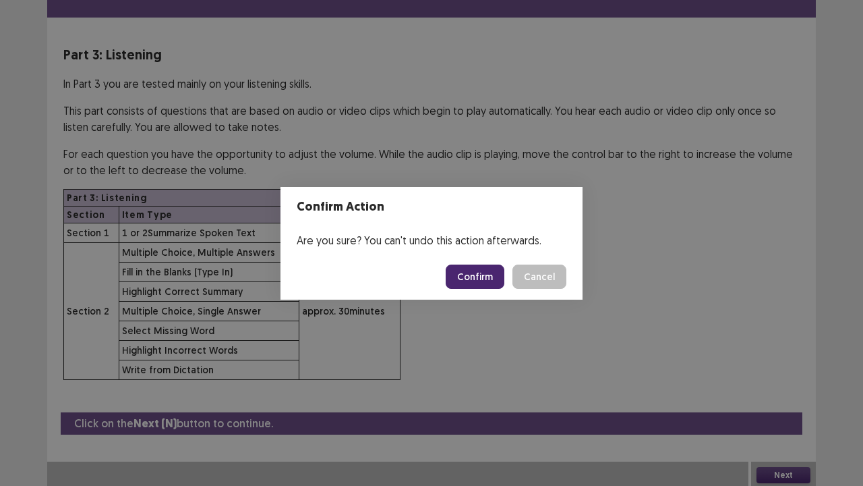
click at [478, 283] on button "Confirm" at bounding box center [475, 276] width 59 height 24
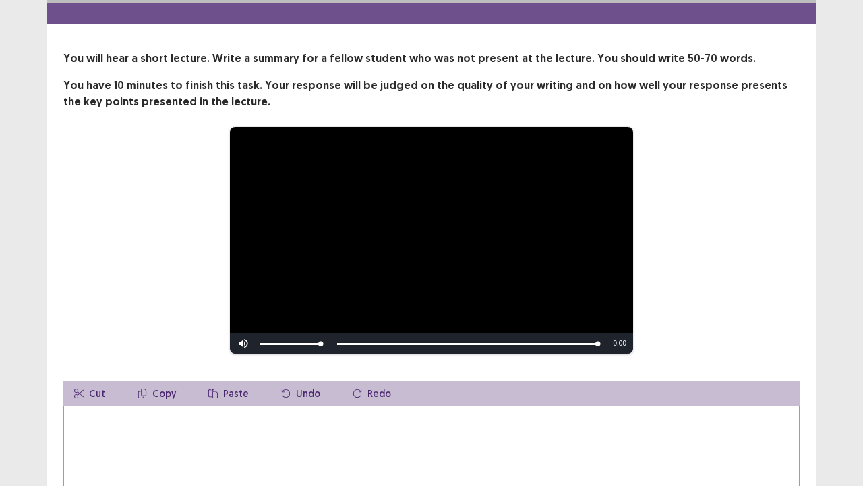
click at [347, 341] on div "Skip Backward Skip Forward Mute 100% Current Time 0:44 / Duration 0:44 Loaded :…" at bounding box center [431, 343] width 403 height 20
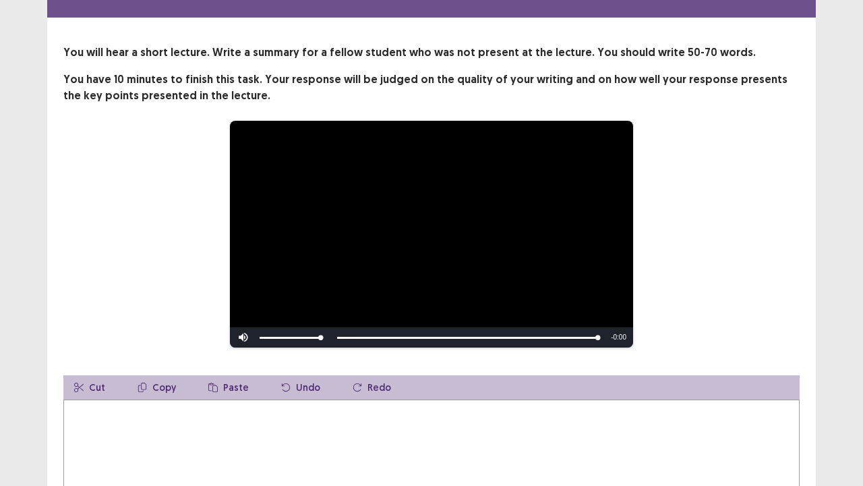
click at [339, 336] on div "Skip Backward Skip Forward Mute 100% Current Time 0:44 / Duration 0:44 Loaded :…" at bounding box center [431, 337] width 403 height 20
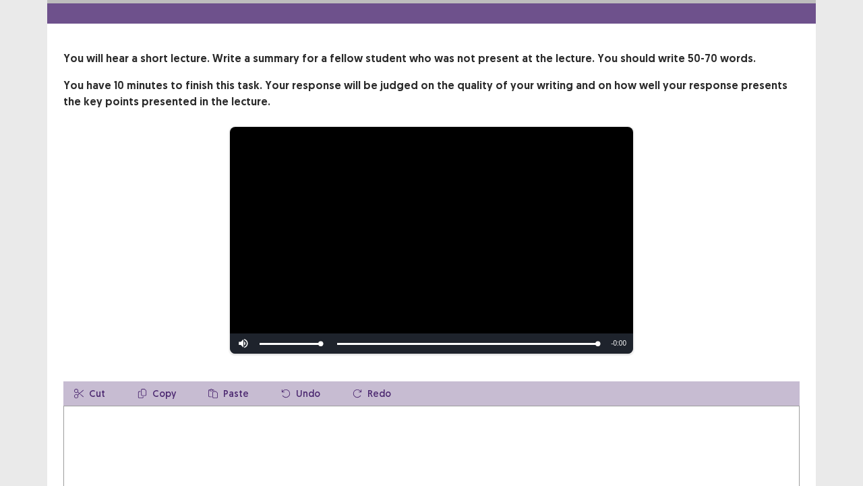
click at [339, 336] on div "Skip Backward Skip Forward Mute 100% Current Time 0:44 / Duration 0:44 Loaded :…" at bounding box center [431, 343] width 403 height 20
click at [279, 343] on div "32%" at bounding box center [290, 344] width 61 height 2
click at [251, 343] on span "Video Player" at bounding box center [243, 343] width 27 height 0
click at [246, 343] on span "Video Player" at bounding box center [243, 343] width 27 height 0
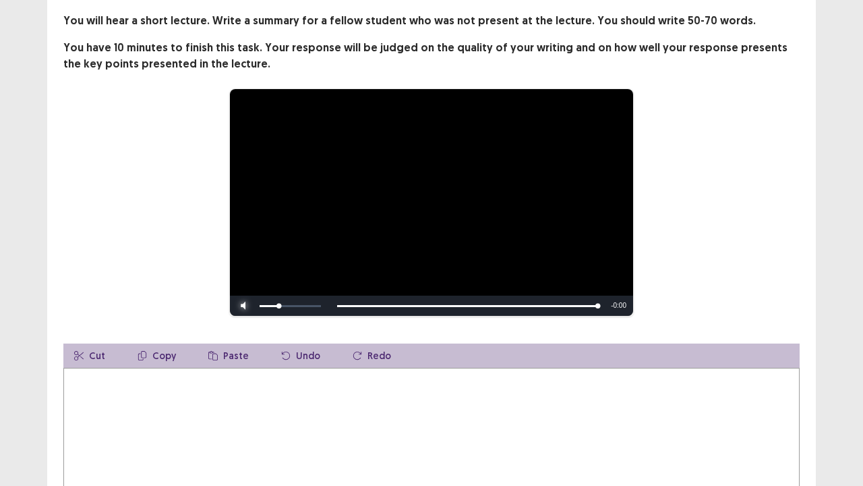
scroll to position [84, 0]
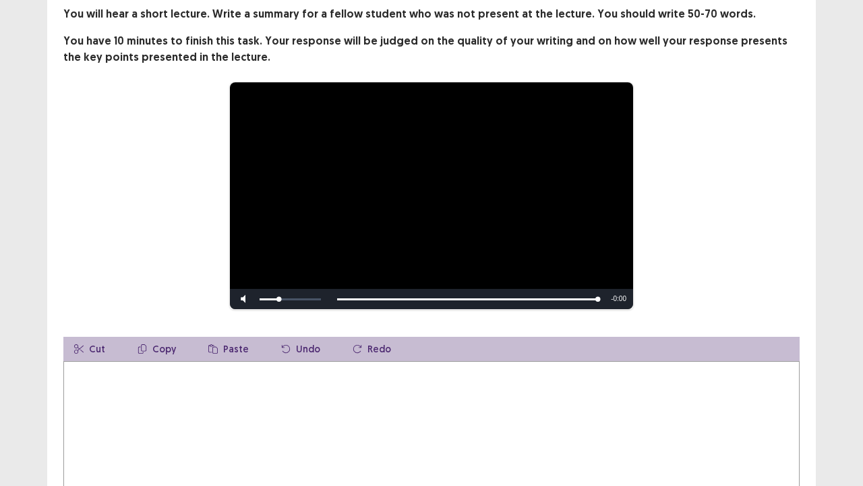
click at [377, 394] on textarea at bounding box center [431, 435] width 737 height 148
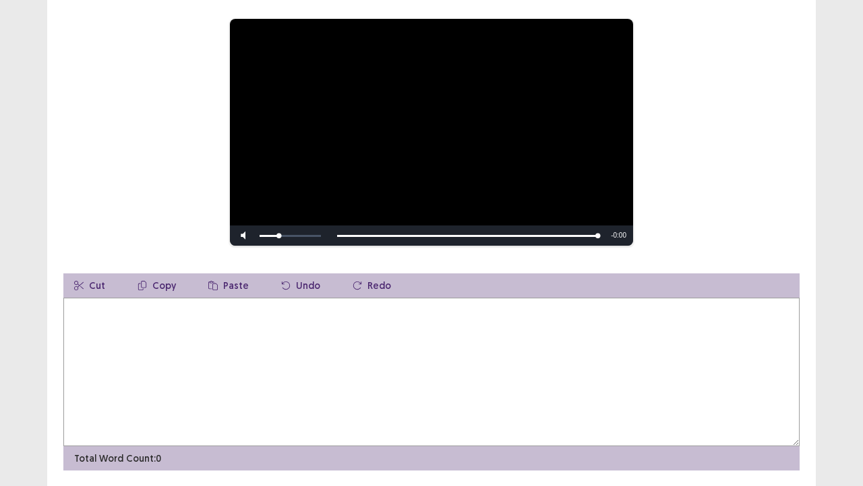
scroll to position [185, 0]
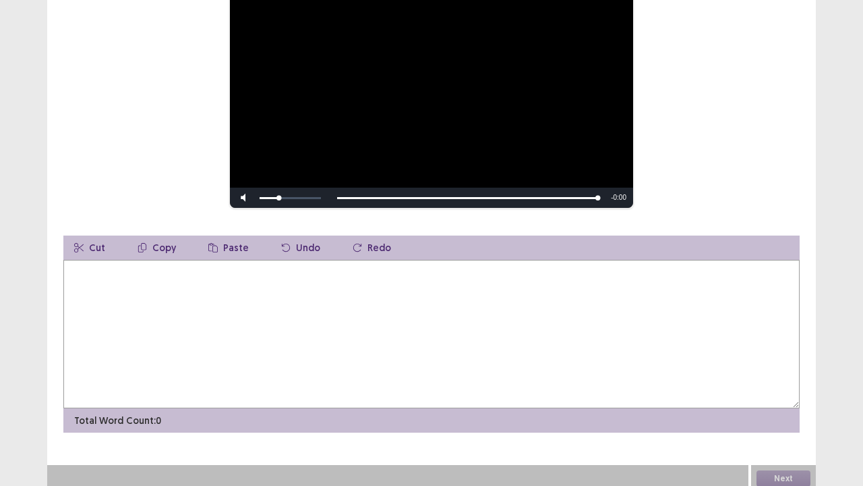
type textarea "*"
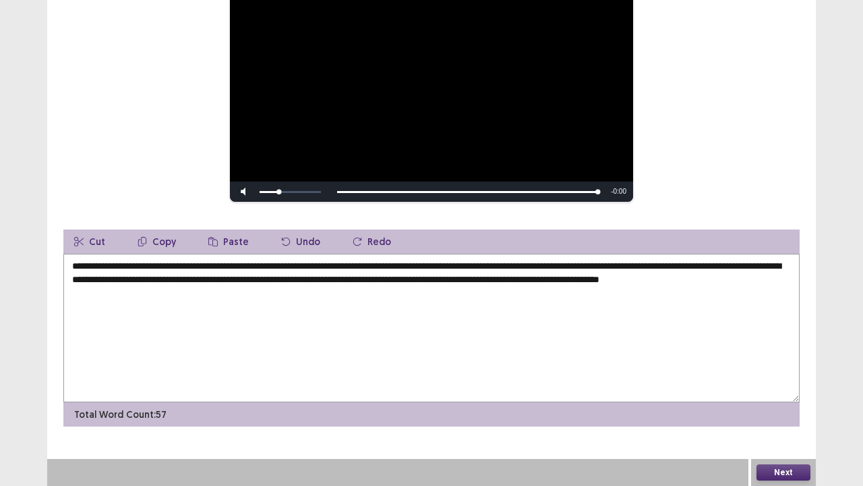
type textarea "**********"
click at [776, 394] on button "Next" at bounding box center [784, 472] width 54 height 16
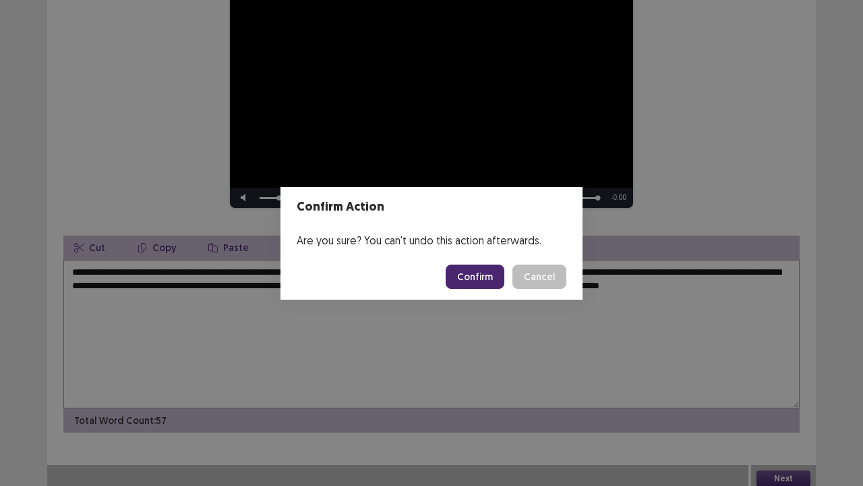
click at [494, 285] on button "Confirm" at bounding box center [475, 276] width 59 height 24
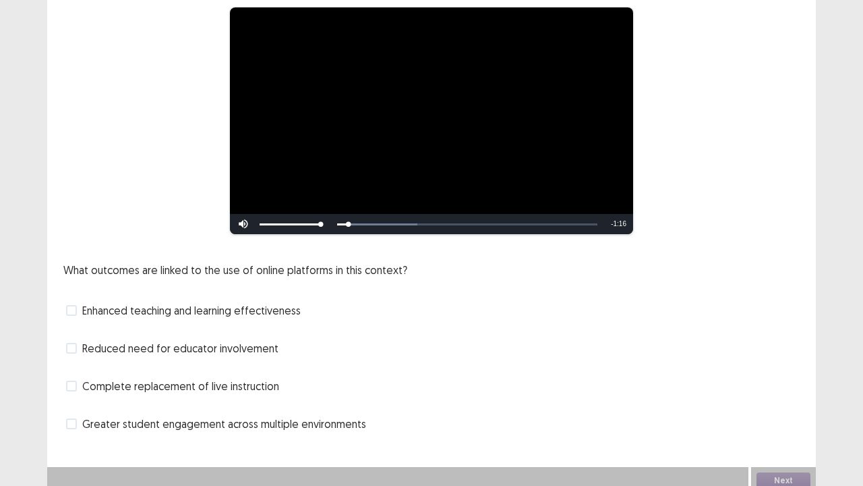
scroll to position [119, 0]
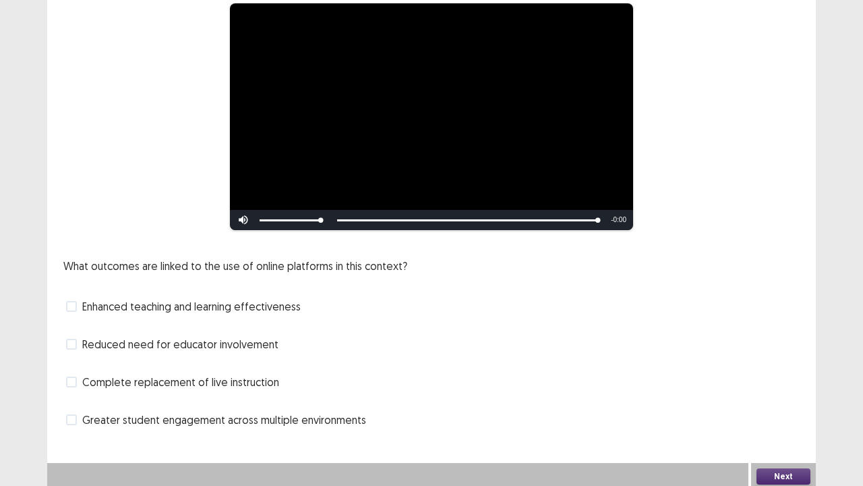
click at [83, 307] on span "Enhanced teaching and learning effectiveness" at bounding box center [191, 306] width 219 height 16
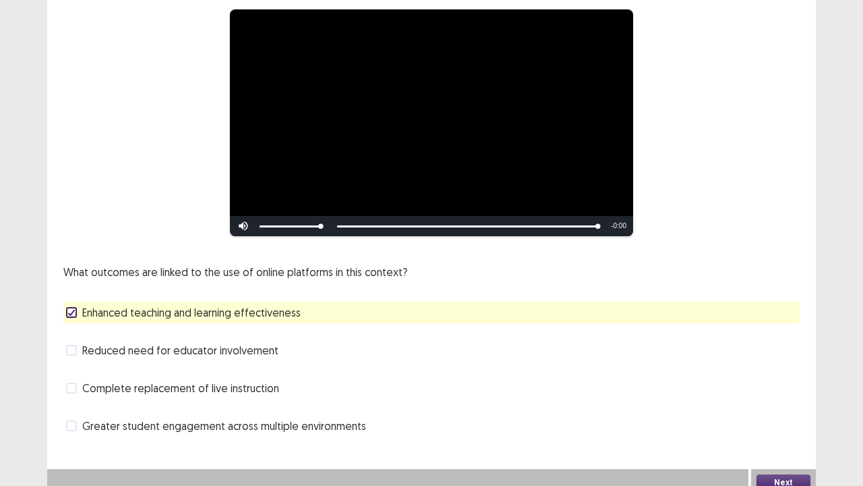
click at [784, 394] on button "Next" at bounding box center [784, 482] width 54 height 16
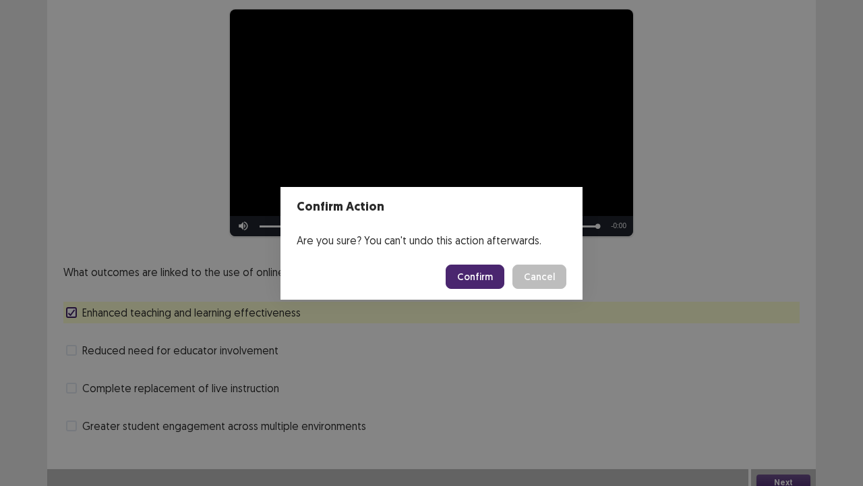
click at [480, 283] on button "Confirm" at bounding box center [475, 276] width 59 height 24
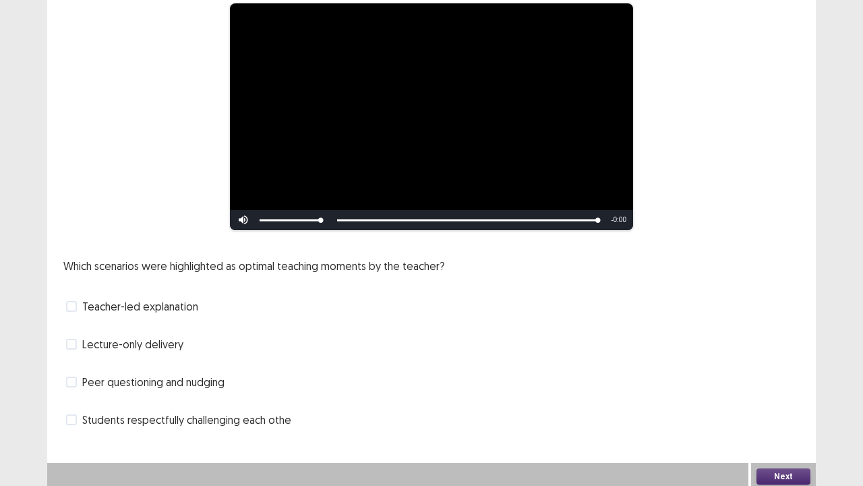
click at [82, 394] on div "**********" at bounding box center [431, 169] width 769 height 576
click at [75, 394] on span at bounding box center [71, 419] width 11 height 11
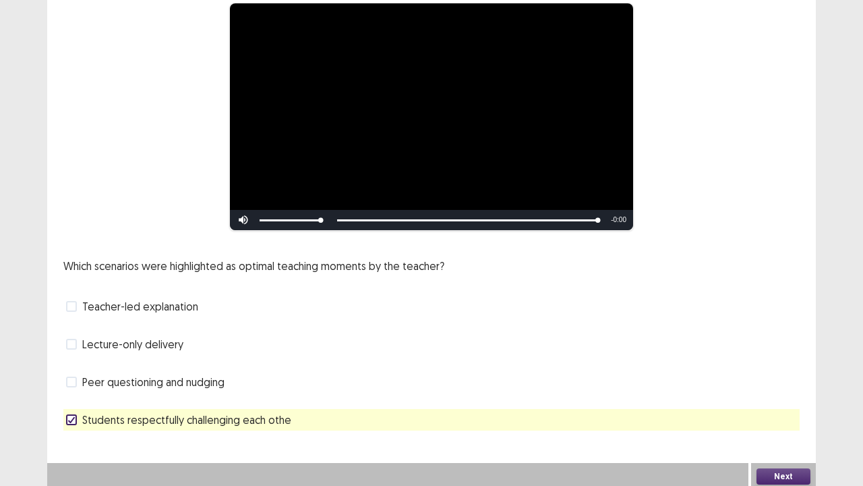
click at [67, 386] on label "Peer questioning and nudging" at bounding box center [145, 382] width 159 height 16
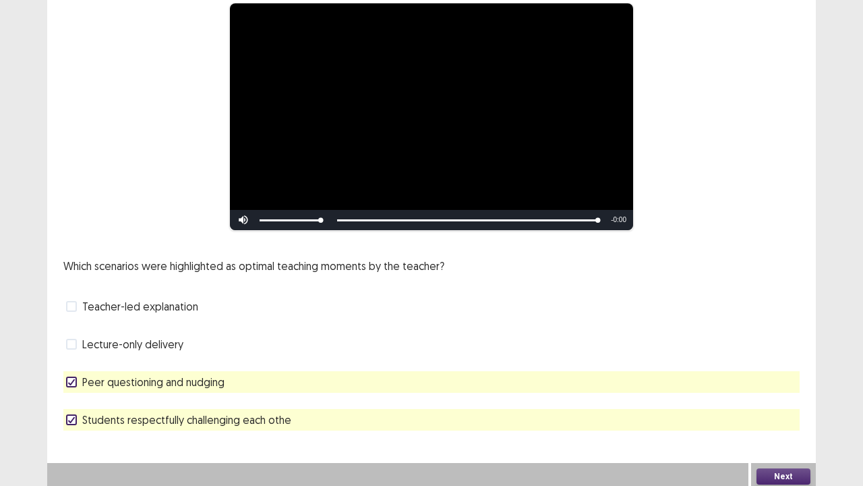
click at [776, 394] on button "Next" at bounding box center [784, 476] width 54 height 16
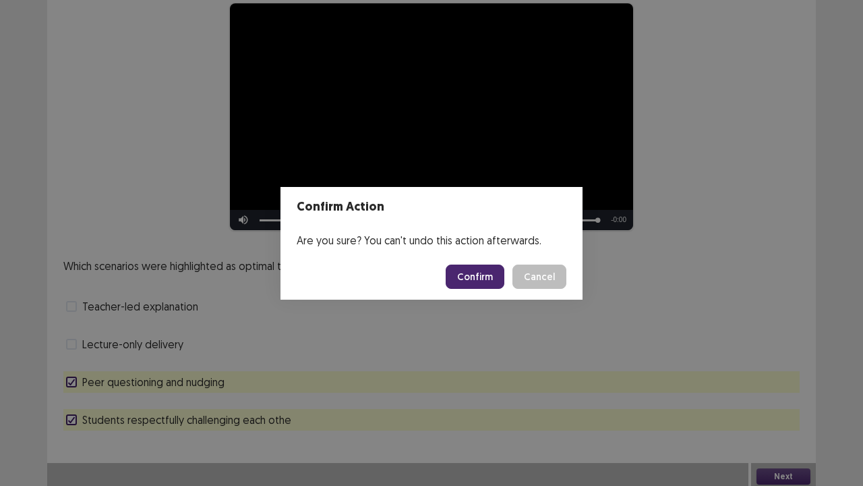
click at [482, 288] on button "Confirm" at bounding box center [475, 276] width 59 height 24
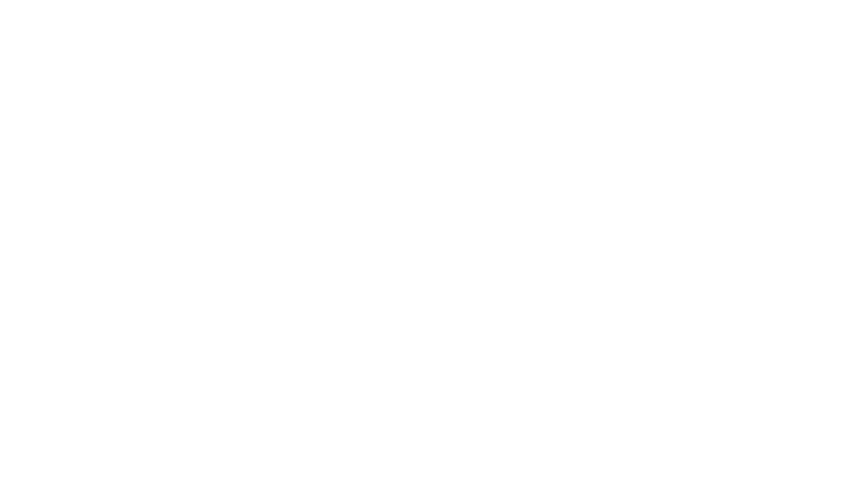
scroll to position [0, 0]
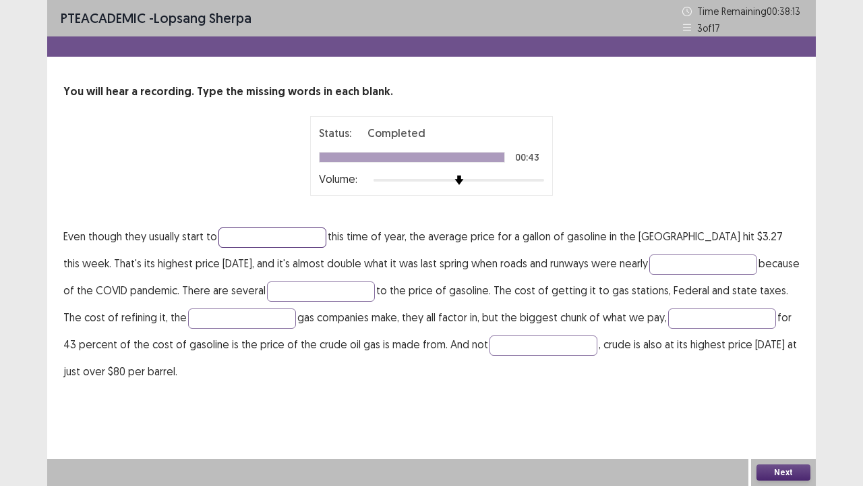
click at [237, 229] on input "text" at bounding box center [273, 237] width 108 height 20
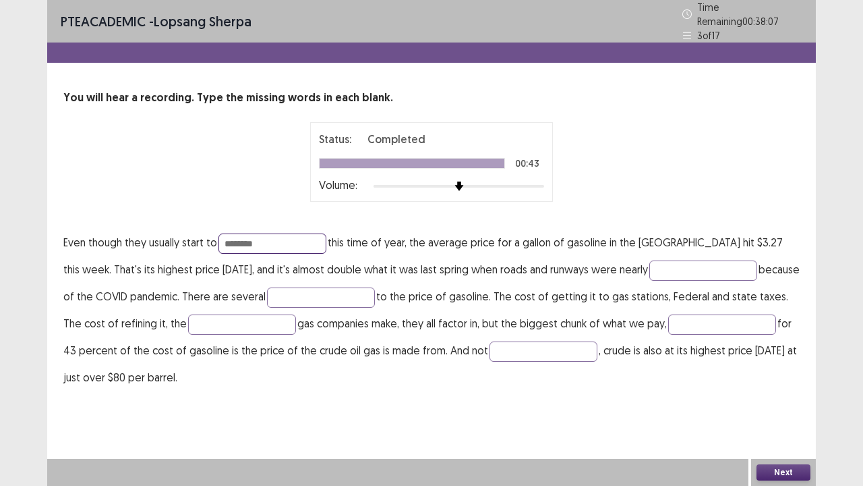
type input "********"
click at [657, 243] on p "Even though they usually start to ******** this time of year, the average price…" at bounding box center [431, 310] width 737 height 162
click at [650, 263] on input "text" at bounding box center [704, 270] width 108 height 20
type input "*****"
click at [278, 295] on input "text" at bounding box center [321, 297] width 108 height 20
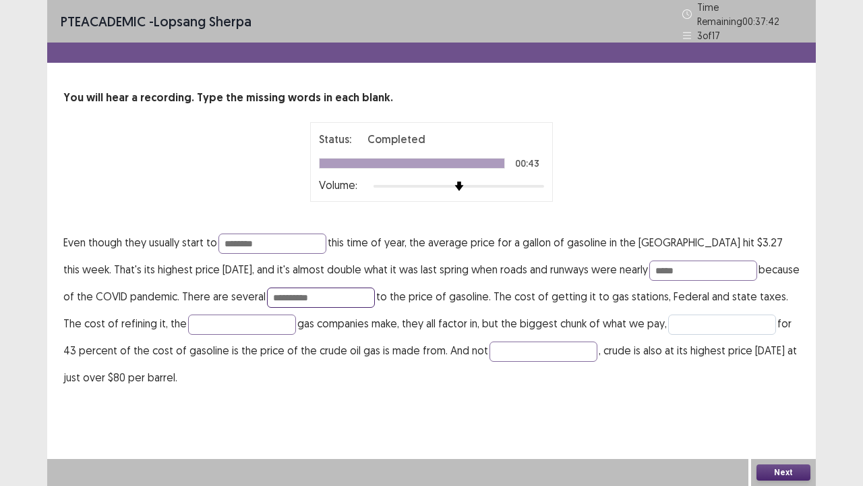
type input "**********"
click at [676, 322] on input "text" at bounding box center [722, 324] width 108 height 20
type input "********"
click at [497, 341] on input "text" at bounding box center [544, 351] width 108 height 20
click at [490, 351] on input "text" at bounding box center [544, 351] width 108 height 20
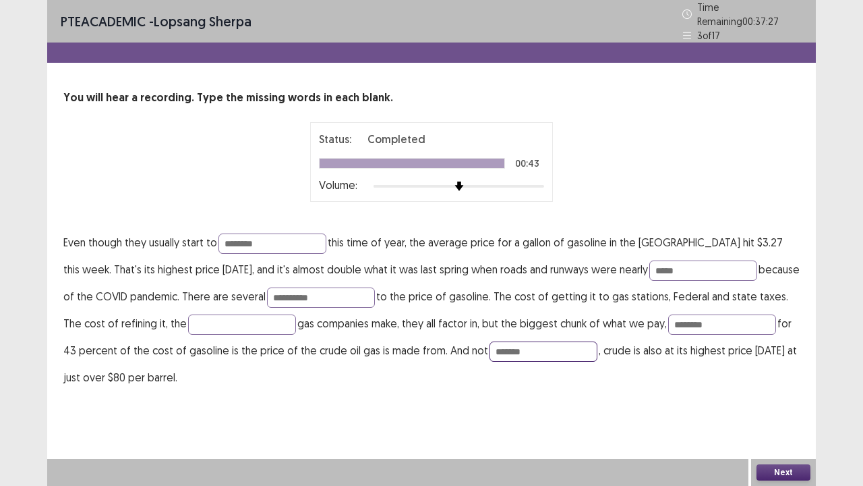
type input "*******"
click at [190, 328] on p "**********" at bounding box center [431, 310] width 737 height 162
click at [208, 334] on p "**********" at bounding box center [431, 310] width 737 height 162
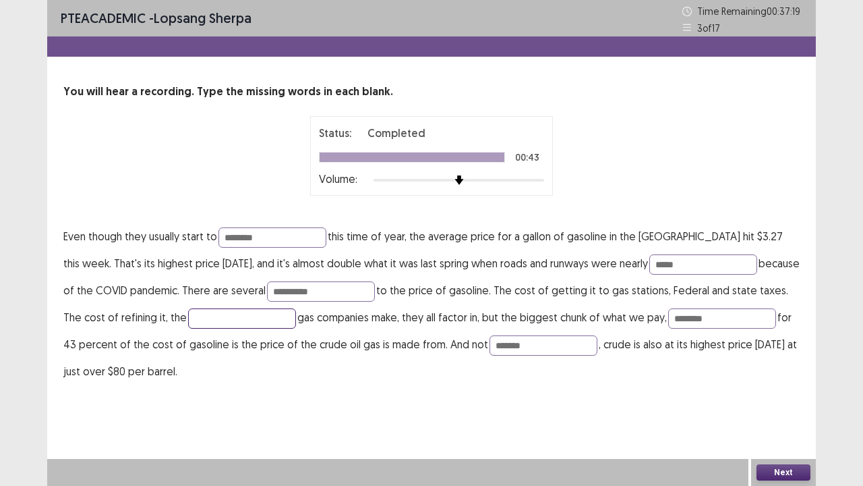
click at [215, 322] on input "text" at bounding box center [242, 318] width 108 height 20
type input "*****"
click at [772, 394] on div "**********" at bounding box center [431, 243] width 769 height 486
click at [788, 394] on button "Next" at bounding box center [784, 472] width 54 height 16
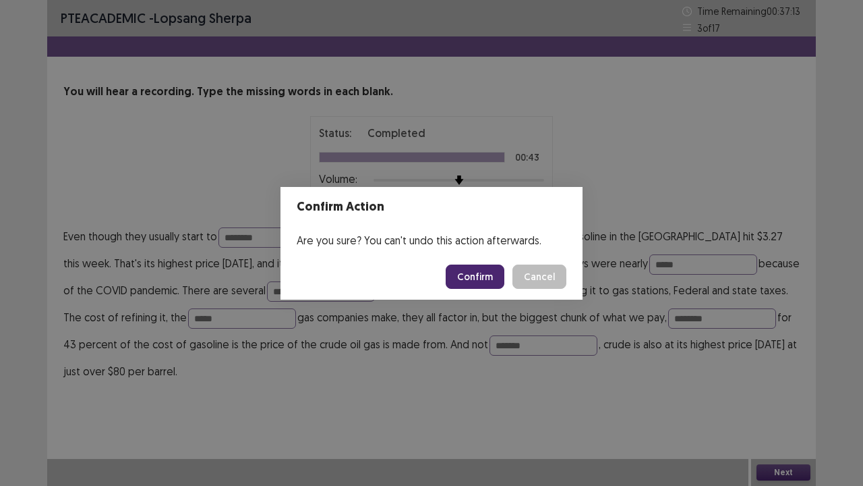
click at [480, 285] on button "Confirm" at bounding box center [475, 276] width 59 height 24
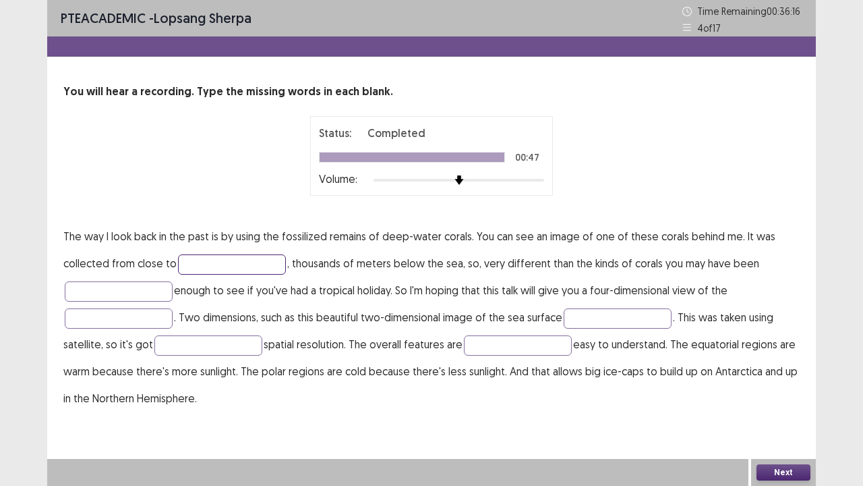
click at [208, 265] on input "text" at bounding box center [232, 264] width 108 height 20
type input "*"
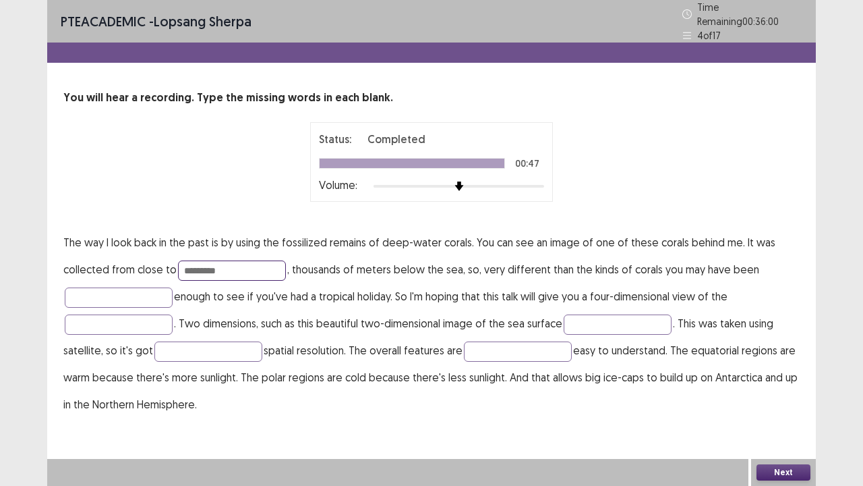
type input "*********"
click at [81, 299] on input "text" at bounding box center [119, 297] width 108 height 20
type input "*****"
click at [116, 321] on input "text" at bounding box center [119, 324] width 108 height 20
type input "******"
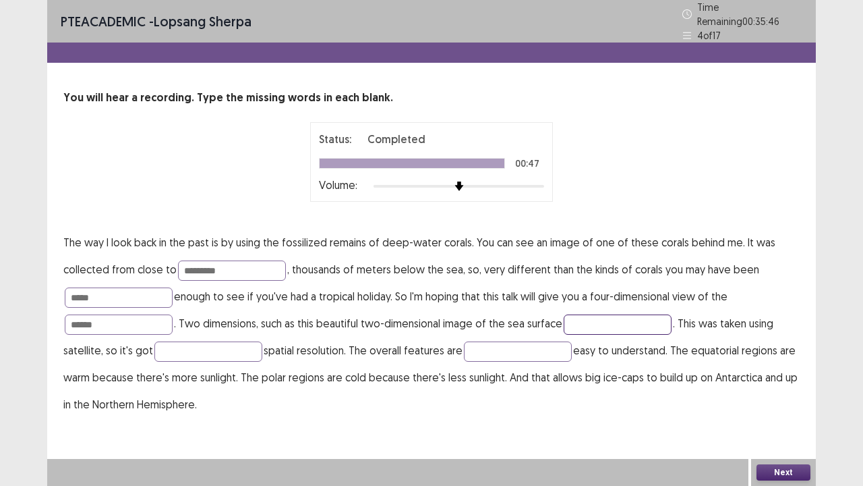
click at [587, 321] on input "text" at bounding box center [618, 324] width 108 height 20
type input "**********"
click at [181, 352] on input "text" at bounding box center [208, 351] width 108 height 20
click at [484, 341] on input "text" at bounding box center [518, 351] width 108 height 20
type input "*********"
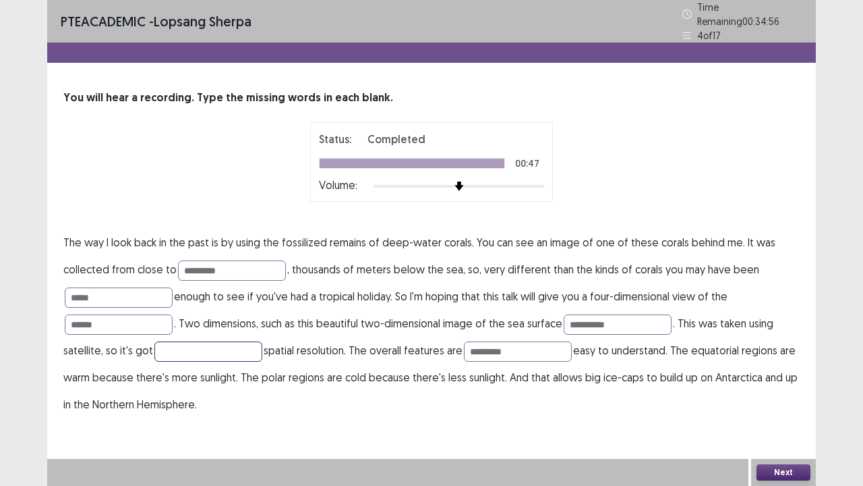
click at [186, 349] on input "text" at bounding box center [208, 351] width 108 height 20
type input "*"
type input "****"
click at [793, 394] on button "Next" at bounding box center [784, 472] width 54 height 16
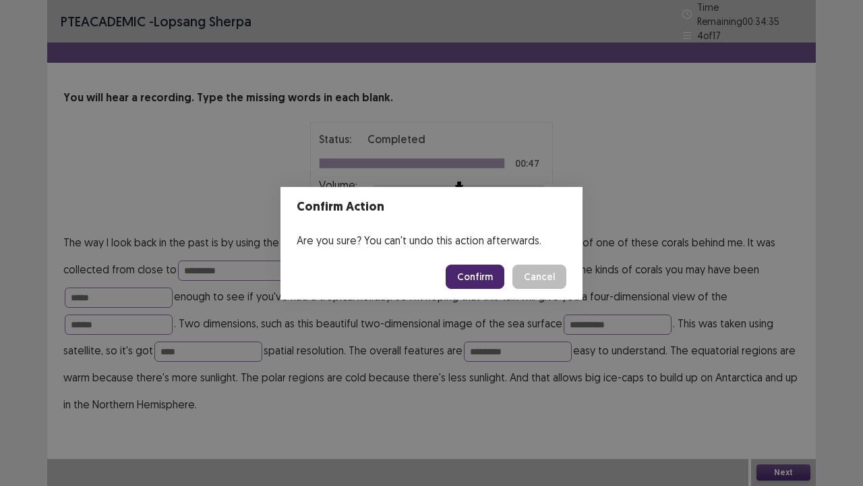
click at [484, 275] on button "Confirm" at bounding box center [475, 276] width 59 height 24
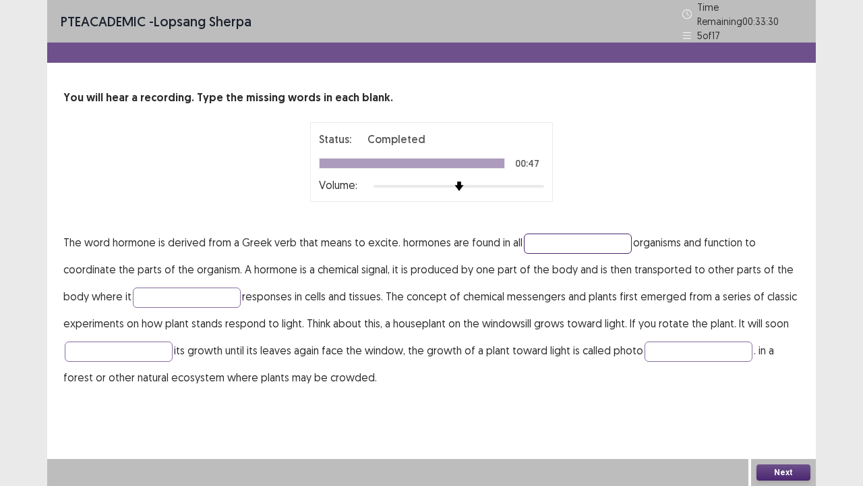
click at [558, 233] on input "text" at bounding box center [578, 243] width 108 height 20
type input "*****"
click at [168, 291] on input "text" at bounding box center [187, 297] width 108 height 20
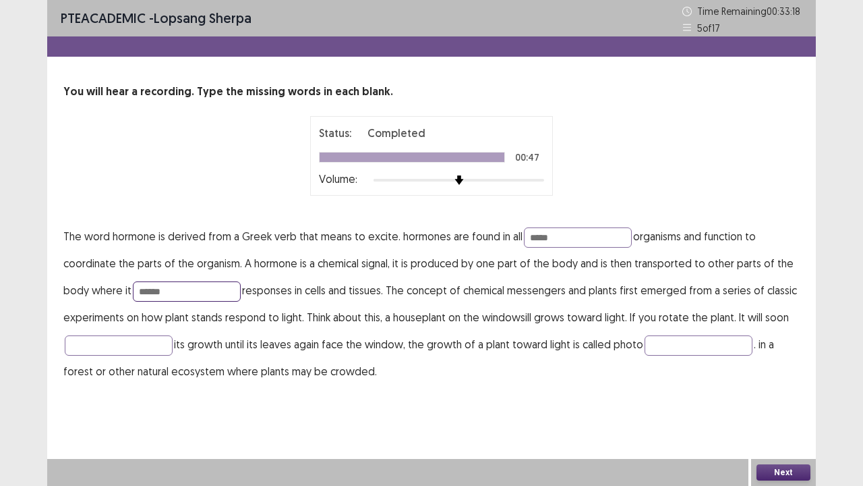
type input "******"
click at [117, 349] on input "text" at bounding box center [119, 345] width 108 height 20
click at [679, 343] on input "text" at bounding box center [699, 345] width 108 height 20
type input "*********"
click at [784, 394] on button "Next" at bounding box center [784, 472] width 54 height 16
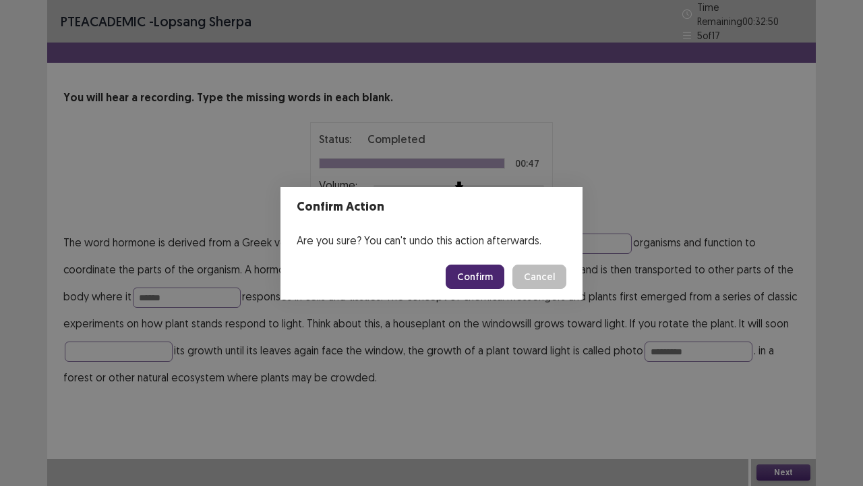
click at [484, 283] on button "Confirm" at bounding box center [475, 276] width 59 height 24
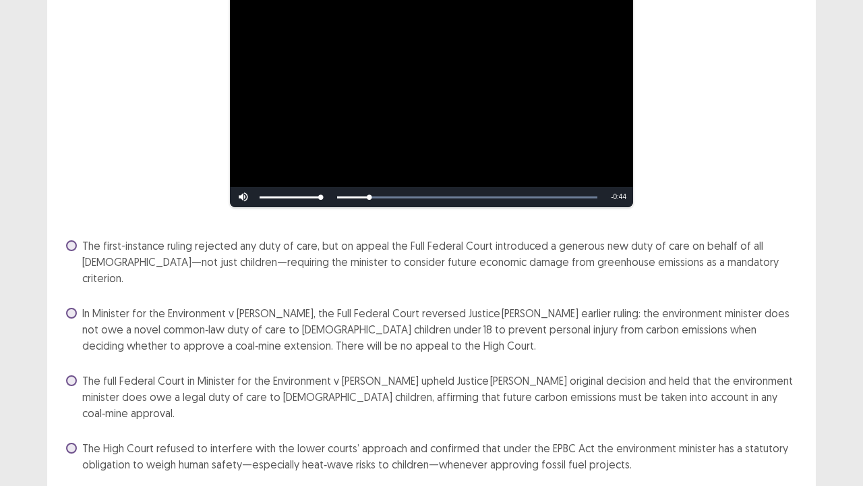
scroll to position [158, 0]
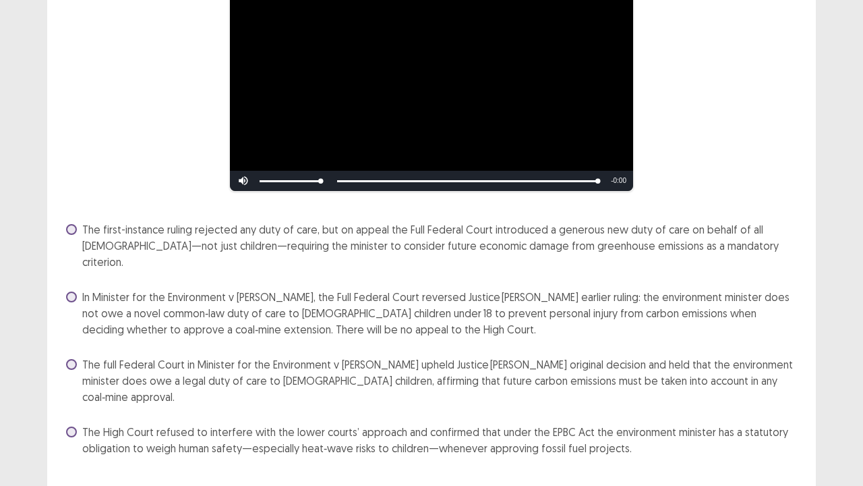
click at [69, 291] on span at bounding box center [71, 296] width 11 height 11
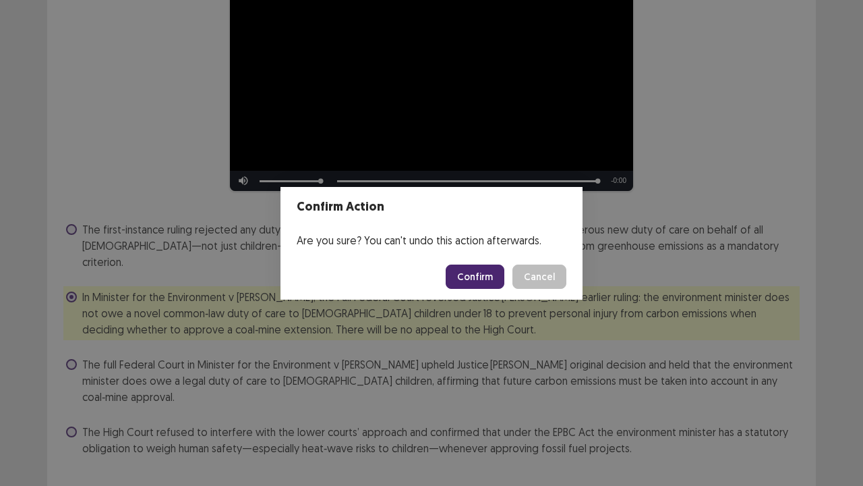
click at [482, 270] on button "Confirm" at bounding box center [475, 276] width 59 height 24
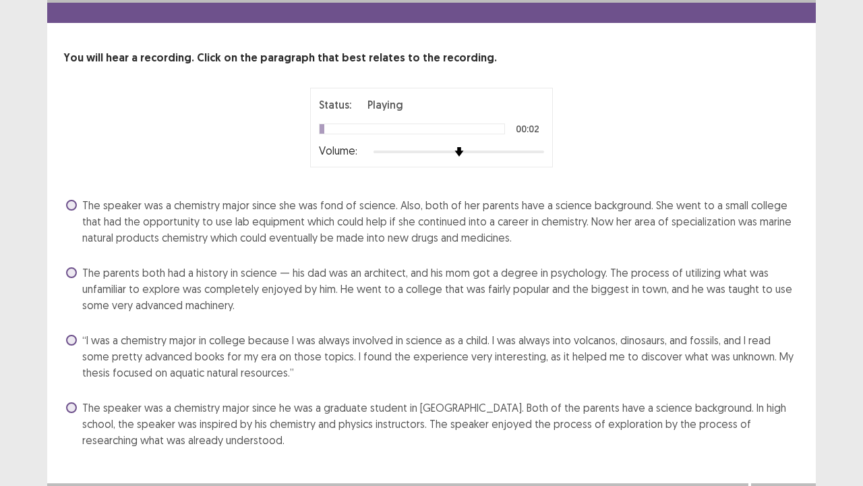
scroll to position [38, 0]
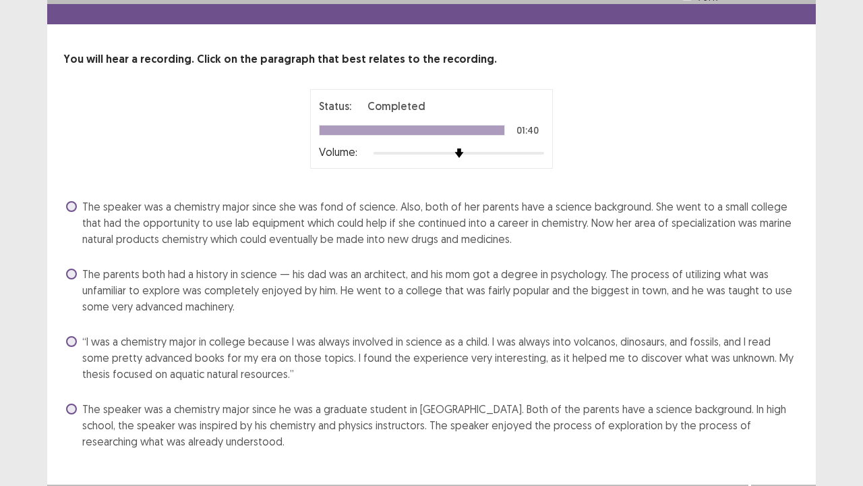
click at [68, 201] on span at bounding box center [71, 206] width 11 height 11
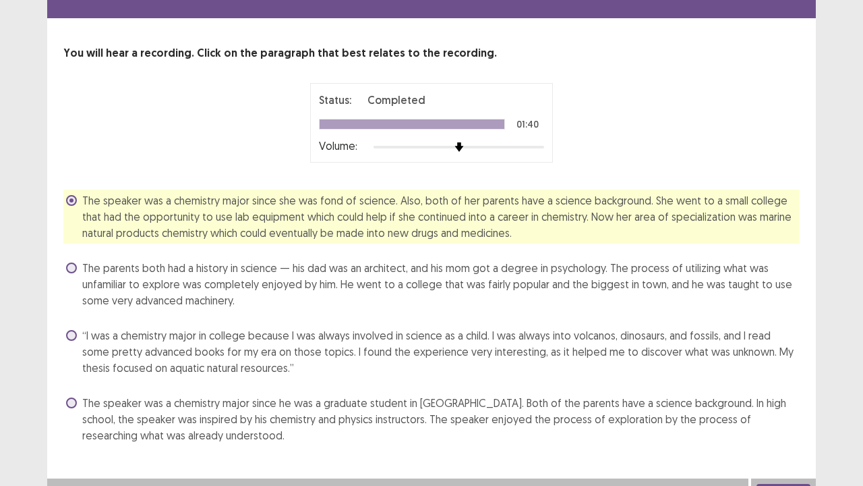
scroll to position [57, 0]
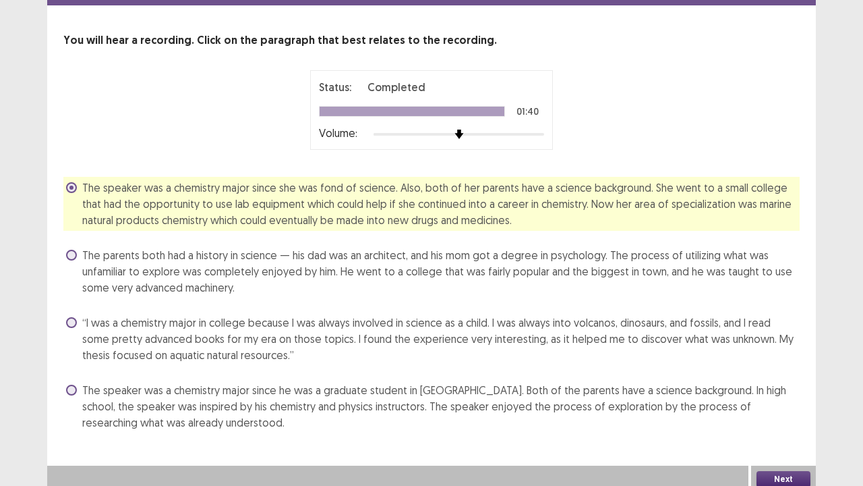
click at [774, 394] on button "Next" at bounding box center [784, 479] width 54 height 16
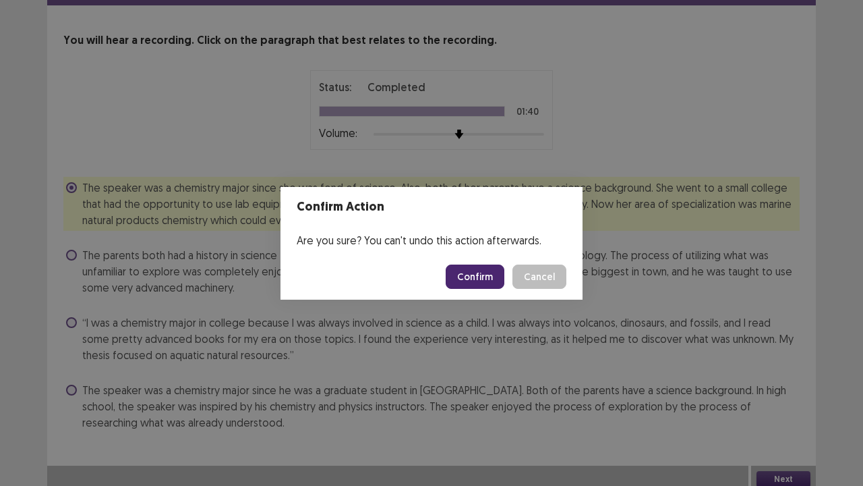
click at [482, 279] on button "Confirm" at bounding box center [475, 276] width 59 height 24
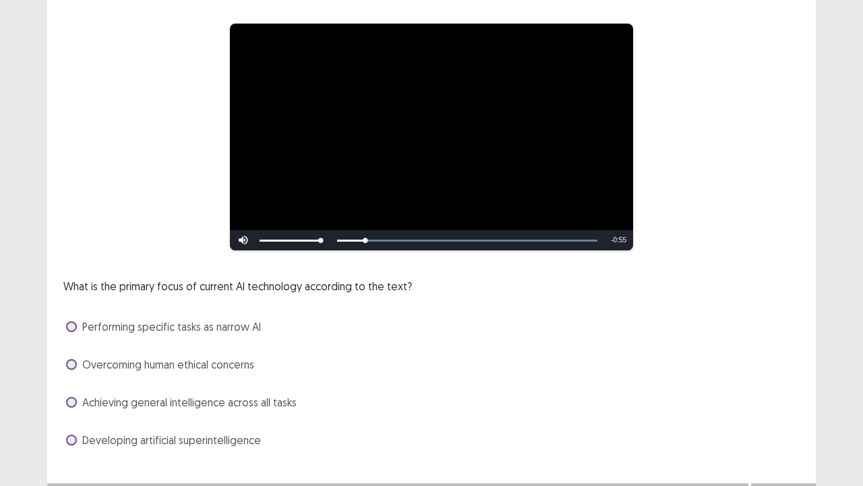
scroll to position [101, 0]
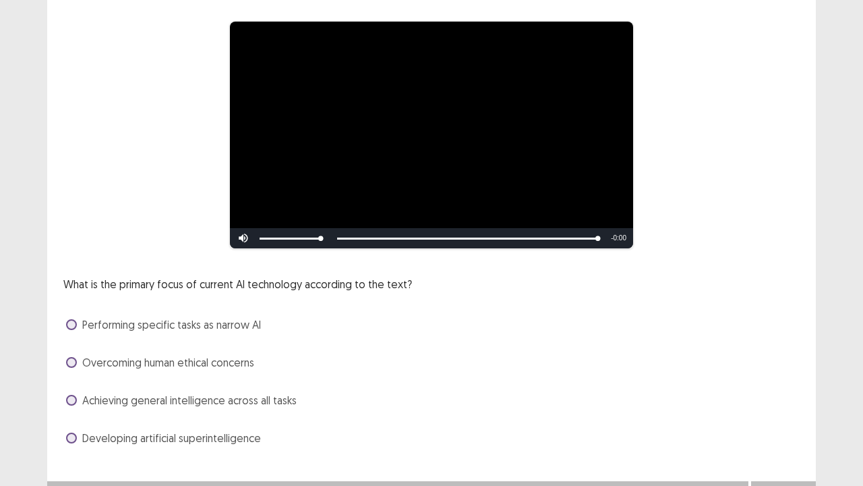
click at [71, 394] on span at bounding box center [71, 437] width 11 height 11
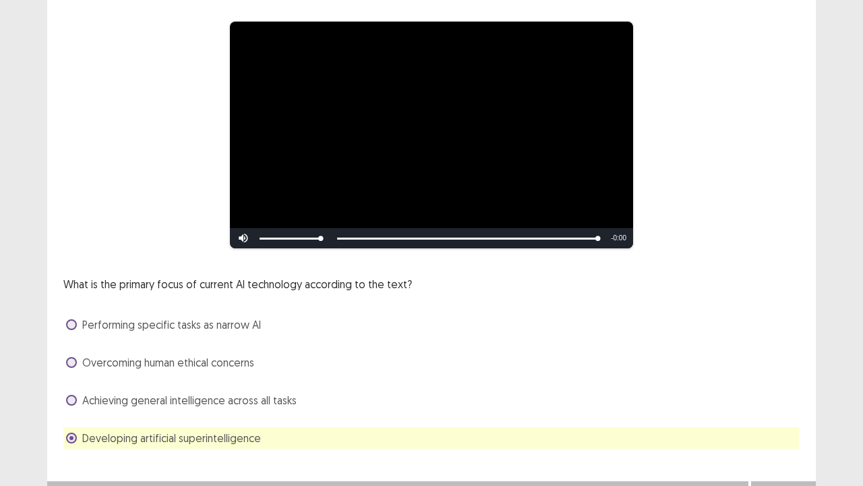
scroll to position [123, 0]
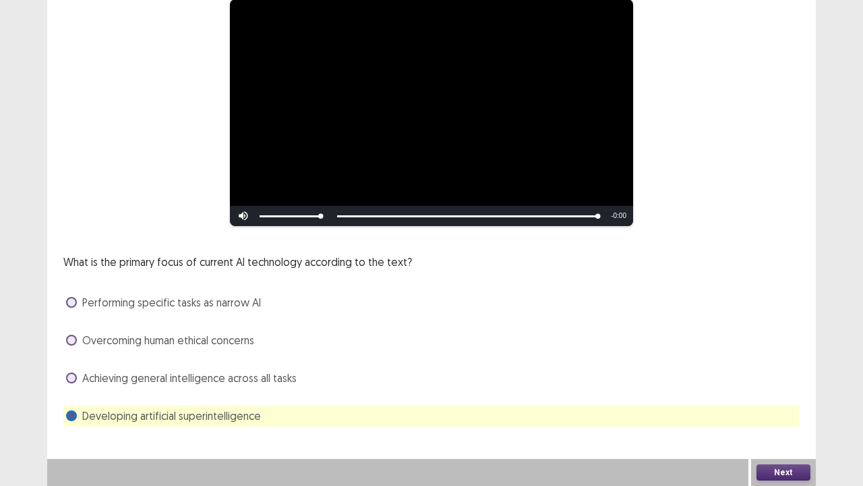
click at [786, 394] on button "Next" at bounding box center [784, 472] width 54 height 16
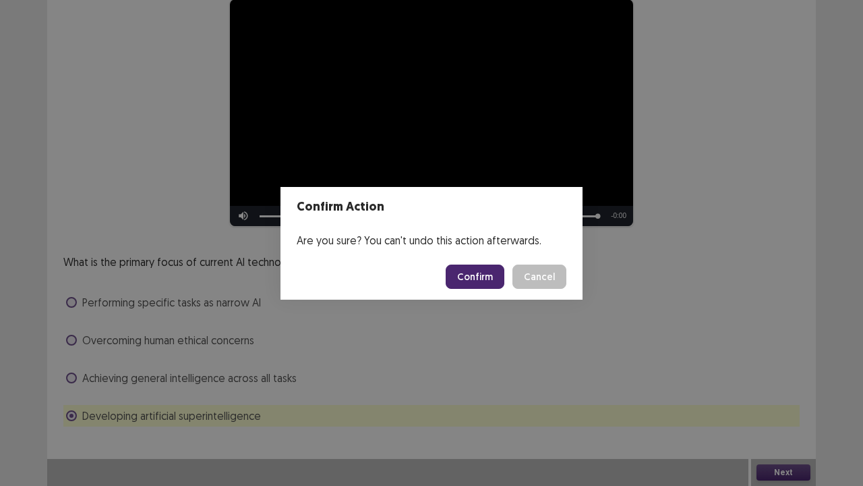
click at [484, 274] on button "Confirm" at bounding box center [475, 276] width 59 height 24
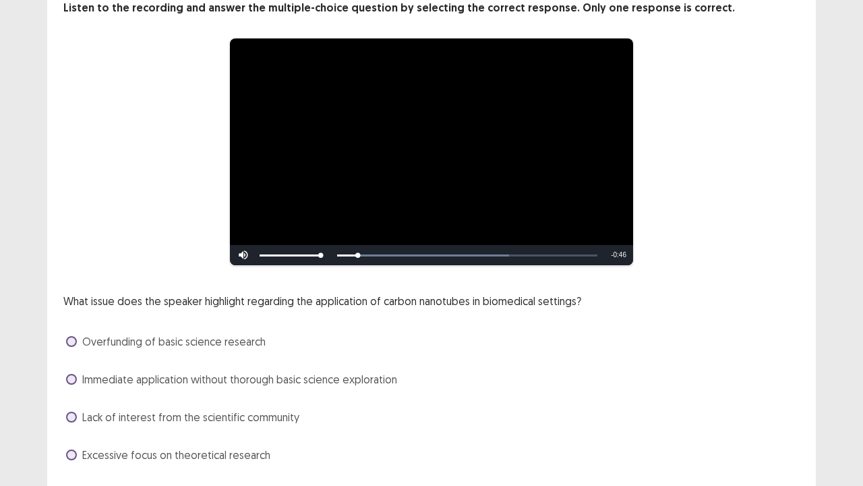
scroll to position [90, 0]
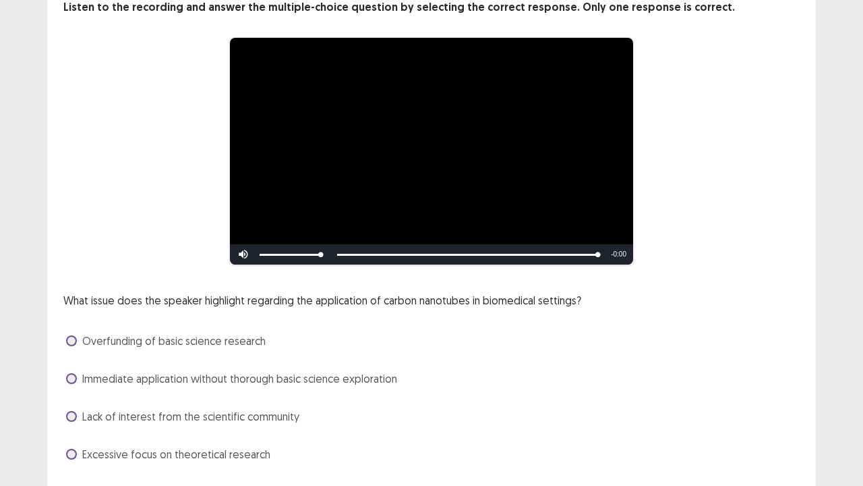
click at [71, 336] on span at bounding box center [71, 340] width 11 height 11
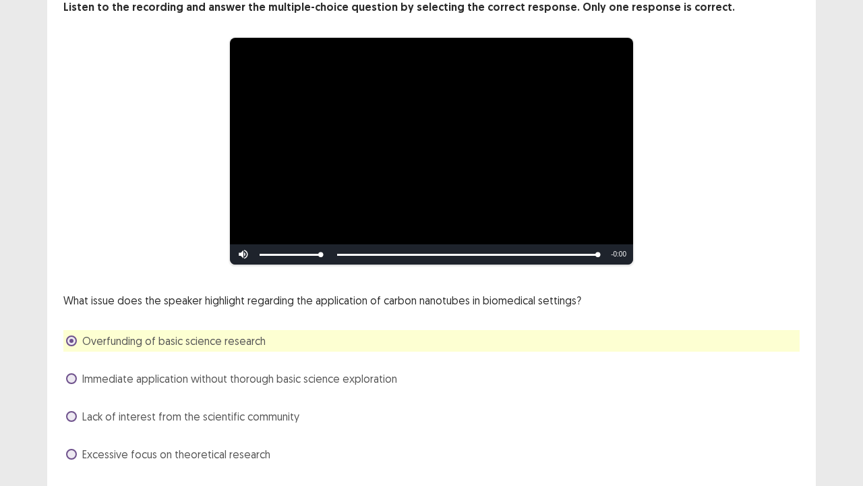
scroll to position [123, 0]
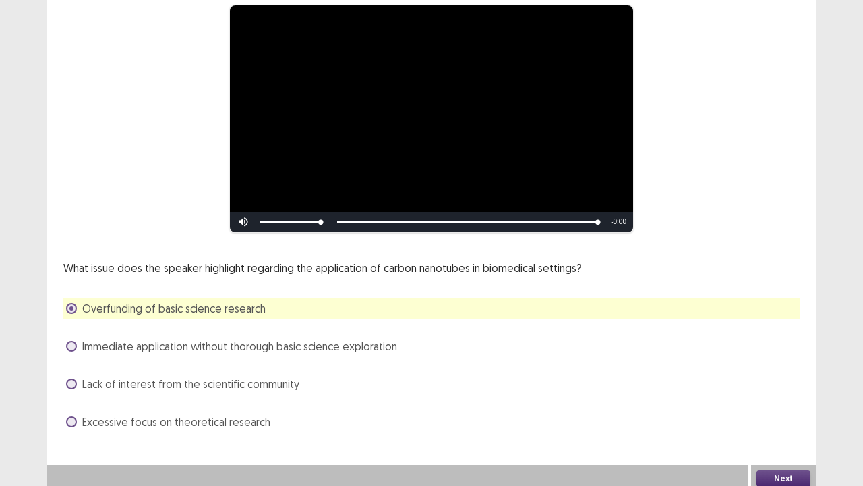
click at [780, 394] on button "Next" at bounding box center [784, 478] width 54 height 16
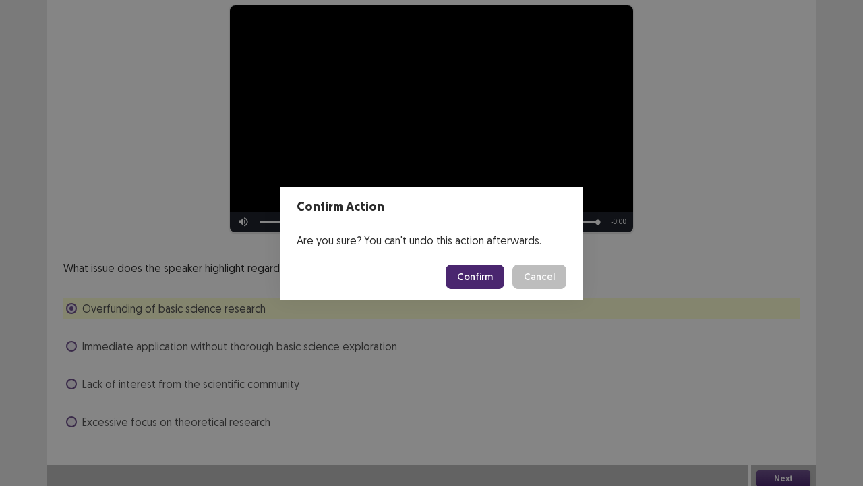
click at [474, 278] on button "Confirm" at bounding box center [475, 276] width 59 height 24
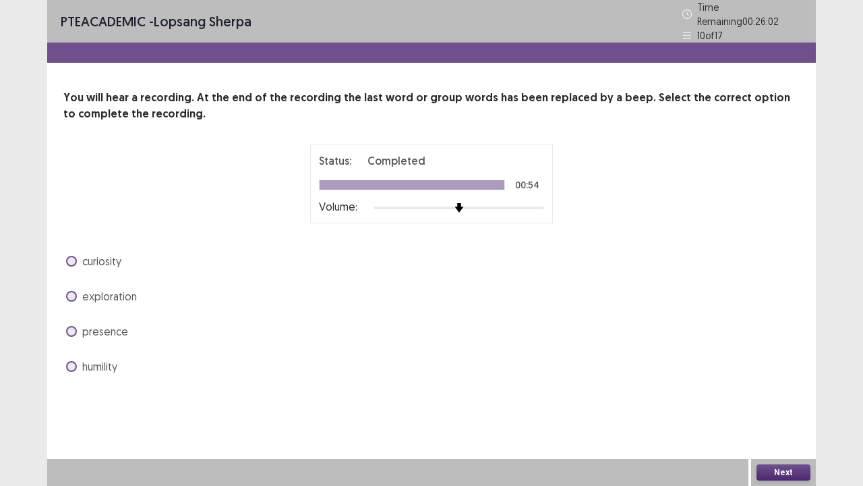
click at [70, 361] on span at bounding box center [71, 366] width 11 height 11
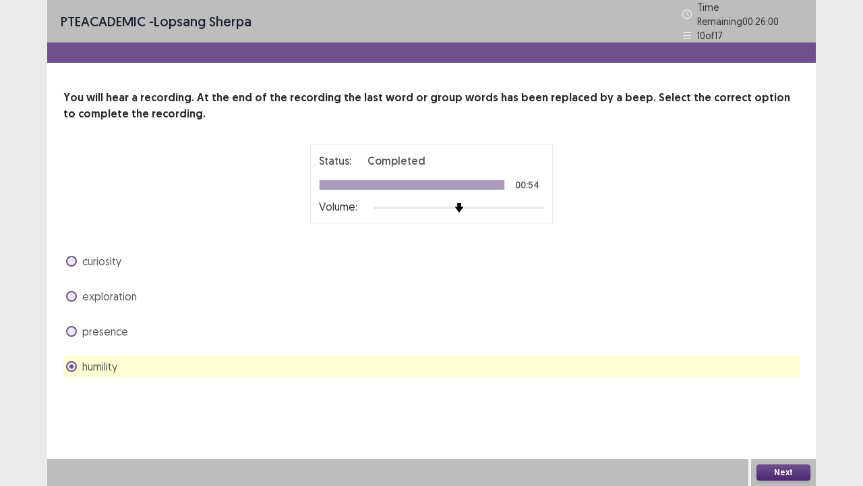
click at [776, 394] on button "Next" at bounding box center [784, 472] width 54 height 16
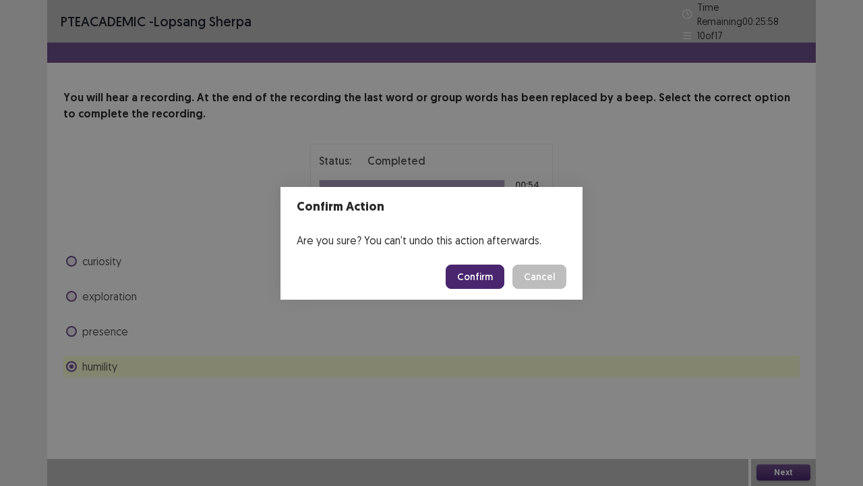
click at [488, 282] on button "Confirm" at bounding box center [475, 276] width 59 height 24
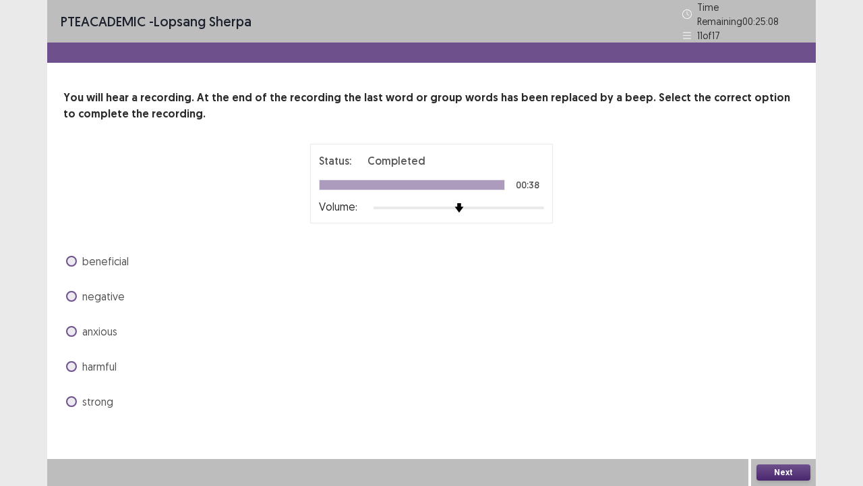
click at [68, 394] on span at bounding box center [71, 401] width 11 height 11
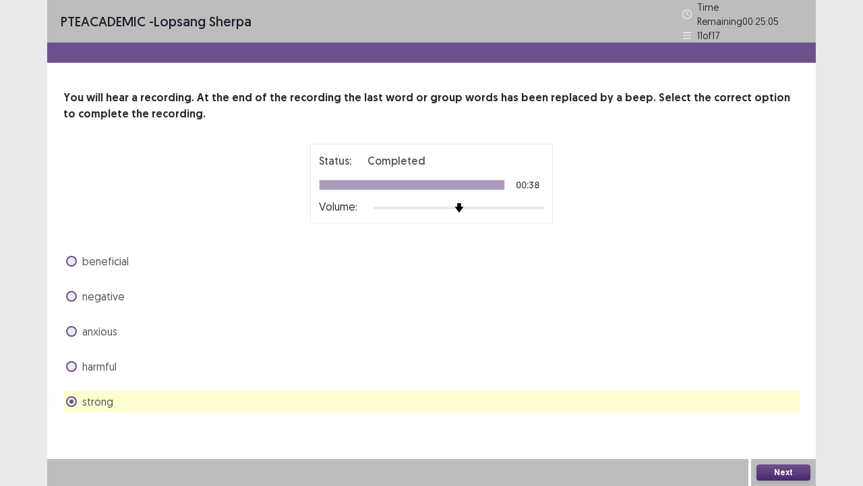
click at [787, 394] on button "Next" at bounding box center [784, 472] width 54 height 16
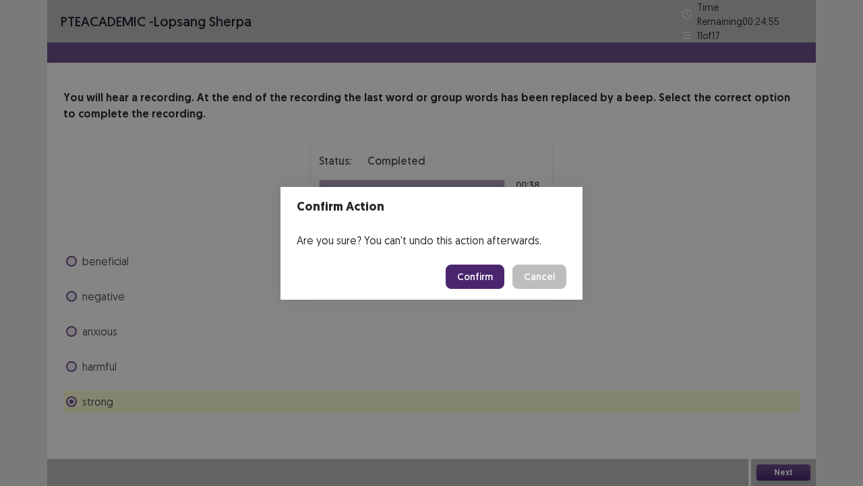
click at [69, 291] on div "Confirm Action Are you sure? You can't undo this action afterwards. Confirm Can…" at bounding box center [431, 243] width 863 height 486
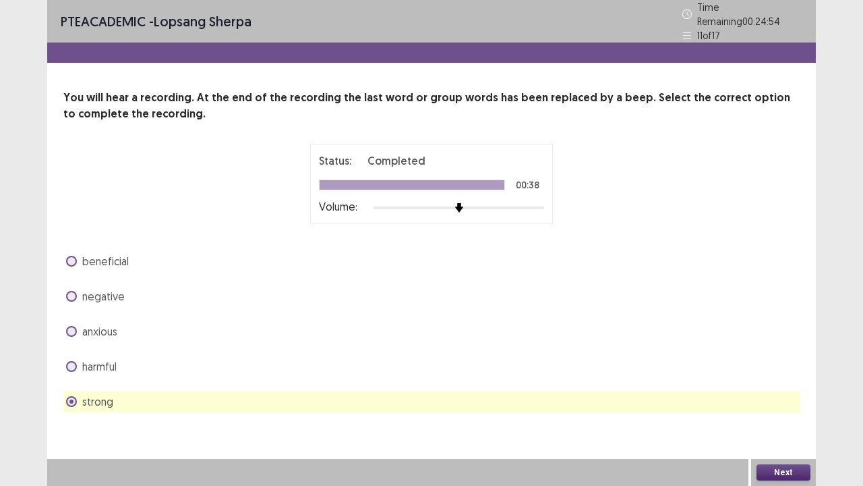
click at [69, 291] on span at bounding box center [71, 296] width 11 height 11
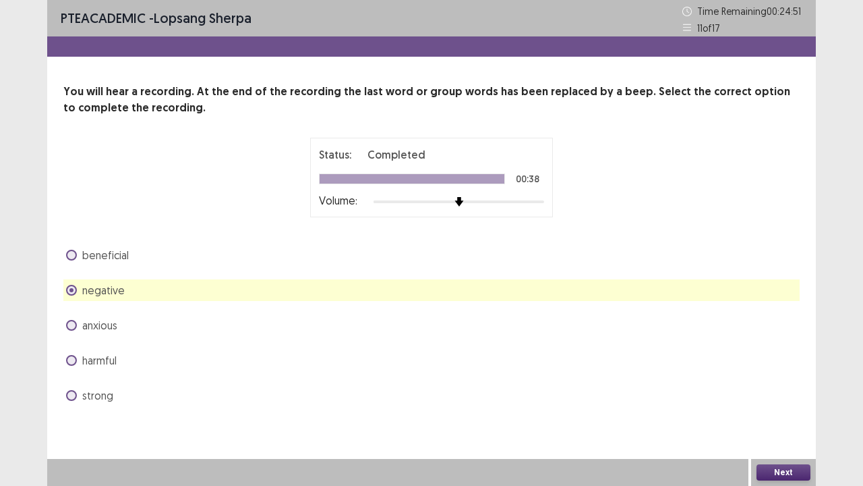
click at [793, 394] on button "Next" at bounding box center [784, 472] width 54 height 16
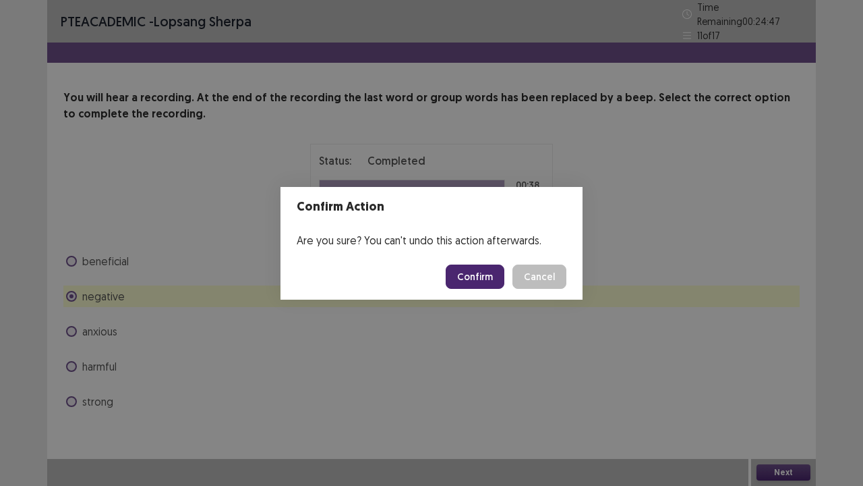
click at [92, 361] on div "Confirm Action Are you sure? You can't undo this action afterwards. Confirm Can…" at bounding box center [431, 243] width 863 height 486
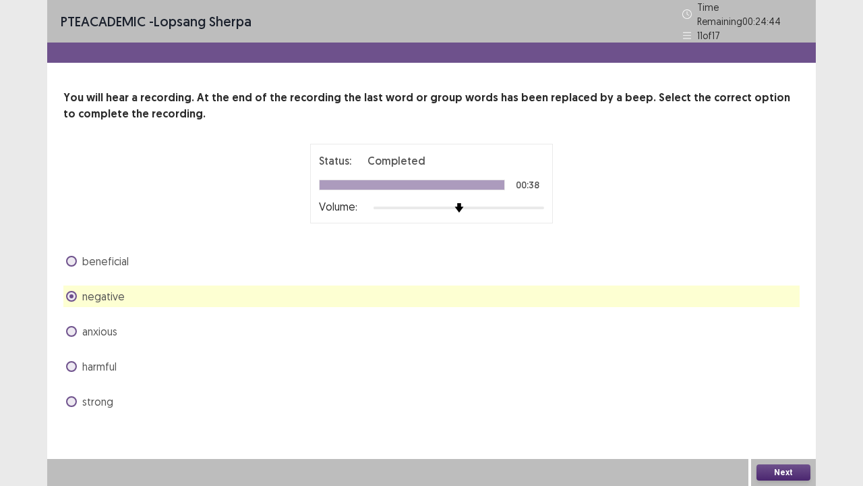
click at [79, 394] on label "strong" at bounding box center [89, 401] width 47 height 16
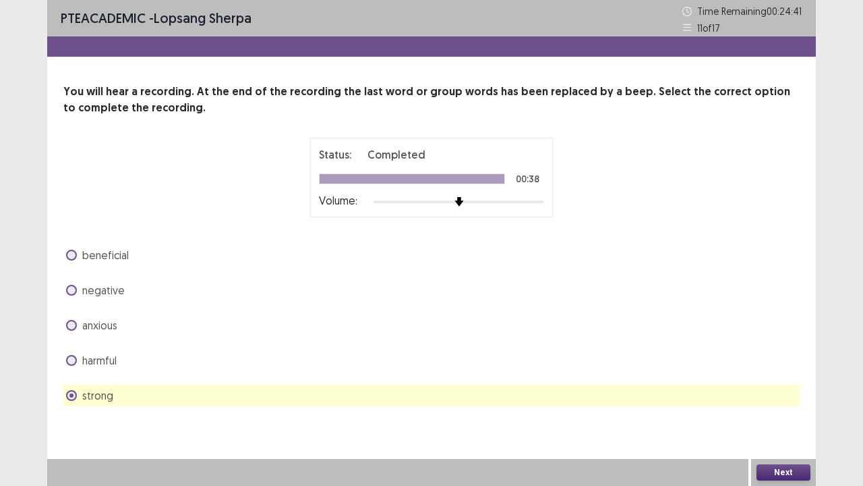
click at [776, 394] on button "Next" at bounding box center [784, 472] width 54 height 16
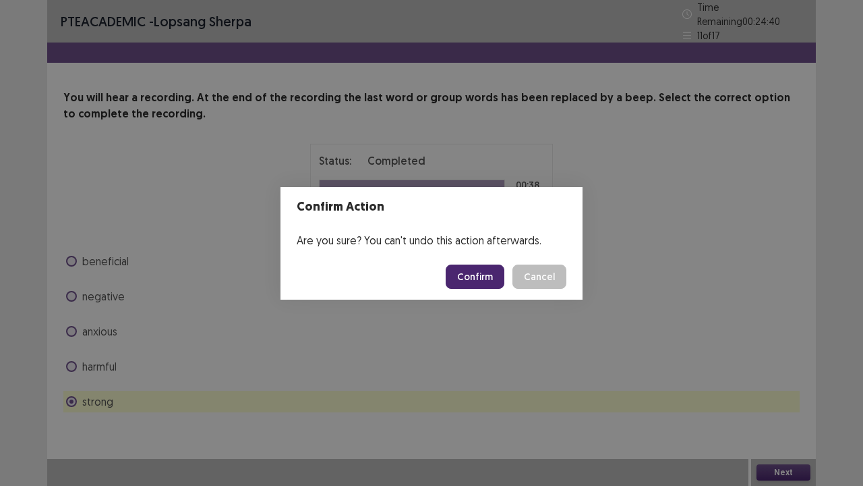
click at [492, 277] on button "Confirm" at bounding box center [475, 276] width 59 height 24
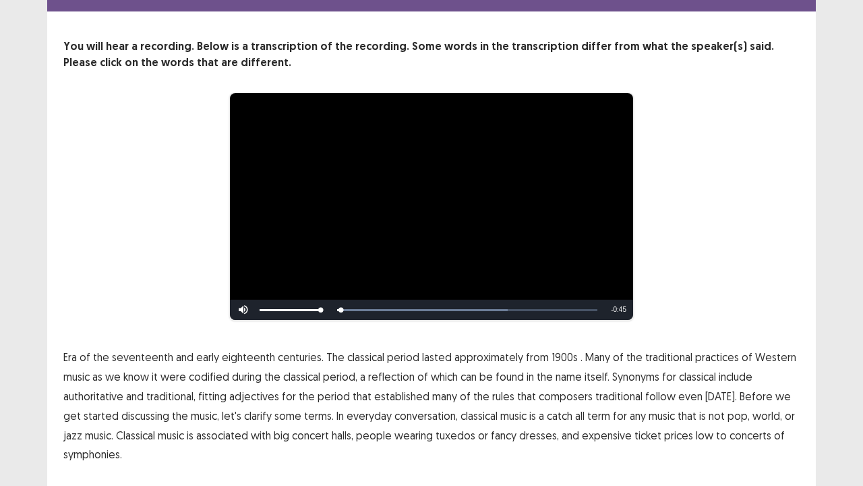
scroll to position [82, 0]
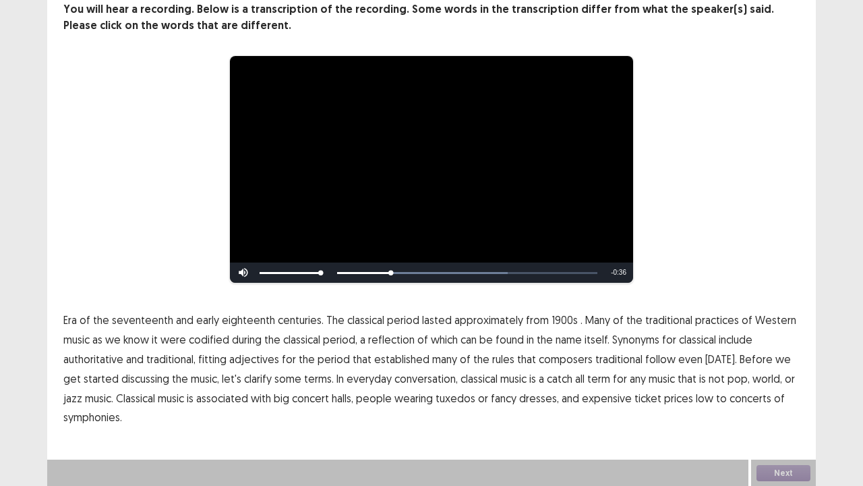
click at [554, 324] on span "1900s" at bounding box center [565, 320] width 26 height 16
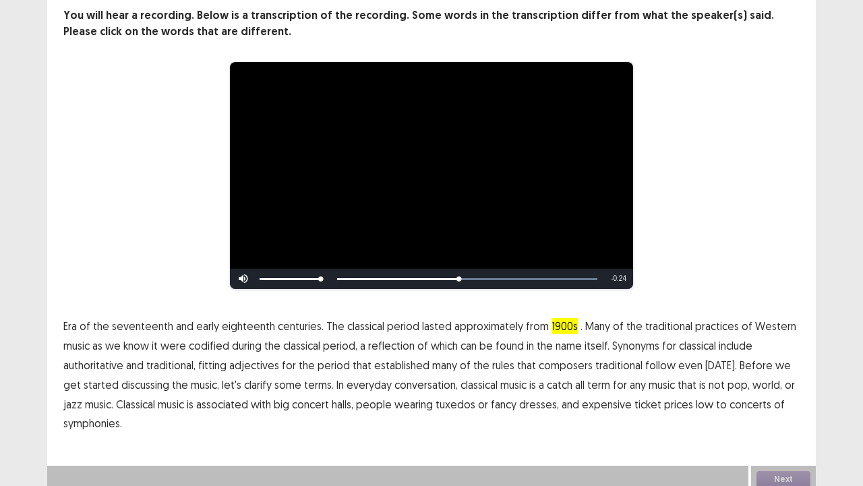
click at [70, 318] on span "Era" at bounding box center [69, 326] width 13 height 16
click at [117, 394] on span "symphonies." at bounding box center [92, 423] width 59 height 16
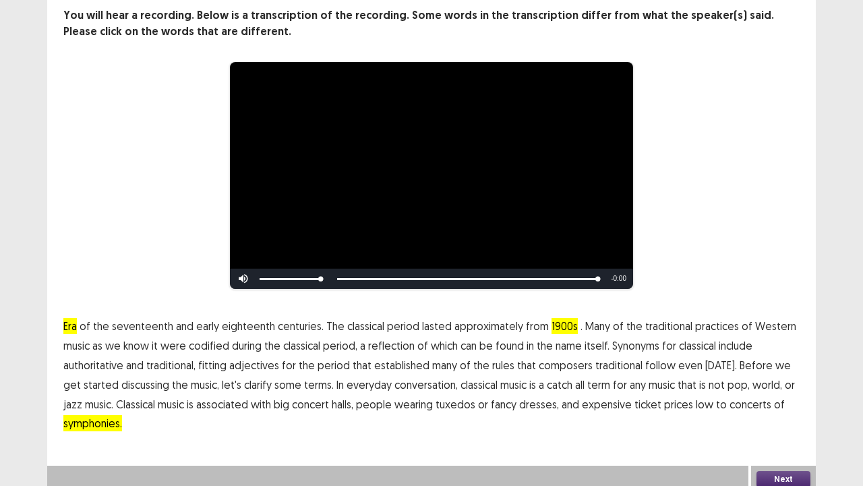
click at [105, 394] on span "symphonies." at bounding box center [92, 423] width 59 height 16
click at [796, 394] on button "Next" at bounding box center [784, 479] width 54 height 16
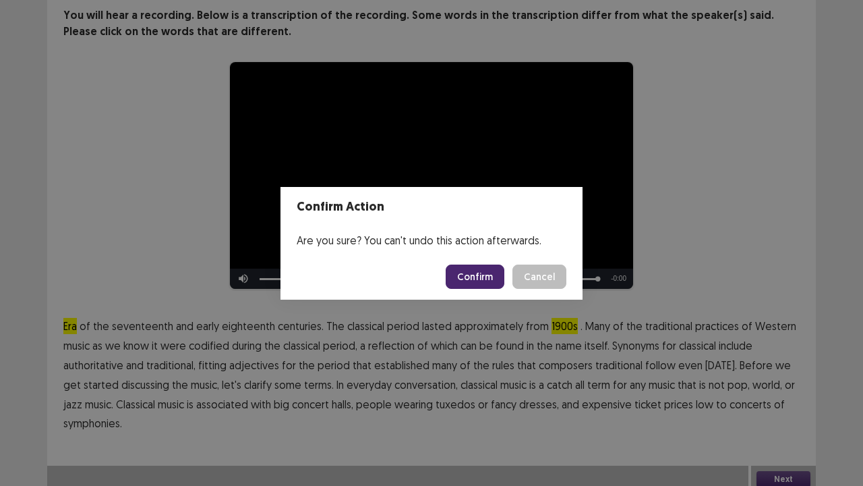
click at [485, 275] on button "Confirm" at bounding box center [475, 276] width 59 height 24
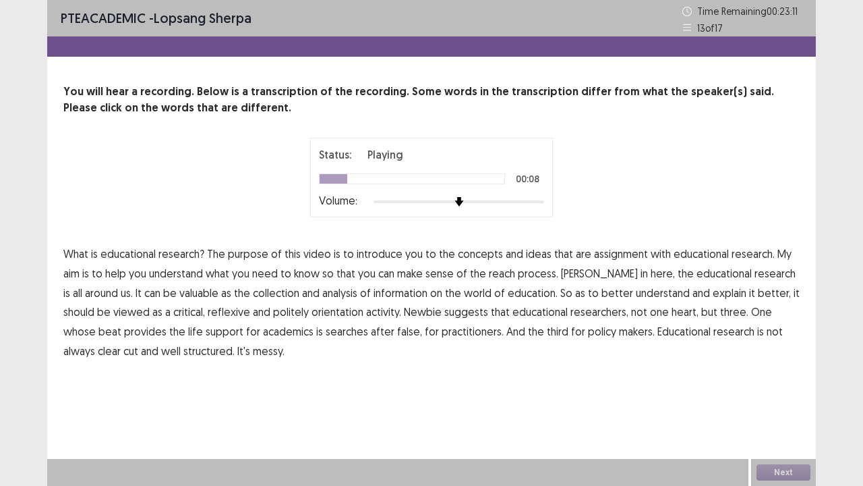
click at [611, 252] on span "assignment" at bounding box center [621, 254] width 54 height 16
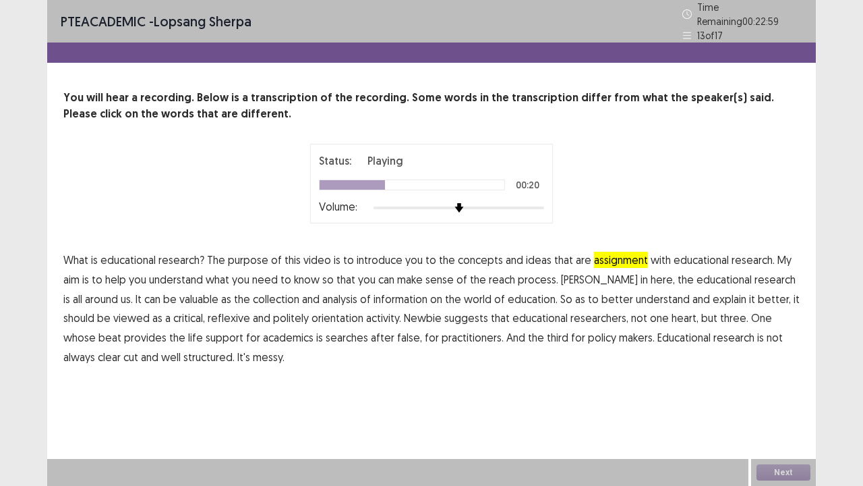
click at [697, 271] on span "educational" at bounding box center [724, 279] width 55 height 16
click at [397, 335] on span "false," at bounding box center [409, 337] width 25 height 16
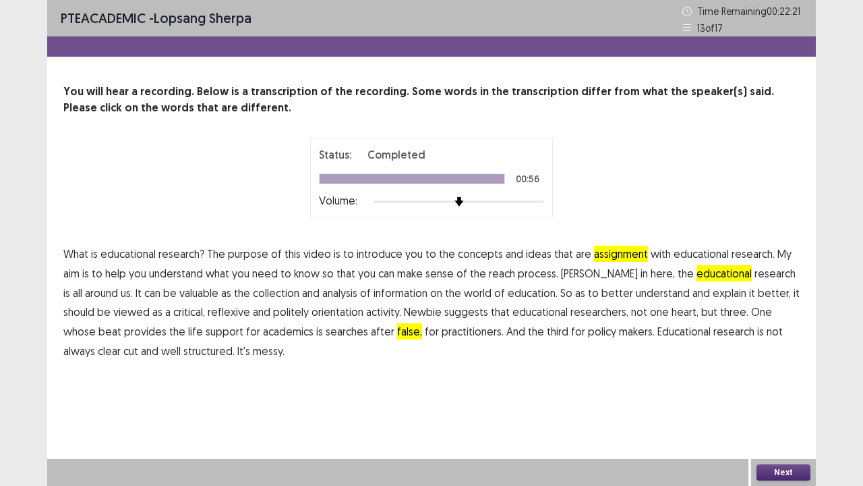
click at [770, 394] on button "Next" at bounding box center [784, 472] width 54 height 16
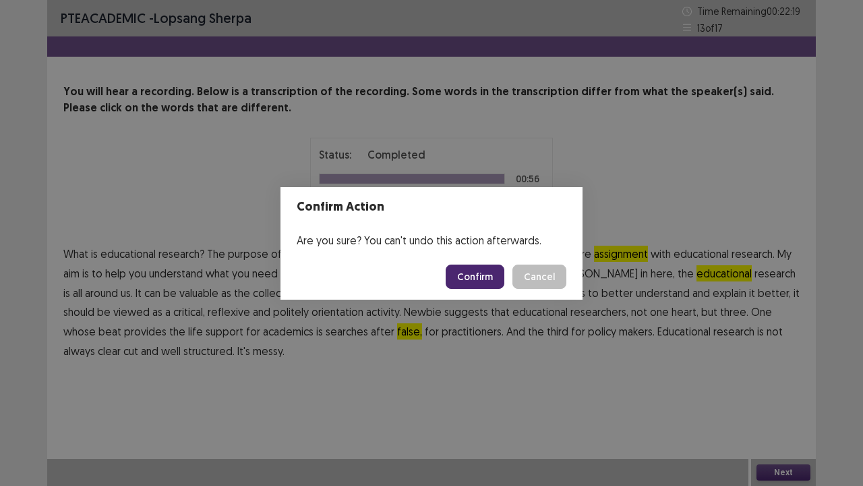
click at [486, 270] on button "Confirm" at bounding box center [475, 276] width 59 height 24
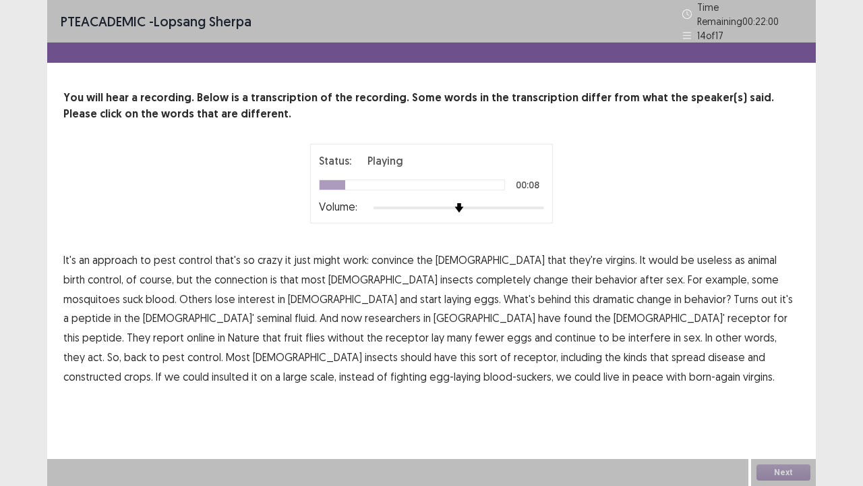
click at [748, 252] on span "animal" at bounding box center [762, 260] width 29 height 16
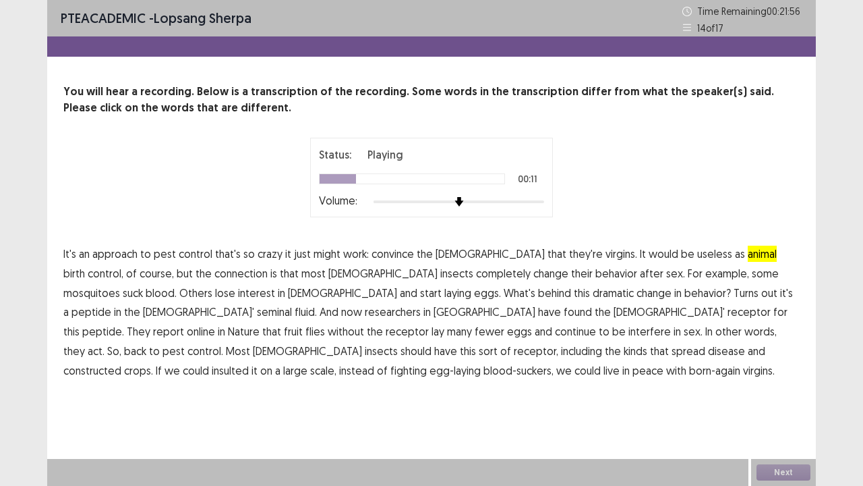
click at [214, 278] on span "connection" at bounding box center [240, 273] width 53 height 16
click at [629, 327] on span "interfere" at bounding box center [650, 331] width 42 height 16
click at [121, 362] on span "constructed" at bounding box center [92, 370] width 58 height 16
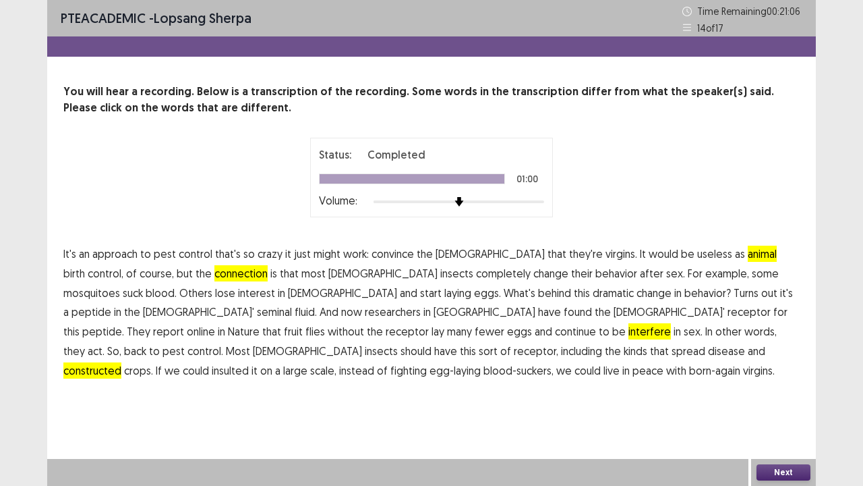
click at [776, 394] on button "Next" at bounding box center [784, 472] width 54 height 16
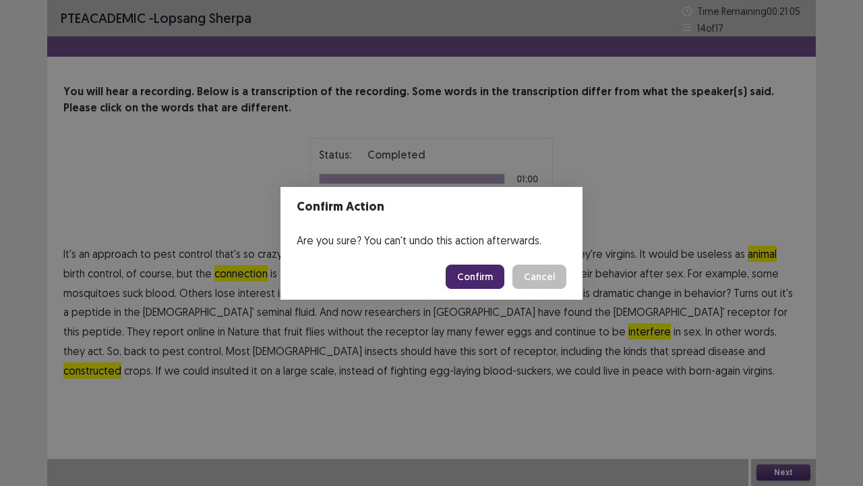
click at [488, 280] on button "Confirm" at bounding box center [475, 276] width 59 height 24
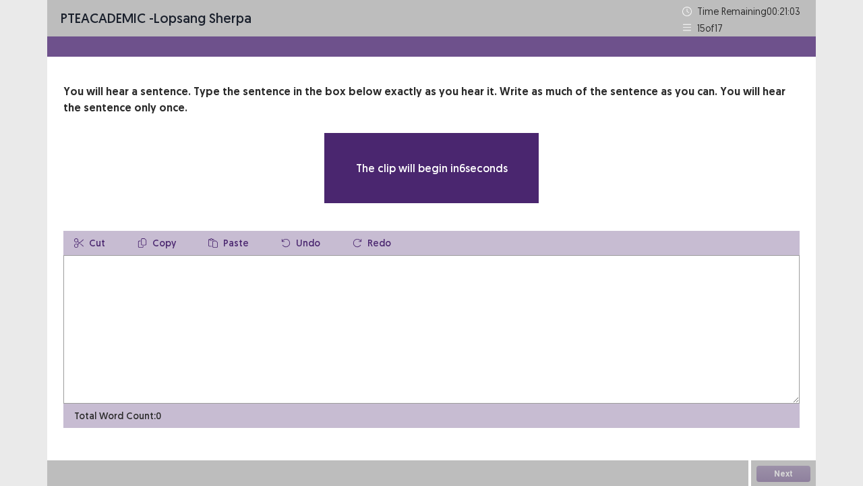
click at [183, 296] on textarea at bounding box center [431, 329] width 737 height 148
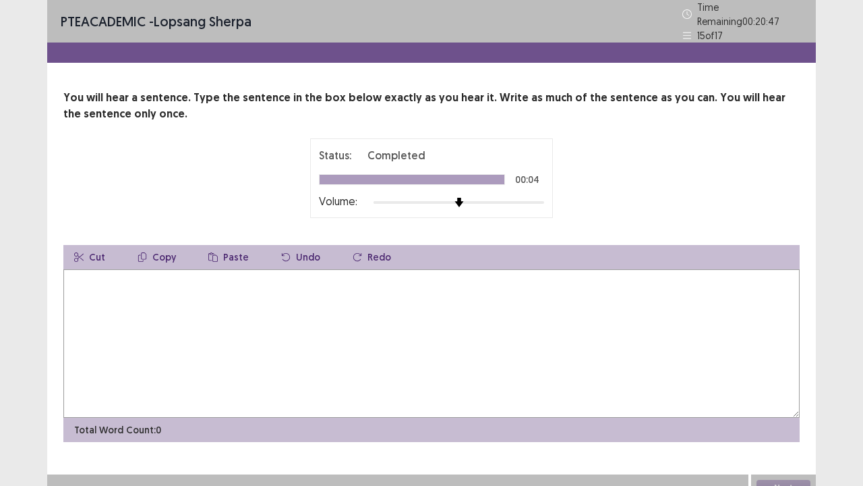
type textarea "*"
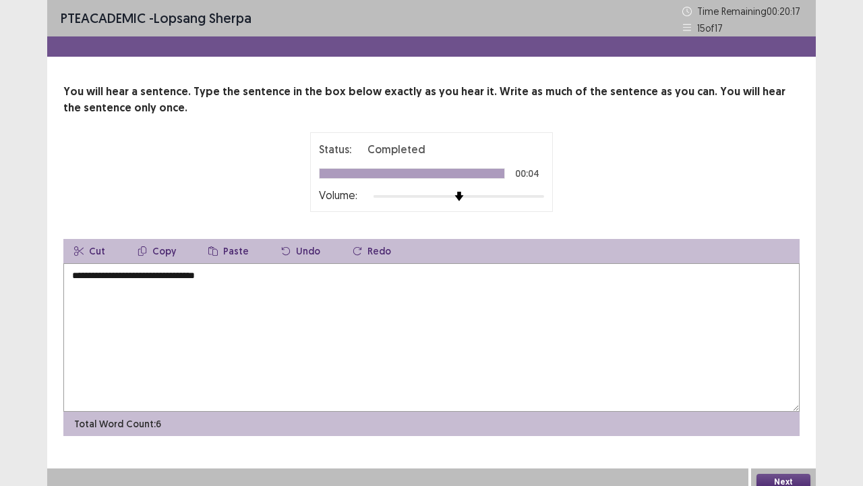
click at [159, 274] on textarea "**********" at bounding box center [431, 337] width 737 height 148
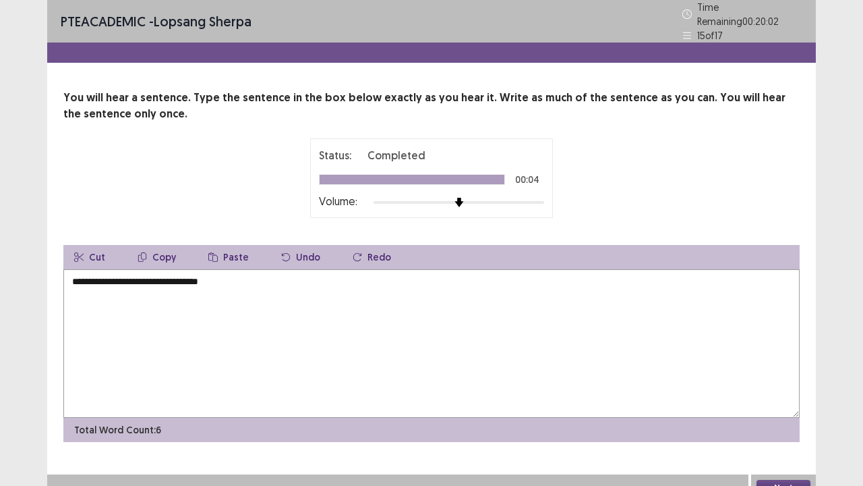
click at [246, 279] on textarea "**********" at bounding box center [431, 343] width 737 height 148
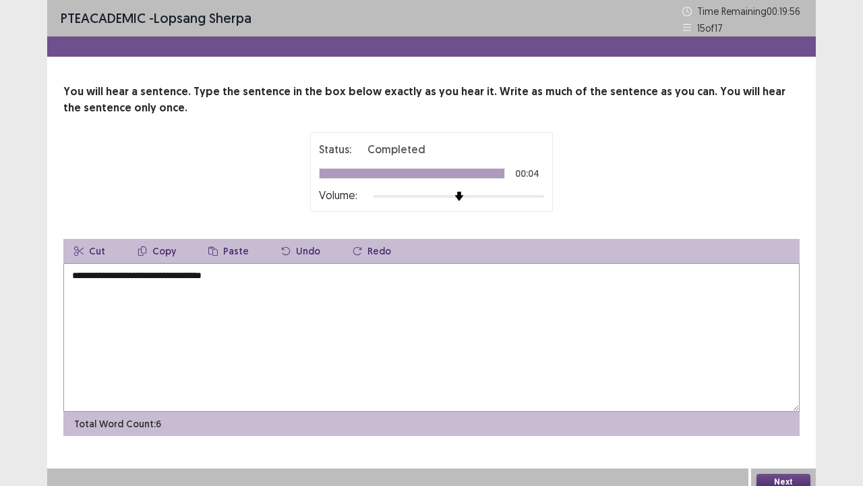
type textarea "**********"
click at [782, 394] on button "Next" at bounding box center [784, 482] width 54 height 16
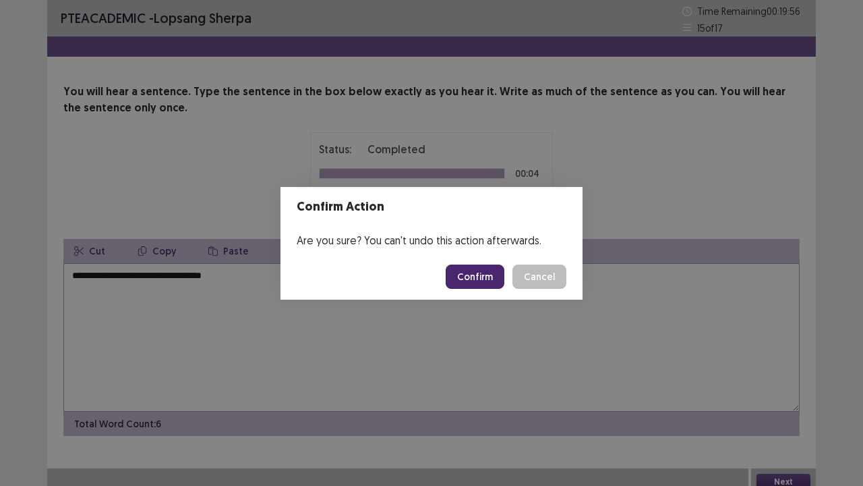
click at [481, 274] on button "Confirm" at bounding box center [475, 276] width 59 height 24
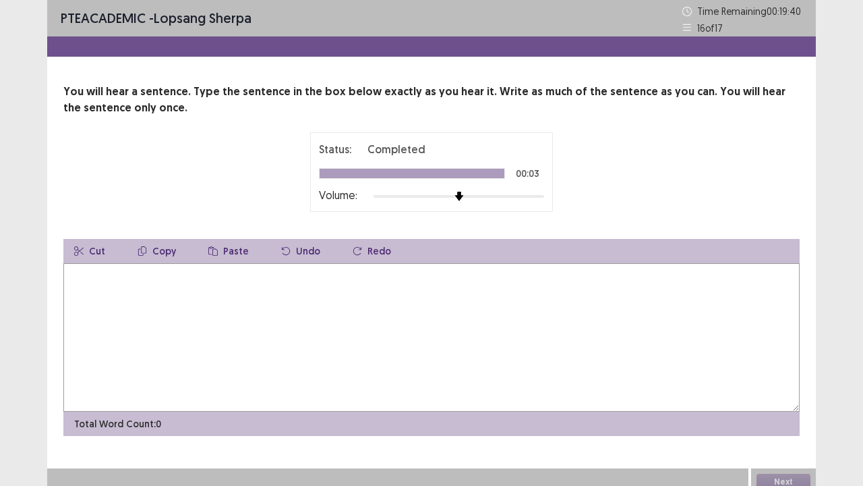
click at [386, 357] on textarea at bounding box center [431, 337] width 737 height 148
click at [77, 277] on textarea "**********" at bounding box center [431, 337] width 737 height 148
click at [237, 274] on textarea "**********" at bounding box center [431, 337] width 737 height 148
type textarea "**********"
click at [777, 394] on button "Next" at bounding box center [784, 482] width 54 height 16
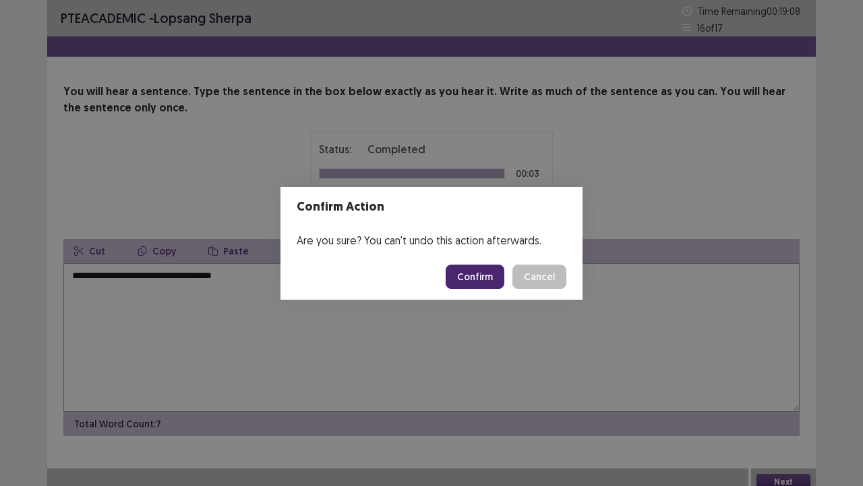
click at [483, 279] on button "Confirm" at bounding box center [475, 276] width 59 height 24
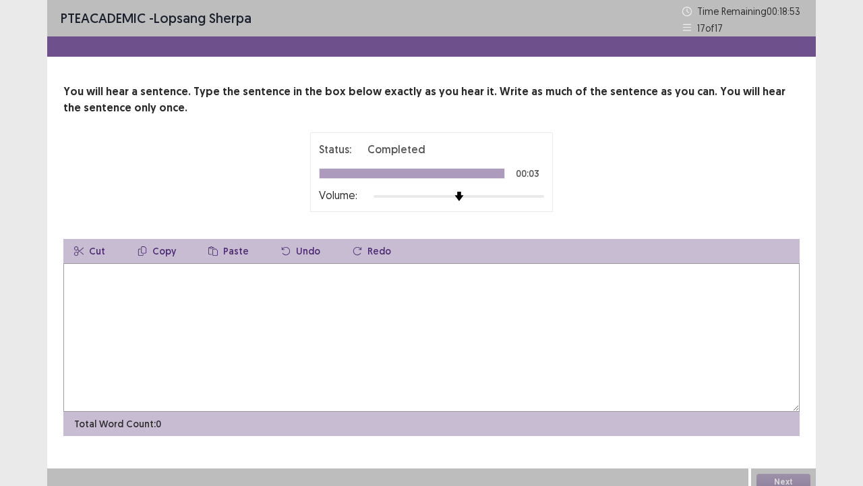
click at [305, 363] on textarea at bounding box center [431, 337] width 737 height 148
click at [113, 277] on textarea "**********" at bounding box center [431, 337] width 737 height 148
click at [863, 394] on div "**********" at bounding box center [431, 247] width 863 height 495
click at [113, 274] on textarea "**********" at bounding box center [431, 337] width 737 height 148
type textarea "**********"
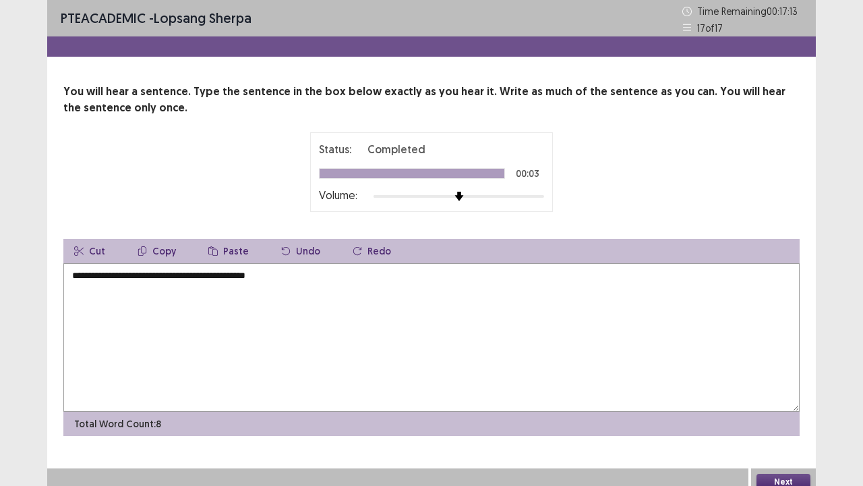
click at [789, 394] on button "Next" at bounding box center [784, 482] width 54 height 16
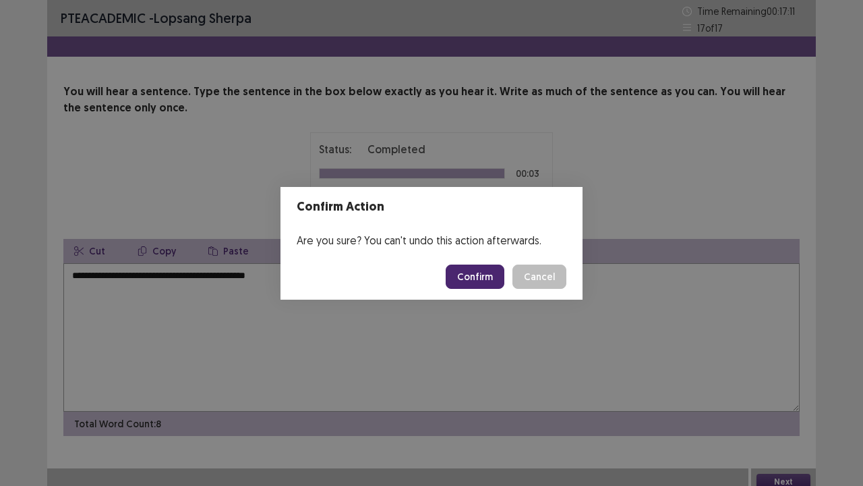
click at [488, 279] on button "Confirm" at bounding box center [475, 276] width 59 height 24
